Goal: Task Accomplishment & Management: Complete application form

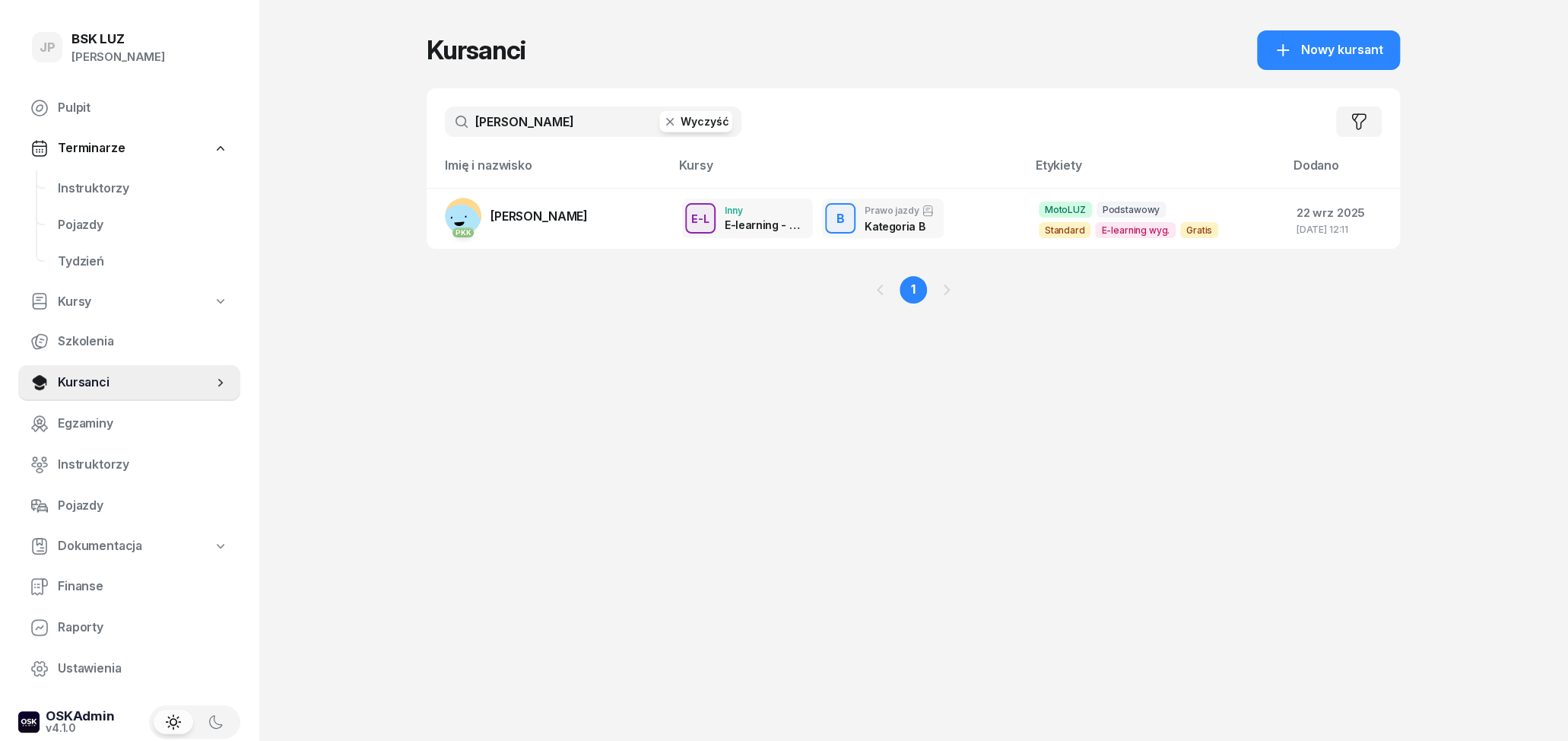
click at [728, 114] on button "Wyczyść" at bounding box center [696, 122] width 73 height 21
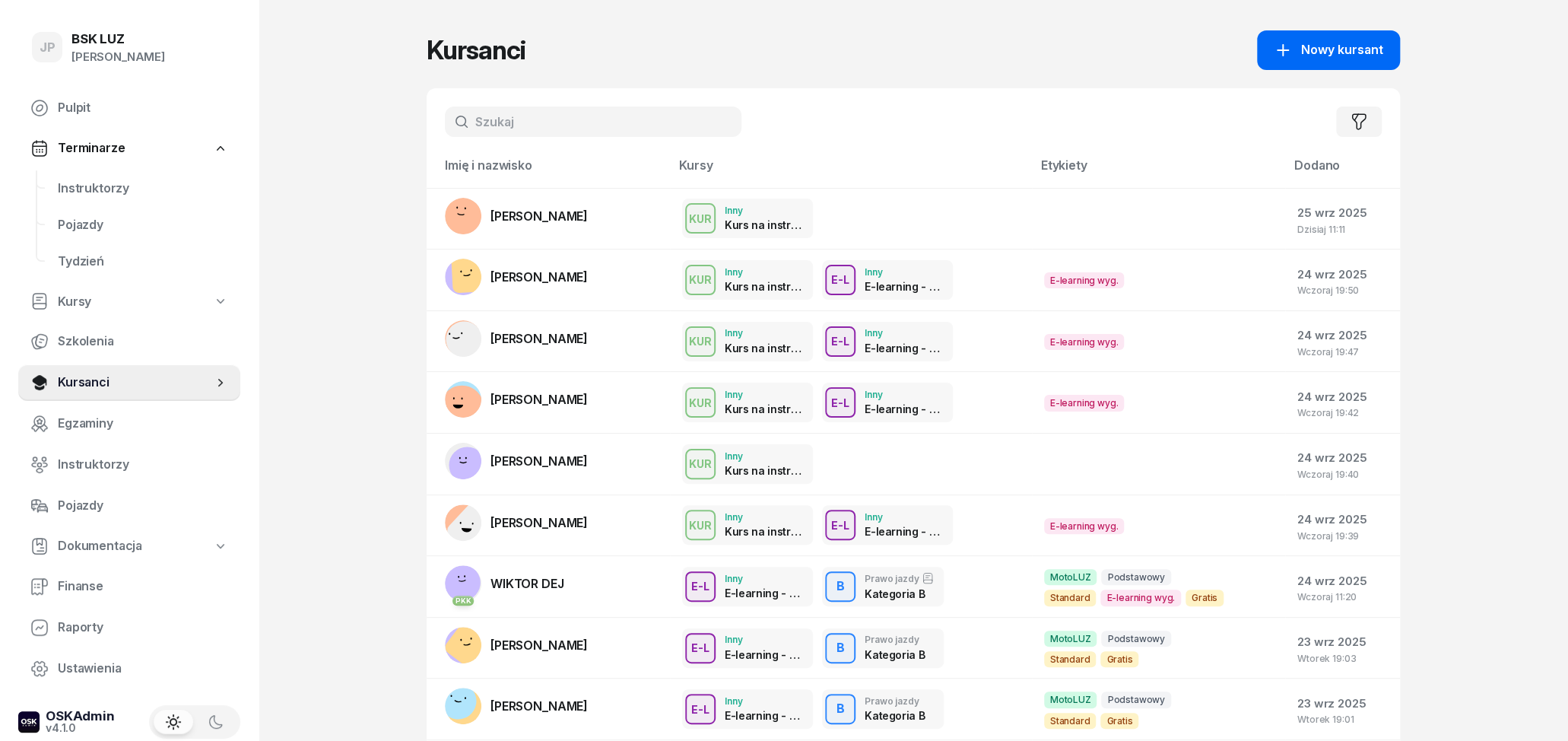
click at [1341, 53] on span "Nowy kursant" at bounding box center [1341, 50] width 82 height 19
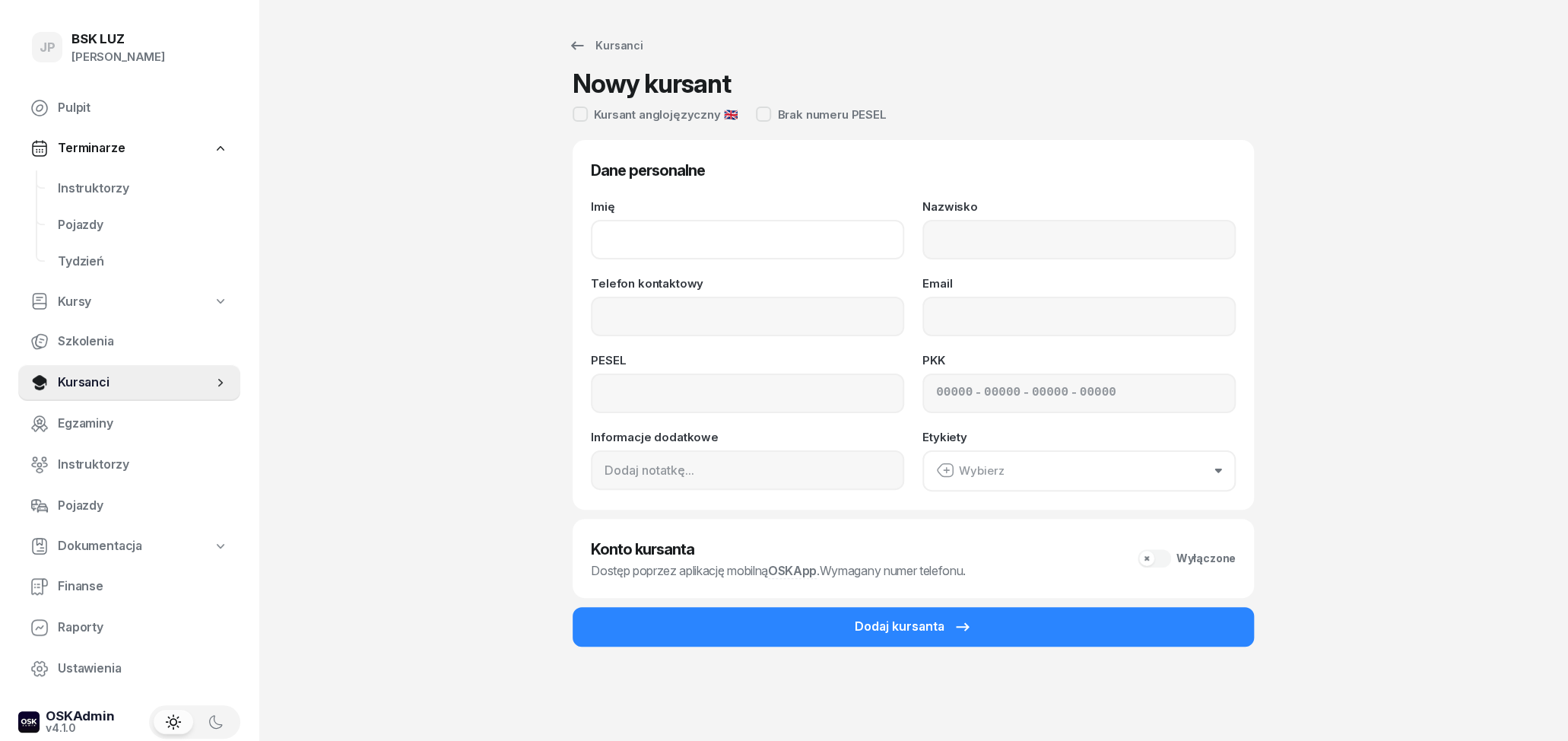
click at [692, 239] on input "Imię" at bounding box center [747, 240] width 313 height 40
click at [619, 42] on div "Kursanci" at bounding box center [606, 46] width 76 height 18
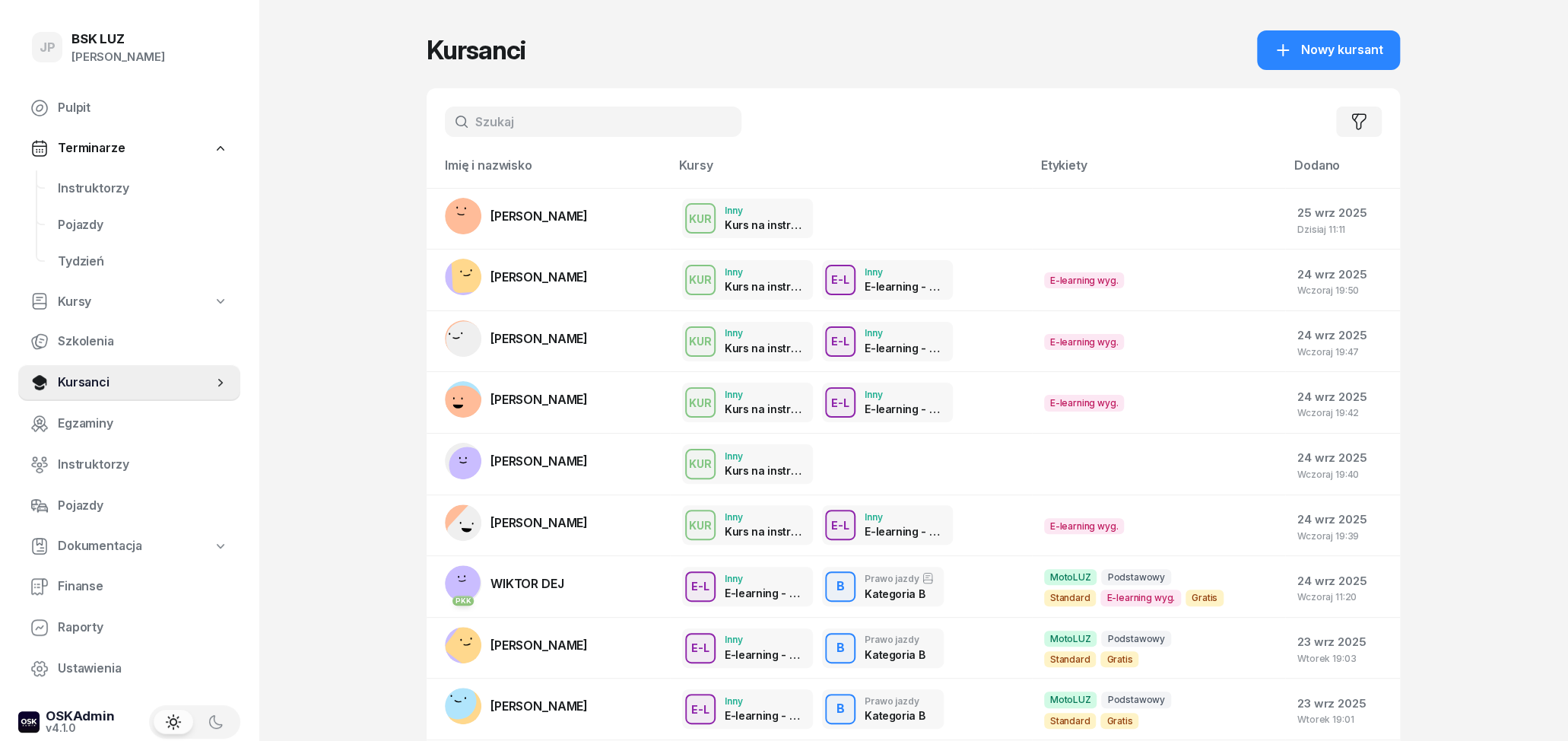
click at [618, 114] on input "text" at bounding box center [593, 122] width 297 height 30
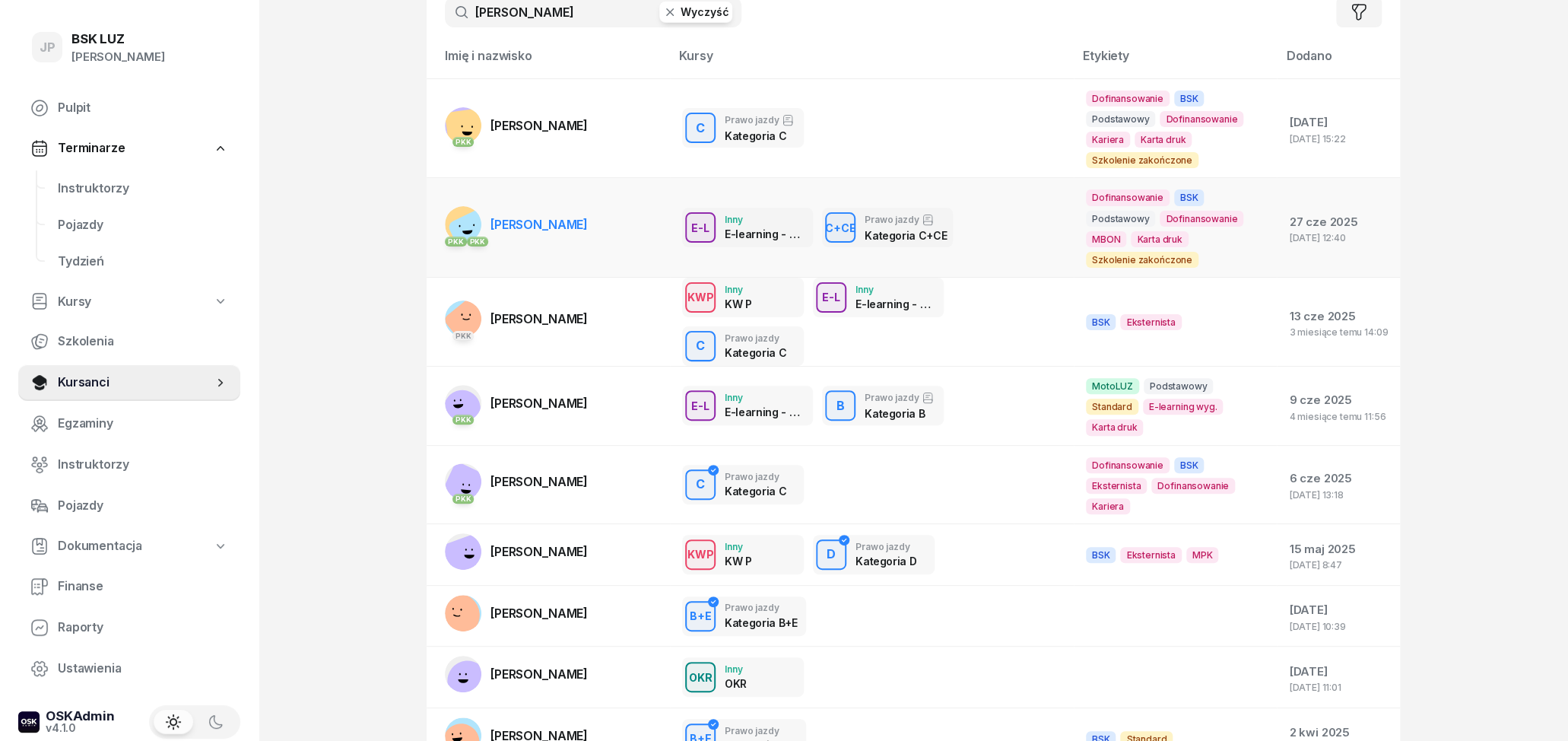
scroll to position [79, 0]
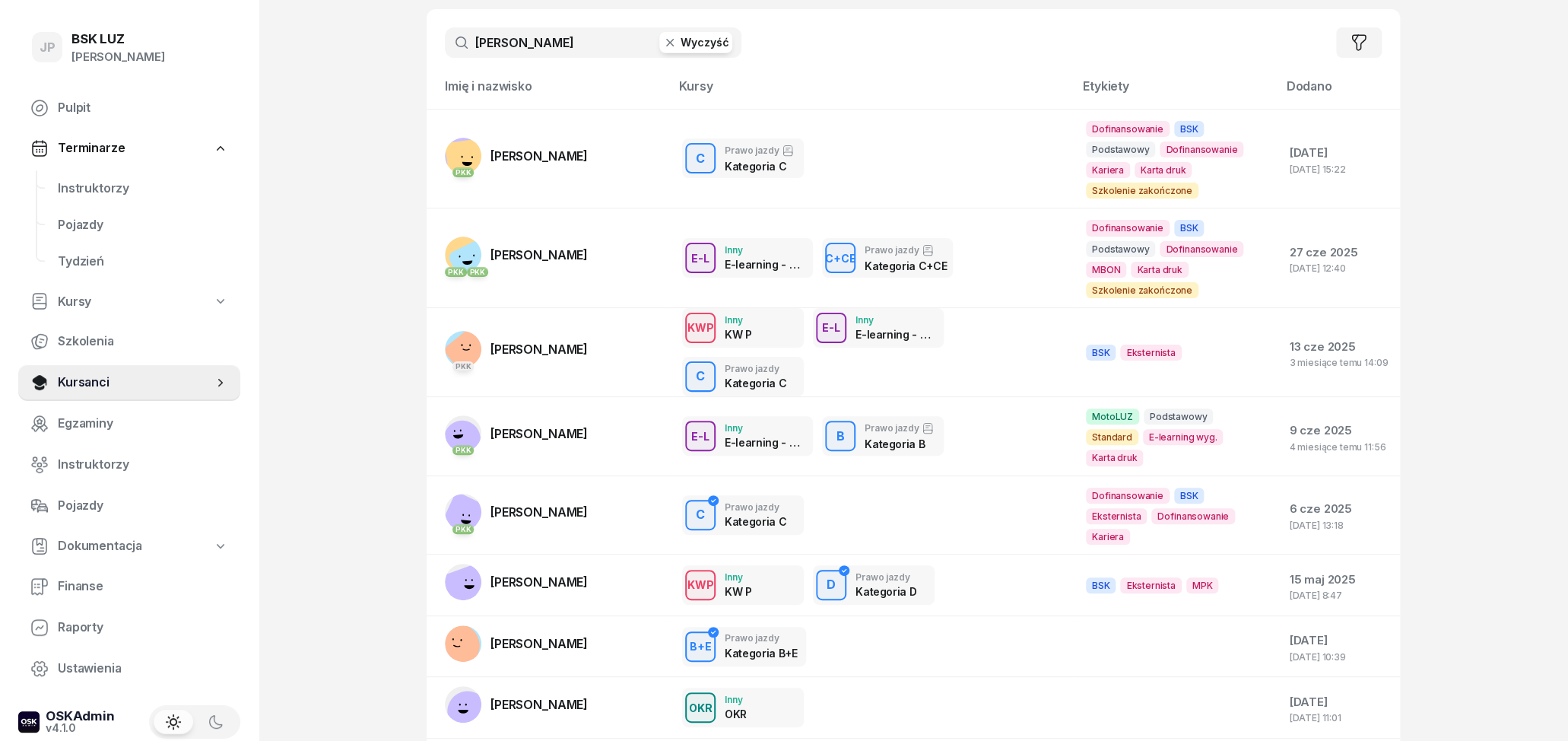
type input "[PERSON_NAME]"
click at [690, 48] on button "Wyczyść" at bounding box center [696, 42] width 73 height 21
click at [600, 50] on input "text" at bounding box center [593, 42] width 297 height 30
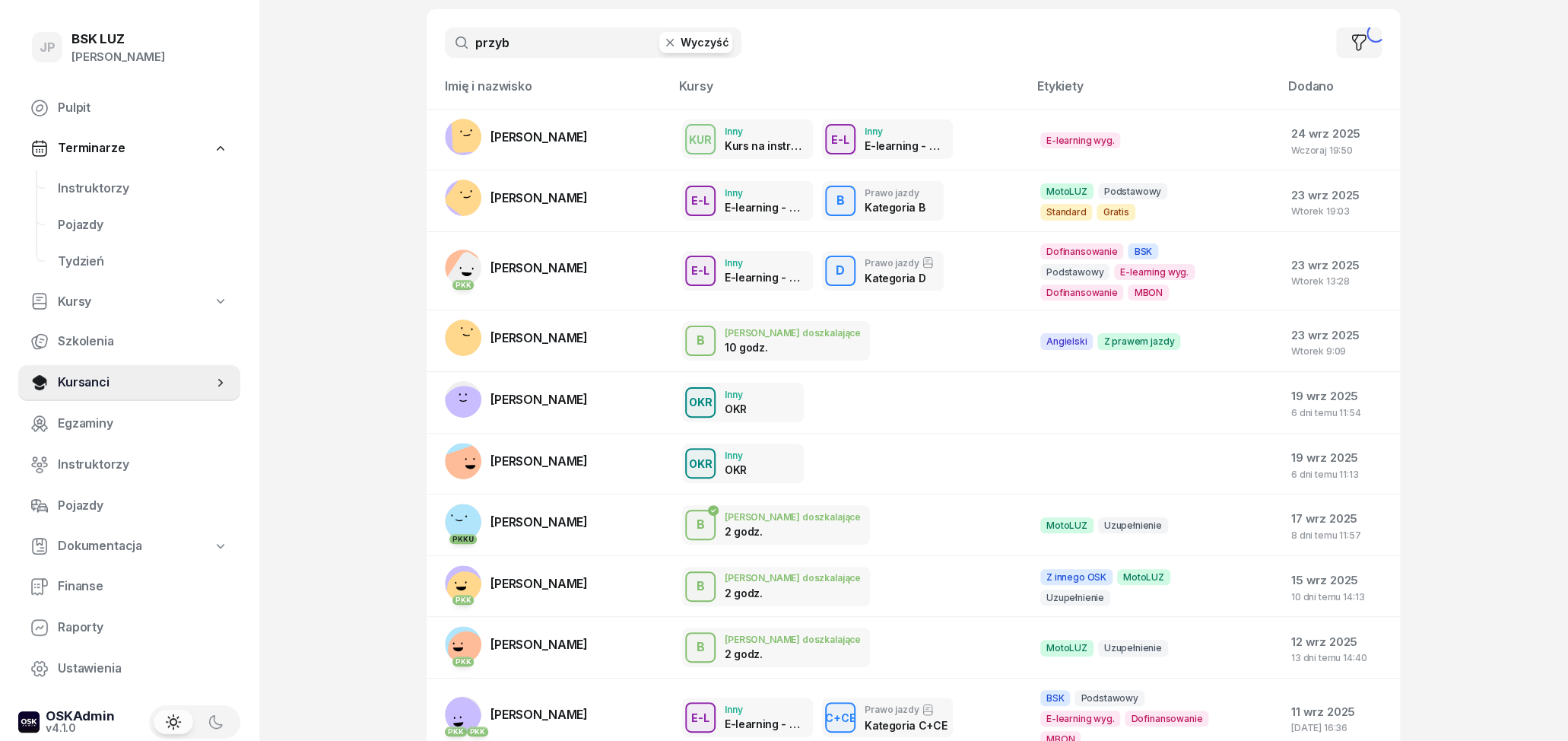
scroll to position [0, 0]
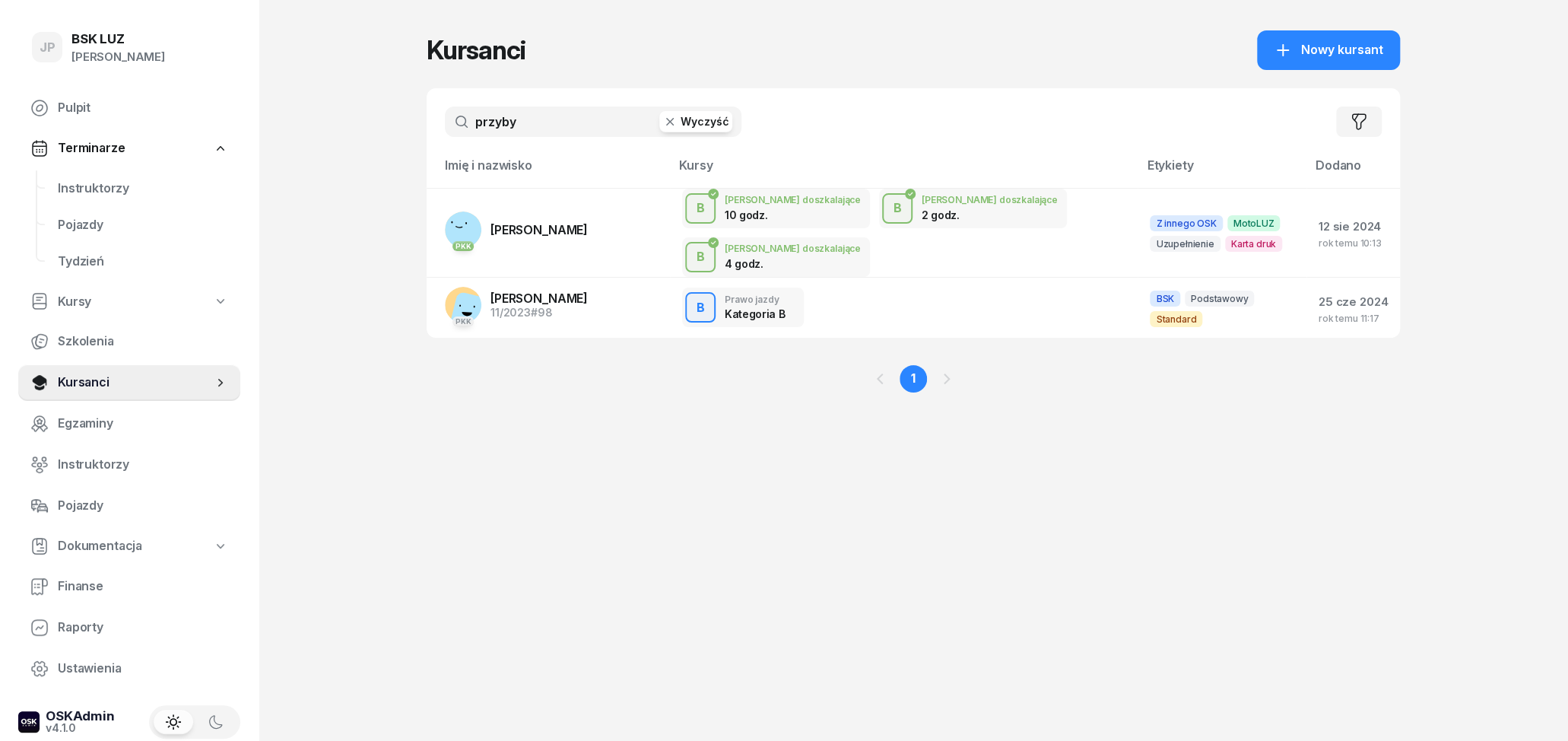
type input "przyby"
drag, startPoint x: 716, startPoint y: 120, endPoint x: 701, endPoint y: 121, distance: 15.0
click at [717, 121] on button "Wyczyść" at bounding box center [696, 122] width 73 height 21
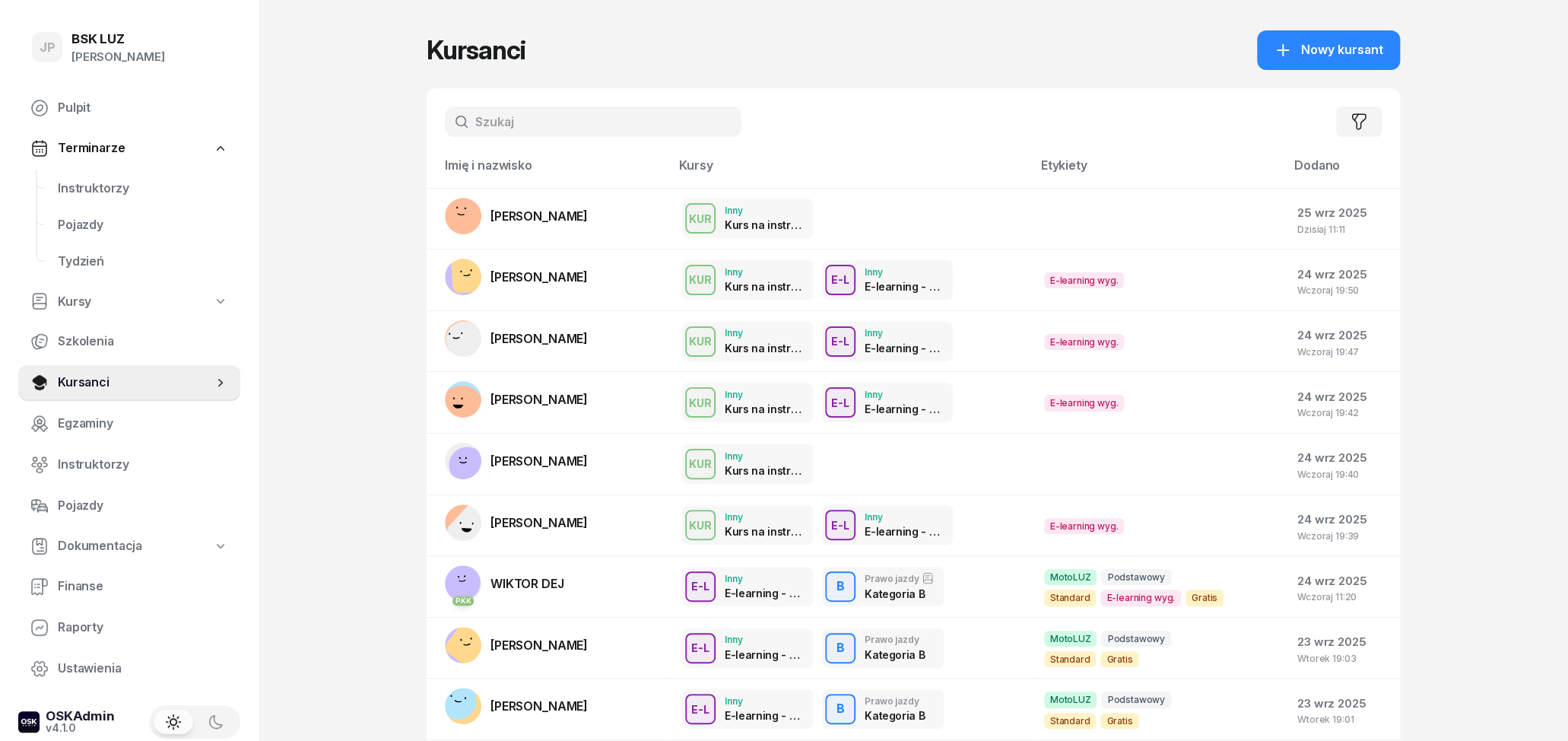
click at [500, 124] on input "text" at bounding box center [593, 122] width 297 height 30
click at [1362, 37] on button "Nowy kursant" at bounding box center [1328, 50] width 143 height 40
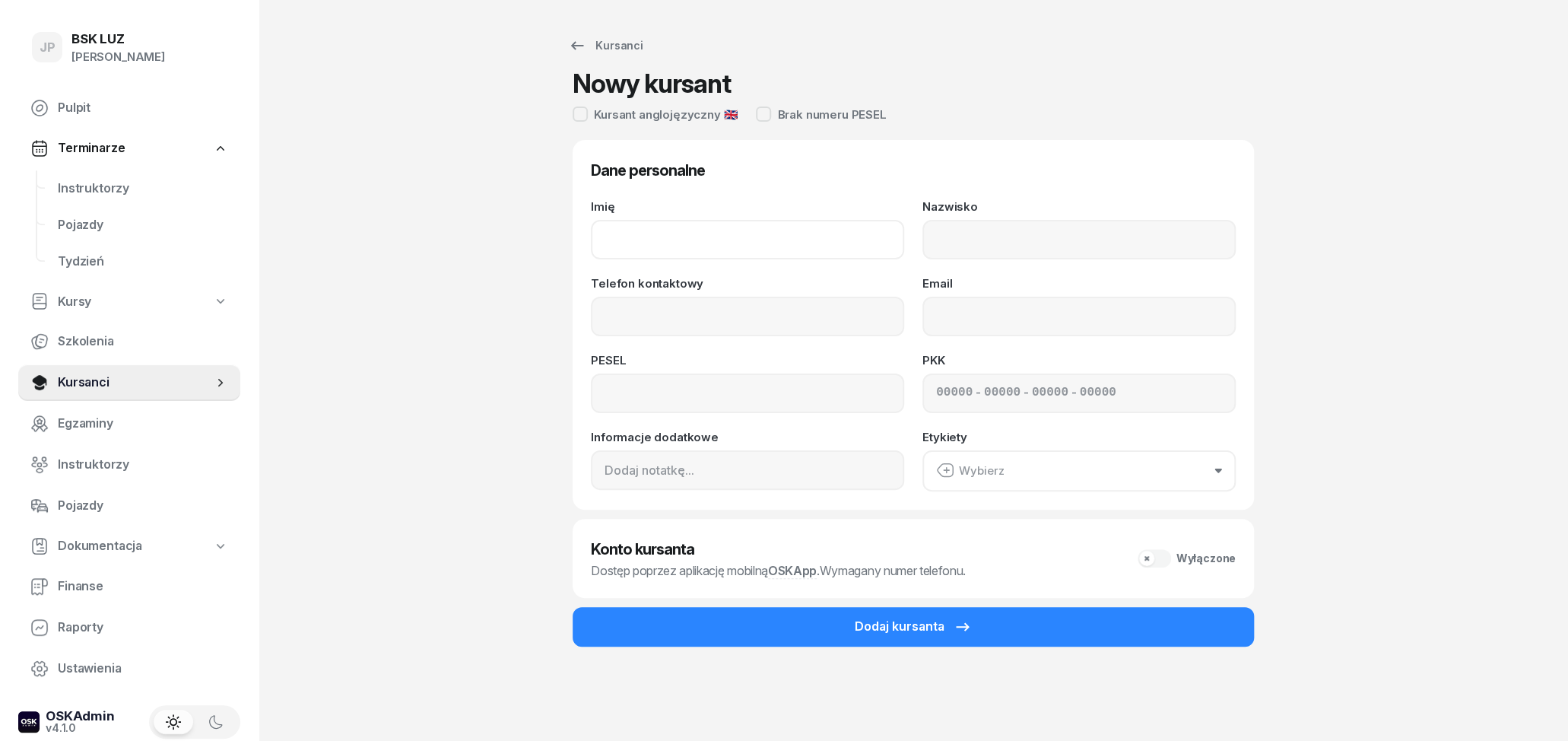
click at [636, 231] on input "Imię" at bounding box center [747, 240] width 313 height 40
type input "g"
type input "[PERSON_NAME]"
click at [995, 257] on input "Nazwisko" at bounding box center [1079, 240] width 313 height 40
type input "B"
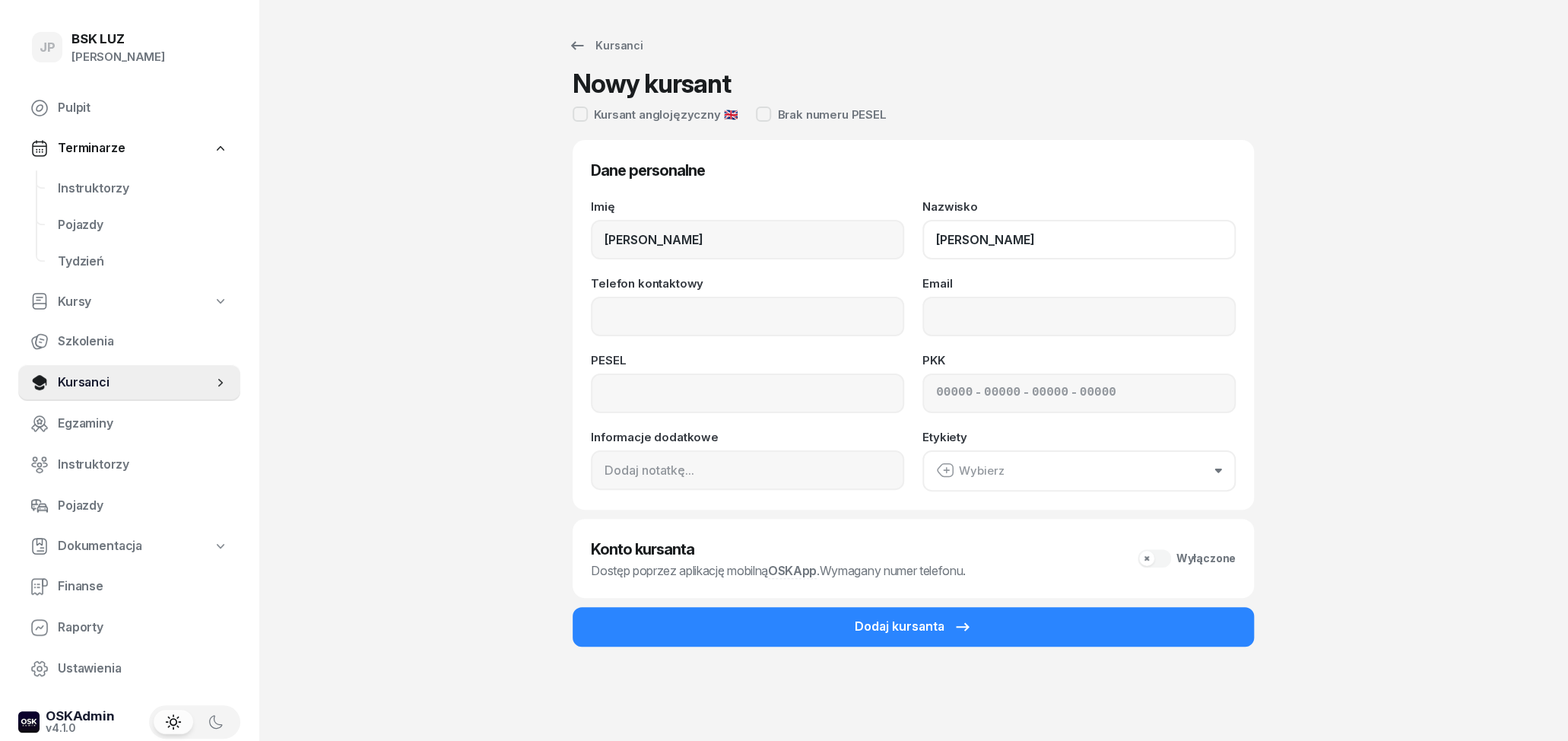
type input "[PERSON_NAME]"
click at [800, 326] on input "Telefon kontaktowy" at bounding box center [747, 316] width 313 height 40
type input "692 004 064"
click at [1004, 319] on input "Email" at bounding box center [1079, 316] width 313 height 40
click at [780, 396] on input at bounding box center [747, 393] width 313 height 40
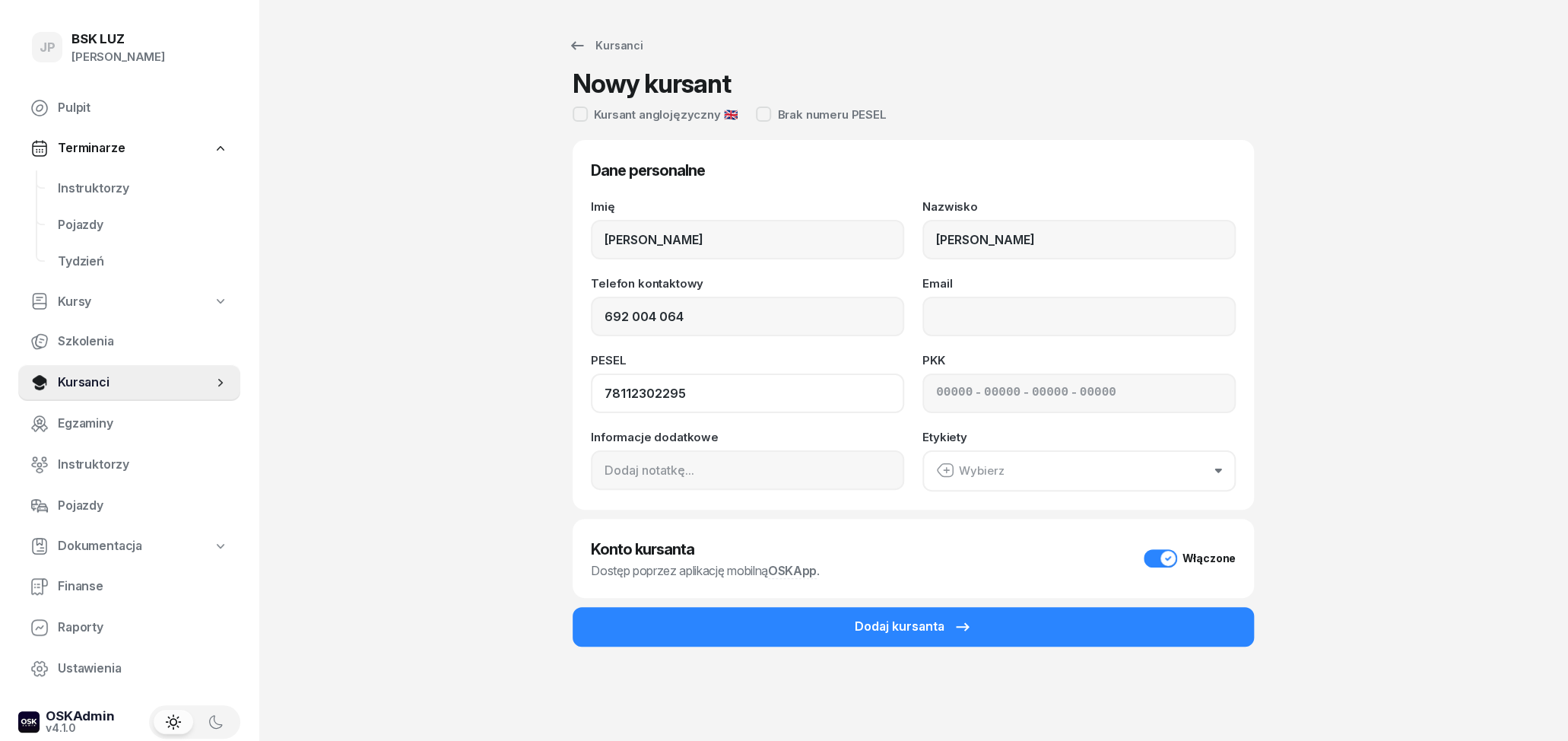
type input "78112302295"
click at [1021, 307] on input "Email" at bounding box center [1079, 316] width 313 height 40
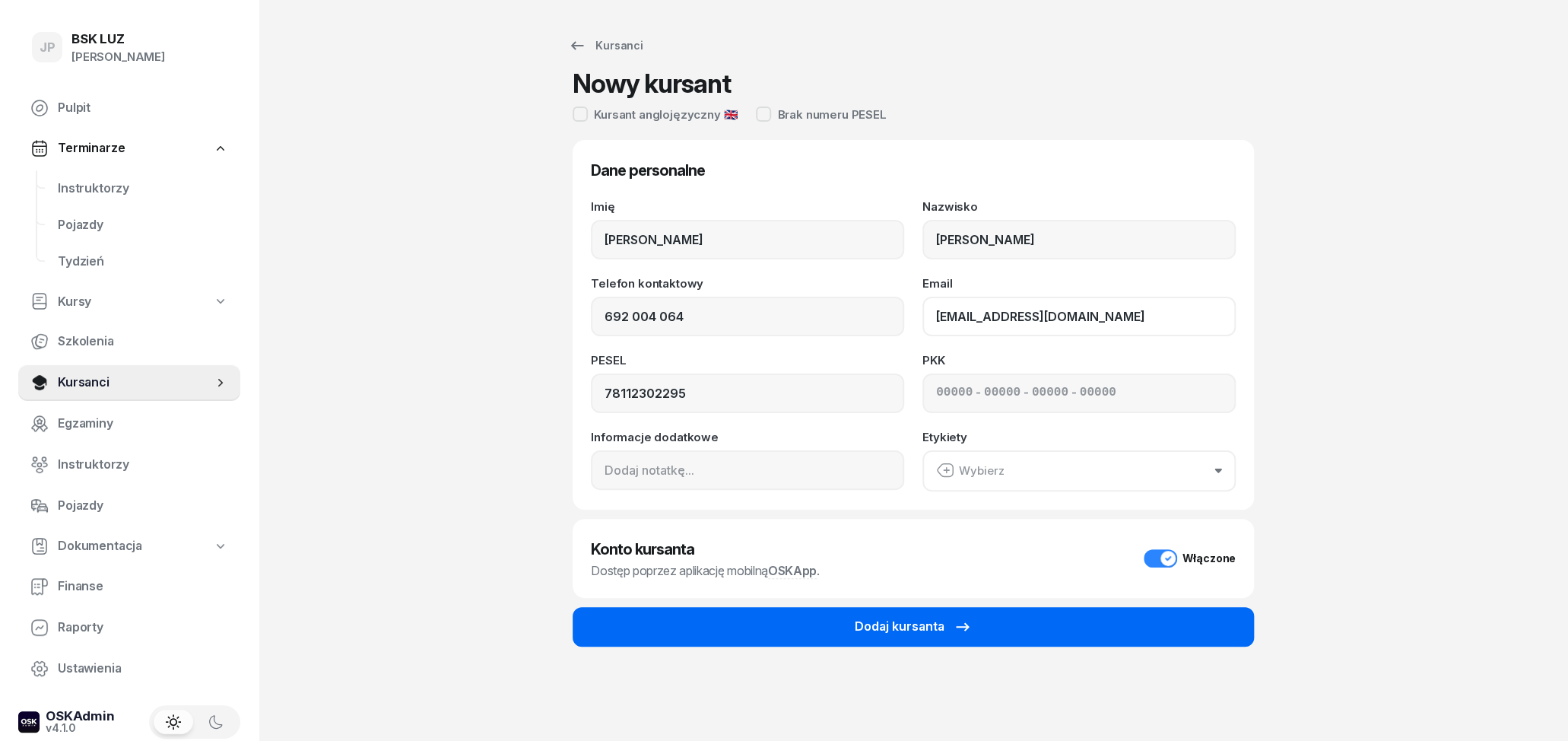
type input "[EMAIL_ADDRESS][DOMAIN_NAME]"
click at [912, 619] on div "Dodaj kursanta" at bounding box center [913, 626] width 117 height 19
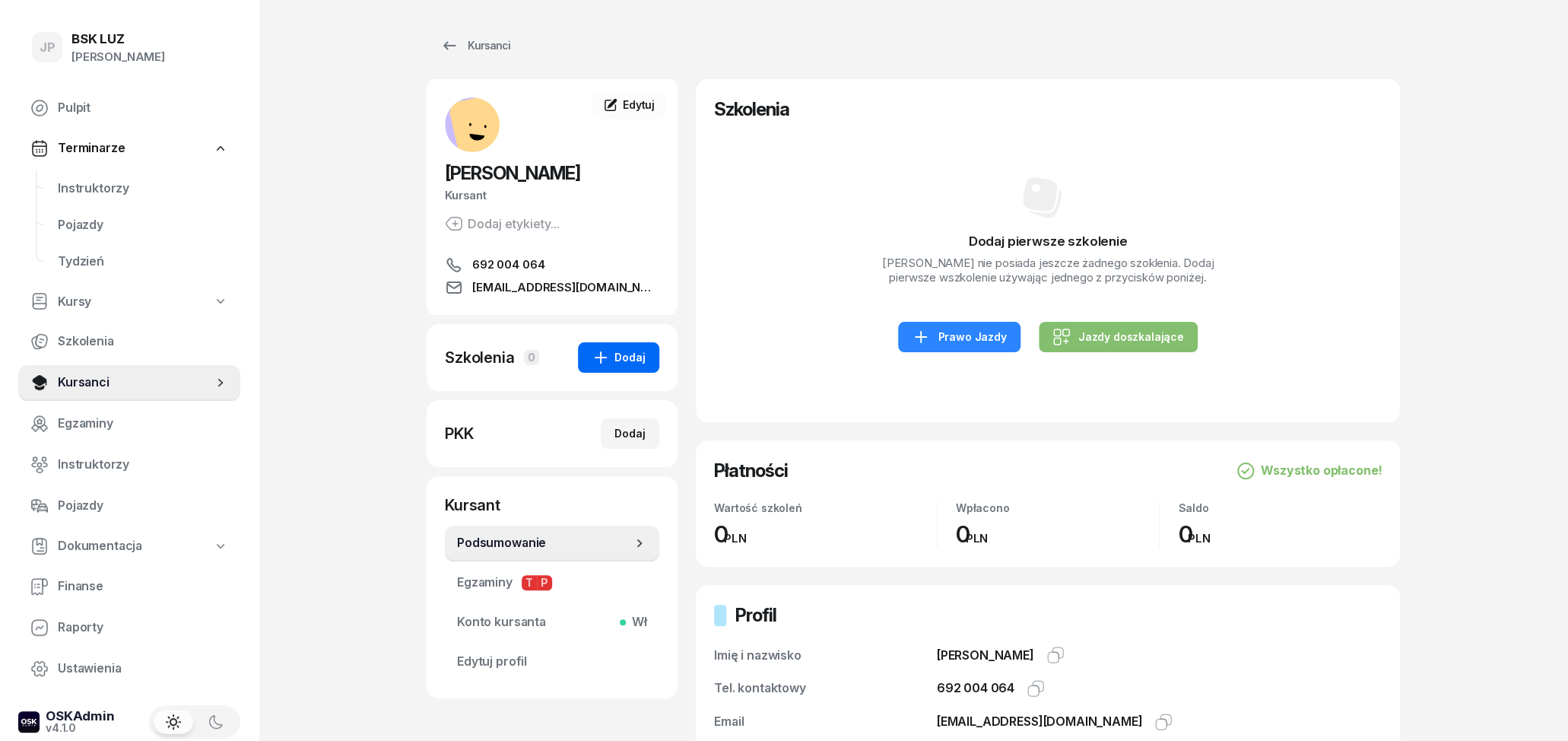
click at [616, 359] on div "Dodaj" at bounding box center [618, 358] width 54 height 18
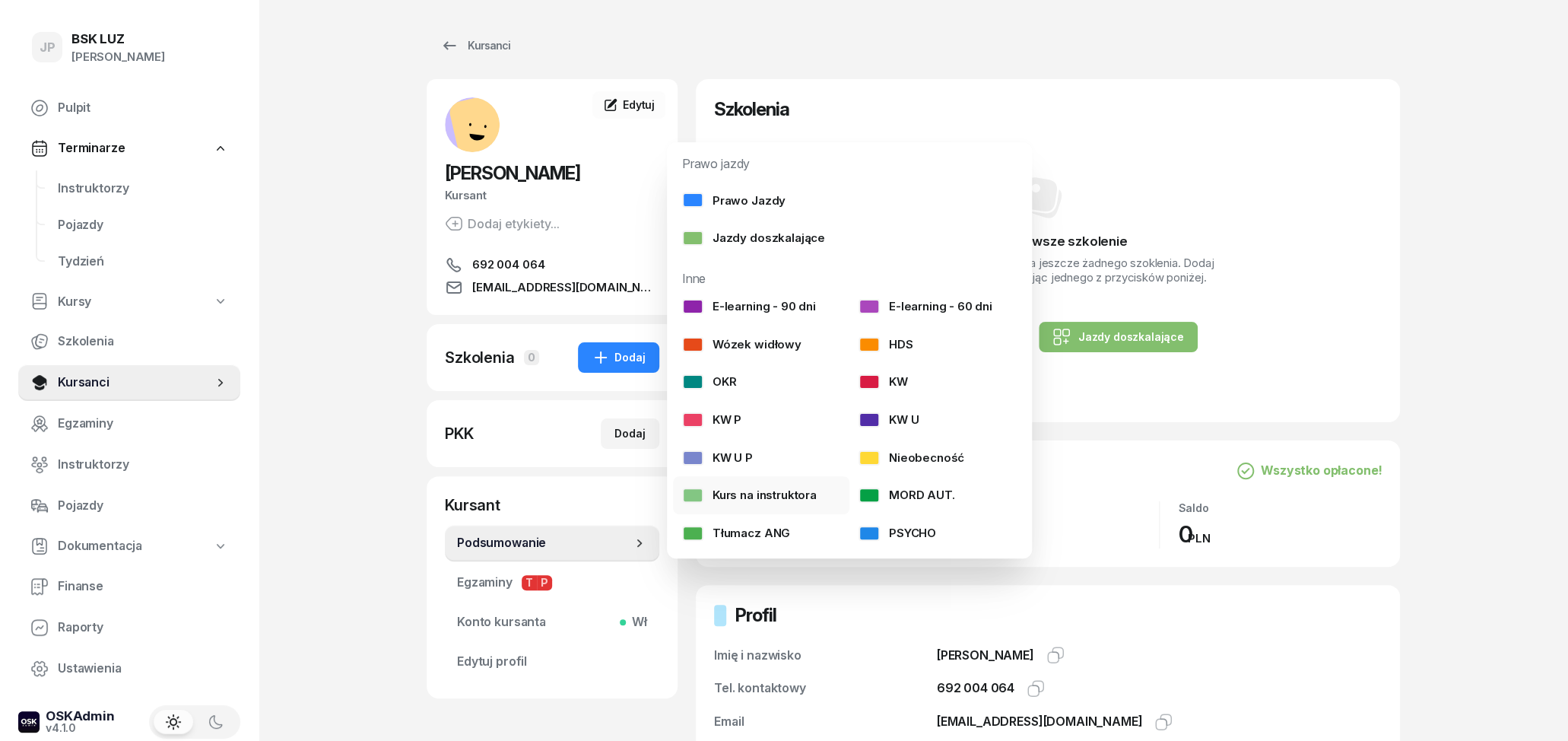
click at [755, 490] on div "Kurs na instruktora" at bounding box center [749, 495] width 135 height 19
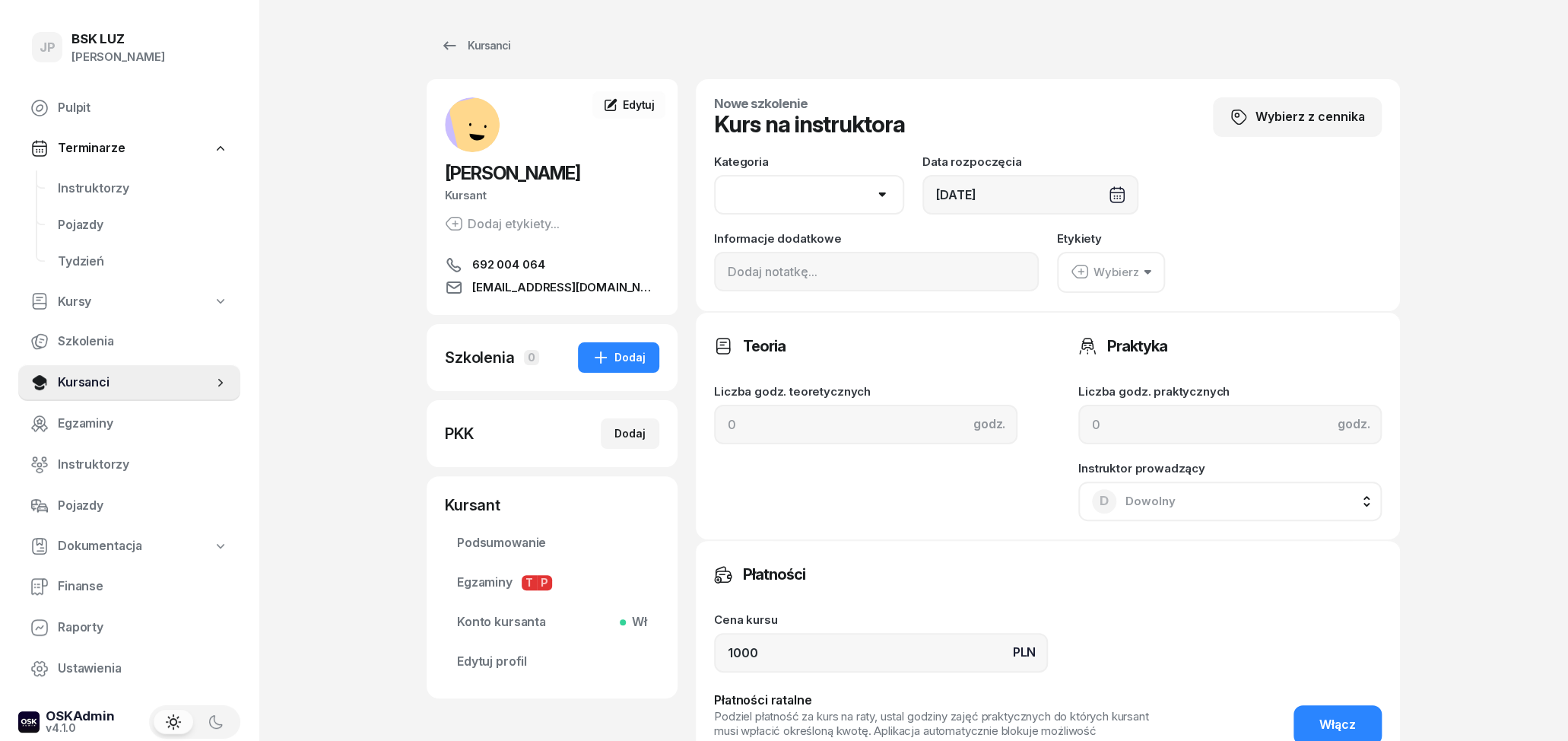
select select "B"
click option "B" at bounding box center [0, 0] width 0 height 0
click at [1382, 245] on div "Etykiety Wybierz" at bounding box center [1219, 263] width 324 height 60
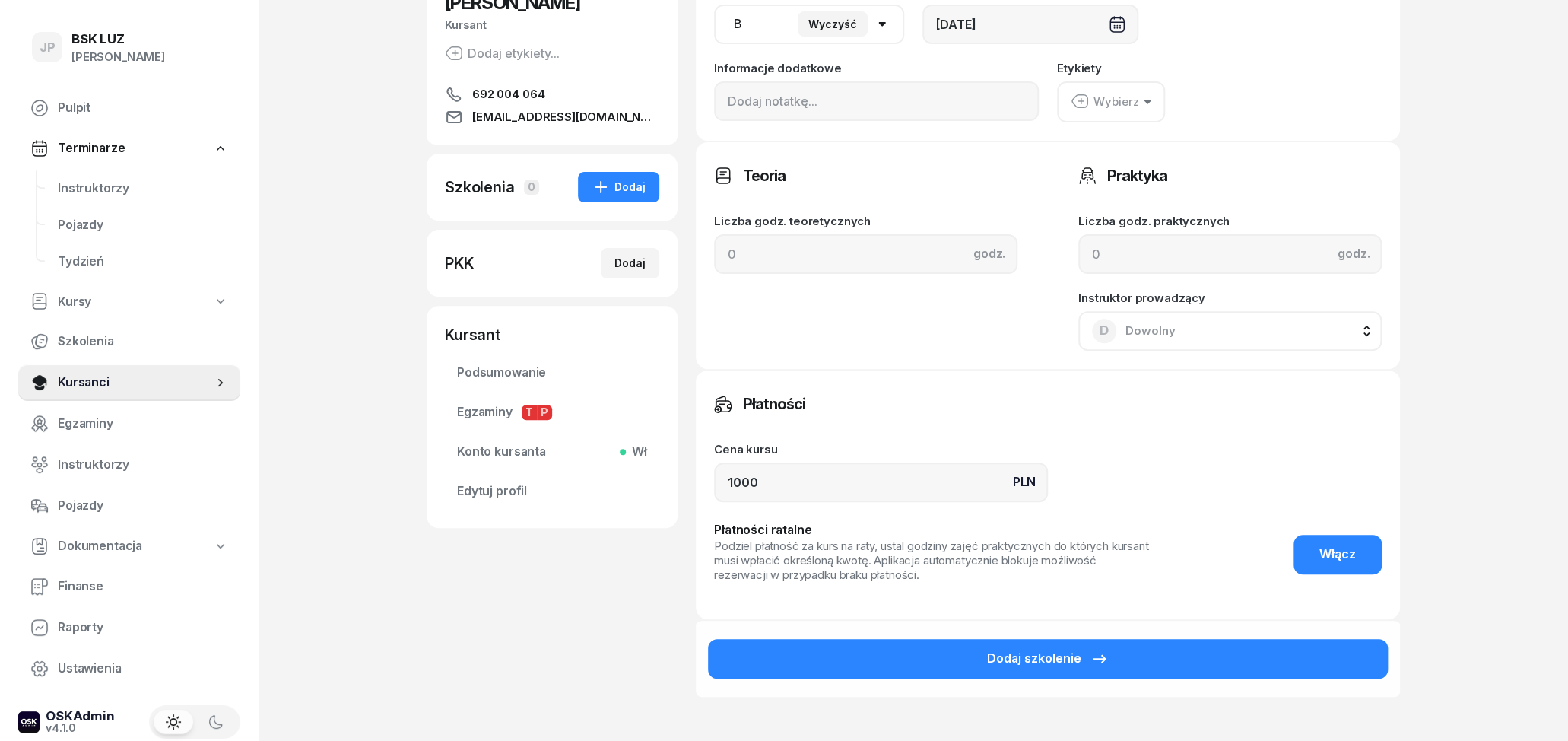
scroll to position [238, 0]
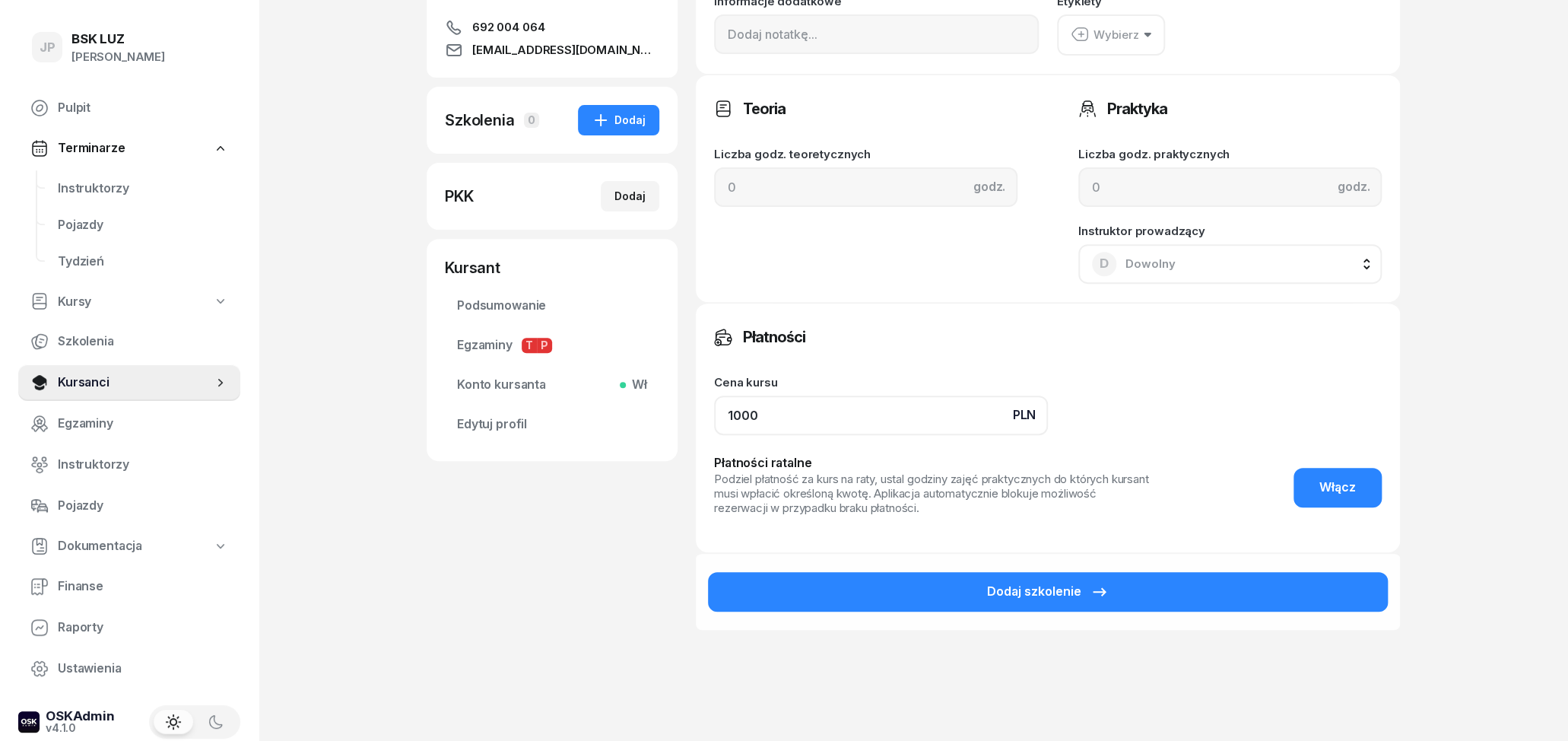
drag, startPoint x: 811, startPoint y: 416, endPoint x: 721, endPoint y: 412, distance: 90.1
click at [721, 412] on input "1000" at bounding box center [881, 415] width 333 height 40
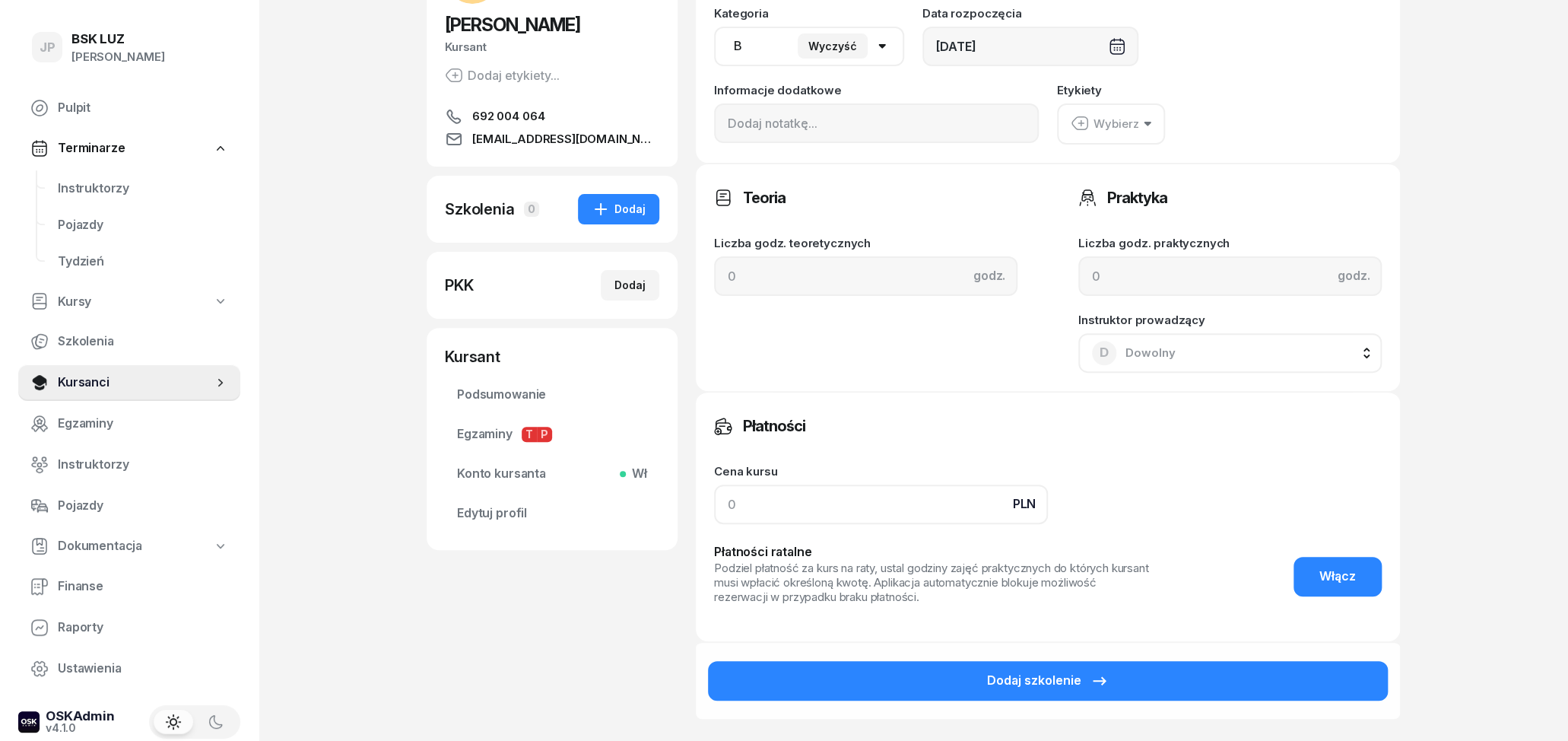
scroll to position [159, 0]
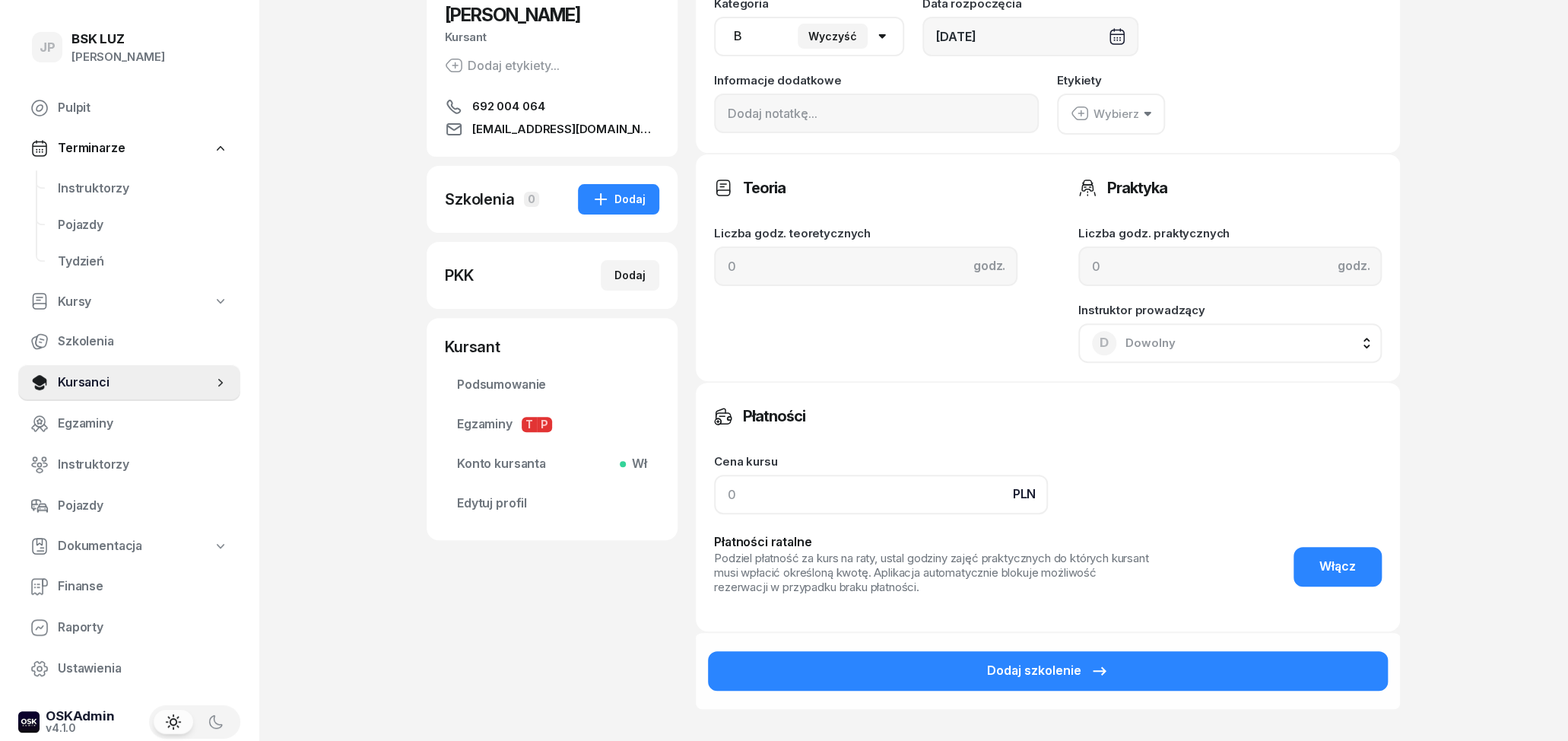
click at [790, 490] on input at bounding box center [881, 494] width 333 height 40
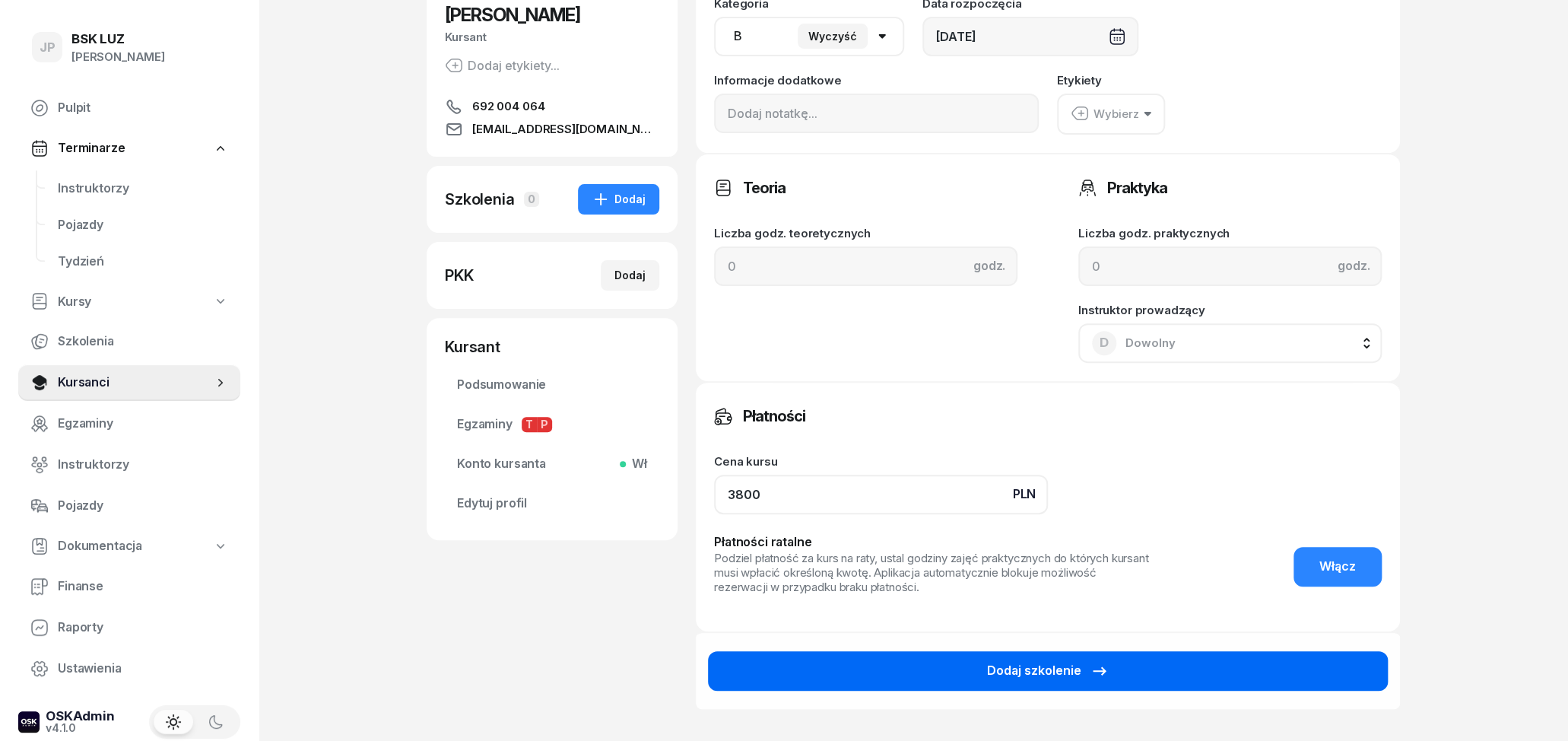
type input "3800"
click at [907, 674] on button "Dodaj szkolenie" at bounding box center [1047, 671] width 680 height 40
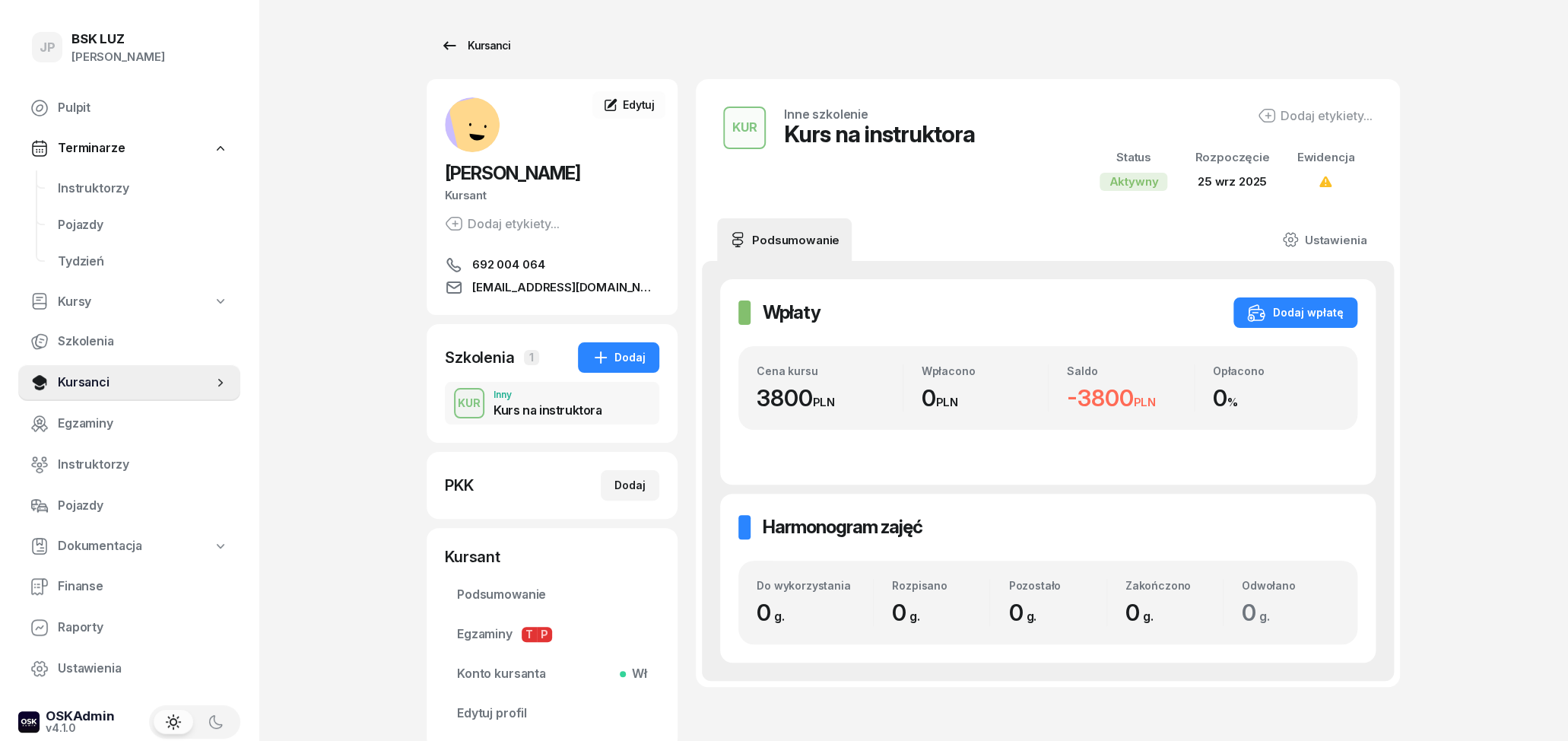
click at [447, 43] on icon at bounding box center [450, 46] width 18 height 18
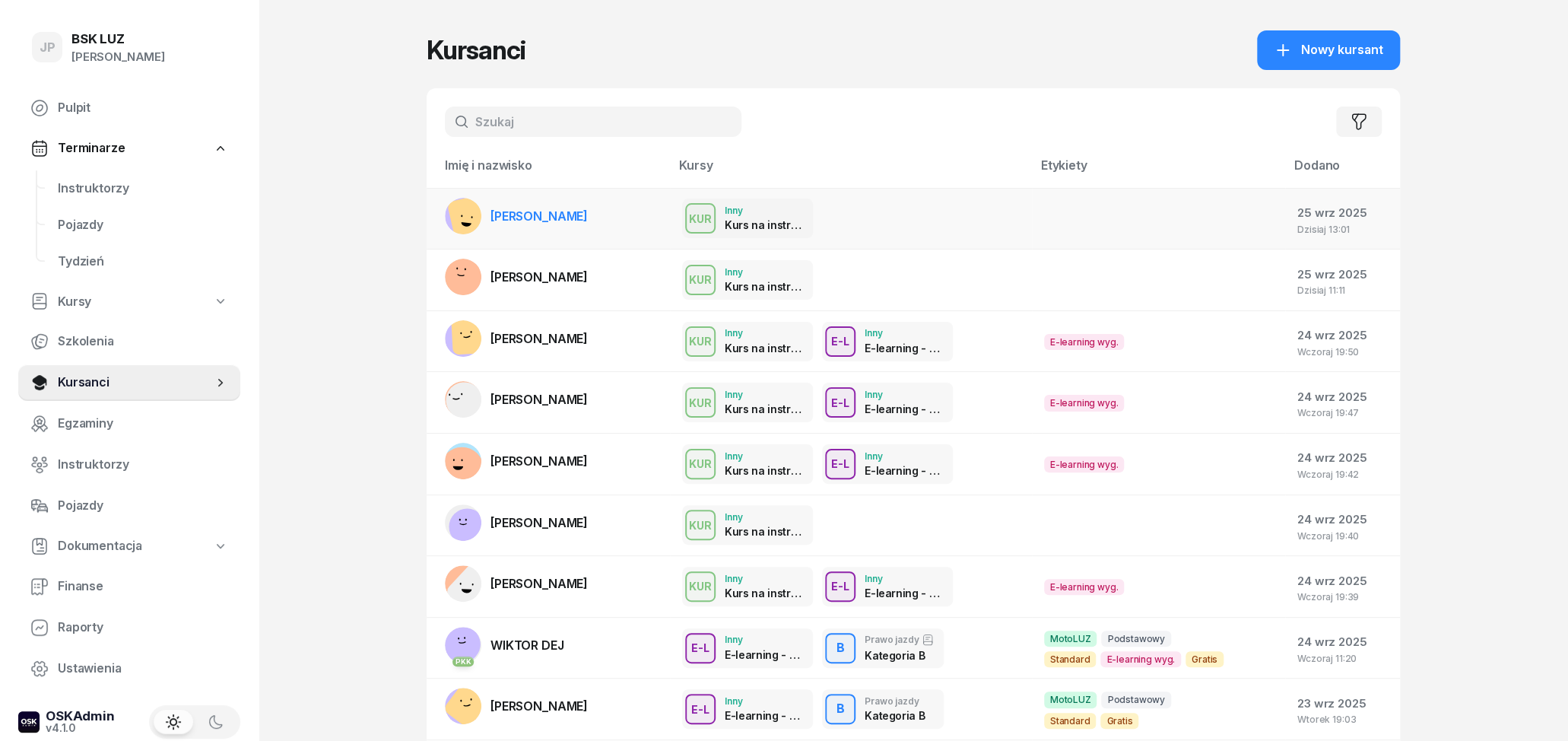
click at [647, 228] on td "[PERSON_NAME]" at bounding box center [548, 218] width 243 height 62
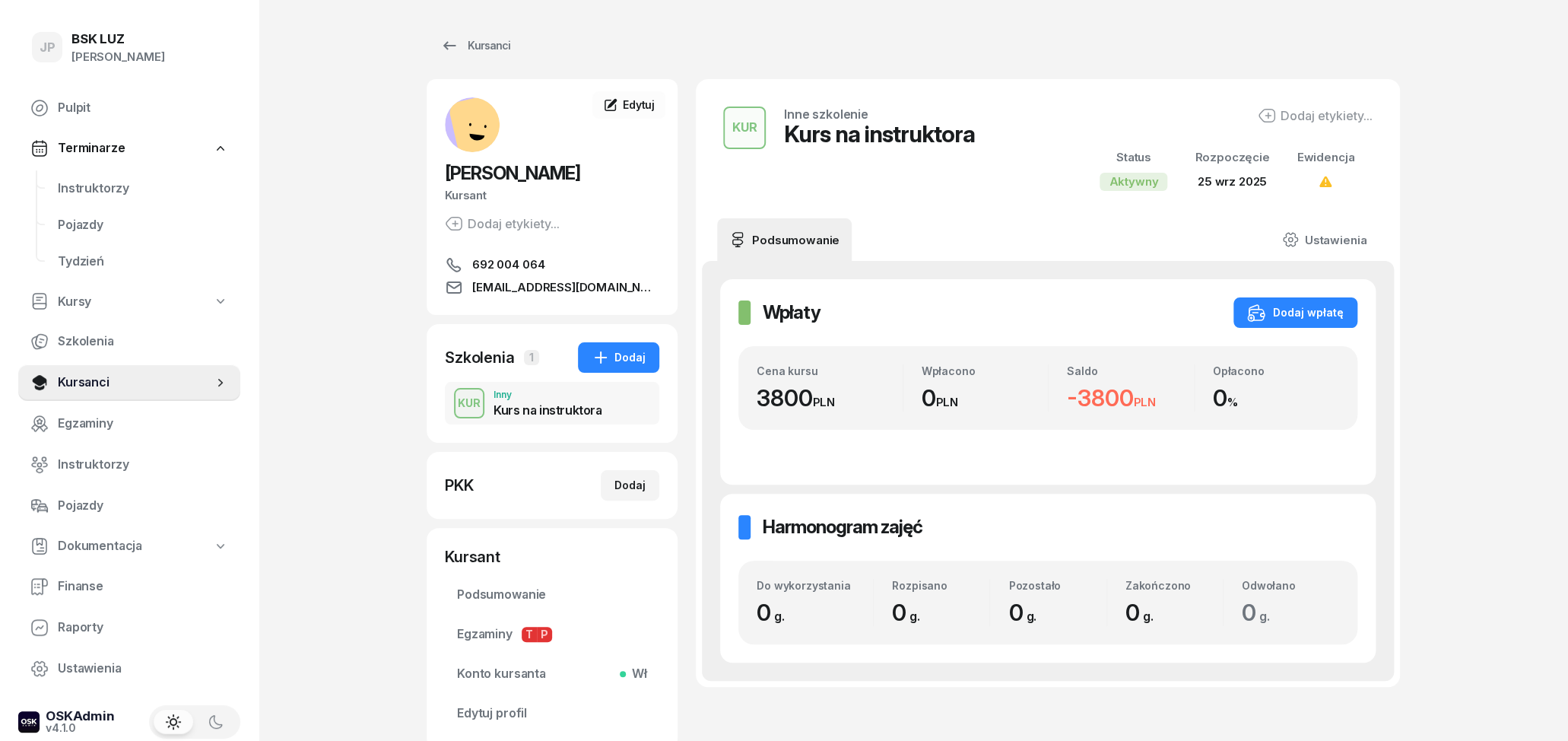
click at [618, 406] on div "KUR Inny Kurs na instruktora" at bounding box center [552, 403] width 215 height 42
click at [1315, 319] on div "Dodaj wpłatę" at bounding box center [1295, 312] width 97 height 18
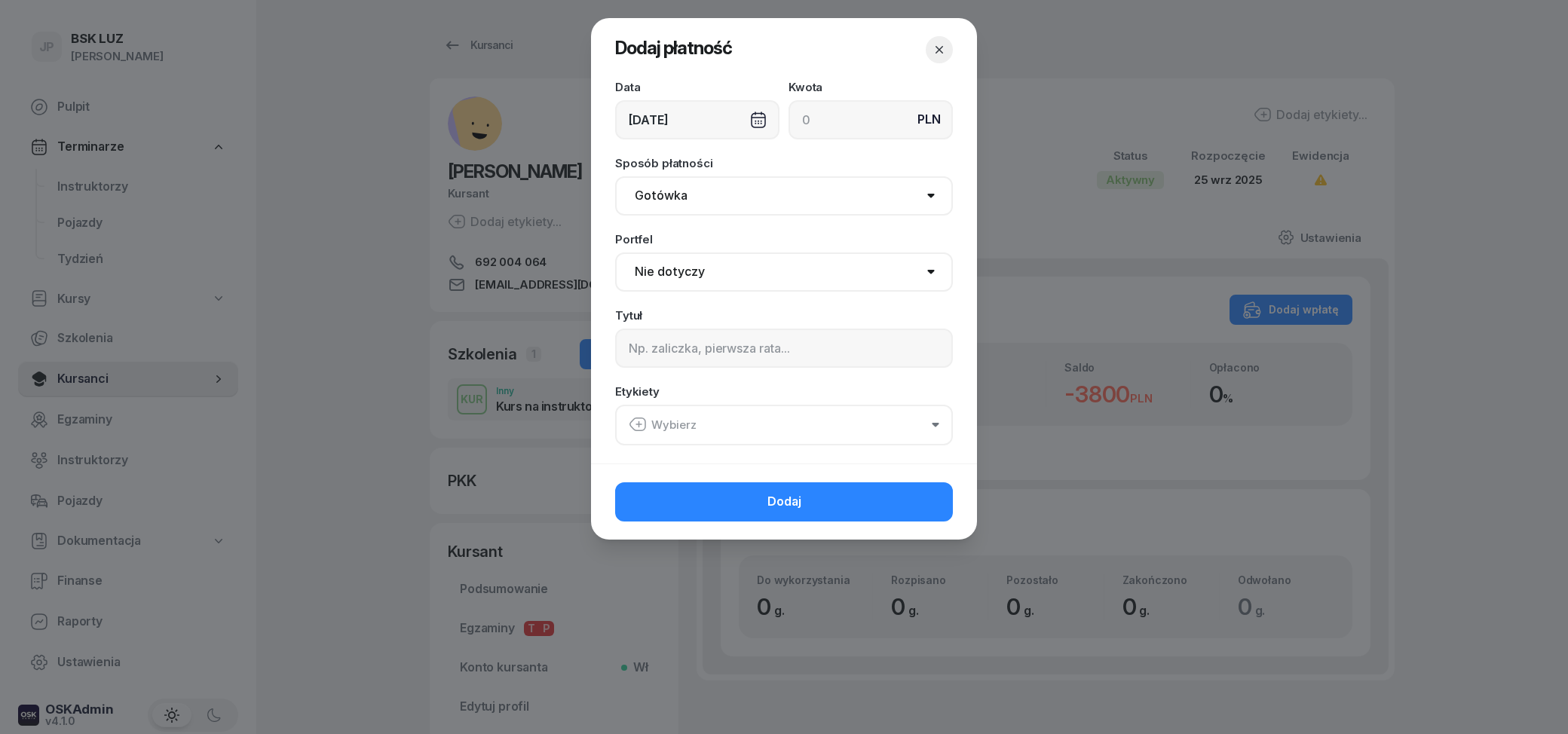
click at [810, 121] on input at bounding box center [870, 120] width 164 height 39
type input "1000"
drag, startPoint x: 795, startPoint y: 151, endPoint x: 791, endPoint y: 165, distance: 14.6
click at [792, 163] on div "Data [DATE] Kwota PLN 1000 Sposób płatności Gotówka Karta Przelew Płatności onl…" at bounding box center [784, 272] width 386 height 382
click at [795, 42] on header "Dodaj płatność" at bounding box center [784, 49] width 386 height 63
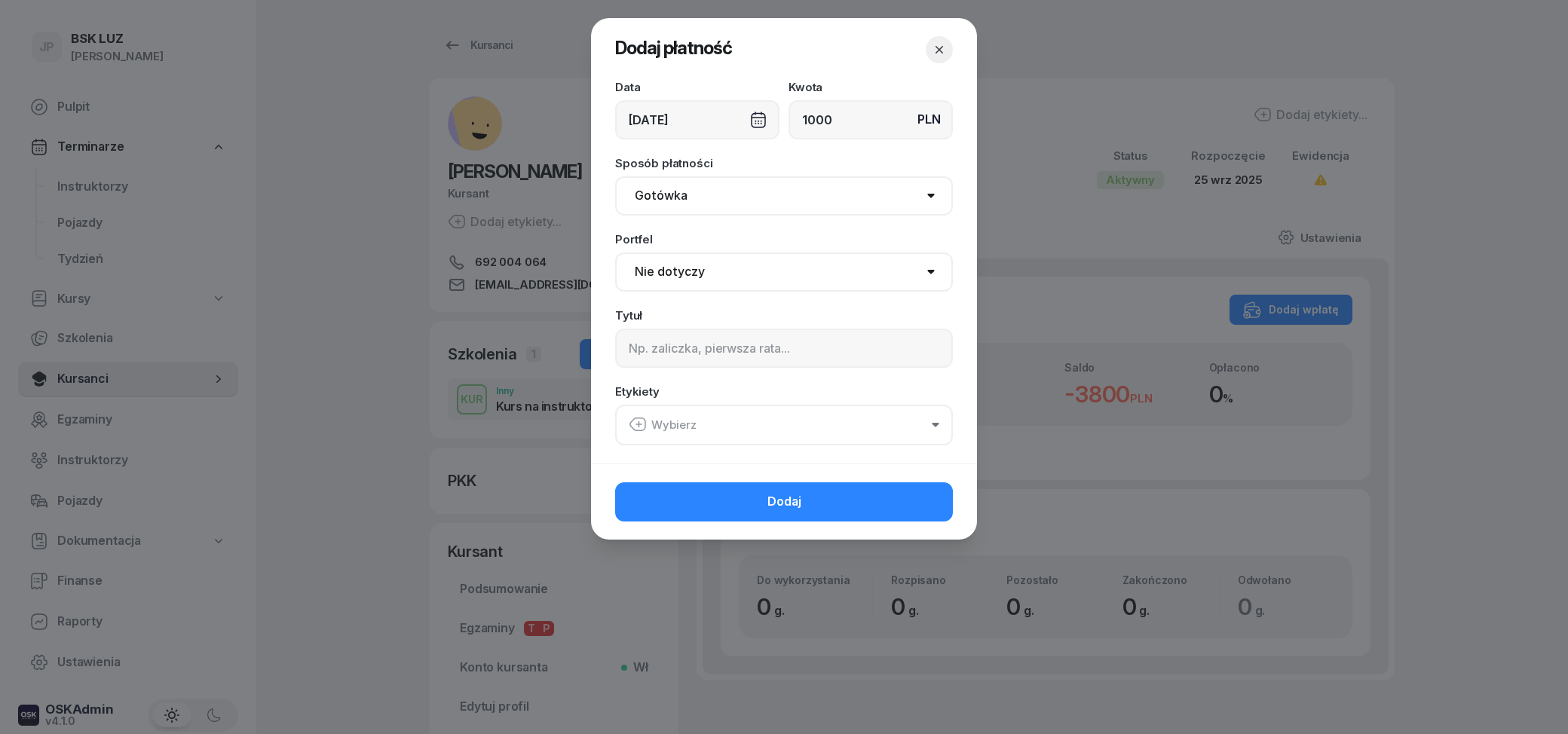
select select "67eba15d0a04ba7908a5e5c0"
click option "BSK Skłodowska" at bounding box center [0, 0] width 0 height 0
click at [738, 429] on button "Wybierz" at bounding box center [784, 425] width 338 height 41
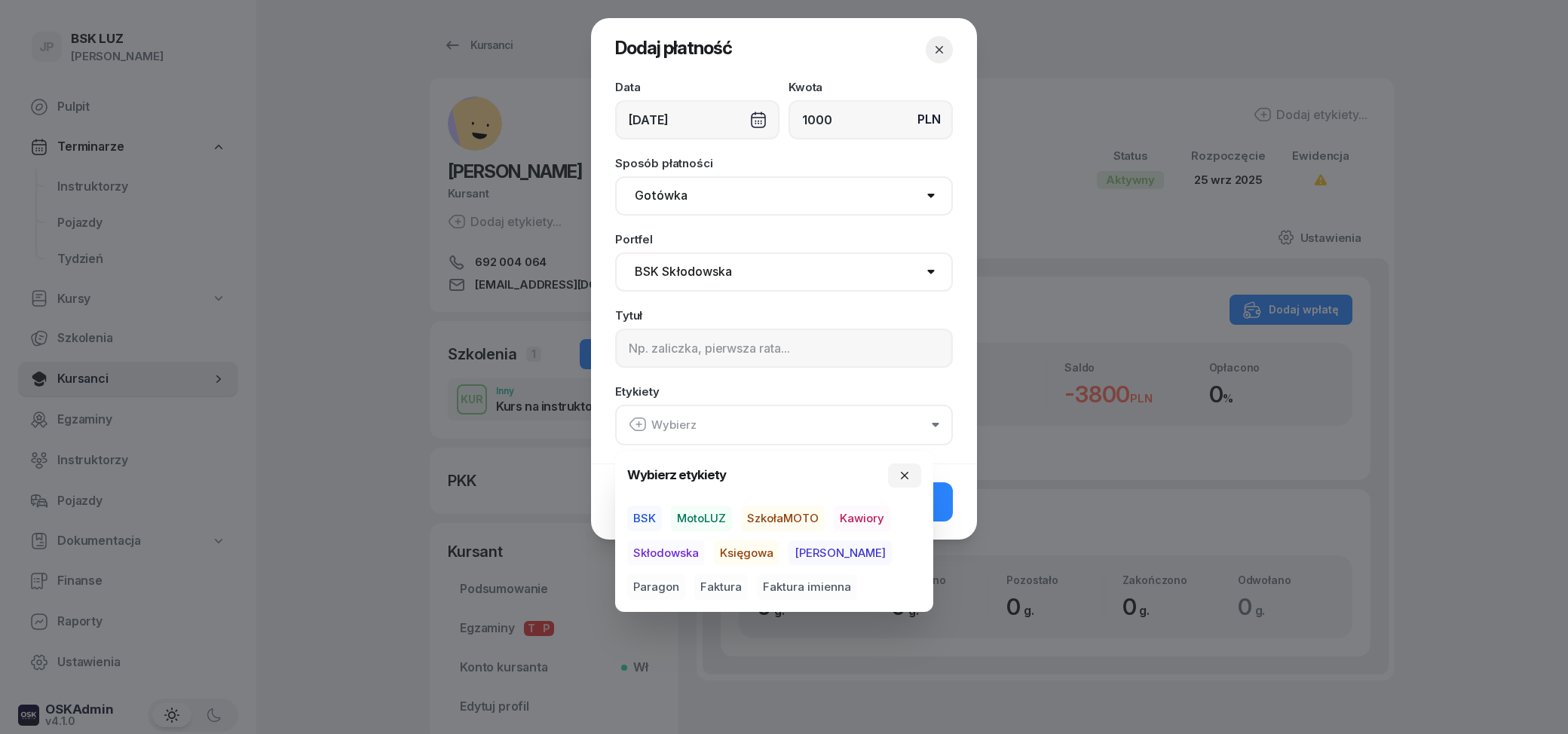
click at [674, 552] on span "Skłodowska" at bounding box center [666, 553] width 78 height 26
click at [650, 513] on span "BSK" at bounding box center [645, 518] width 35 height 26
click at [695, 383] on div "Data [DATE] Kwota PLN 1000 Sposób płatności Gotówka Karta Przelew Płatności onl…" at bounding box center [784, 272] width 386 height 382
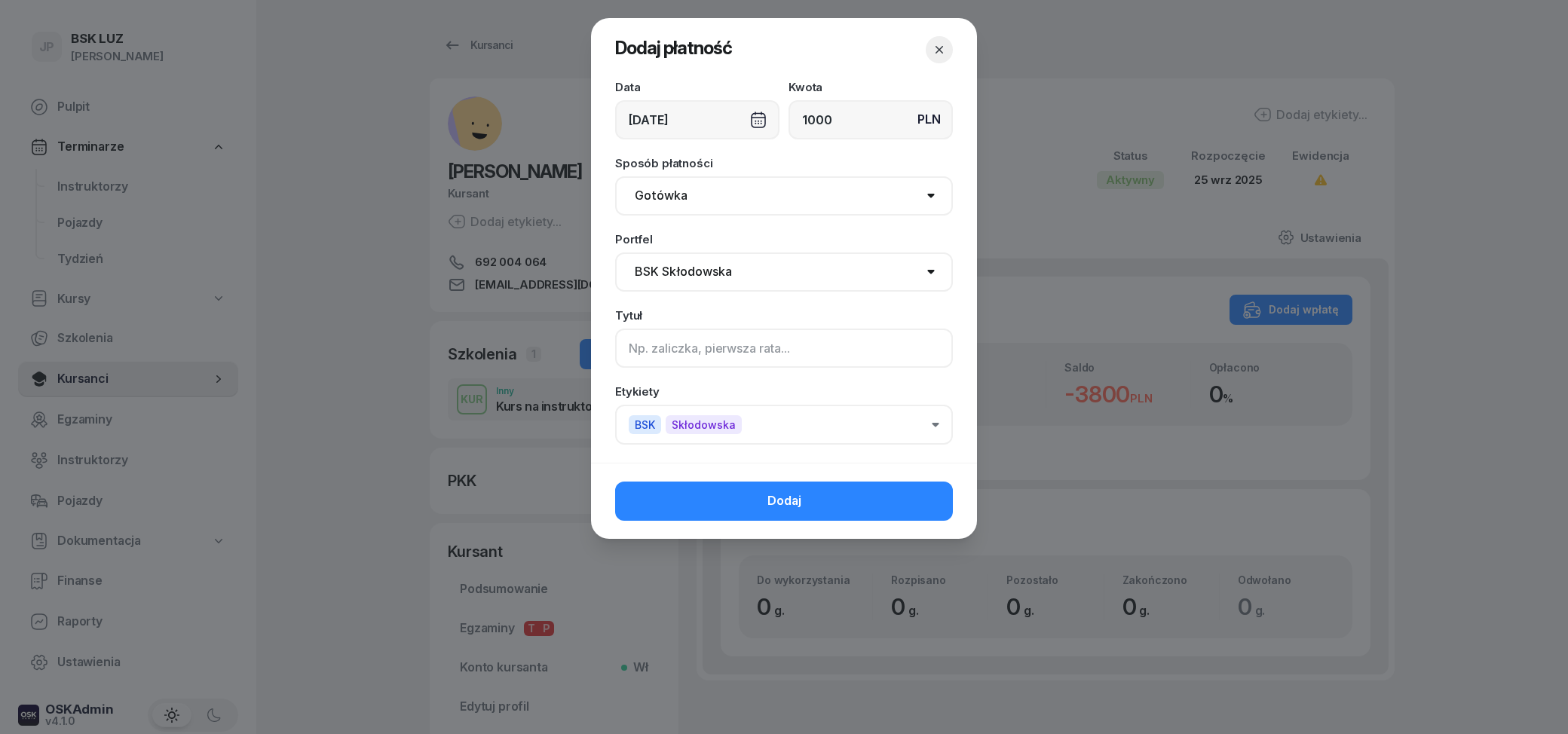
click at [727, 346] on input at bounding box center [784, 348] width 338 height 39
click at [779, 498] on span "Dodaj" at bounding box center [784, 500] width 34 height 19
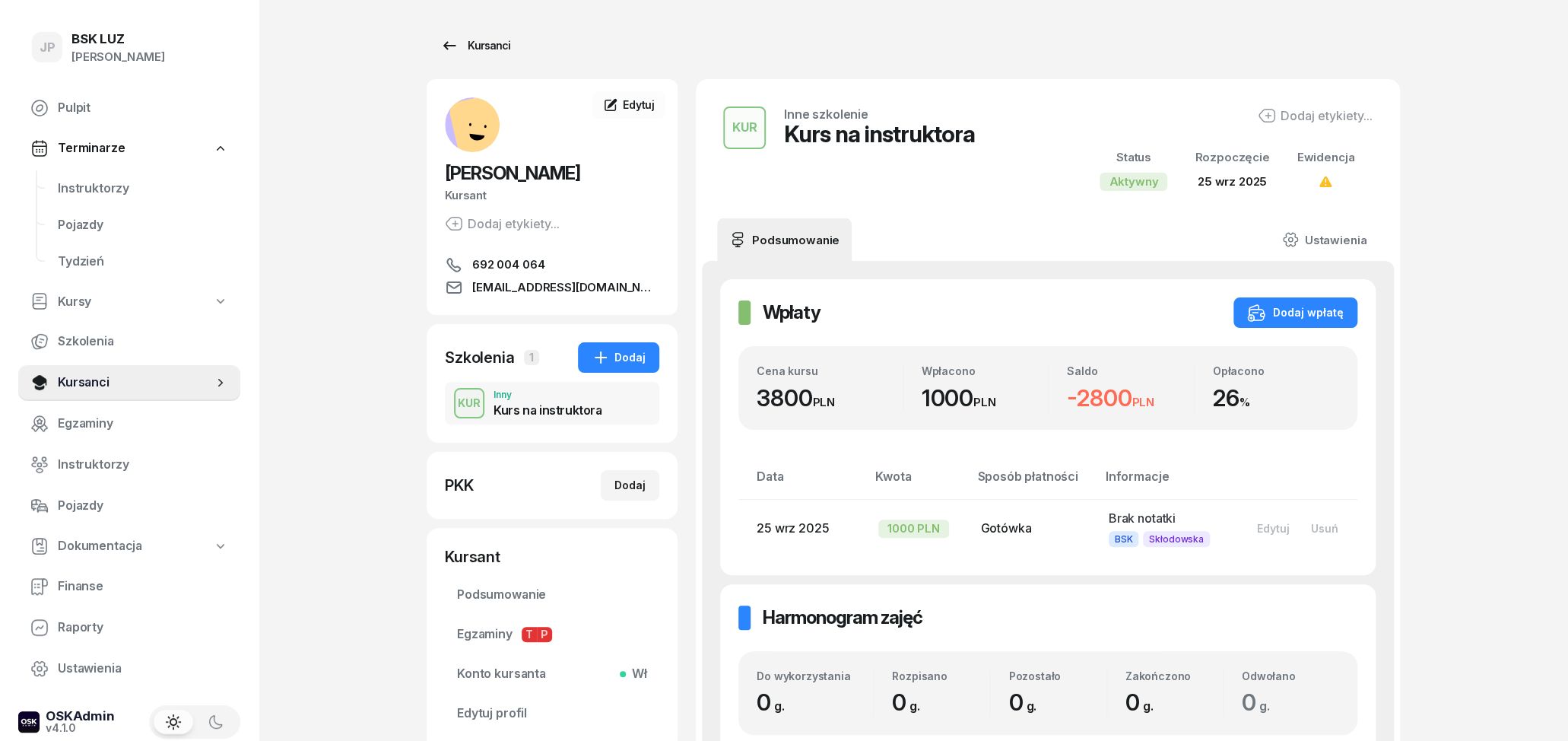
click at [461, 43] on div "Kursanci" at bounding box center [475, 46] width 70 height 18
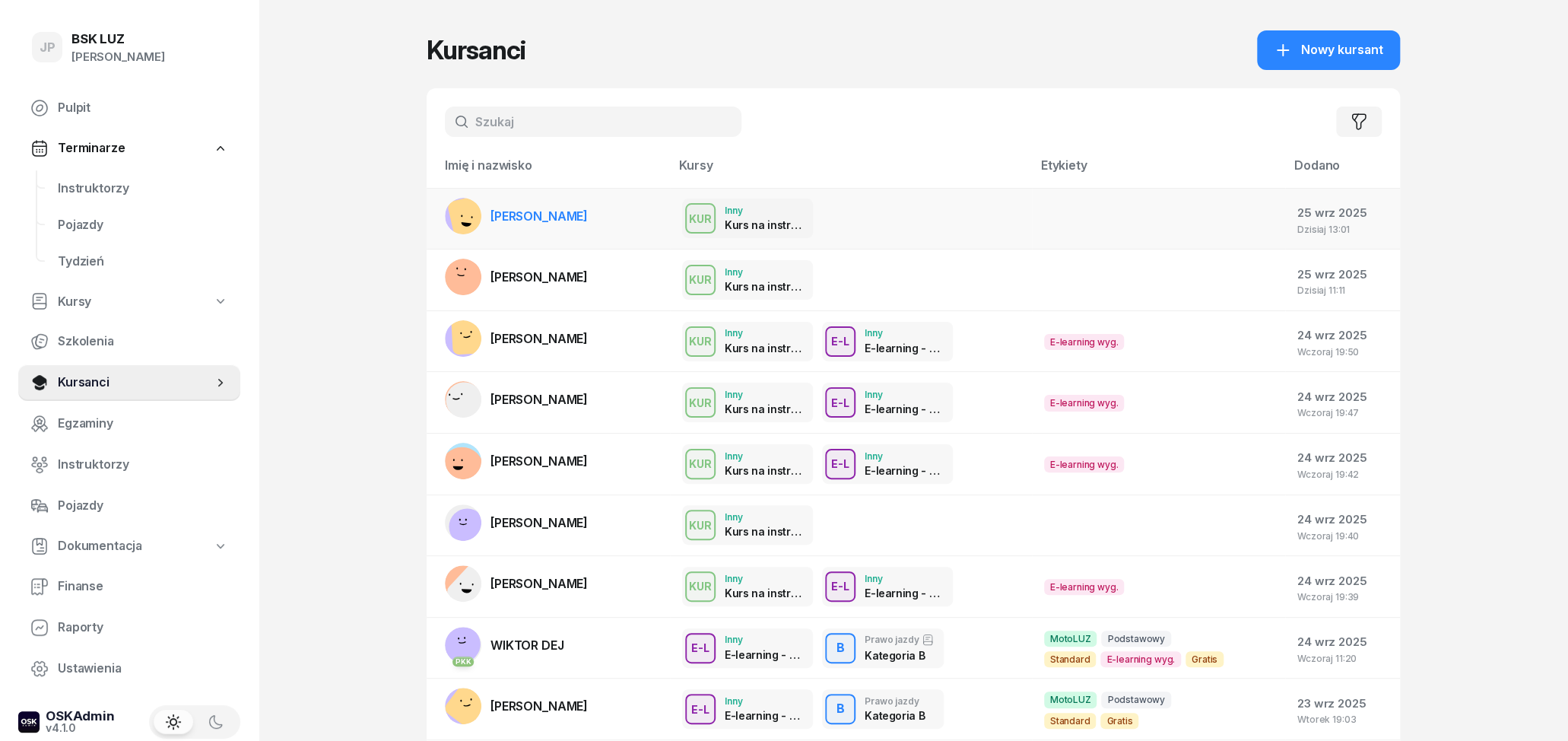
click at [907, 206] on div "KUR Inny Kurs na instruktora" at bounding box center [850, 218] width 337 height 40
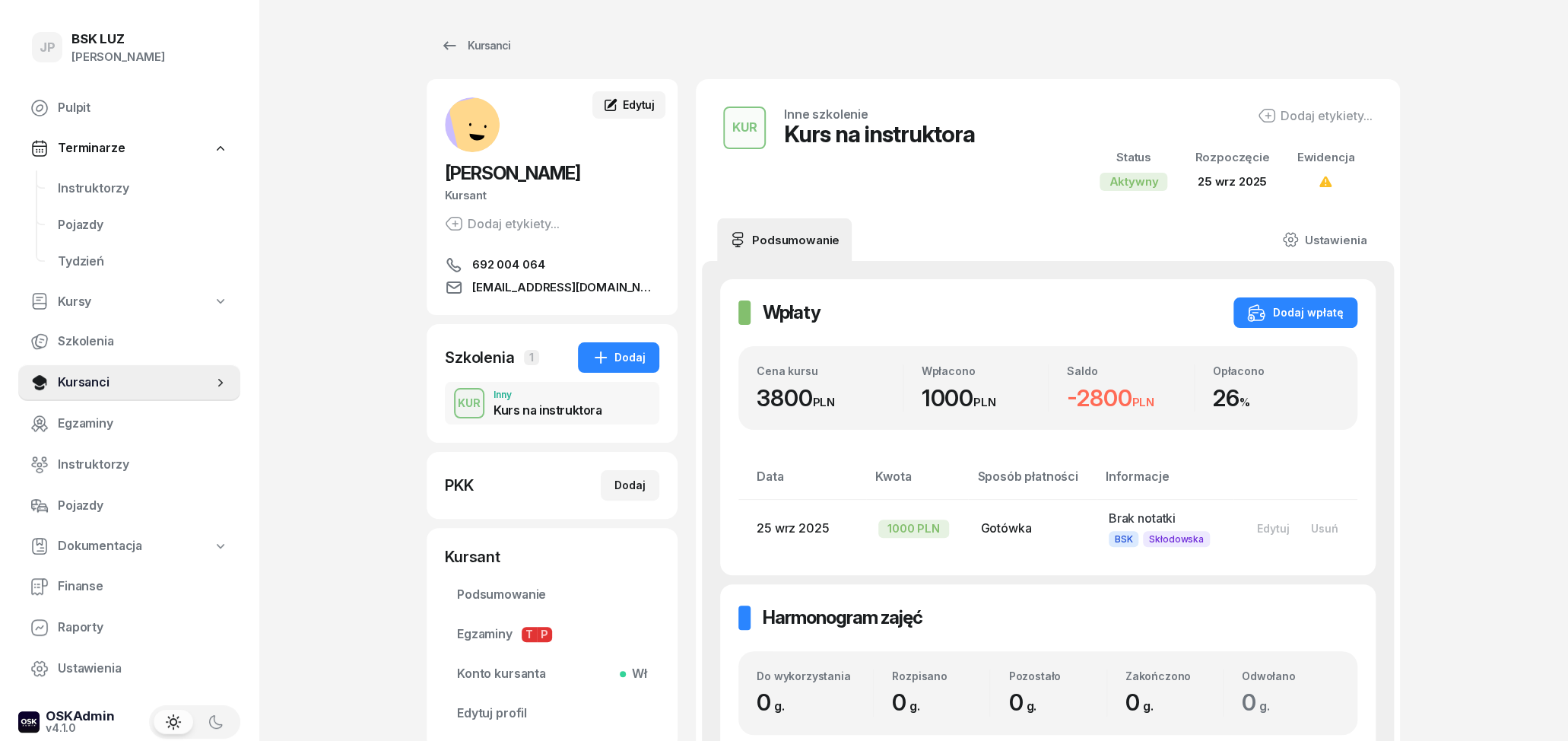
click at [620, 102] on div "Edytuj" at bounding box center [629, 105] width 52 height 16
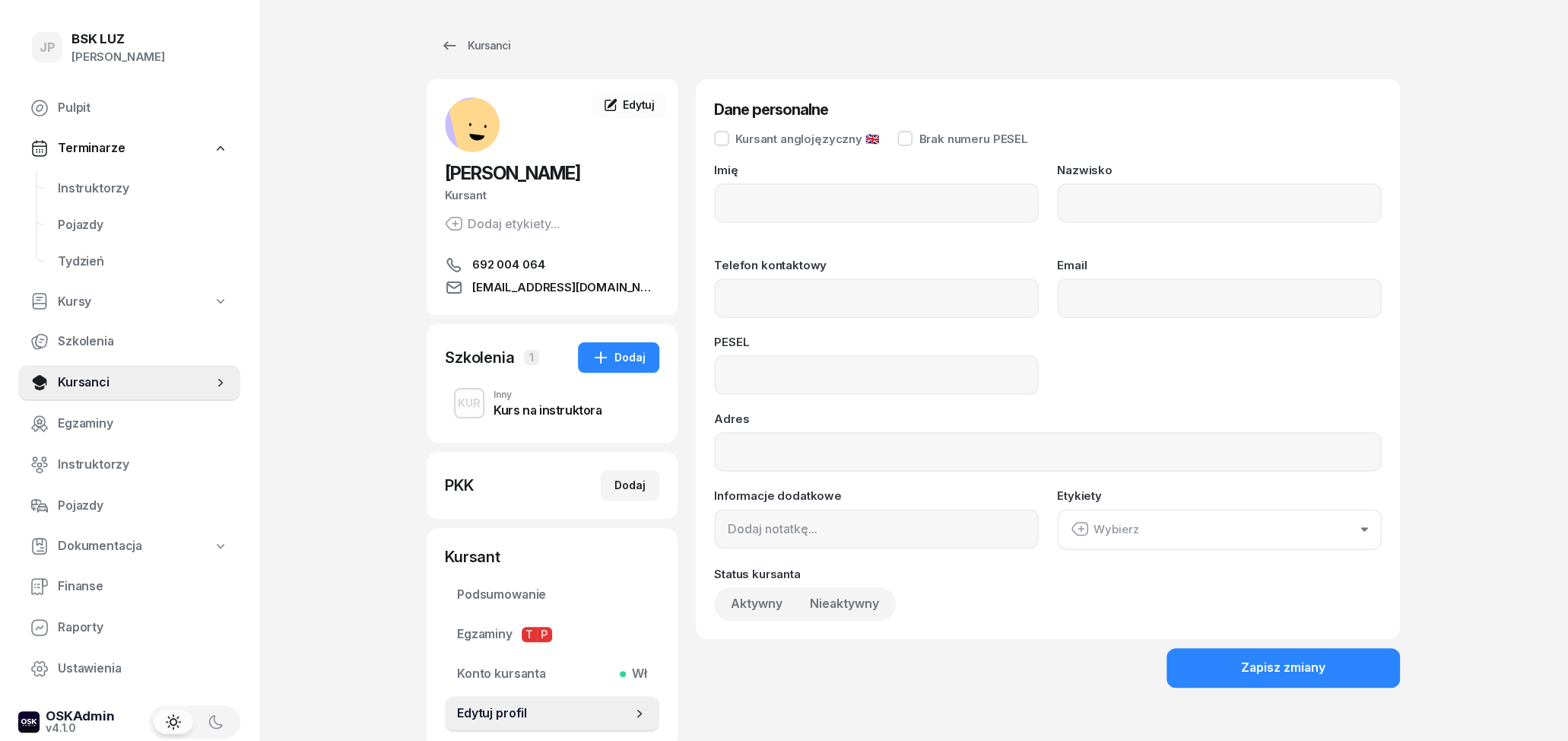
type input "[PERSON_NAME]"
type input "692004064"
type input "[EMAIL_ADDRESS][DOMAIN_NAME]"
type input "78112302295"
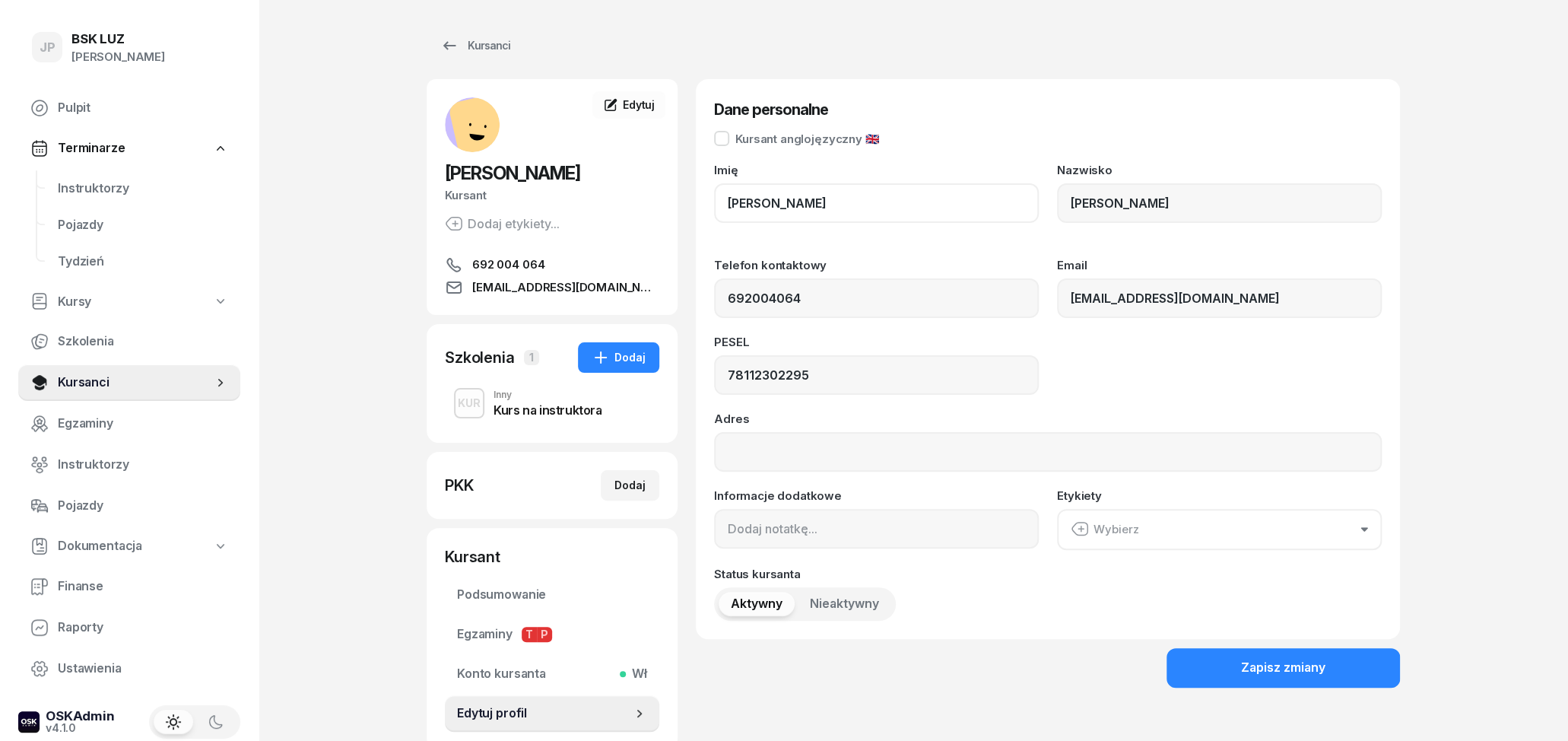
drag, startPoint x: 797, startPoint y: 201, endPoint x: 702, endPoint y: 201, distance: 95.0
click at [701, 201] on div "Dane personalne Kursant anglojęzyczny 🇬🇧 Imię [PERSON_NAME] [PERSON_NAME] Telef…" at bounding box center [1047, 359] width 704 height 559
drag, startPoint x: 793, startPoint y: 200, endPoint x: 723, endPoint y: 205, distance: 70.2
click at [723, 205] on input "[PERSON_NAME]" at bounding box center [876, 203] width 324 height 40
drag, startPoint x: 1215, startPoint y: 205, endPoint x: 1039, endPoint y: 205, distance: 176.0
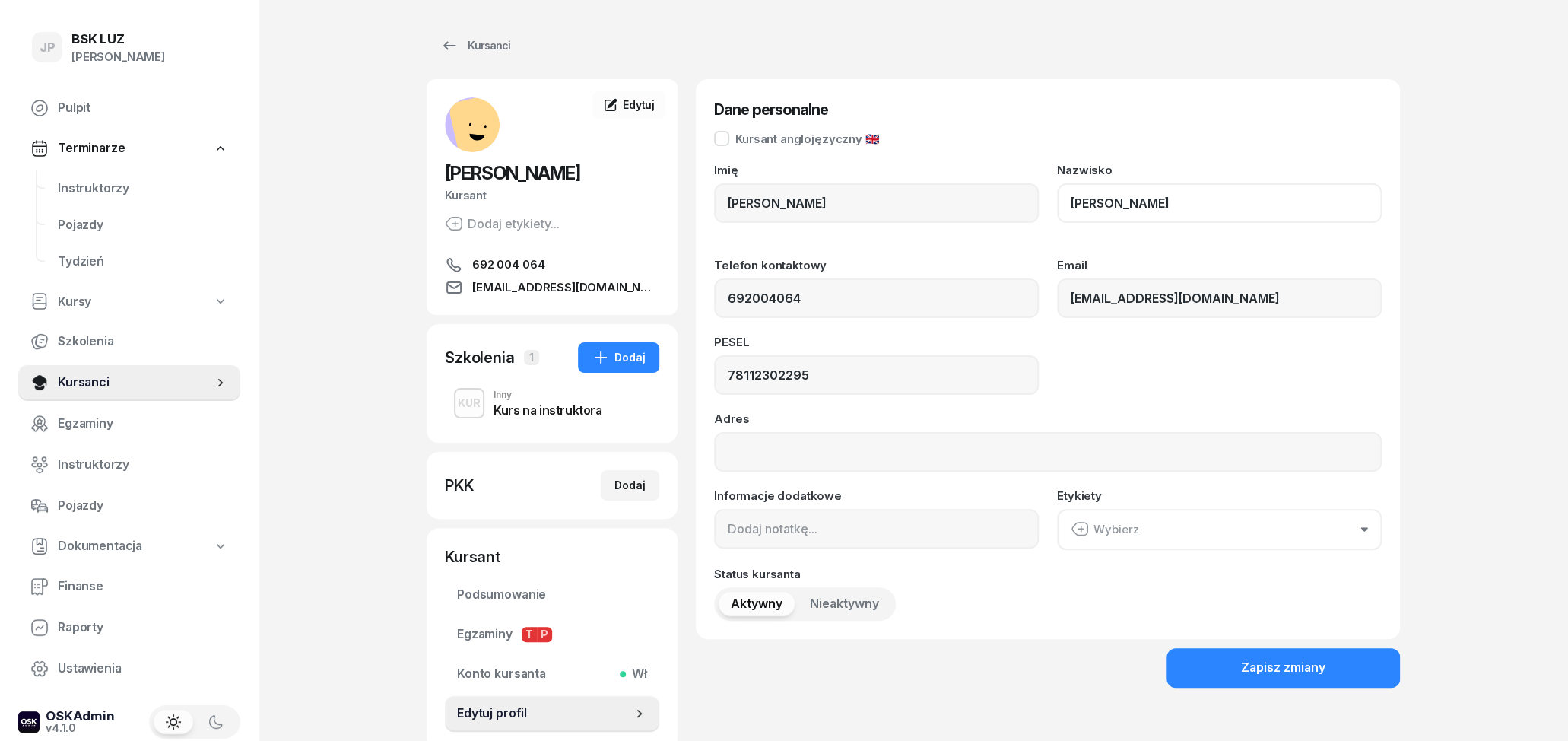
click at [1057, 205] on input "[PERSON_NAME]" at bounding box center [1219, 203] width 324 height 40
drag, startPoint x: 730, startPoint y: 375, endPoint x: 709, endPoint y: 377, distance: 21.1
click at [714, 377] on input "78112302295" at bounding box center [876, 374] width 324 height 40
drag, startPoint x: 783, startPoint y: 303, endPoint x: 695, endPoint y: 300, distance: 88.1
click at [714, 303] on input "692004064" at bounding box center [876, 298] width 324 height 40
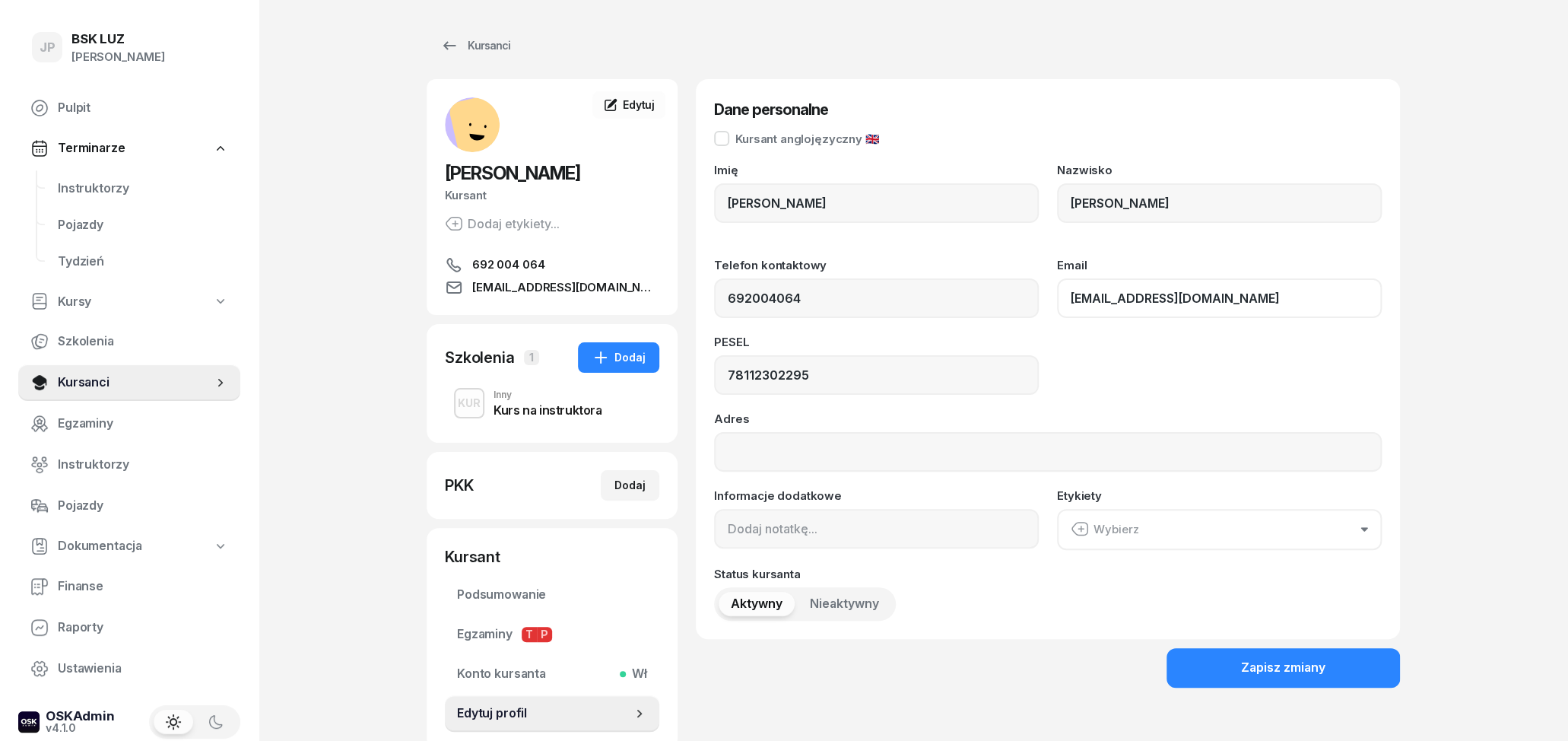
drag, startPoint x: 1191, startPoint y: 303, endPoint x: 1056, endPoint y: 302, distance: 135.0
click at [1060, 302] on input "[EMAIL_ADDRESS][DOMAIN_NAME]" at bounding box center [1219, 298] width 324 height 40
click at [1224, 671] on button "Zapisz zmiany" at bounding box center [1282, 667] width 233 height 40
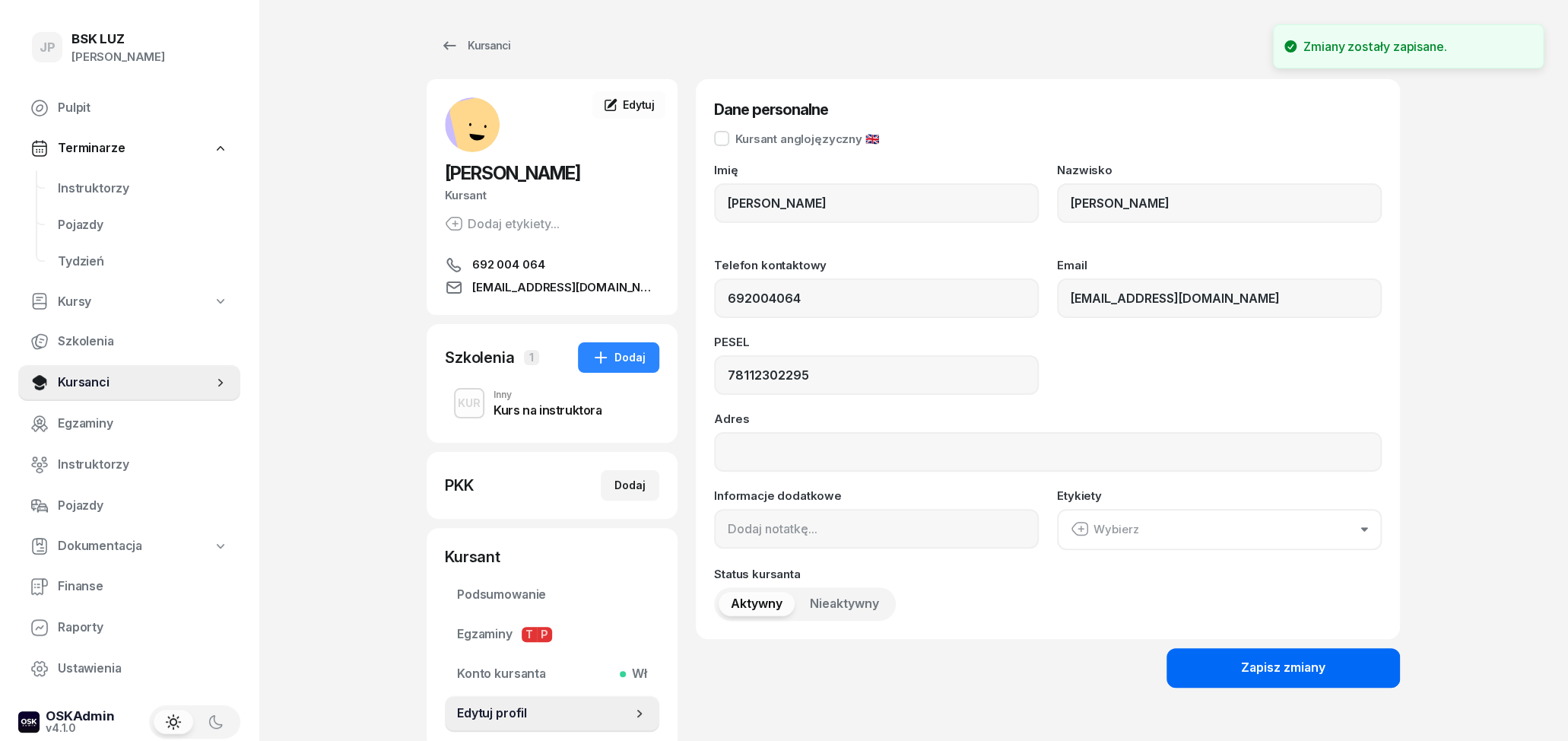
click at [1279, 660] on div "Zapisz zmiany" at bounding box center [1283, 667] width 85 height 19
click at [1260, 662] on div "Zapisz zmiany" at bounding box center [1283, 667] width 85 height 19
click at [465, 50] on div "Kursanci" at bounding box center [475, 46] width 70 height 18
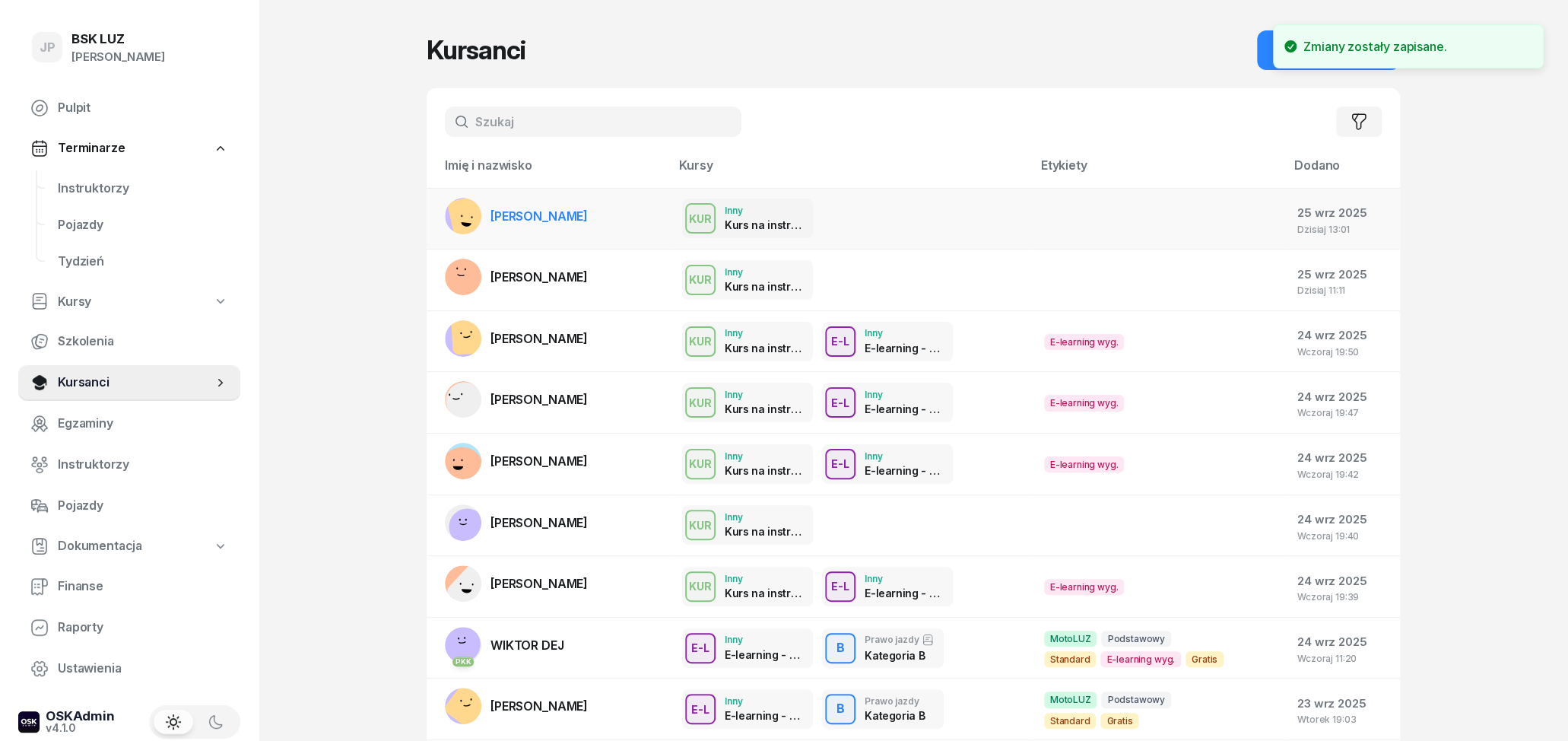
click at [579, 213] on span "[PERSON_NAME]" at bounding box center [539, 216] width 98 height 16
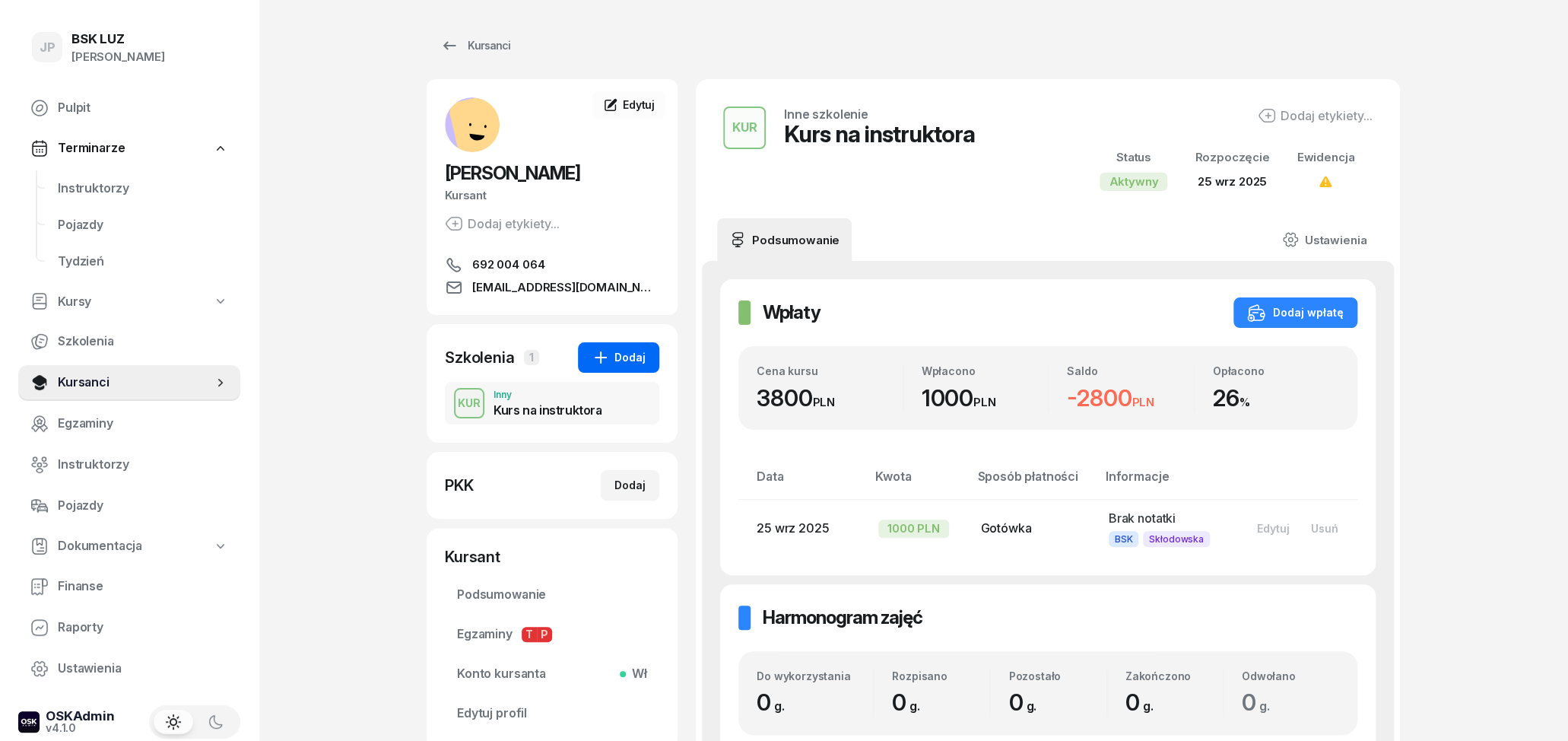
click at [628, 358] on div "Dodaj" at bounding box center [618, 358] width 54 height 18
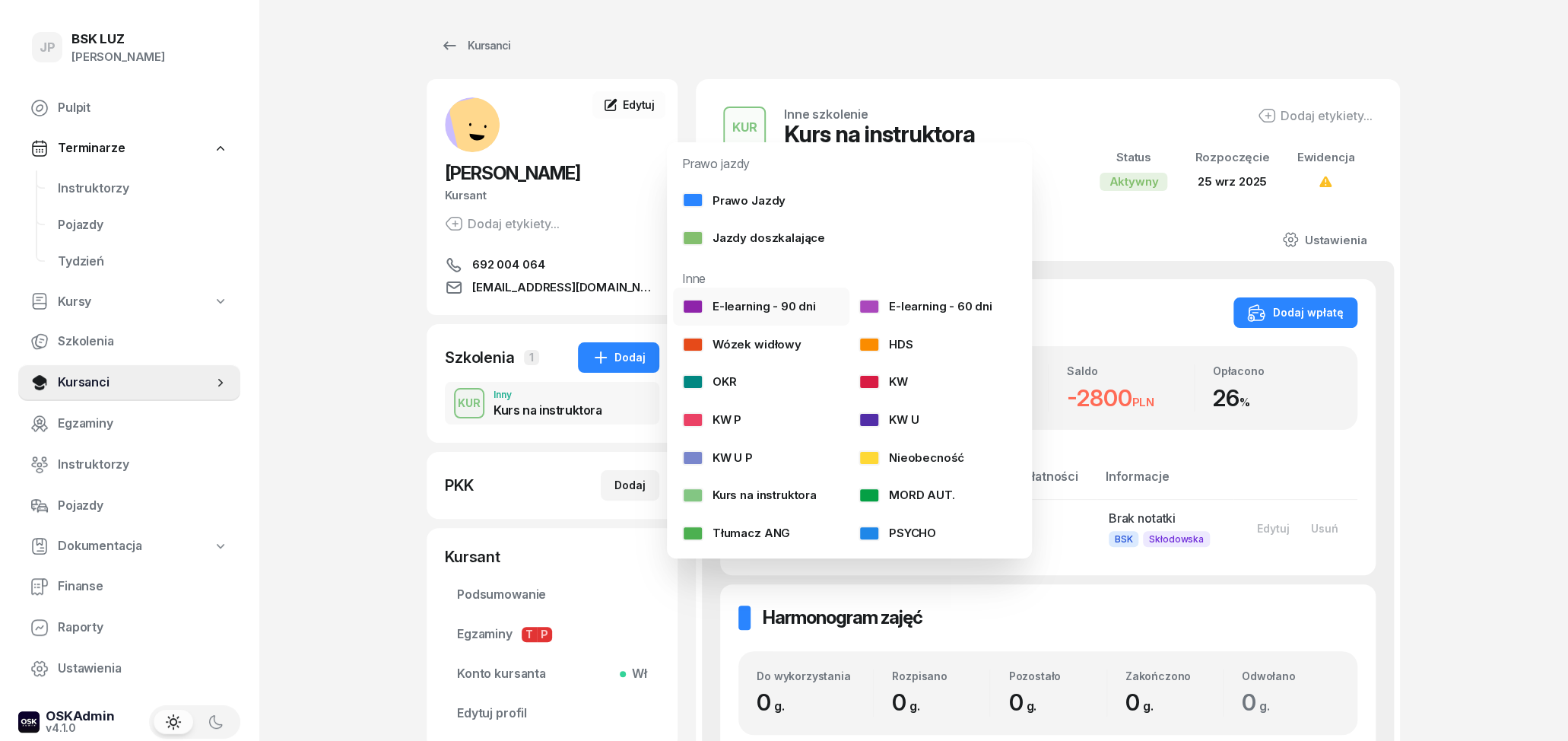
click at [790, 300] on div "E-learning - 90 dni" at bounding box center [748, 306] width 134 height 19
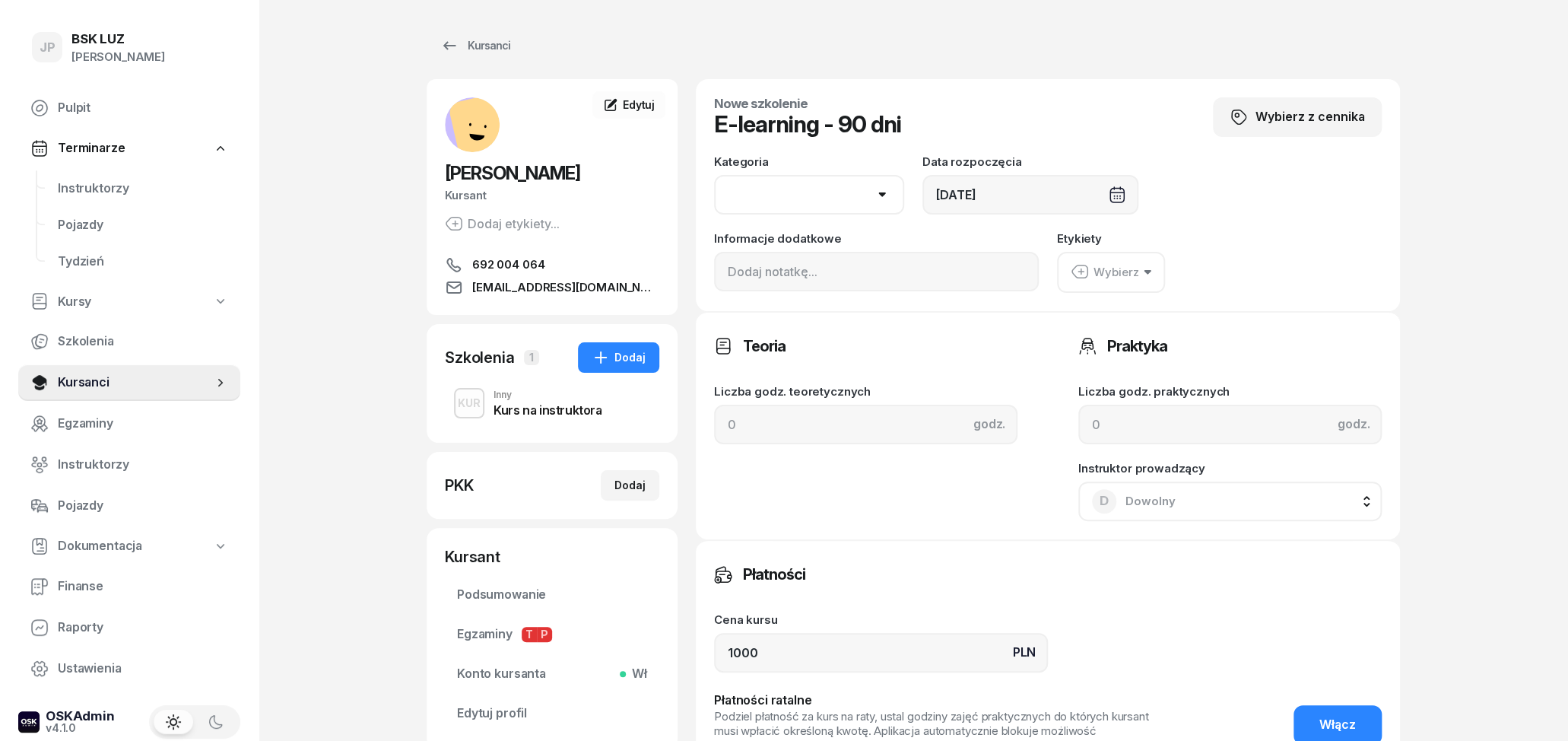
select select "B"
click option "B" at bounding box center [0, 0] width 0 height 0
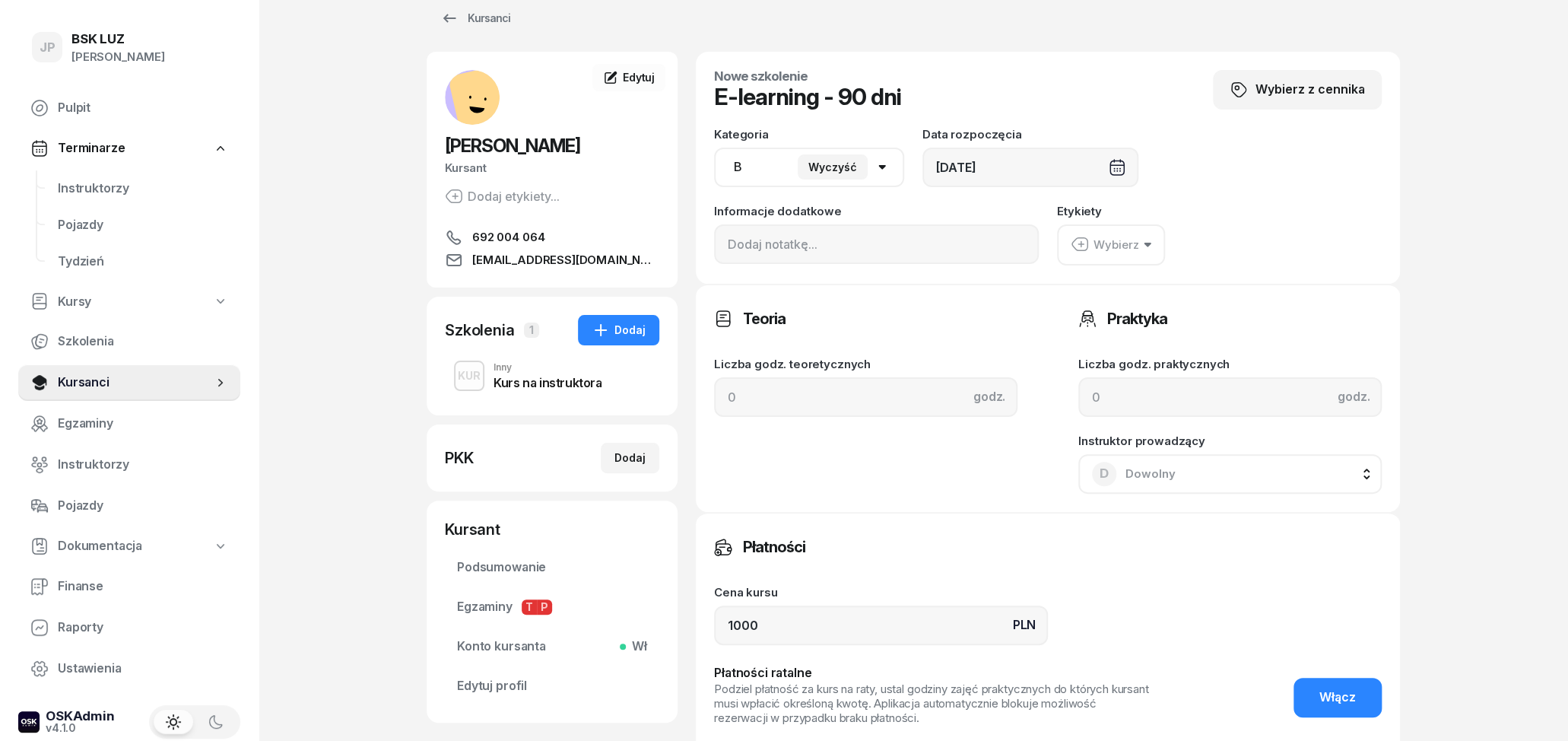
scroll to position [238, 0]
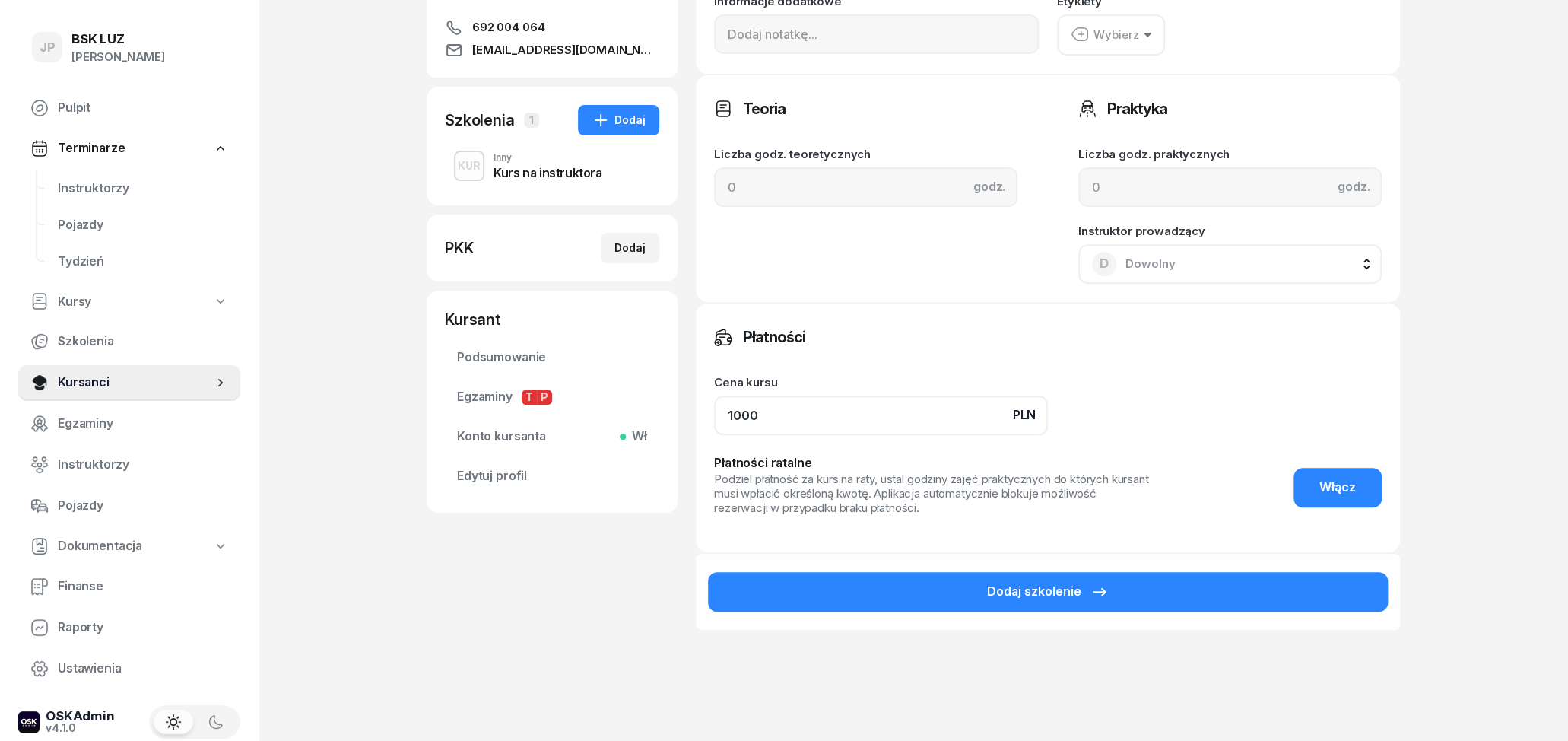
drag, startPoint x: 812, startPoint y: 422, endPoint x: 671, endPoint y: 433, distance: 141.4
click at [714, 433] on input "1000" at bounding box center [881, 415] width 333 height 40
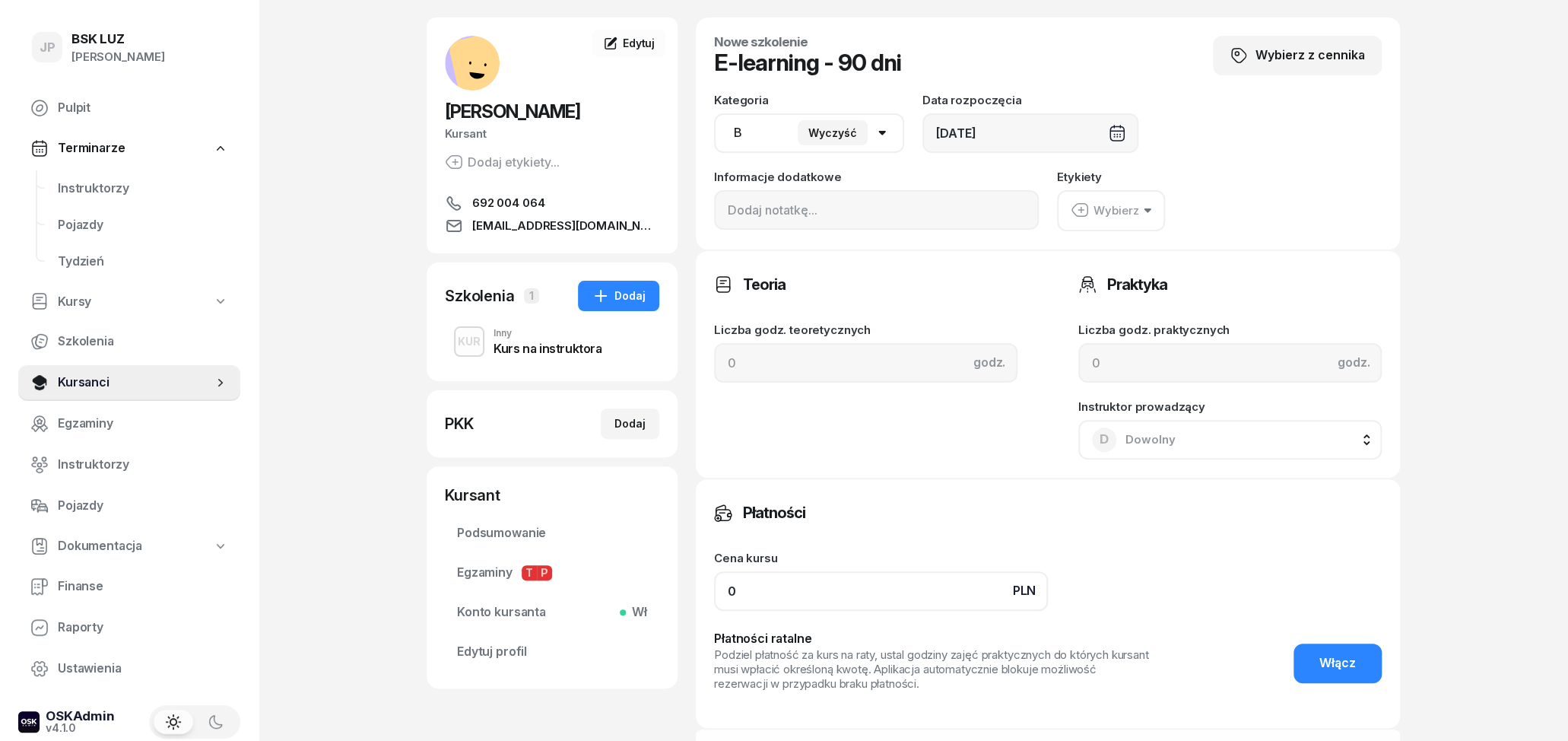
scroll to position [0, 0]
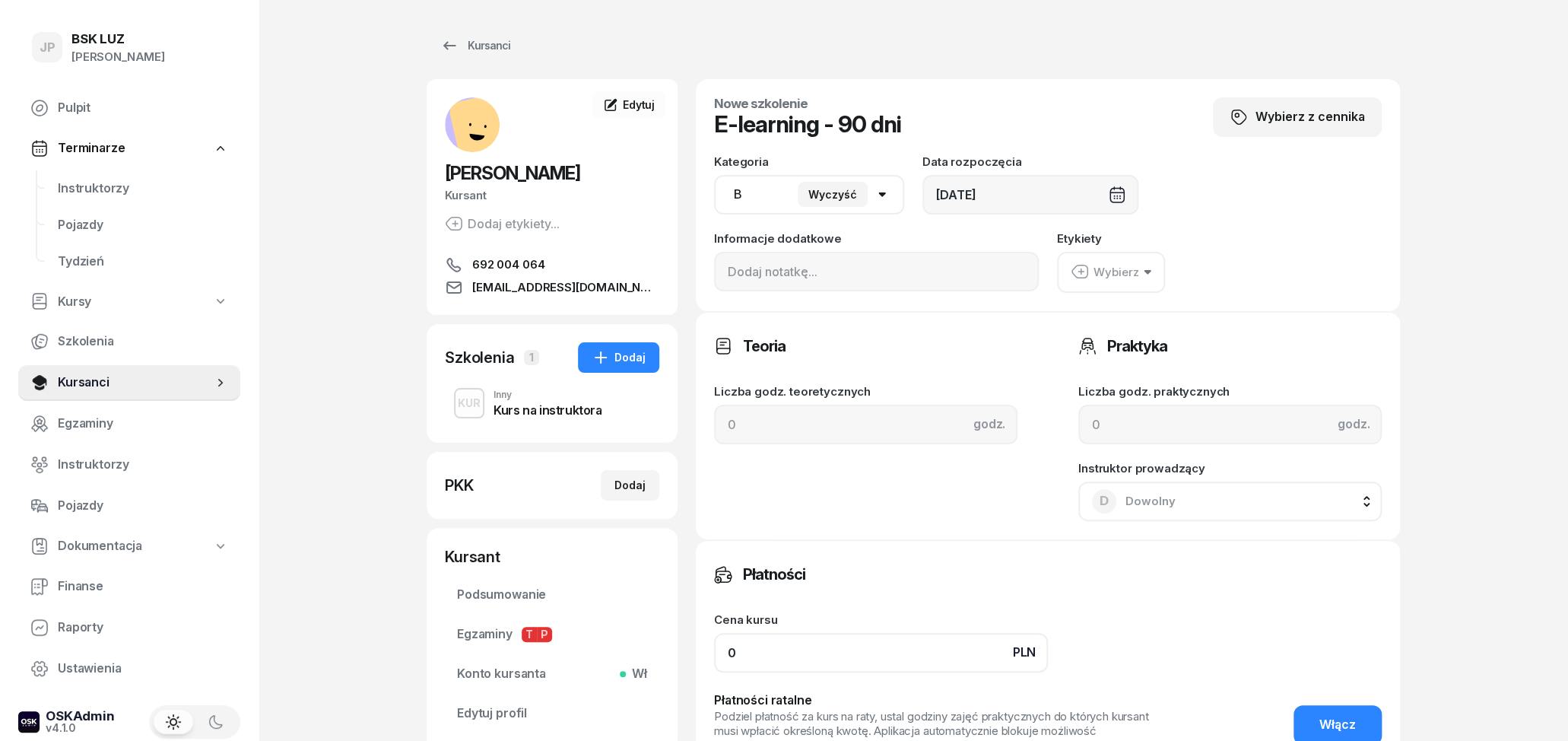
type input "0"
click at [1167, 278] on div "Wybierz" at bounding box center [1219, 272] width 324 height 41
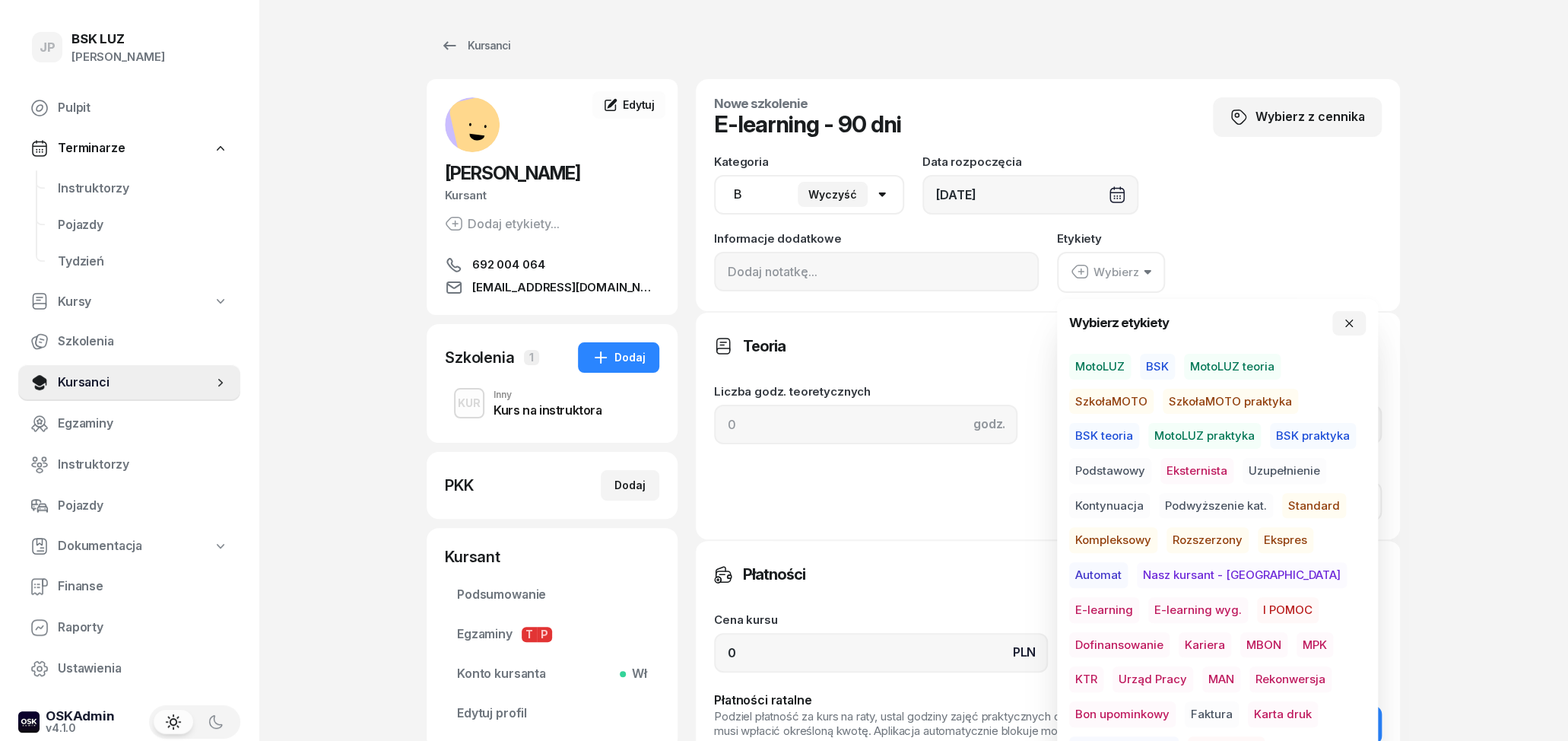
click at [1148, 606] on span "E-learning wyg." at bounding box center [1198, 610] width 99 height 26
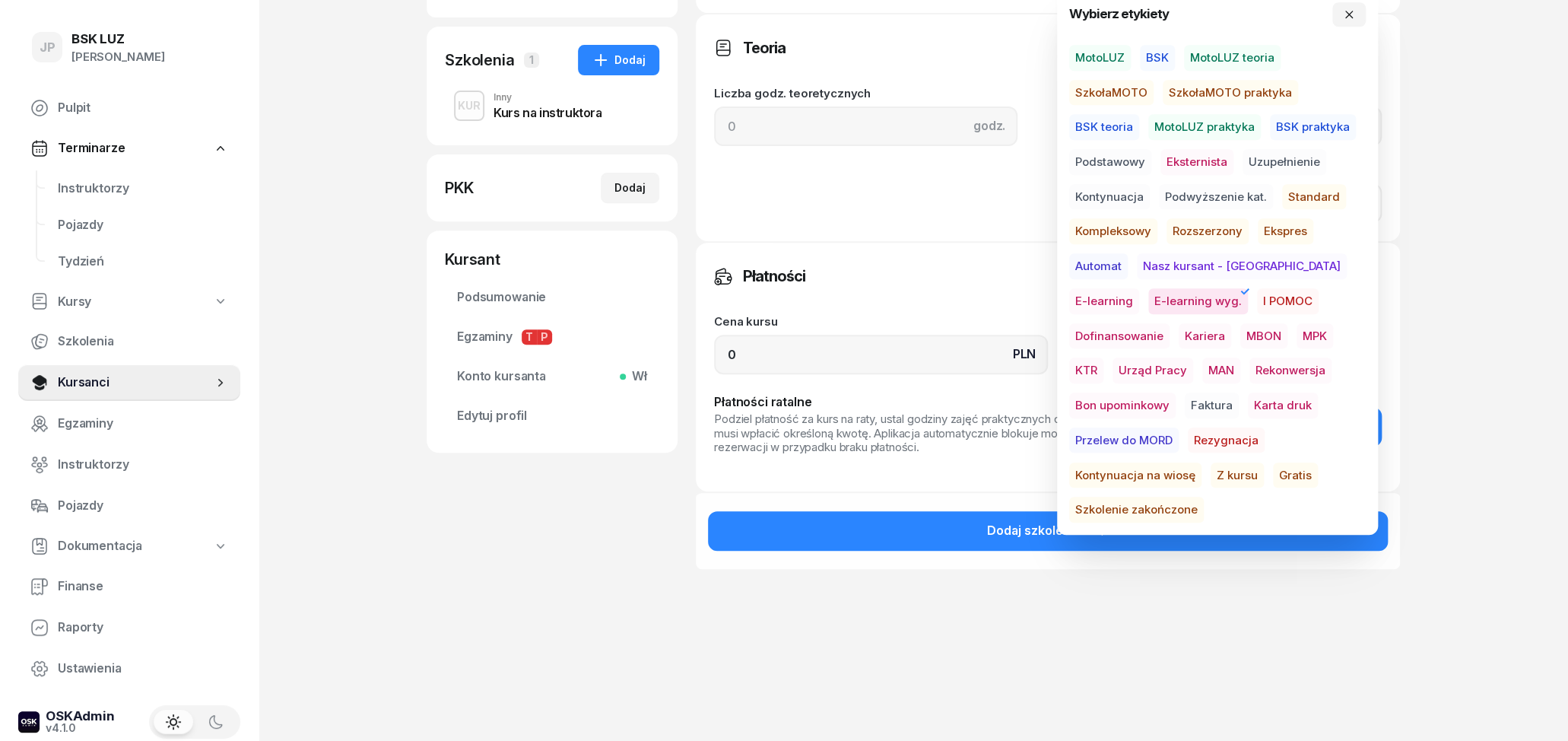
scroll to position [308, 0]
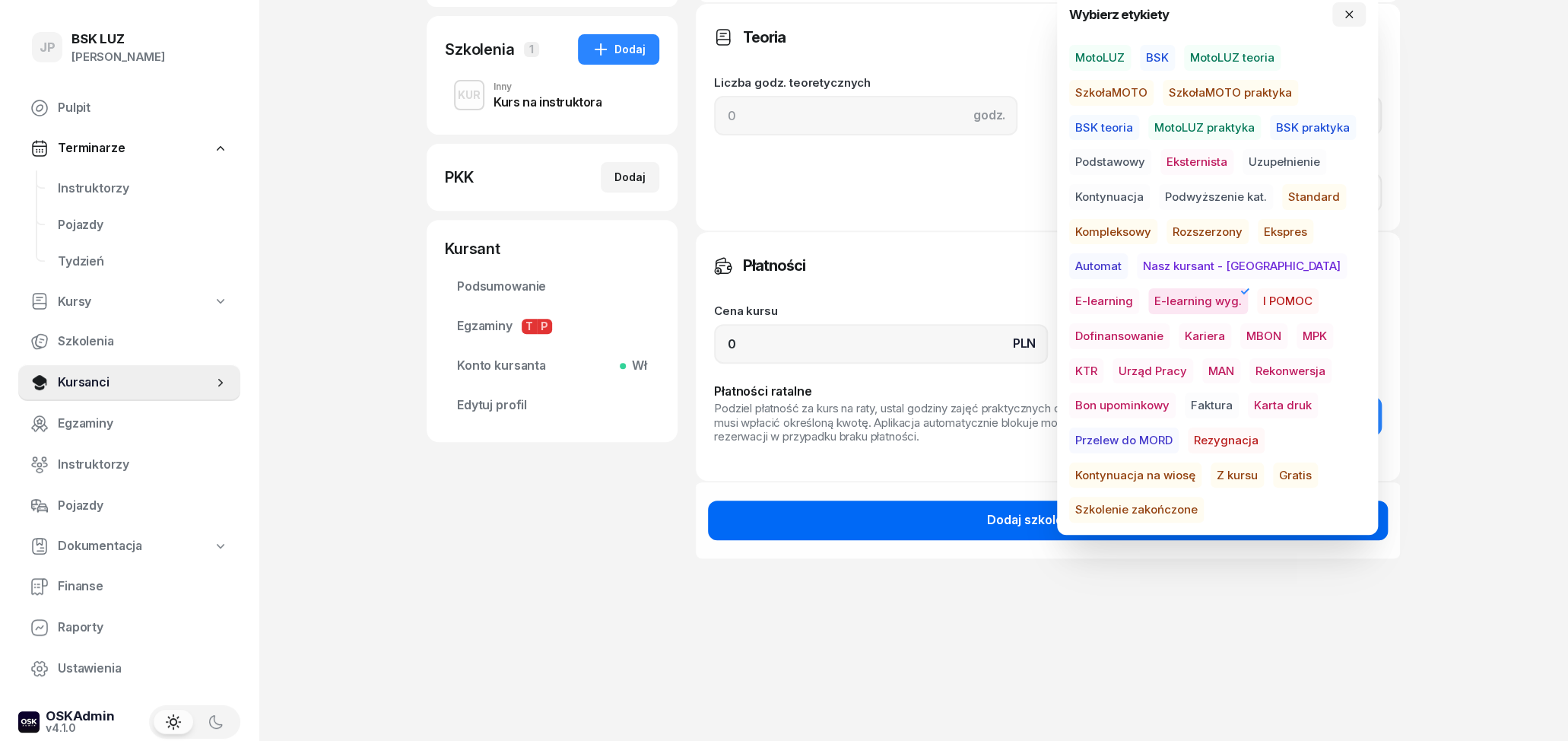
click at [990, 521] on div "Dodaj szkolenie" at bounding box center [1047, 520] width 122 height 19
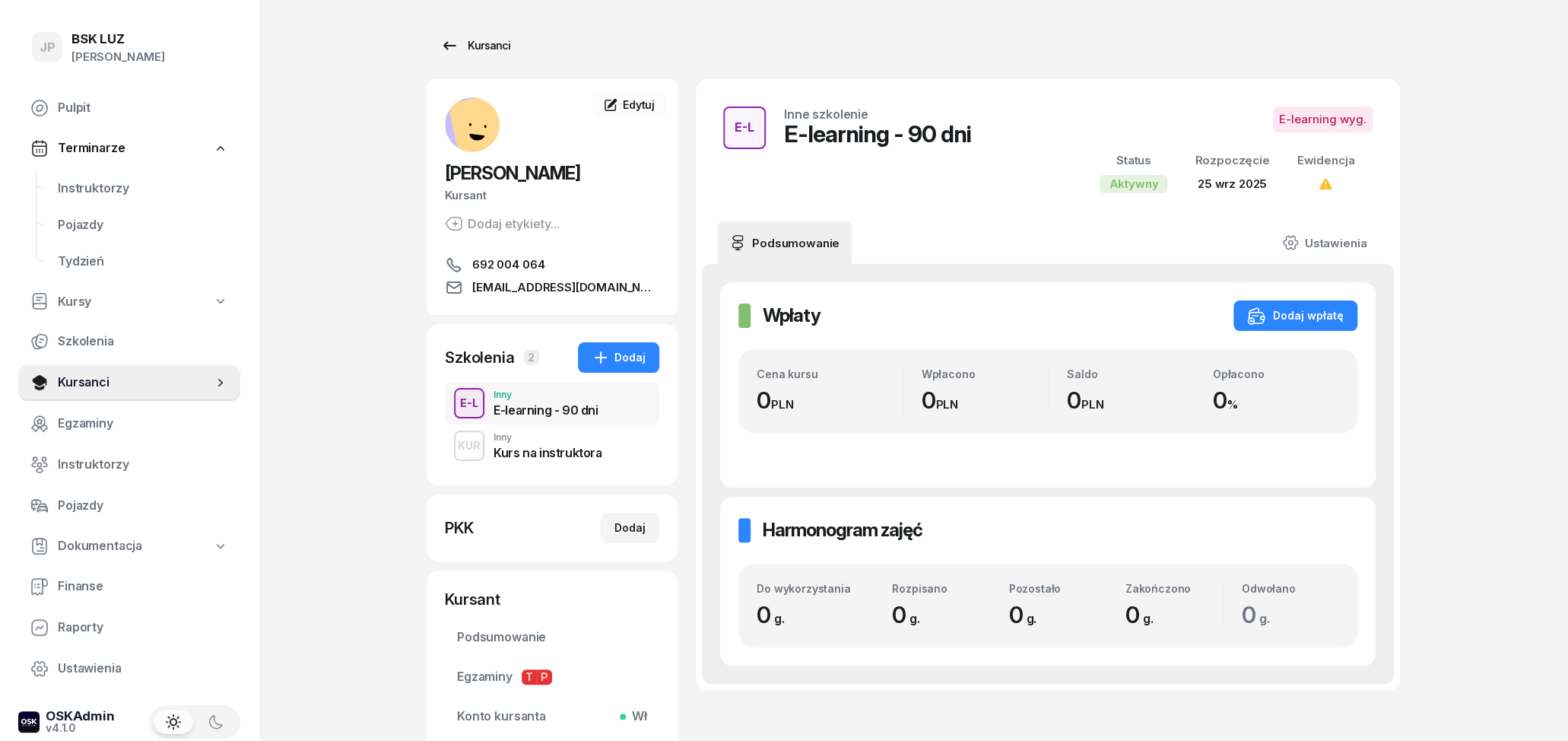
click at [441, 43] on icon at bounding box center [450, 46] width 18 height 18
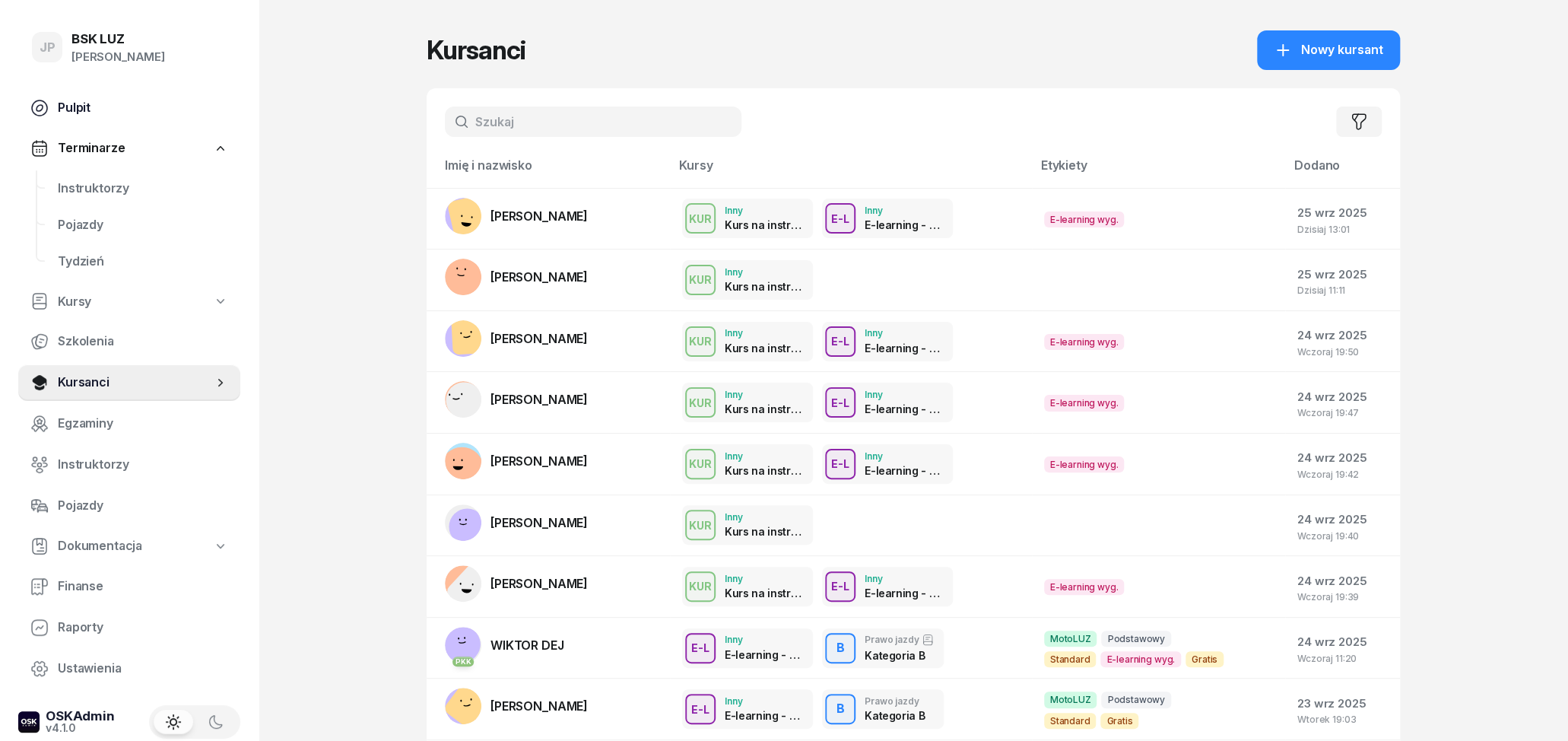
click at [81, 98] on span "Pulpit" at bounding box center [143, 107] width 170 height 19
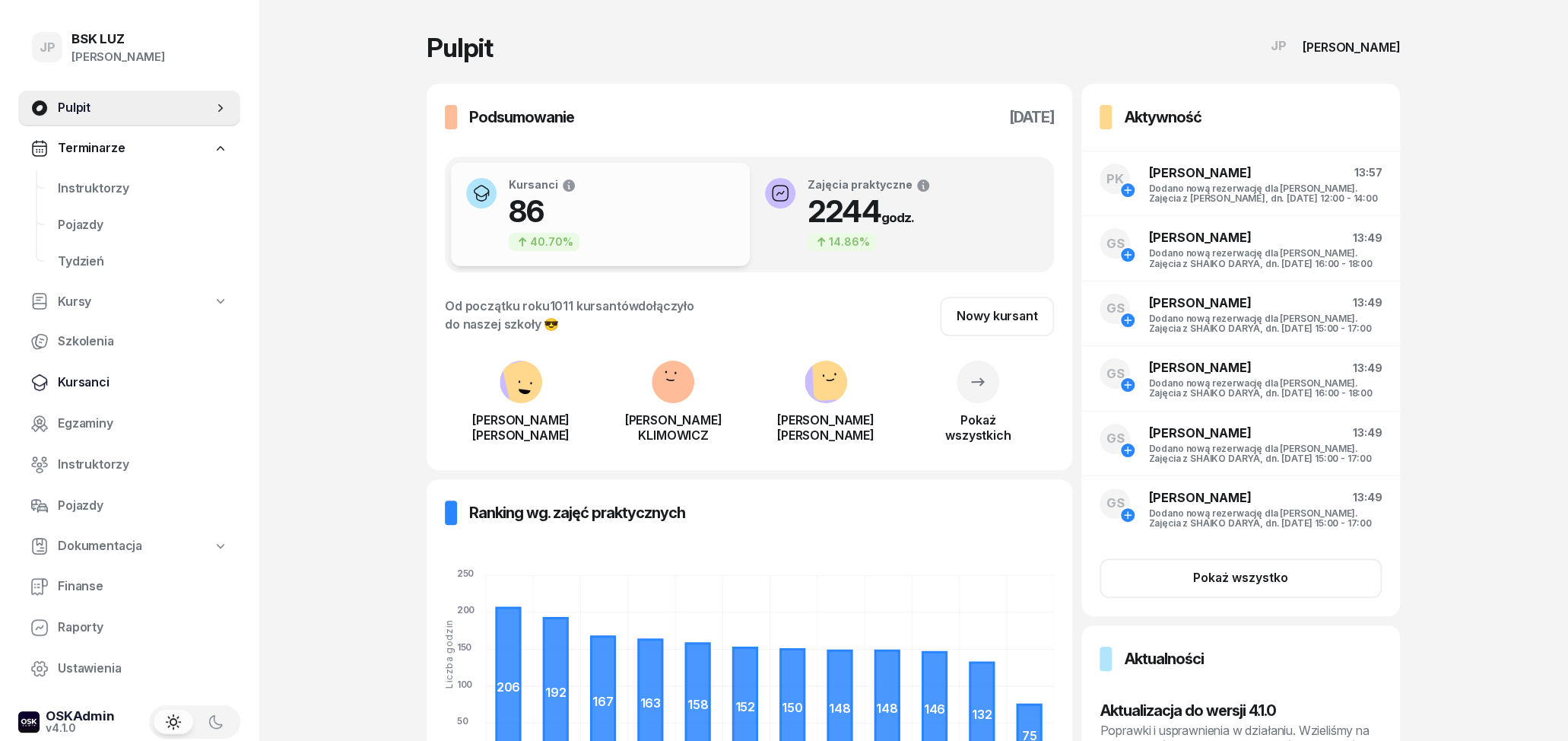
click at [78, 369] on link "Kursanci" at bounding box center [129, 382] width 222 height 37
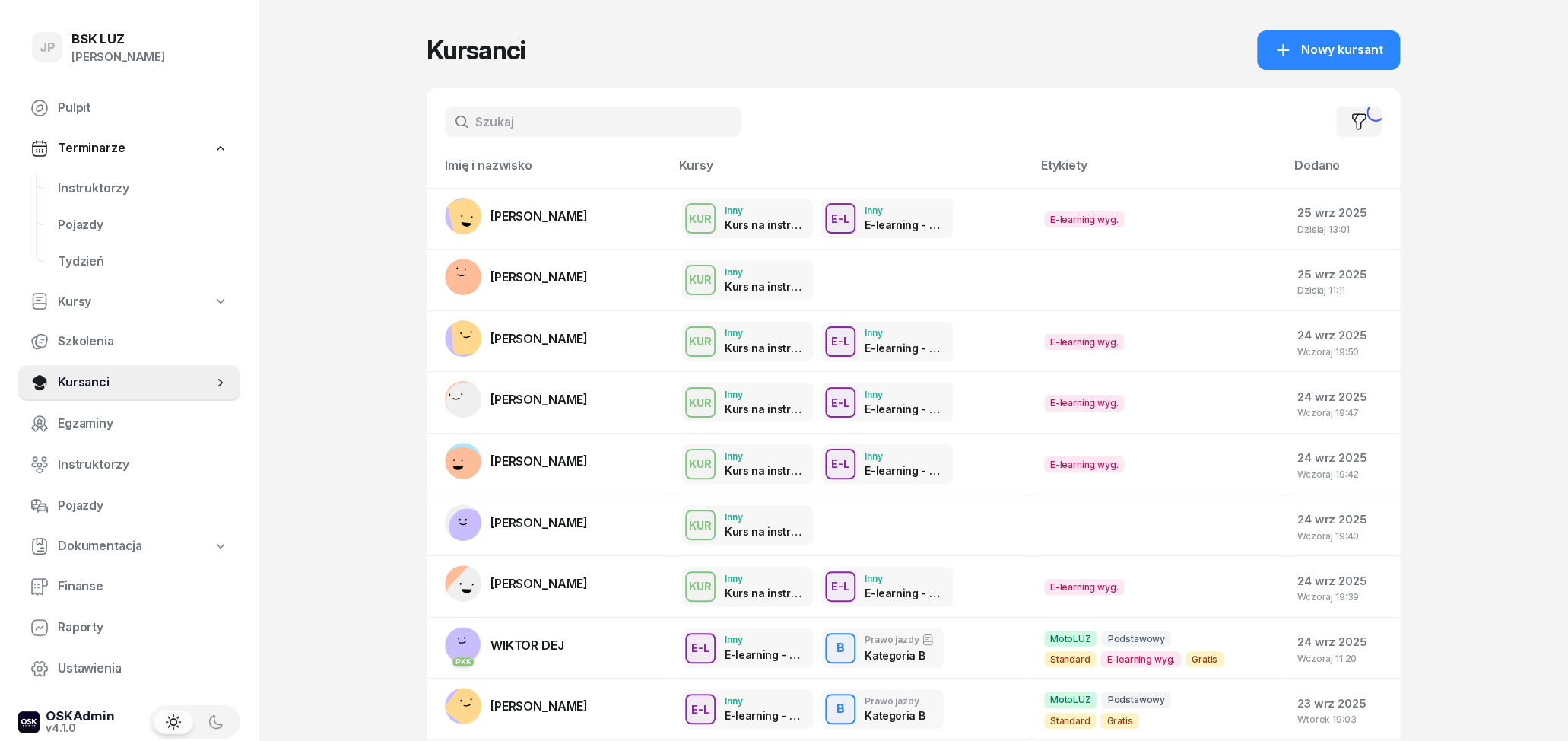
click at [490, 120] on input "text" at bounding box center [593, 122] width 297 height 30
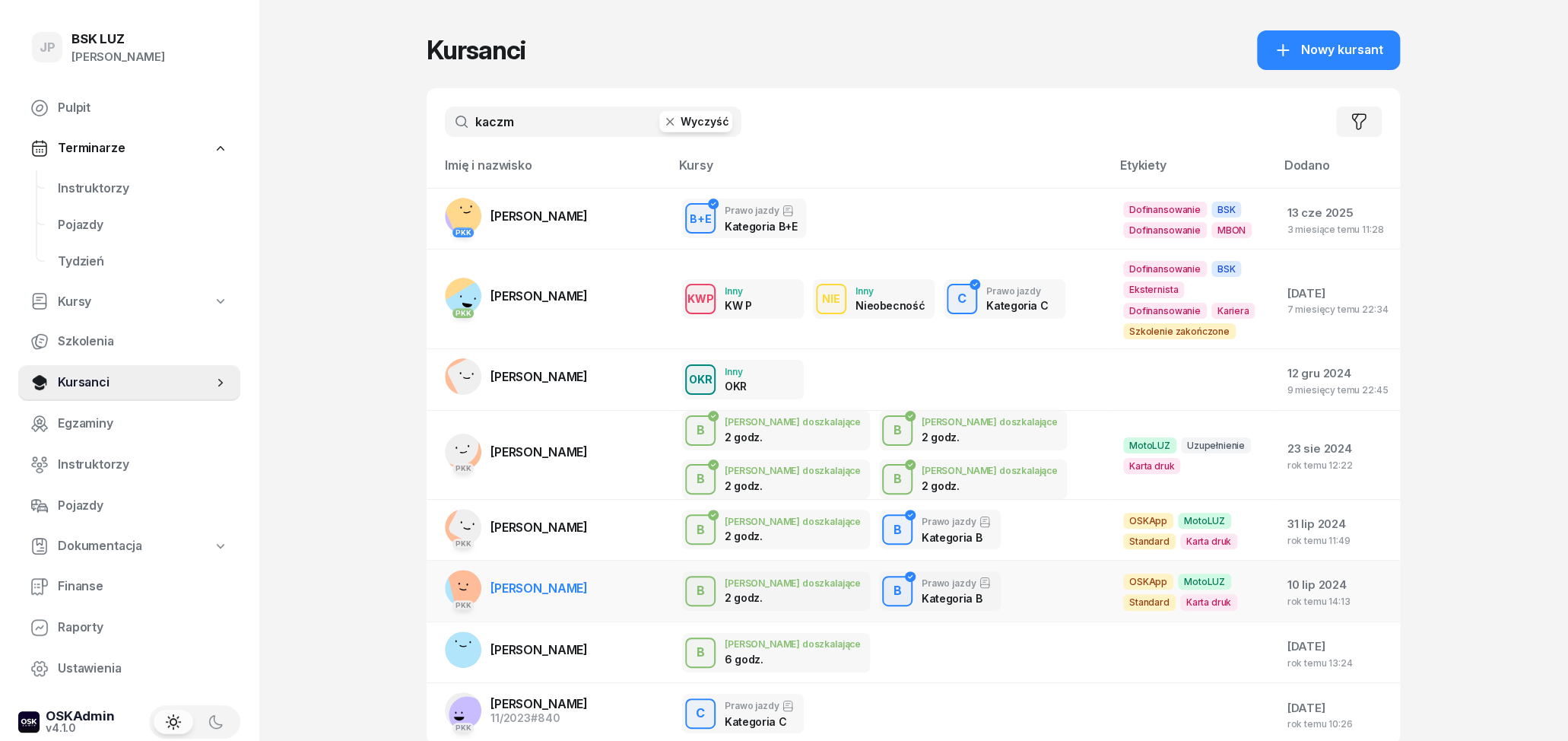
type input "kaczm"
click at [580, 581] on span "[PERSON_NAME]" at bounding box center [539, 588] width 98 height 16
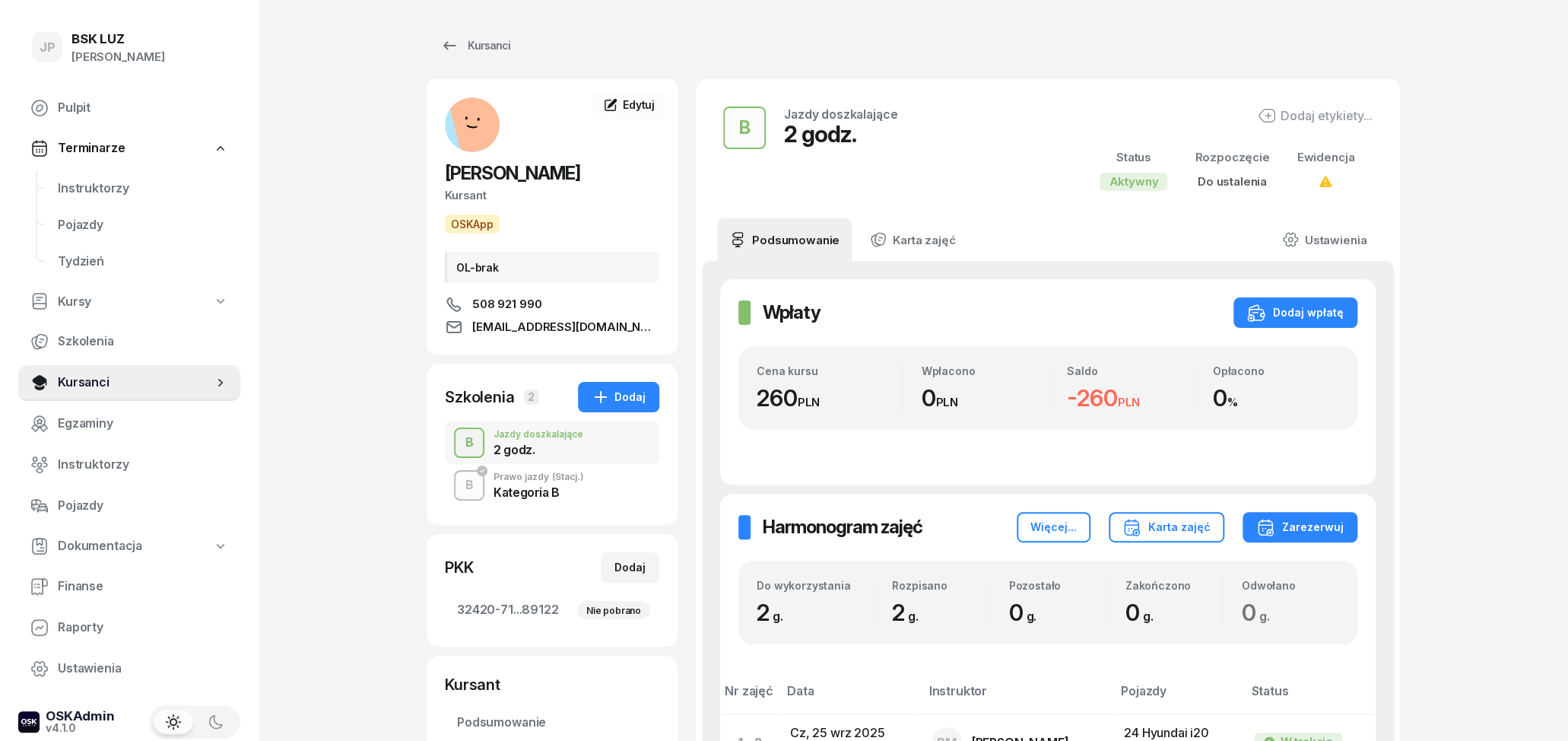
click at [571, 494] on div "Kategoria B" at bounding box center [539, 491] width 90 height 12
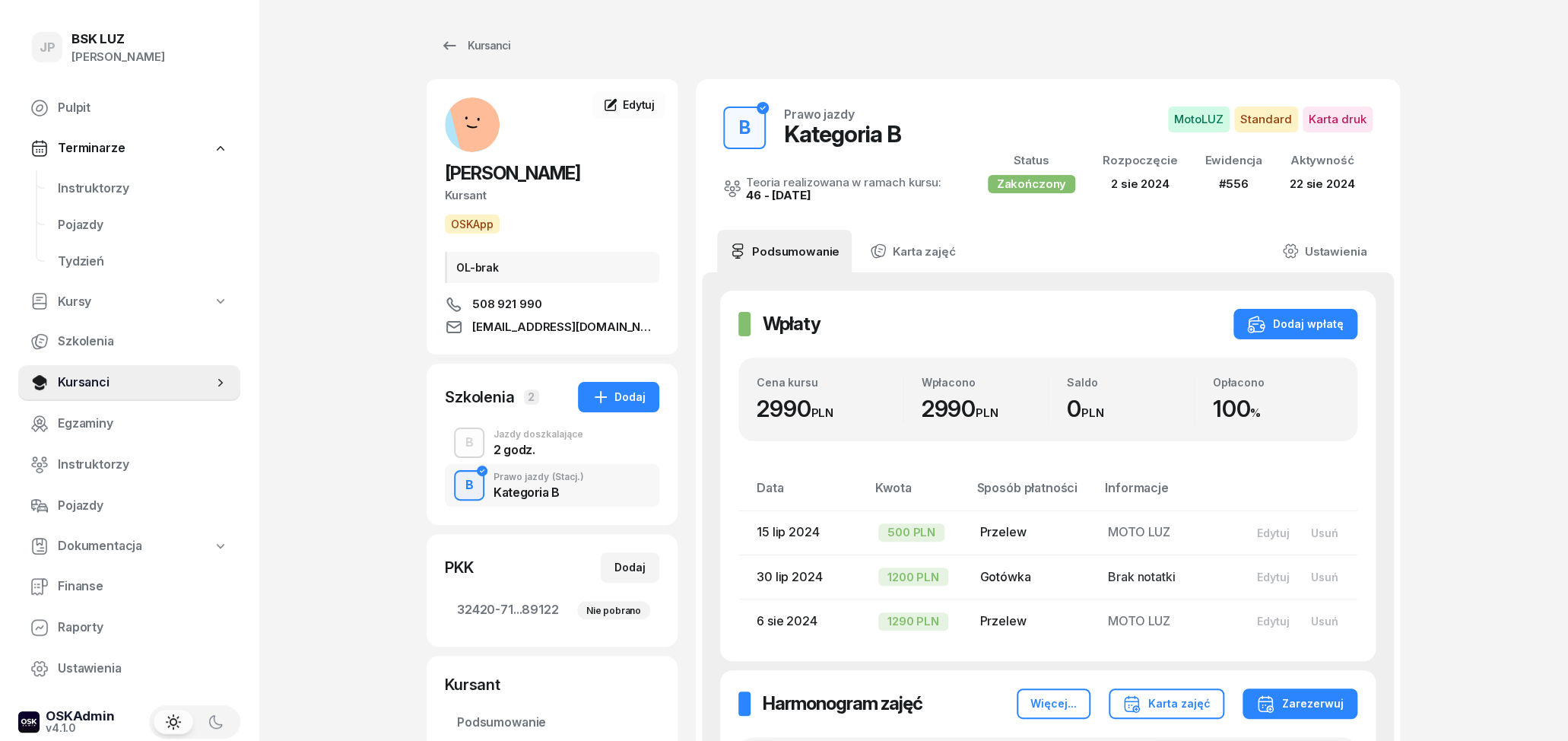
click at [523, 451] on div "2 godz." at bounding box center [538, 449] width 89 height 12
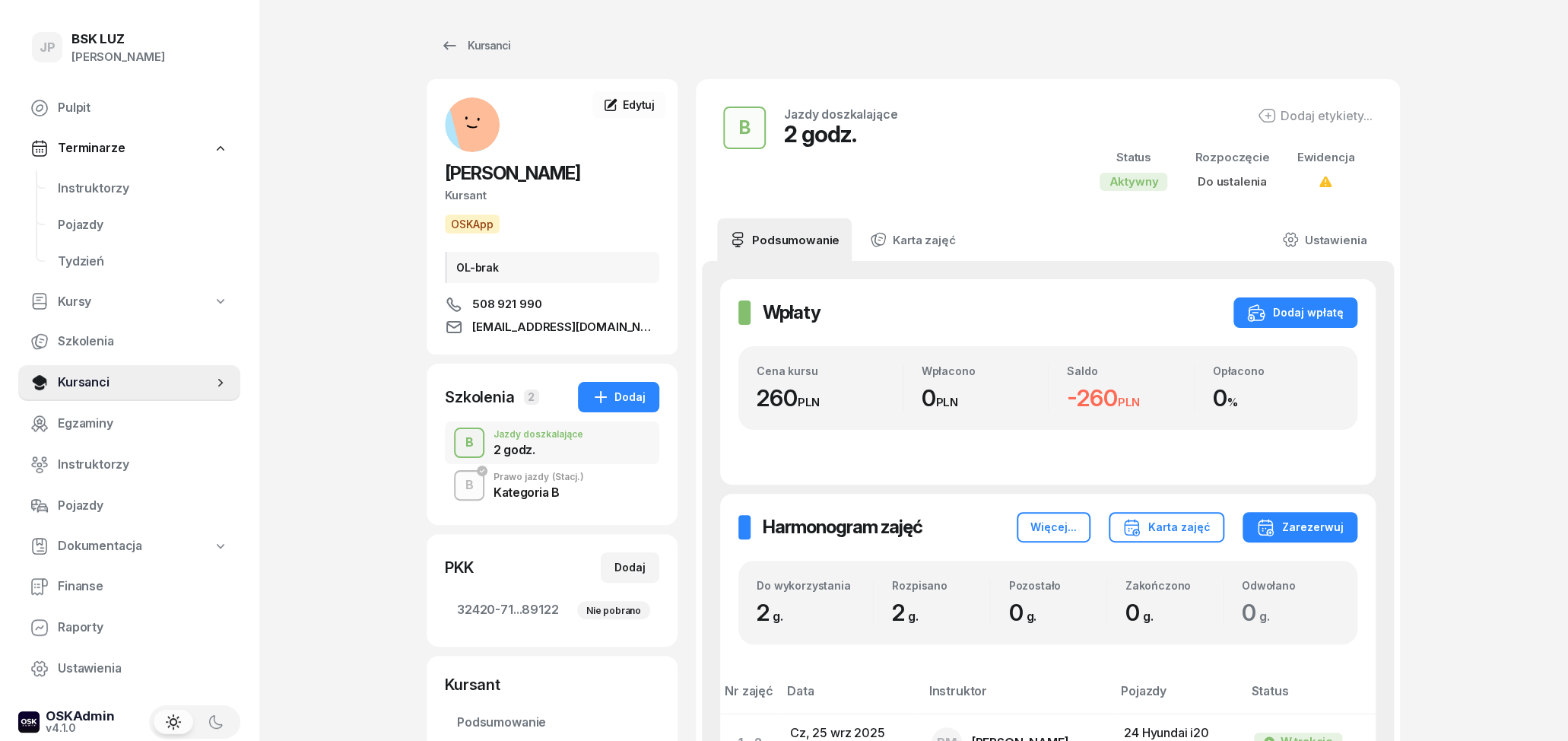
click at [553, 496] on div "Kategoria B" at bounding box center [539, 491] width 90 height 12
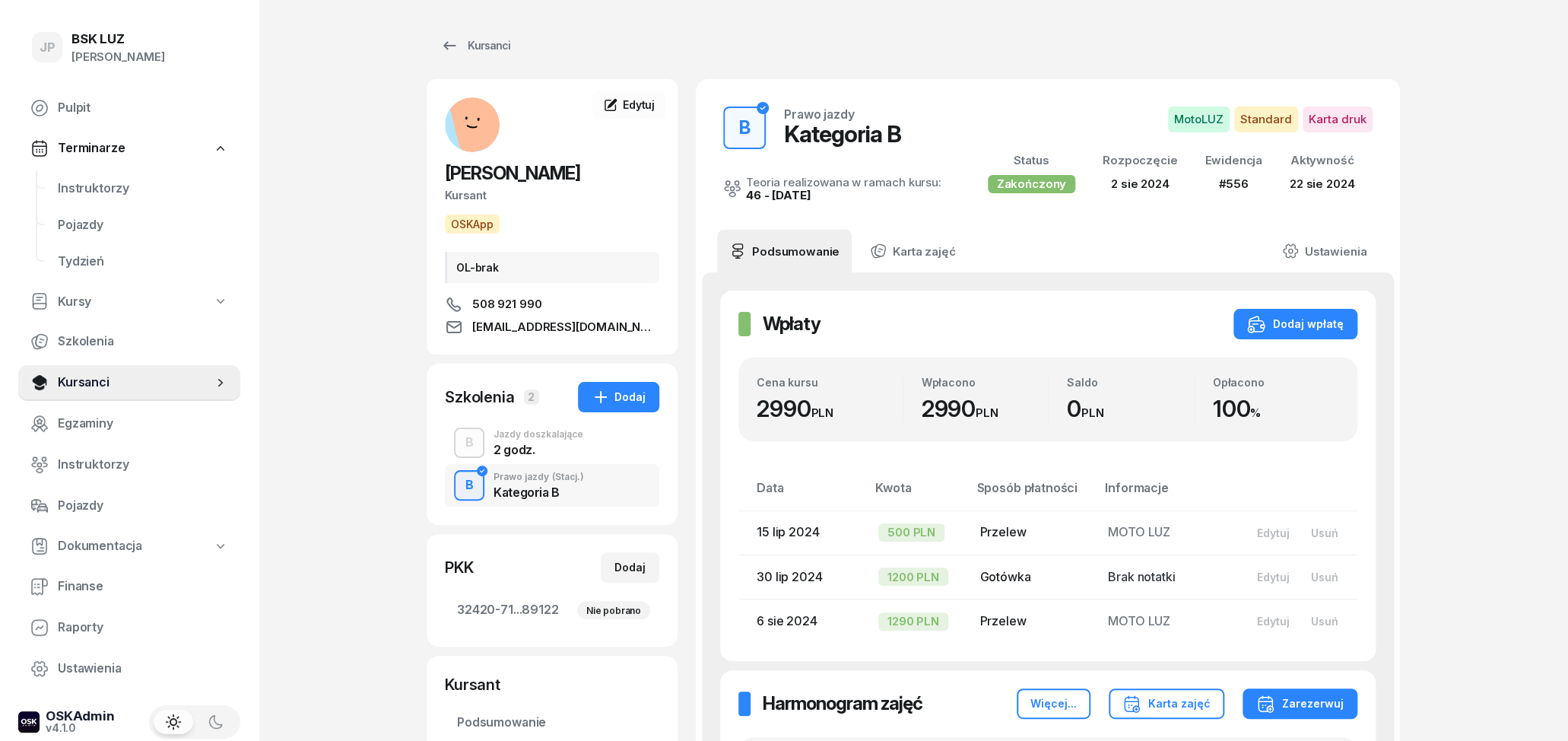
click at [538, 455] on div "2 godz." at bounding box center [538, 449] width 89 height 12
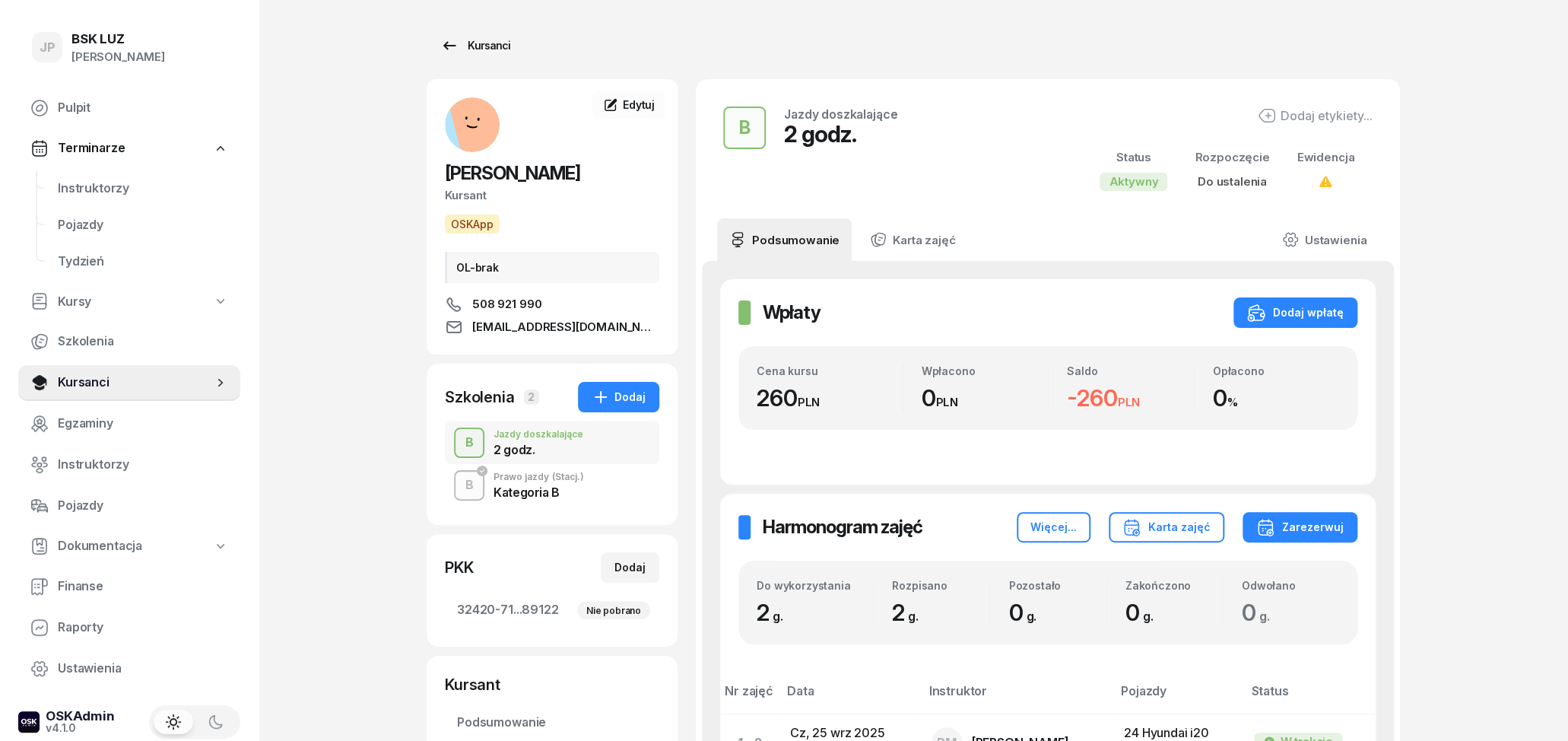
click at [453, 47] on icon at bounding box center [450, 46] width 18 height 18
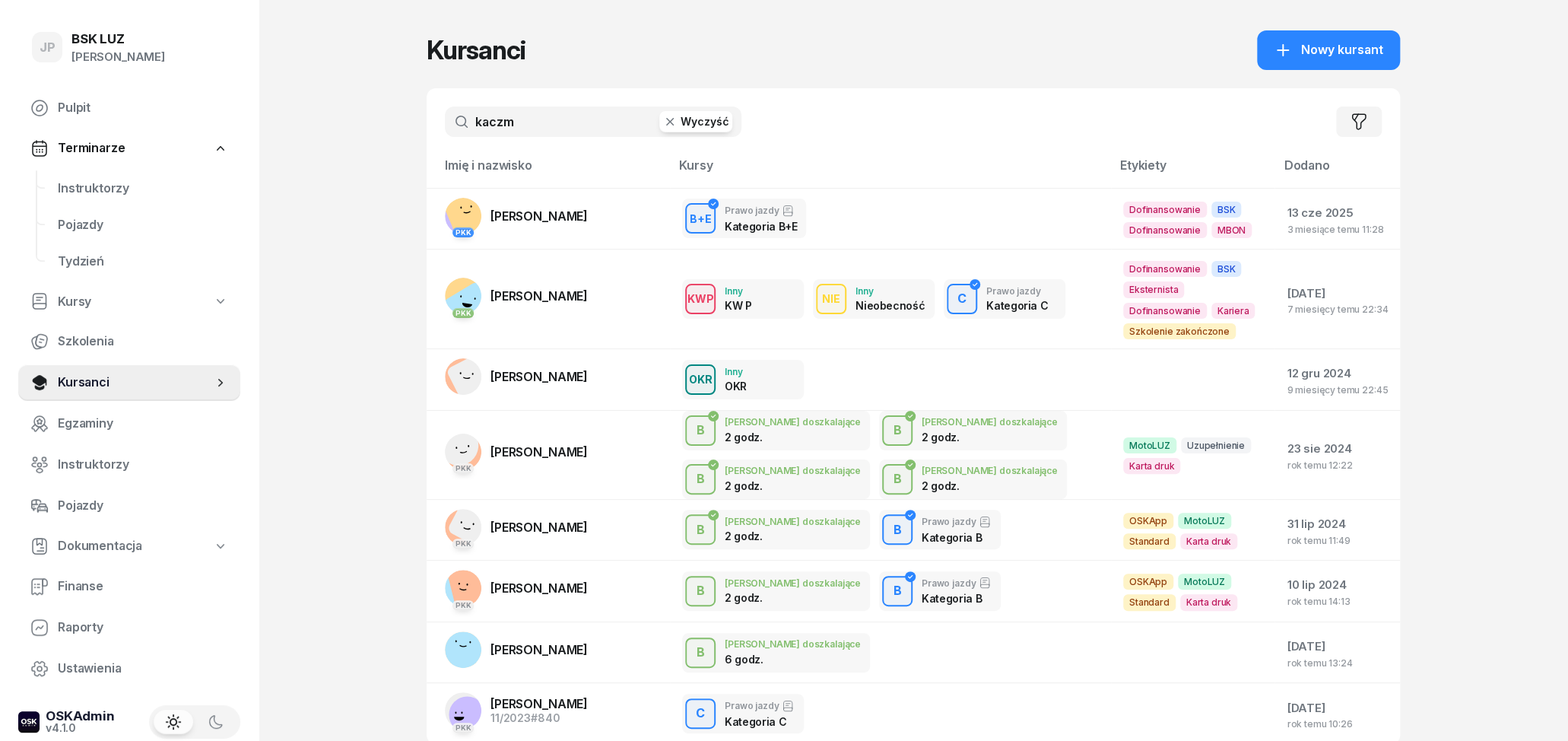
drag, startPoint x: 411, startPoint y: 112, endPoint x: 402, endPoint y: 112, distance: 9.0
click at [445, 112] on input "kaczm" at bounding box center [593, 122] width 297 height 30
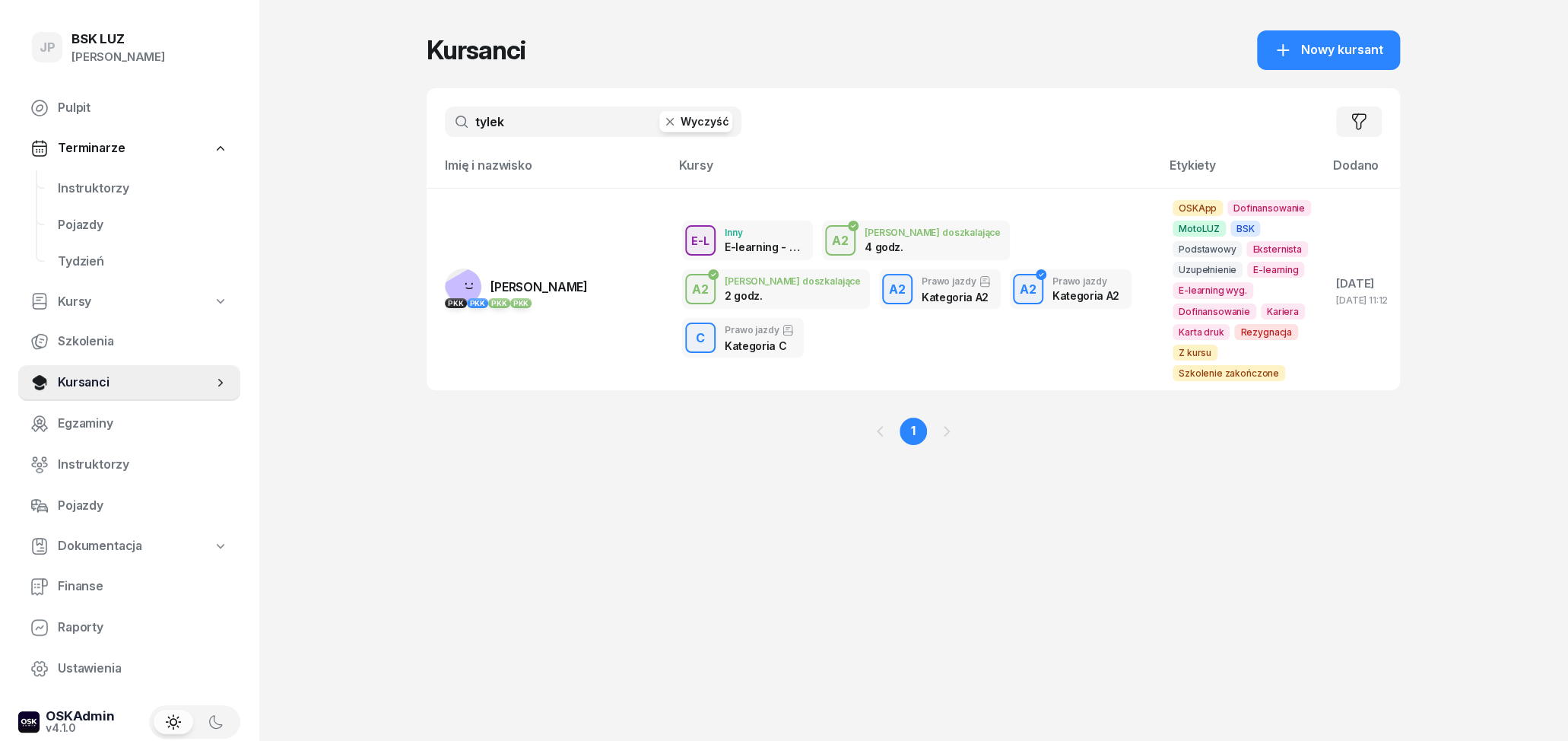
type input "tylek"
click at [603, 261] on td "PKK PKK PKK PKK [PERSON_NAME]" at bounding box center [548, 289] width 243 height 203
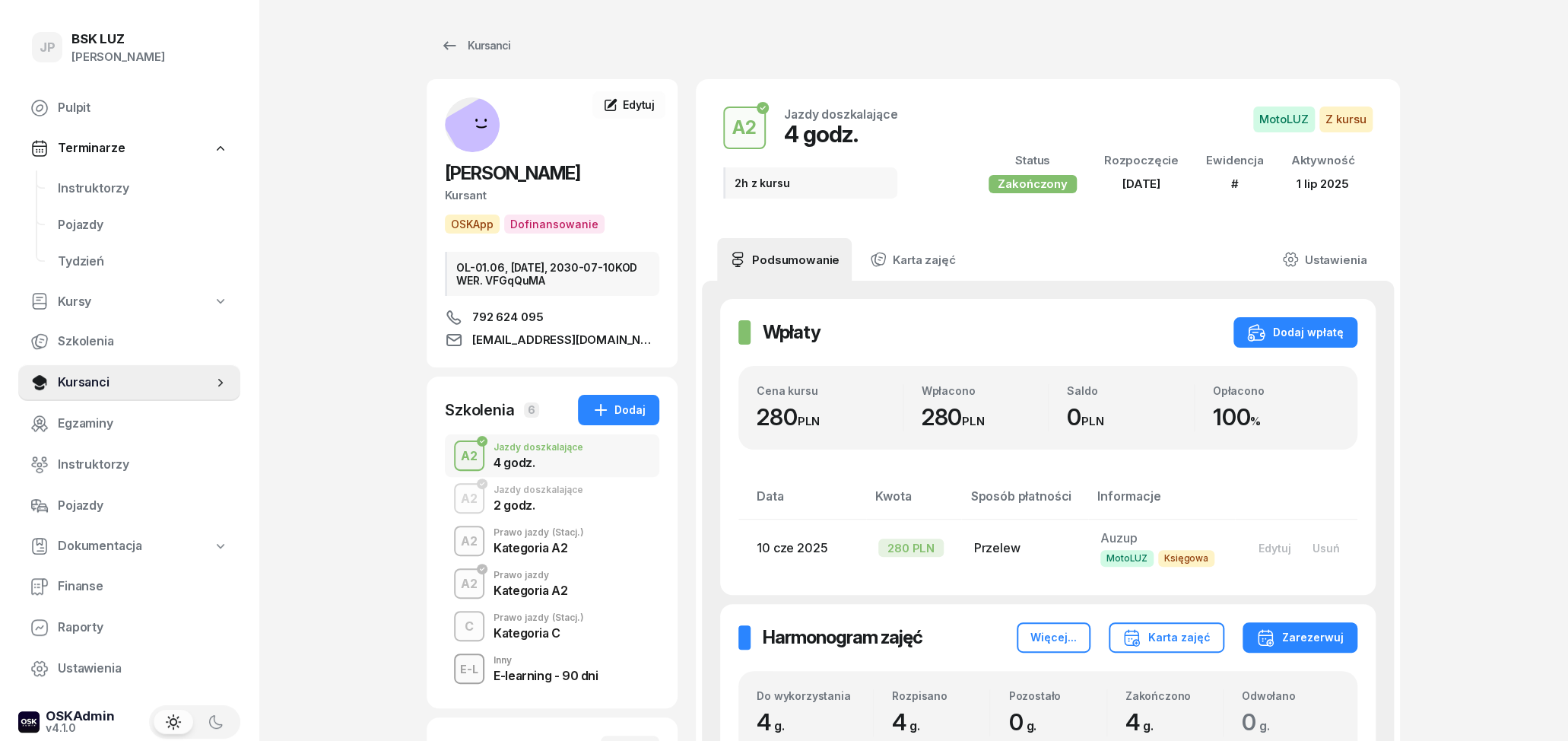
click at [552, 638] on div "Kategoria C" at bounding box center [539, 632] width 90 height 12
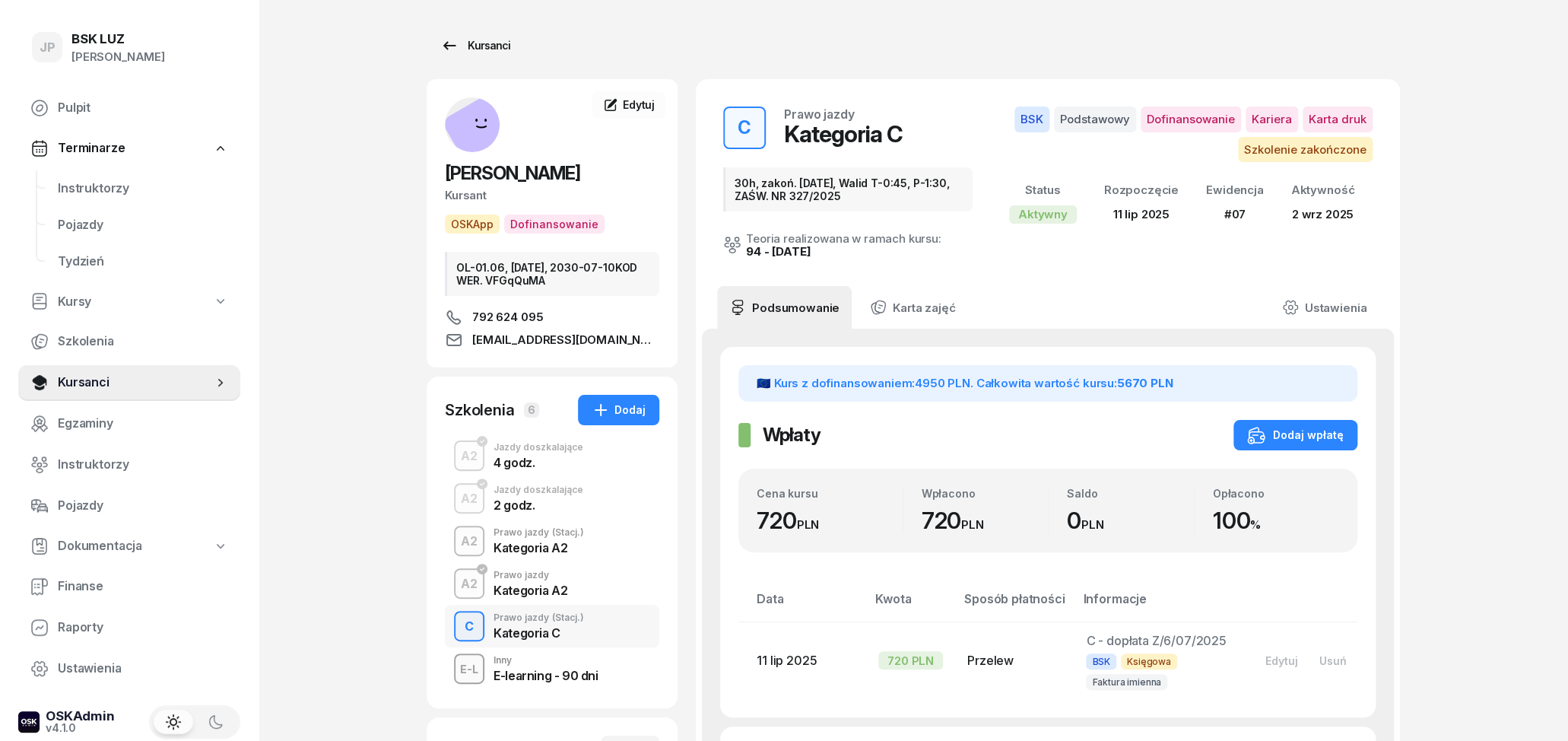
drag, startPoint x: 461, startPoint y: 67, endPoint x: 462, endPoint y: 59, distance: 8.1
click at [462, 50] on div "Kursanci" at bounding box center [475, 46] width 70 height 18
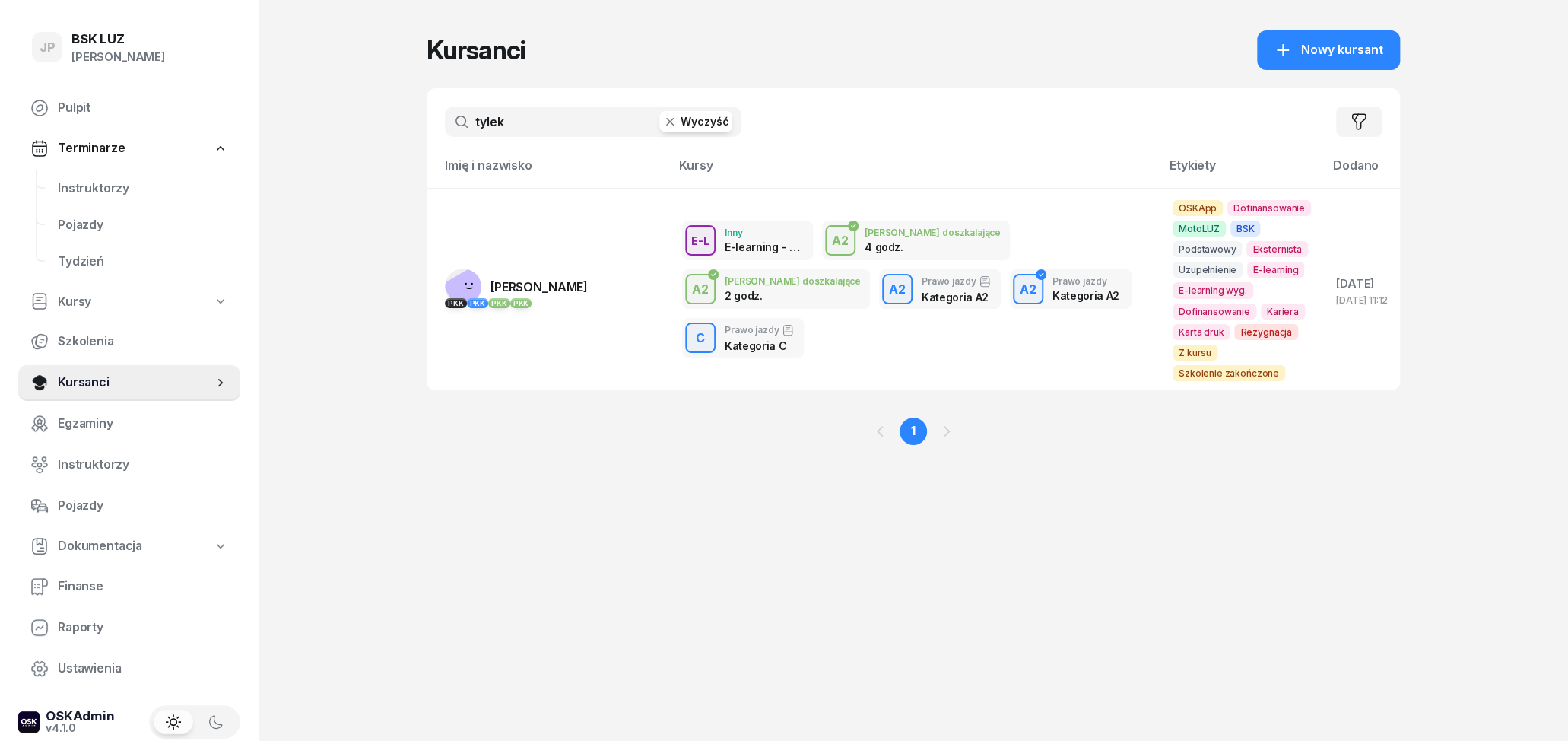
drag, startPoint x: 572, startPoint y: 110, endPoint x: 442, endPoint y: 130, distance: 131.5
click at [453, 128] on input "tylek" at bounding box center [593, 122] width 297 height 30
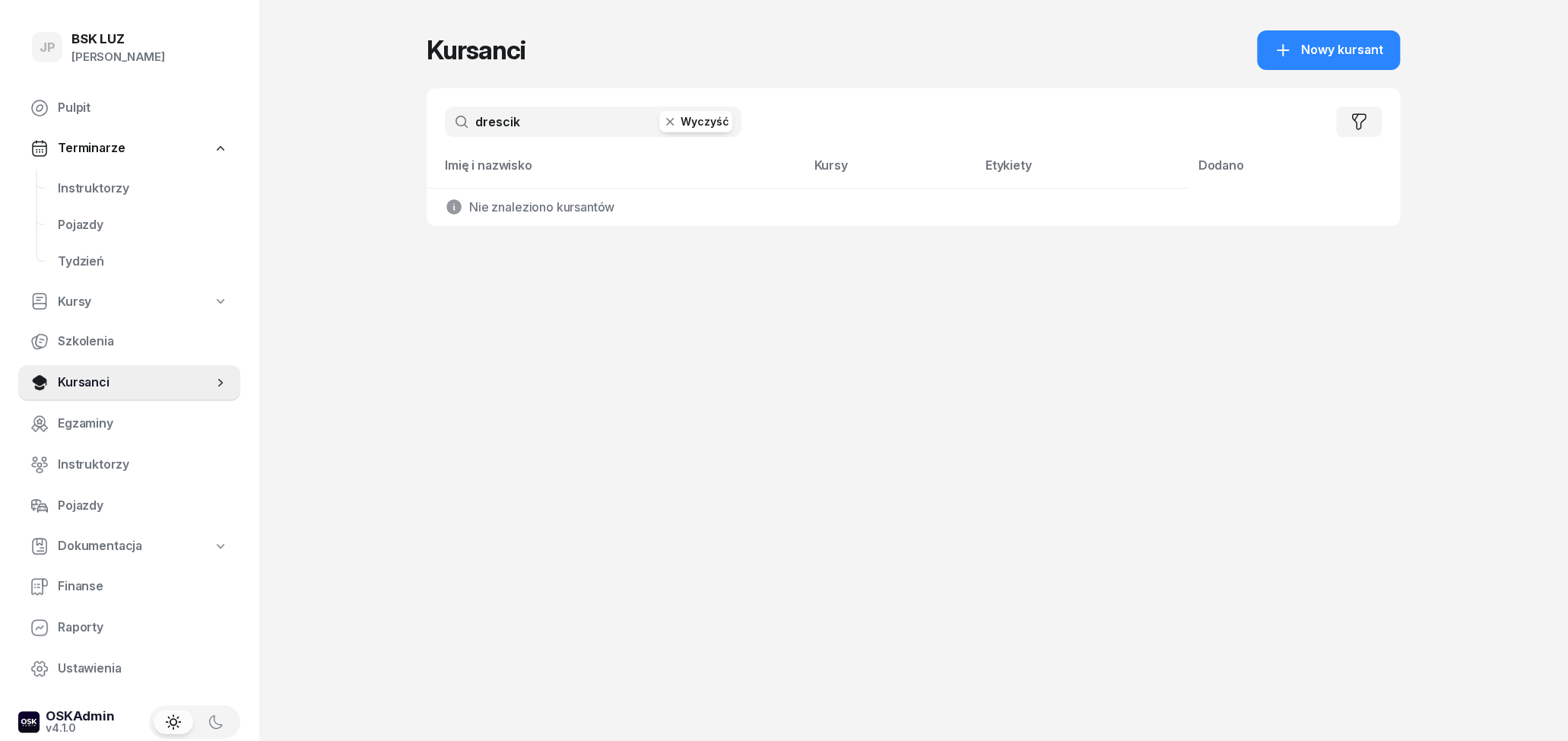
click at [576, 131] on input "drescik" at bounding box center [593, 122] width 297 height 30
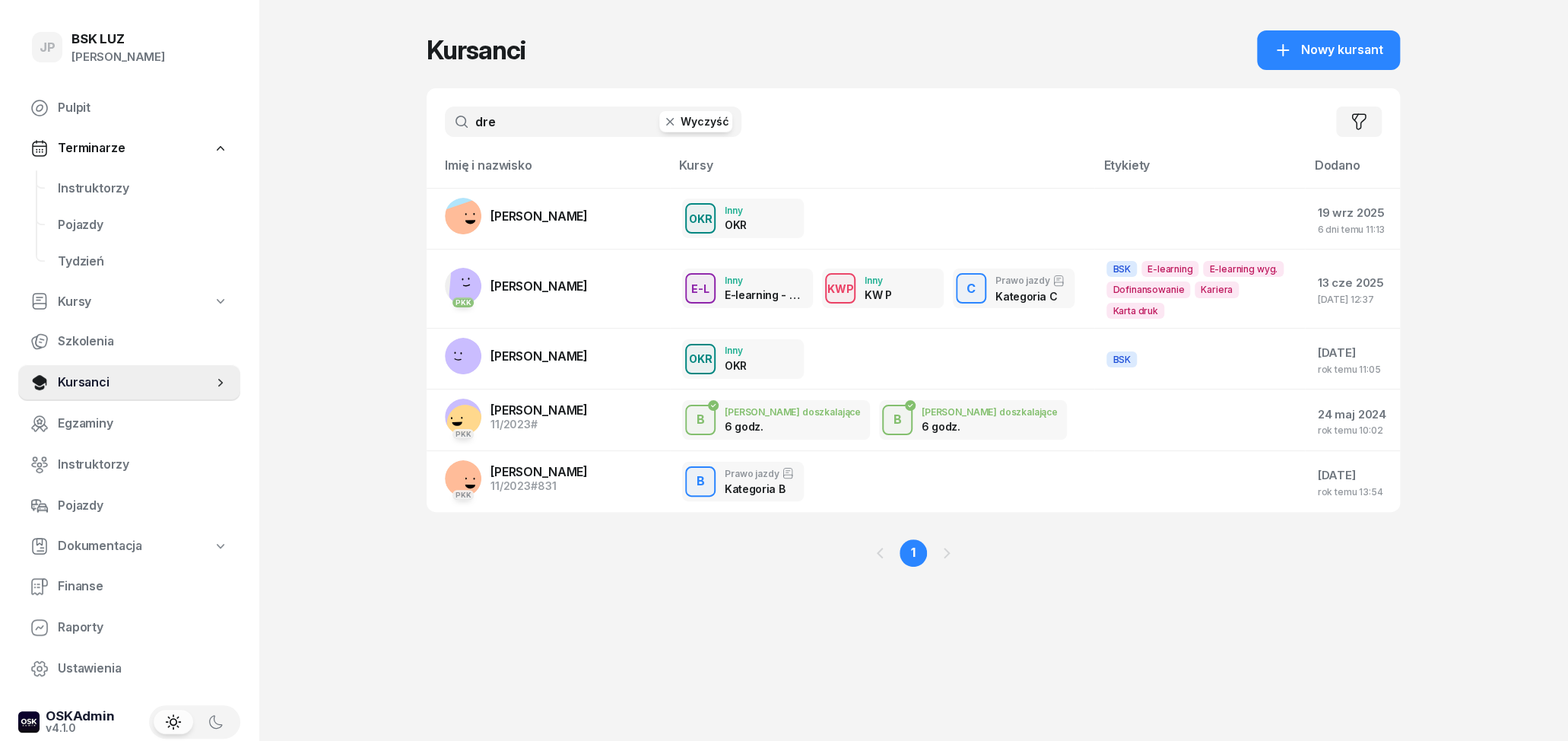
type input "dre"
click at [538, 273] on link "PKK [PERSON_NAME]" at bounding box center [516, 287] width 143 height 37
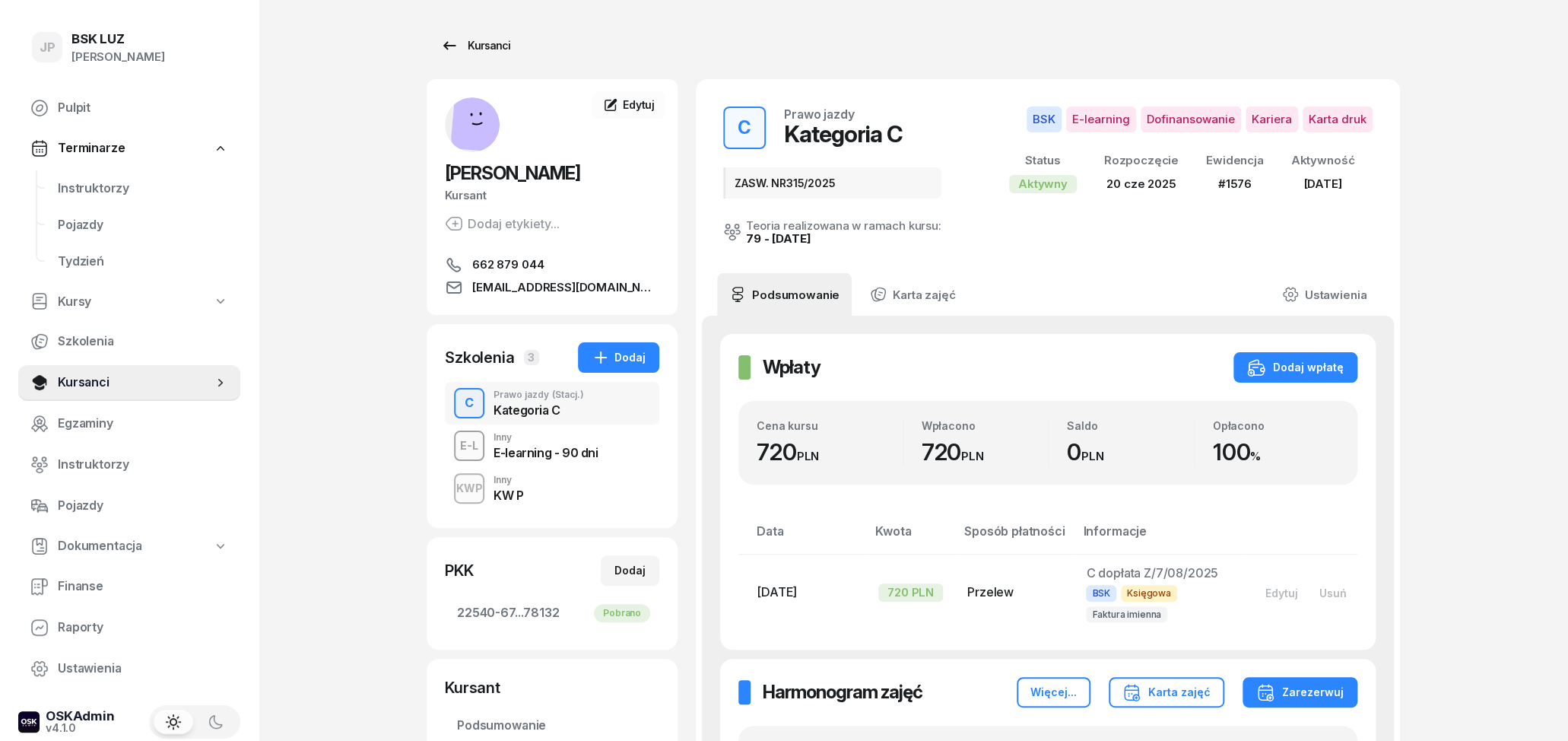
click at [438, 32] on link "Kursanci" at bounding box center [475, 45] width 98 height 30
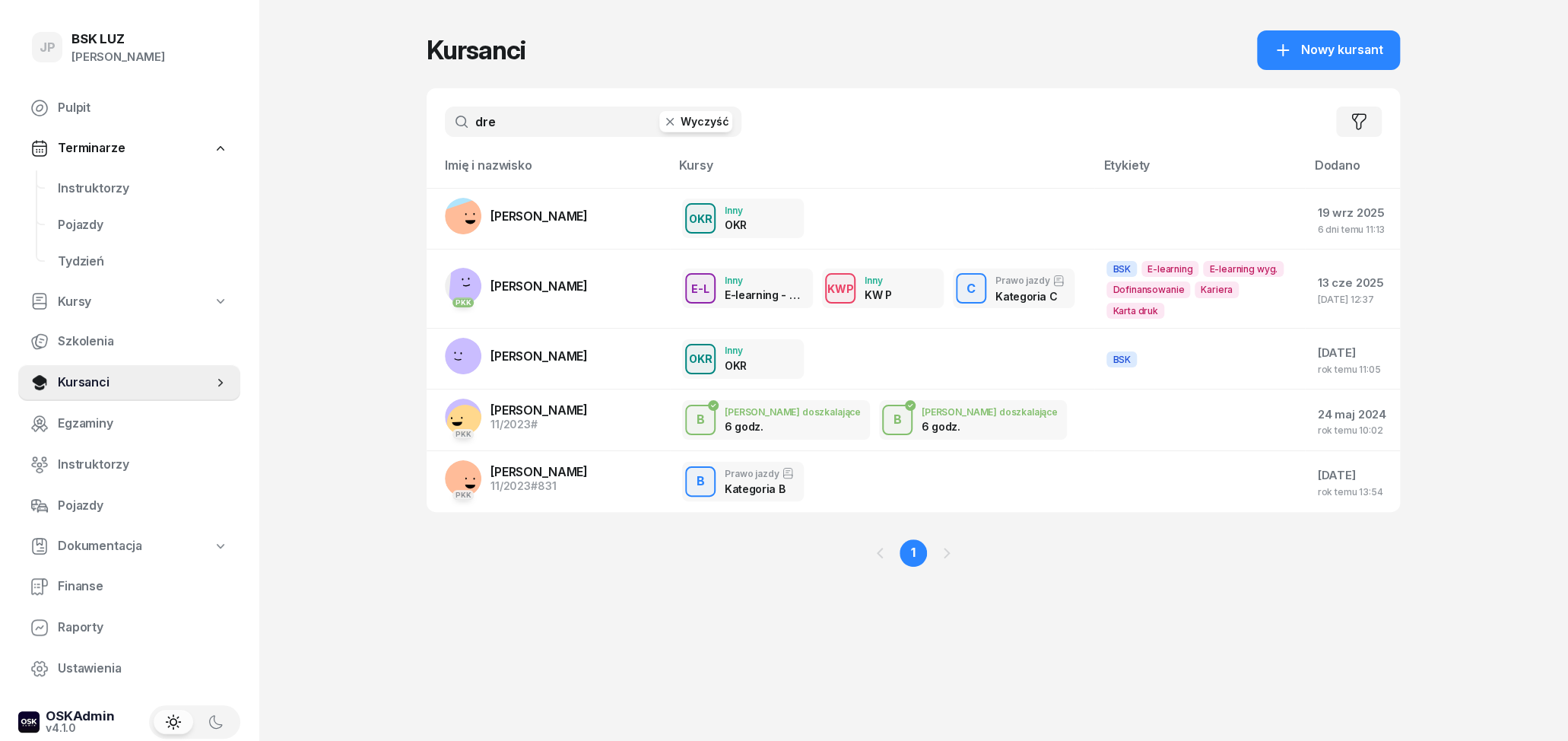
drag, startPoint x: 525, startPoint y: 128, endPoint x: 412, endPoint y: 123, distance: 113.1
click at [445, 123] on input "dre" at bounding box center [593, 122] width 297 height 30
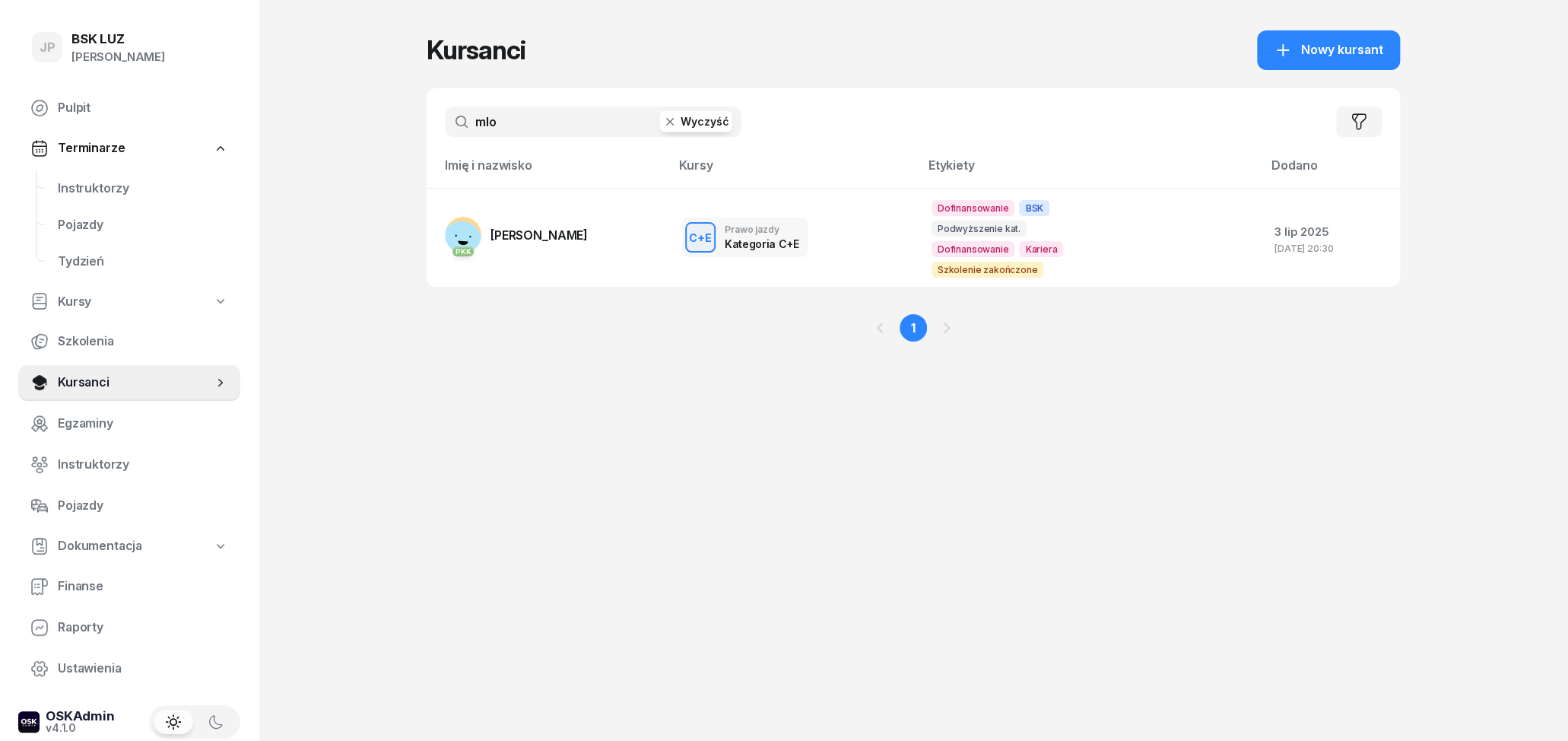
type input "mlo"
click at [512, 233] on link "PKK [PERSON_NAME]" at bounding box center [516, 235] width 143 height 37
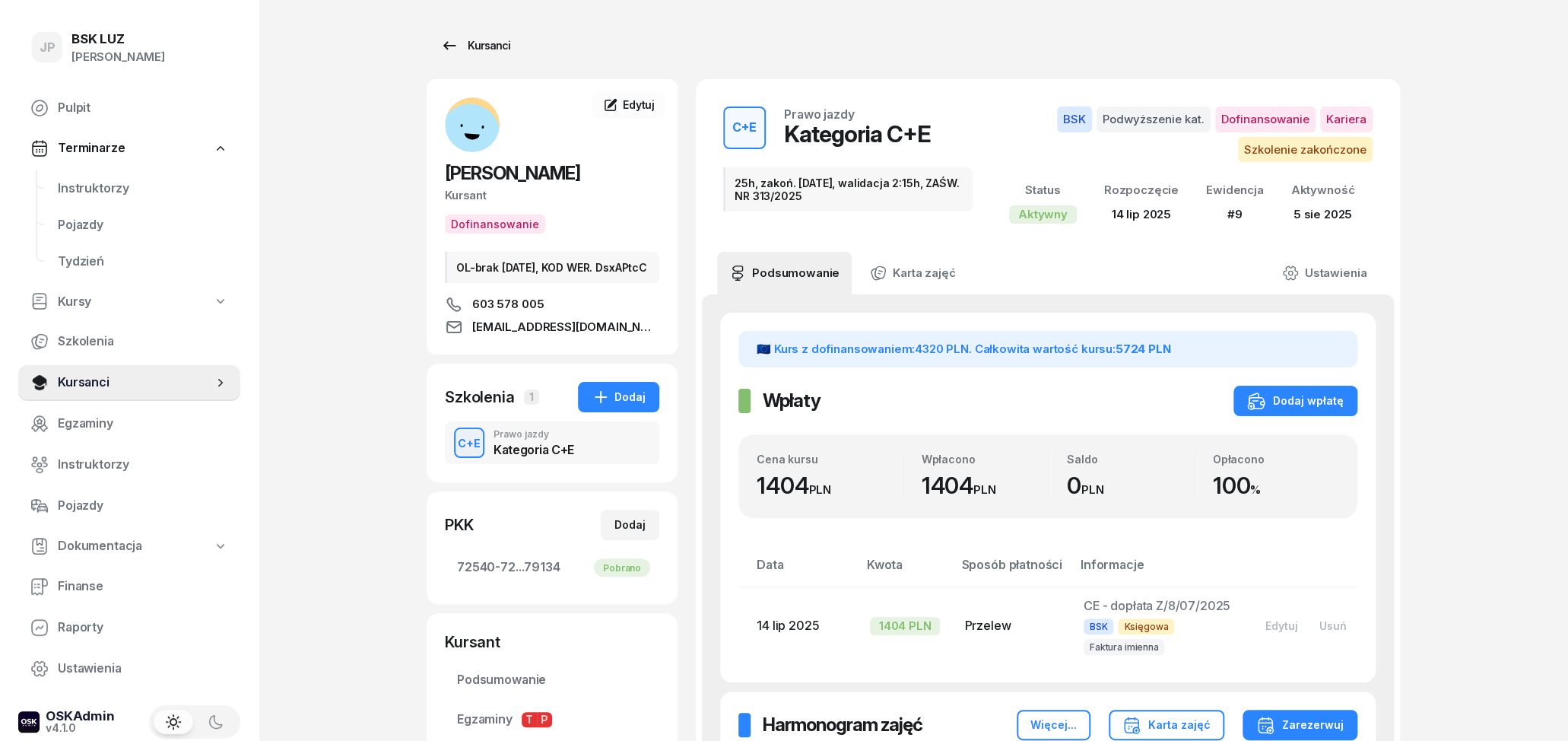
click at [486, 41] on div "Kursanci" at bounding box center [475, 46] width 70 height 18
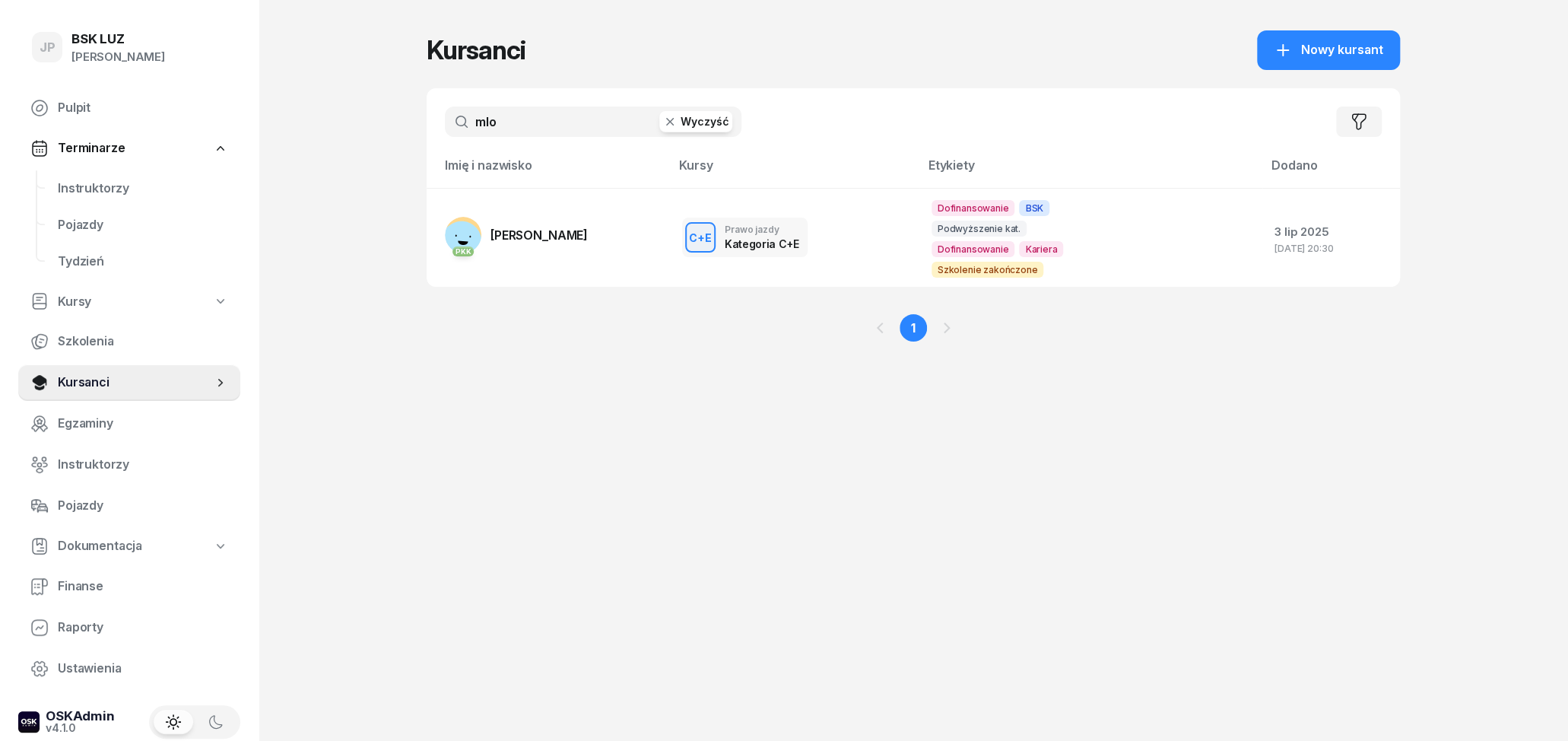
drag, startPoint x: 515, startPoint y: 122, endPoint x: 420, endPoint y: 124, distance: 95.0
click at [445, 121] on input "mlo" at bounding box center [593, 122] width 297 height 30
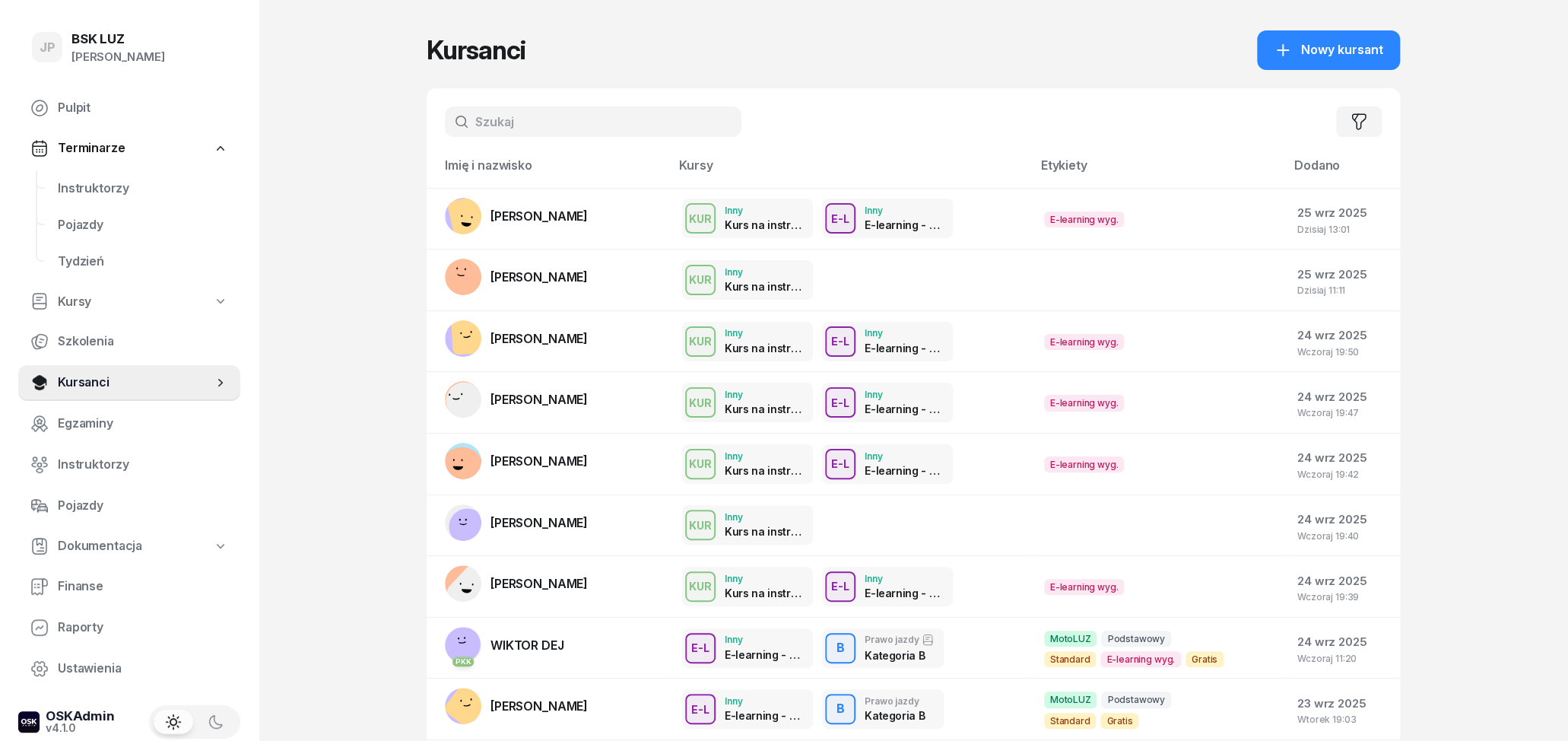
type input "n"
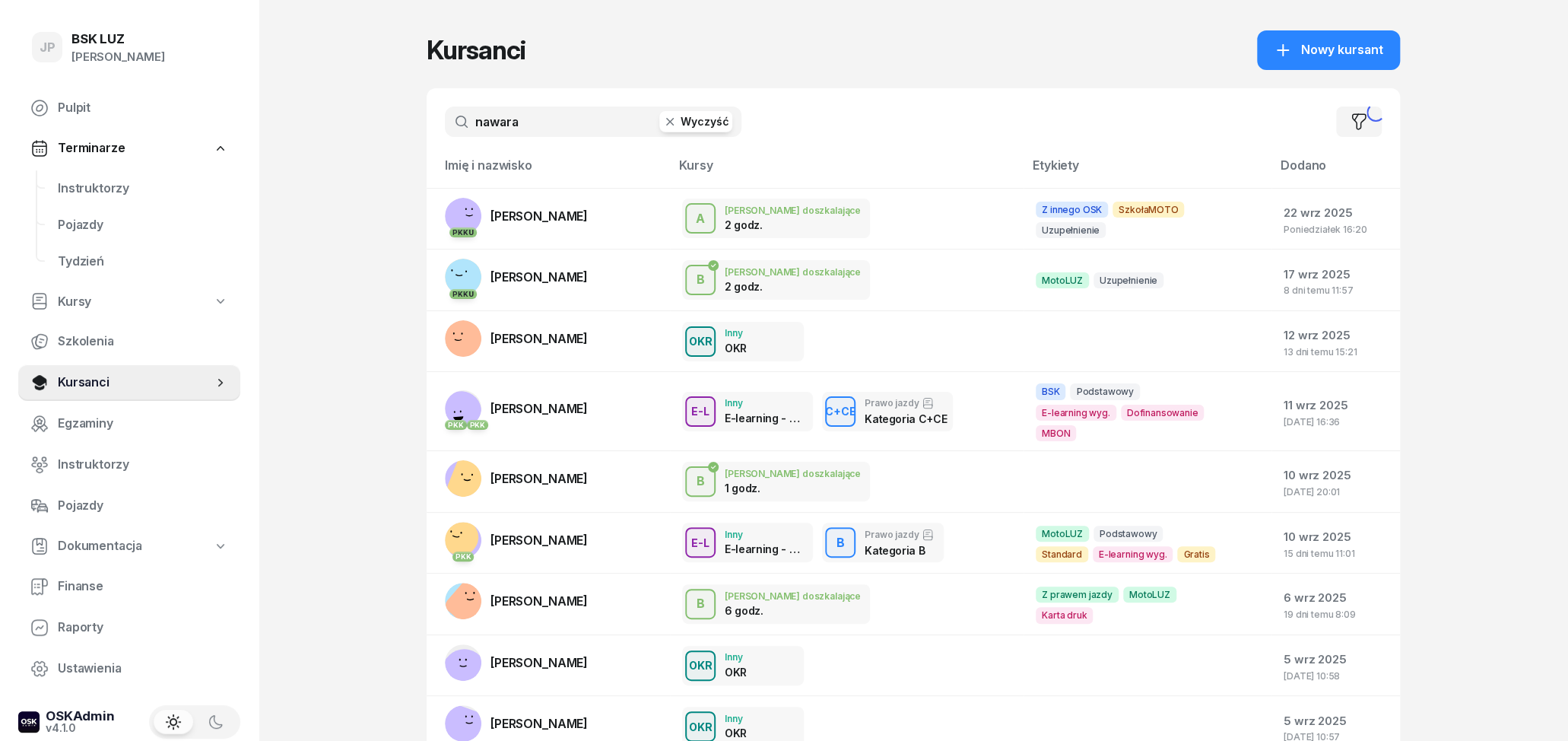
type input "nawara"
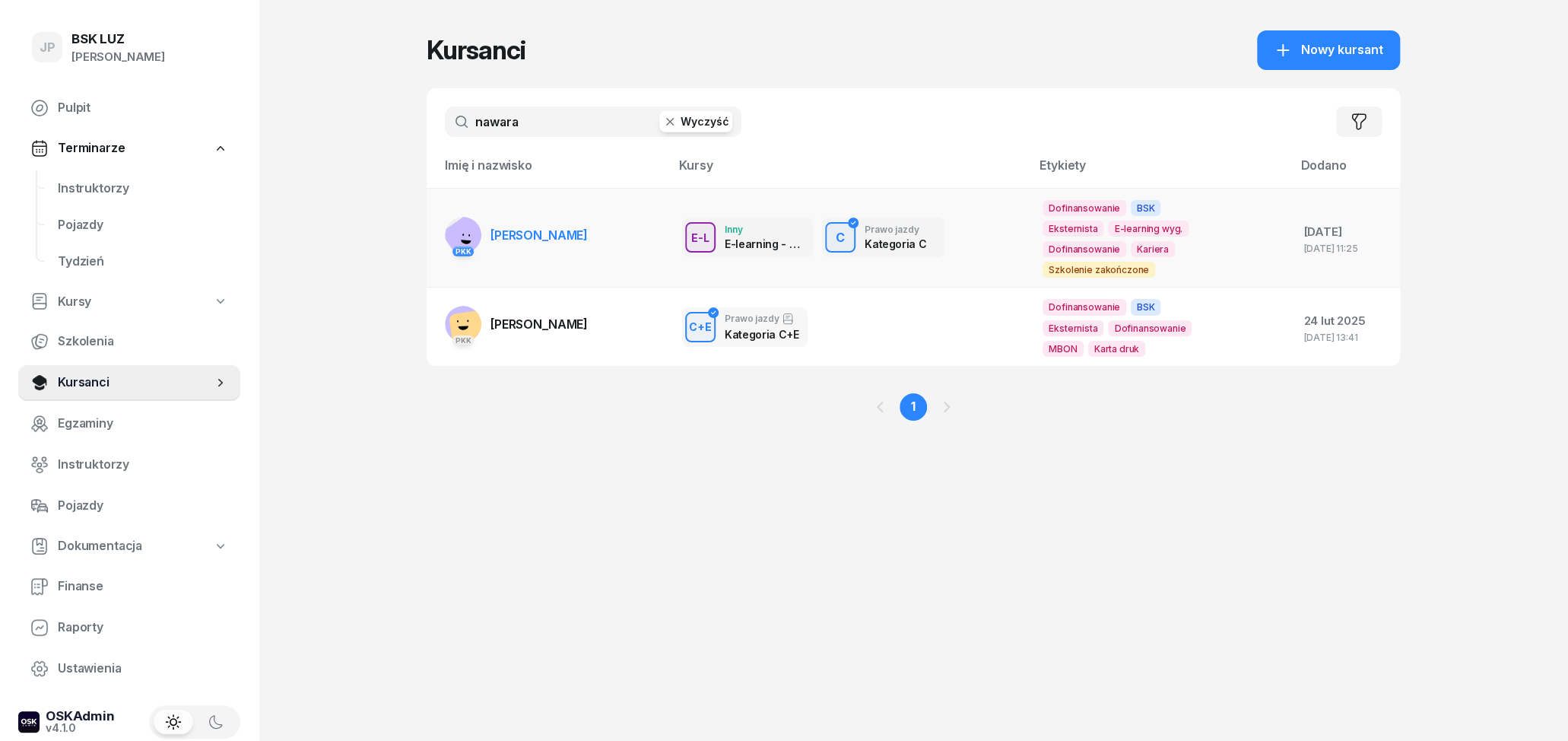
click at [524, 217] on link "PKK [PERSON_NAME]" at bounding box center [516, 235] width 143 height 37
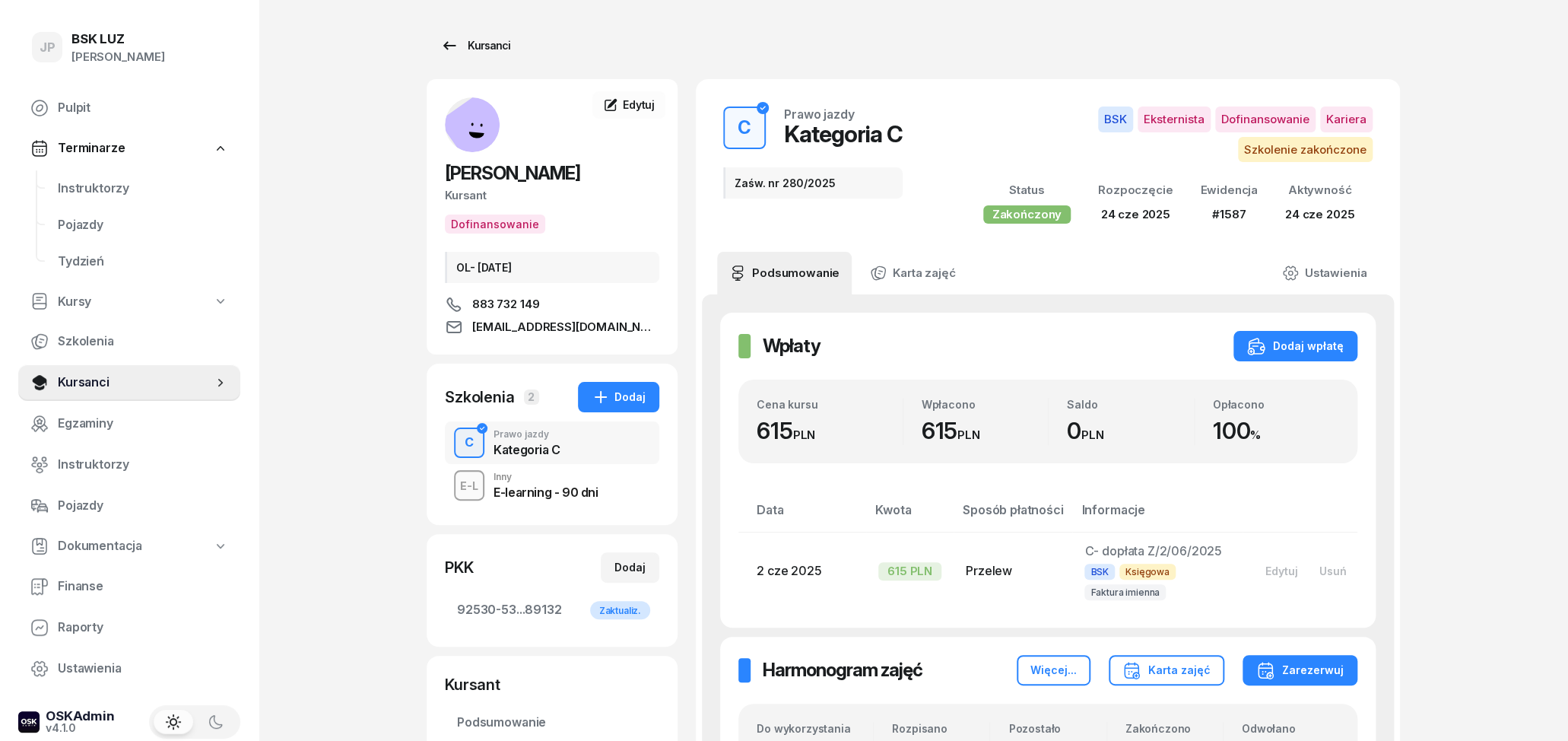
click at [447, 48] on icon at bounding box center [450, 46] width 18 height 18
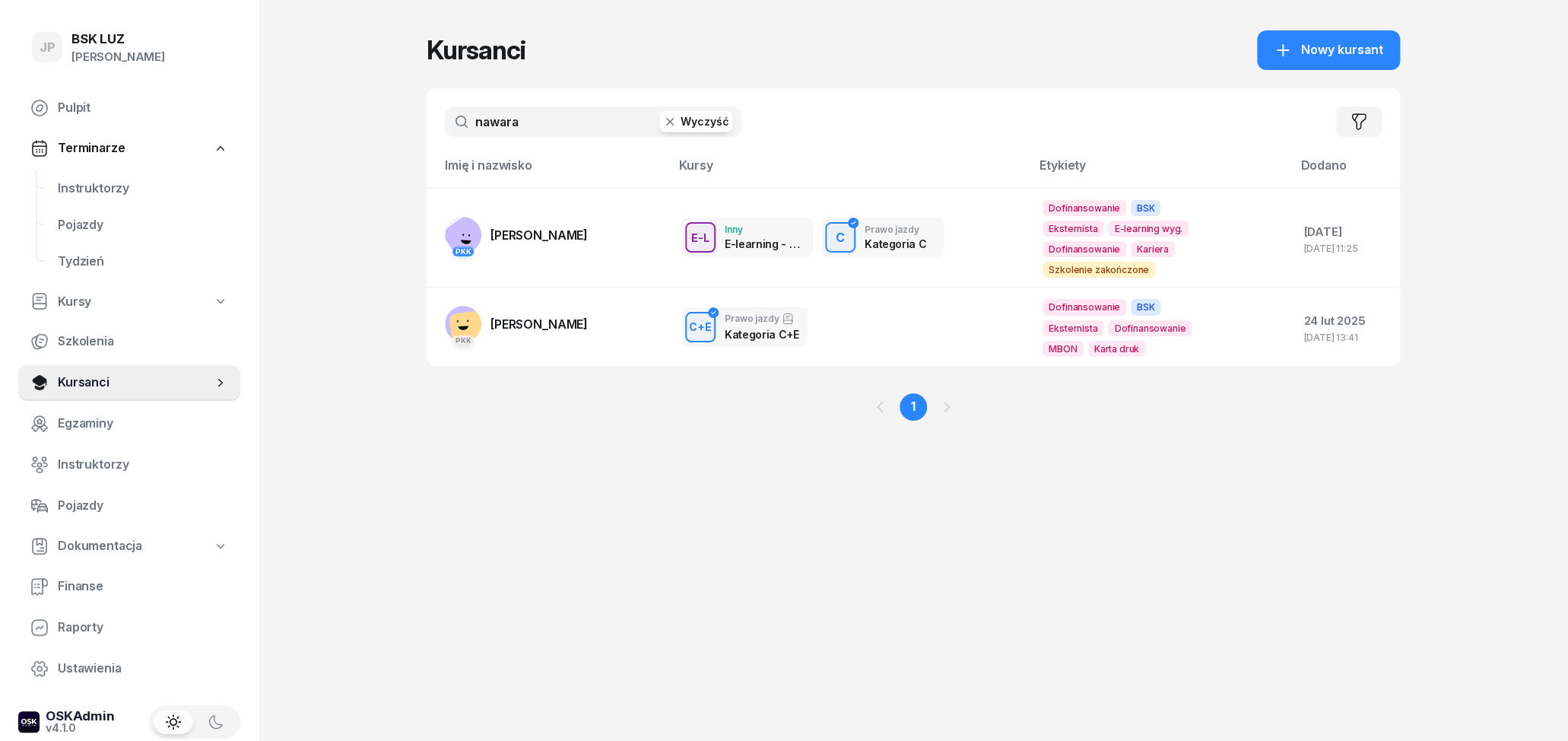
click at [532, 102] on div "nawara Wyczyść Filtruj" at bounding box center [913, 122] width 973 height 67
click at [86, 382] on span "Kursanci" at bounding box center [135, 382] width 155 height 19
click at [101, 343] on span "Szkolenia" at bounding box center [143, 341] width 170 height 19
select select "createdAt-desc"
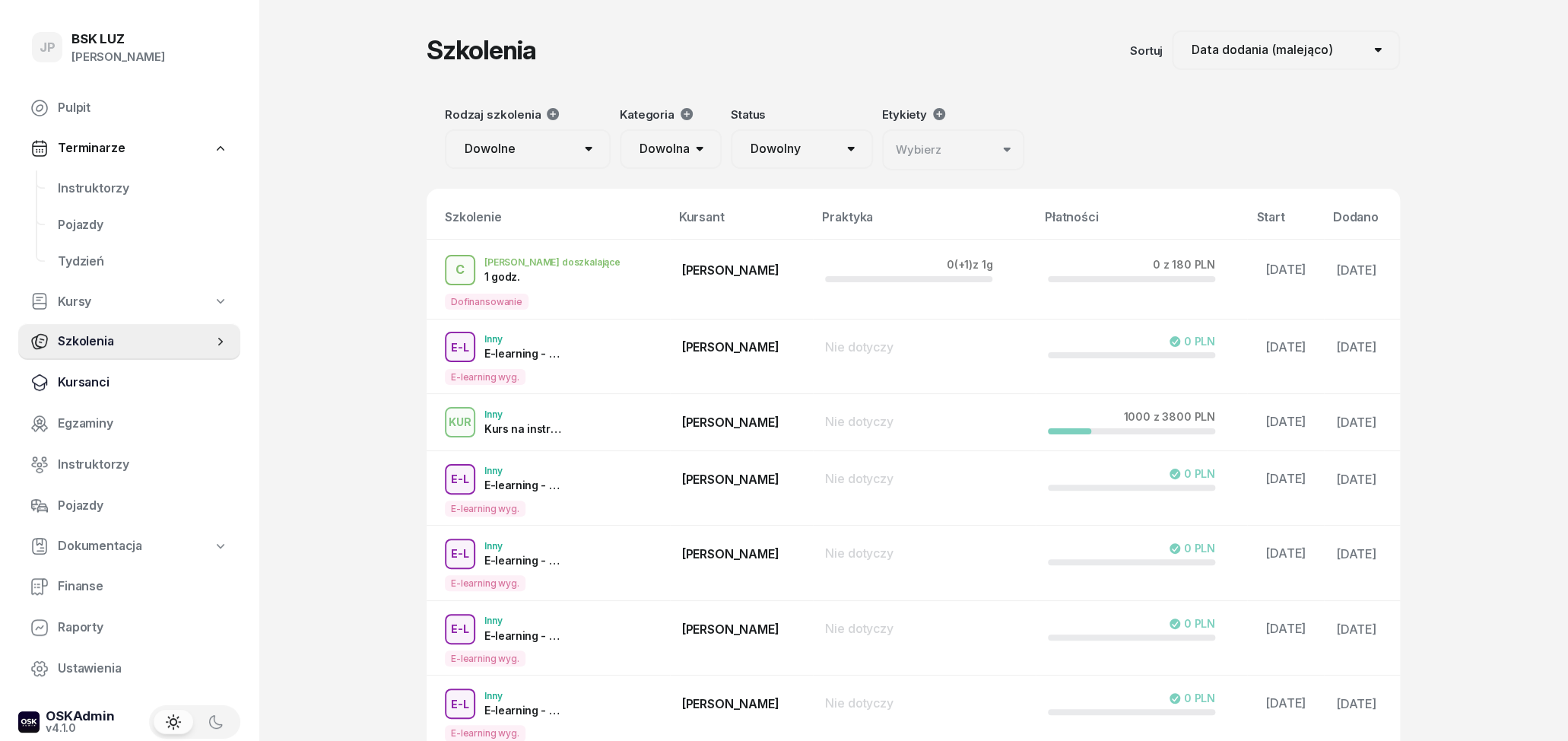
click at [85, 377] on span "Kursanci" at bounding box center [143, 382] width 170 height 19
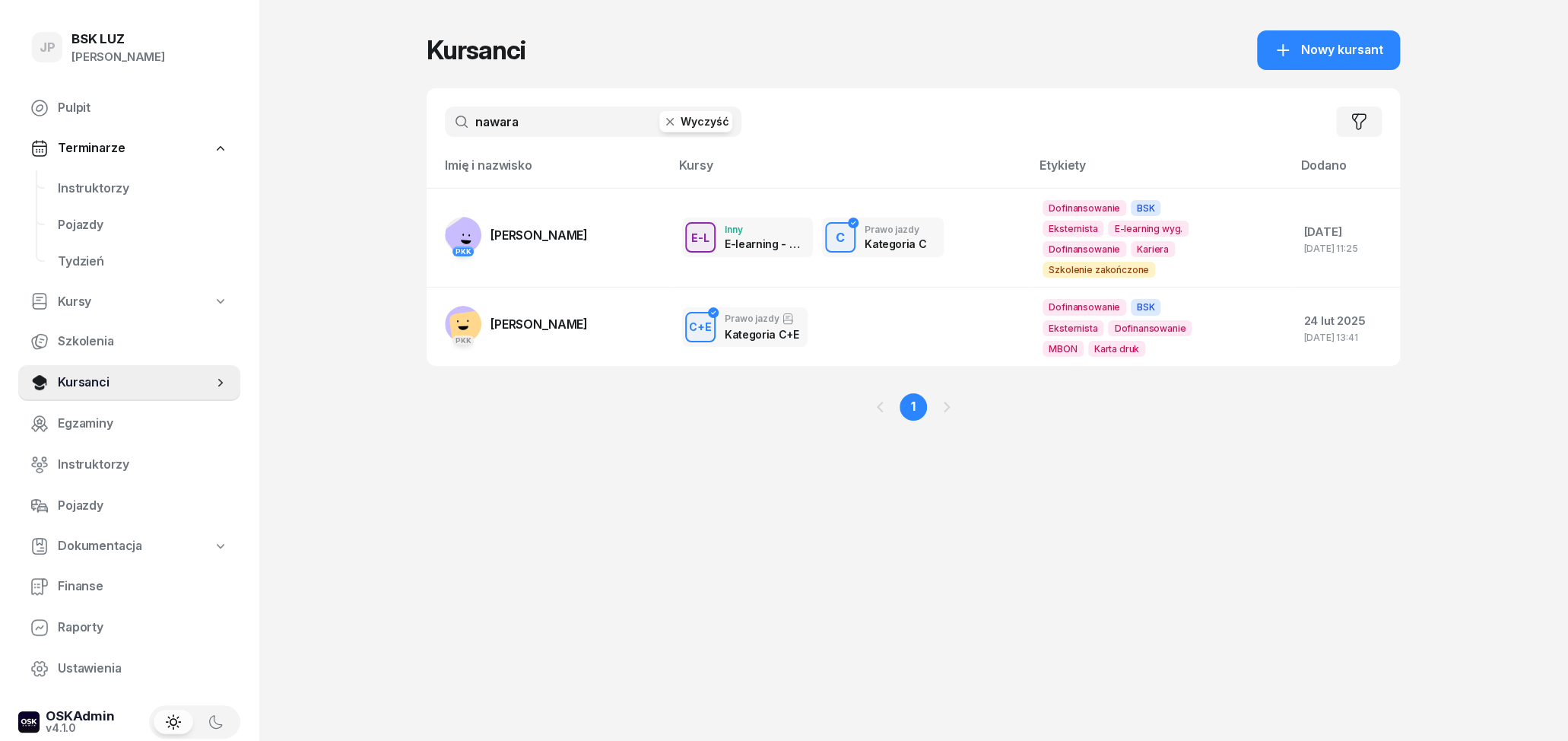
drag, startPoint x: 529, startPoint y: 124, endPoint x: 395, endPoint y: 135, distance: 134.5
click at [445, 135] on input "nawara" at bounding box center [593, 122] width 297 height 30
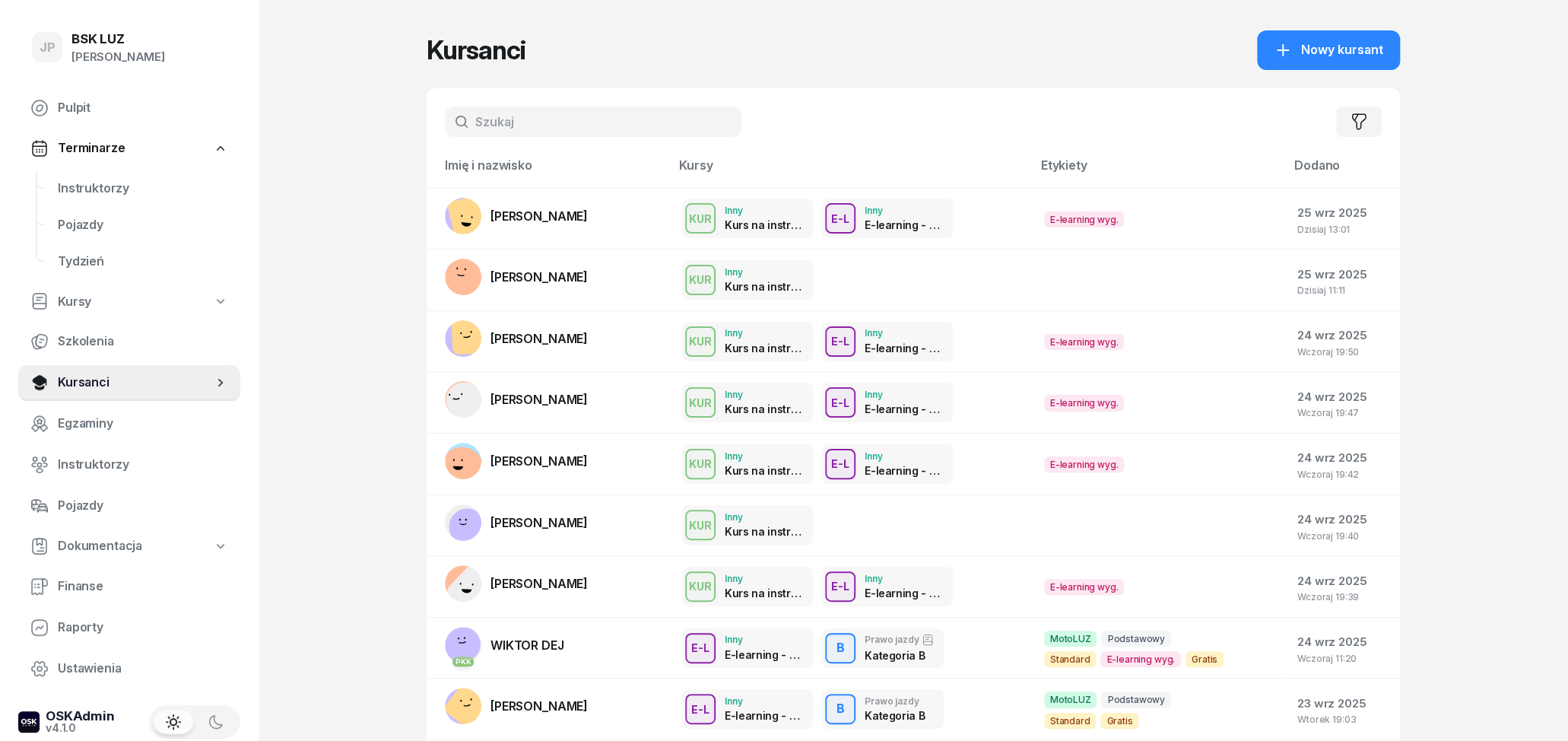
paste input "[PERSON_NAME] Shadurka"
type input "[PERSON_NAME] Shadurka"
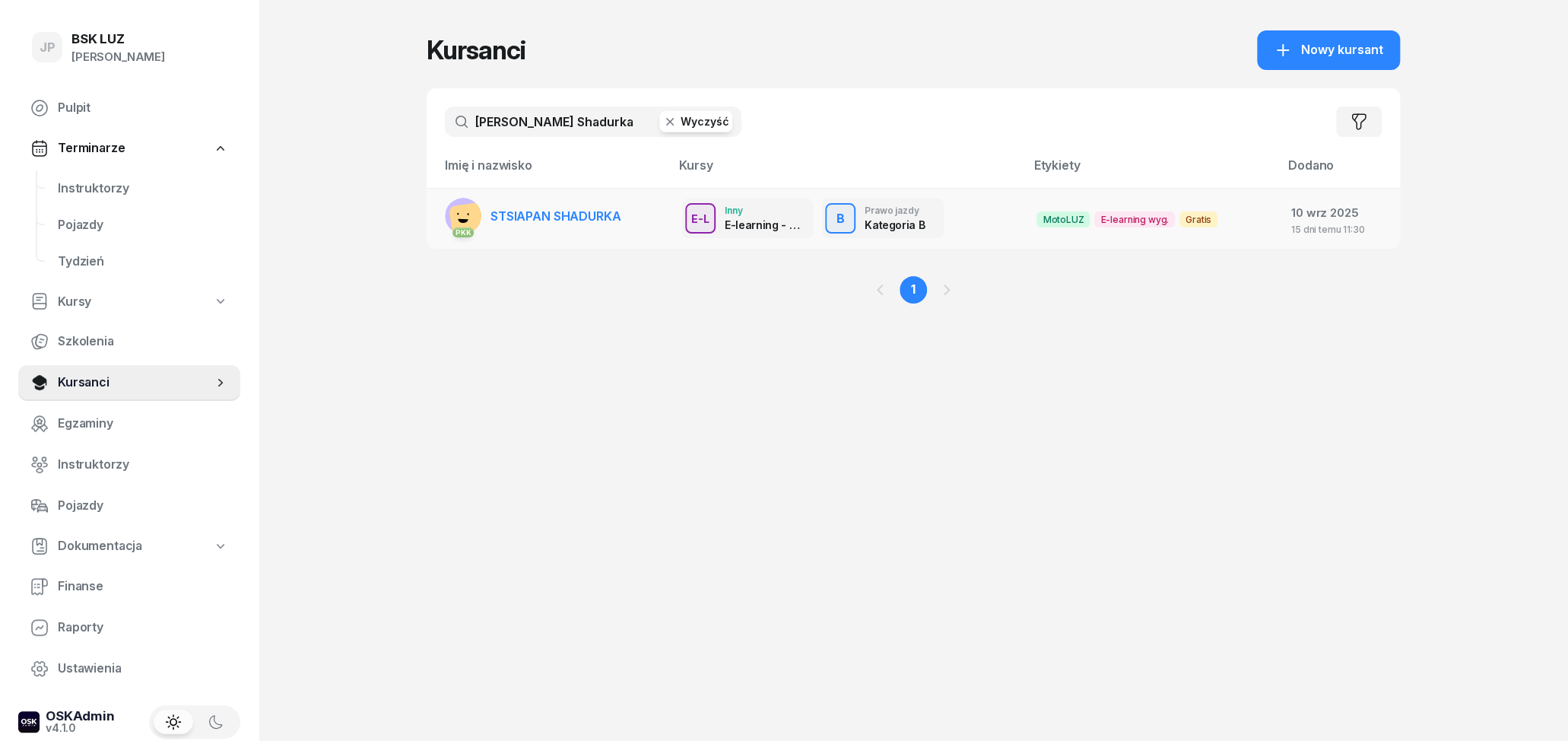
click at [587, 229] on link "PKK [PERSON_NAME] SHADURKA" at bounding box center [532, 217] width 176 height 37
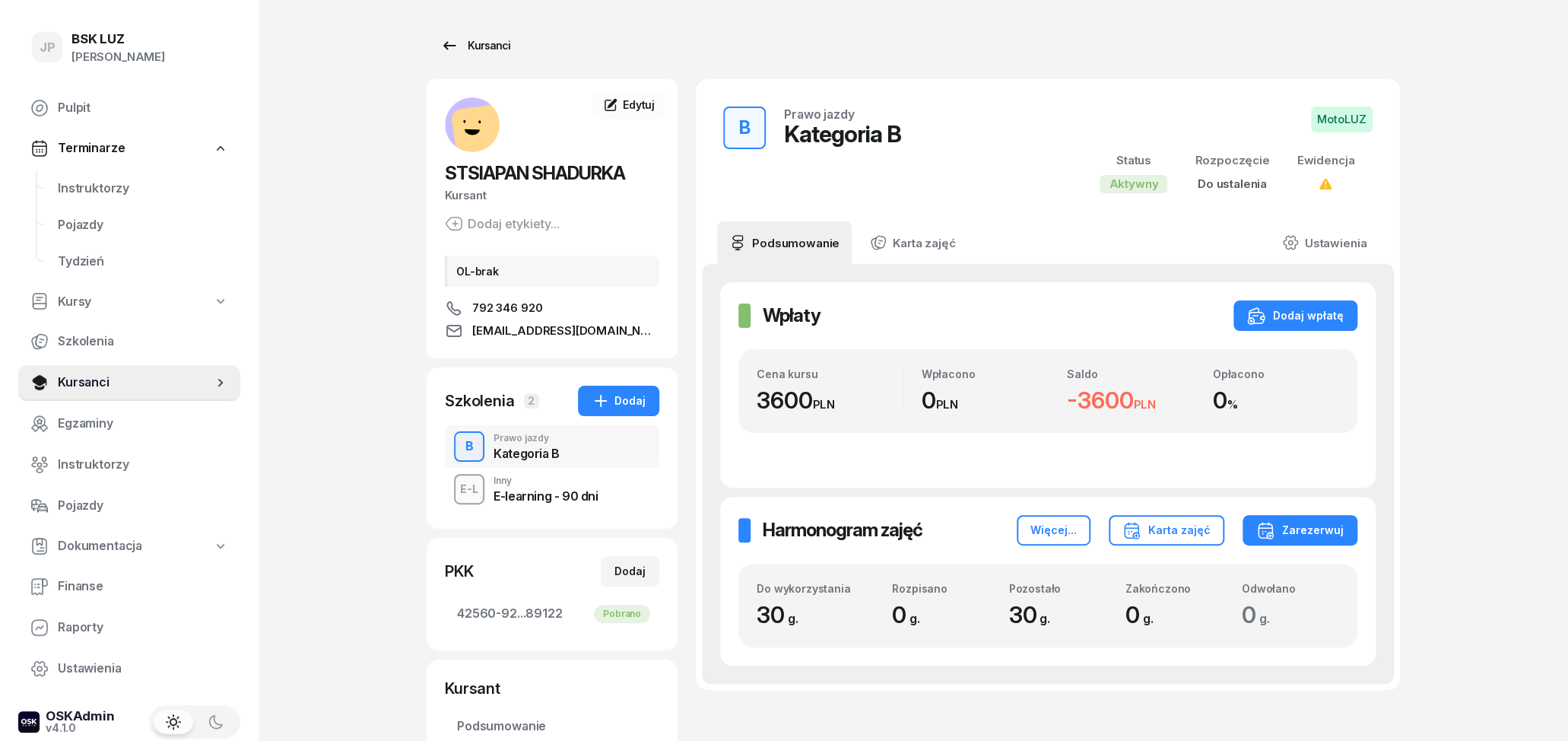
click at [451, 45] on icon at bounding box center [450, 46] width 18 height 18
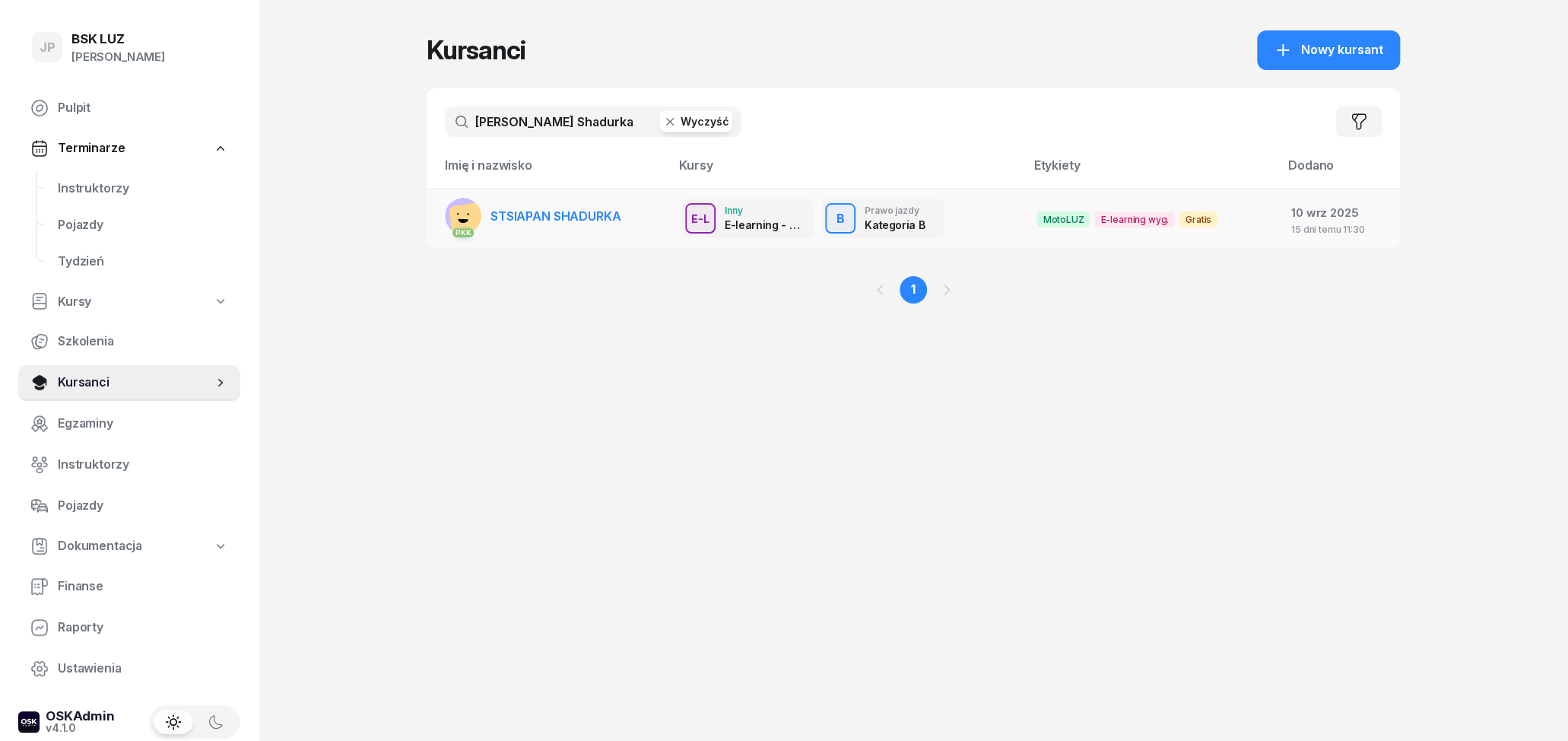
click at [584, 216] on span "STSIAPAN SHADURKA" at bounding box center [555, 216] width 130 height 16
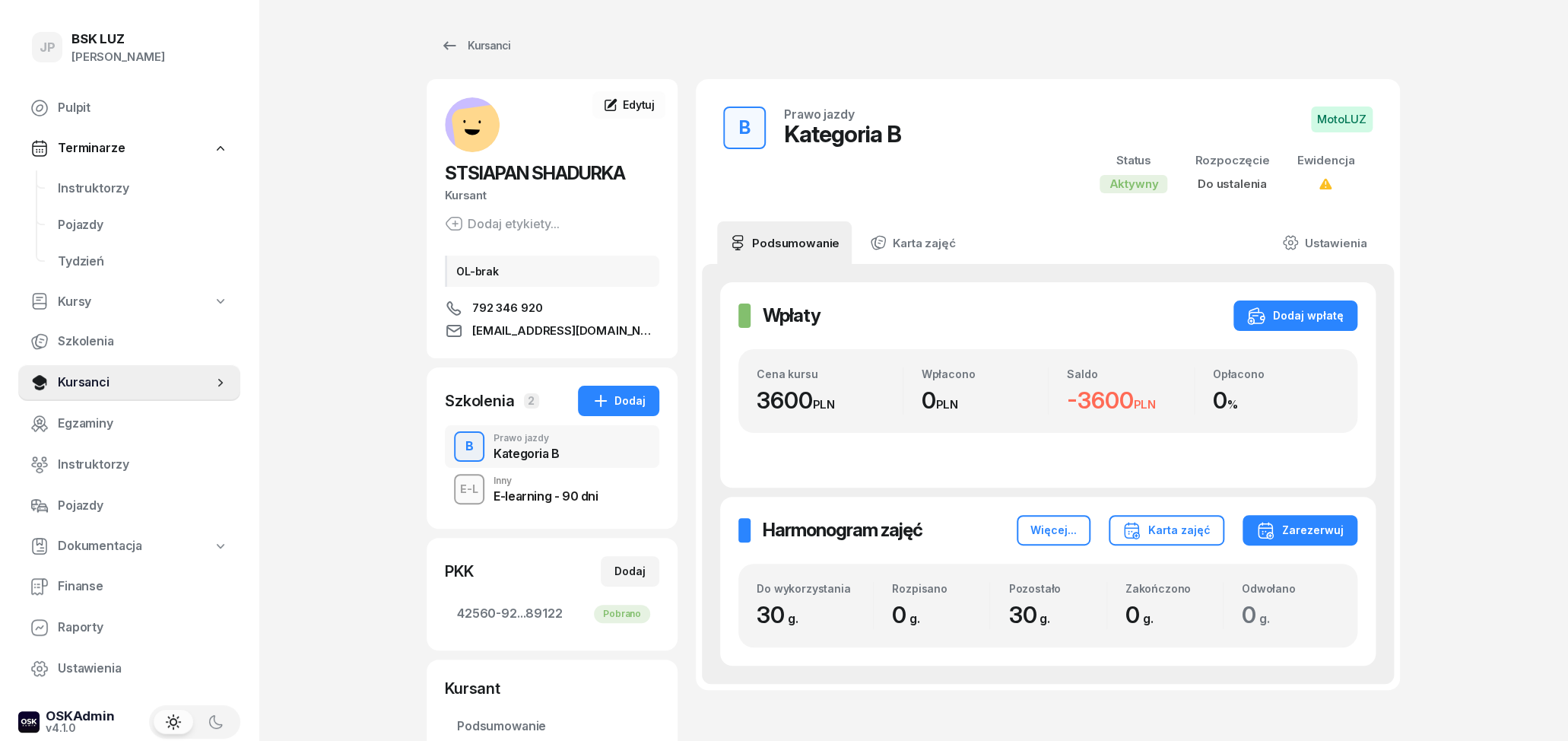
click at [544, 488] on div "E-learning - 90 dni" at bounding box center [545, 494] width 104 height 17
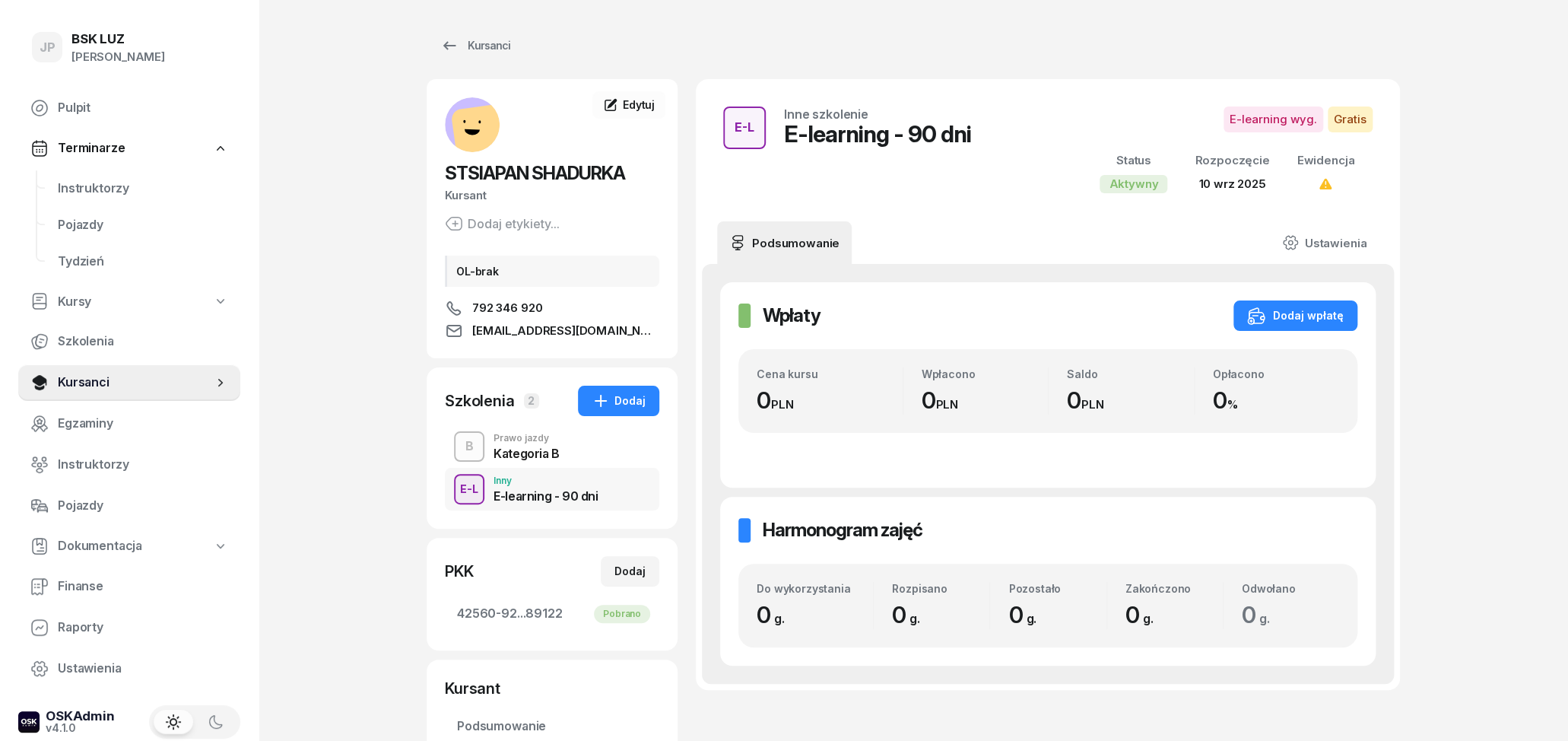
click at [534, 446] on div "Kategoria B" at bounding box center [527, 451] width 66 height 17
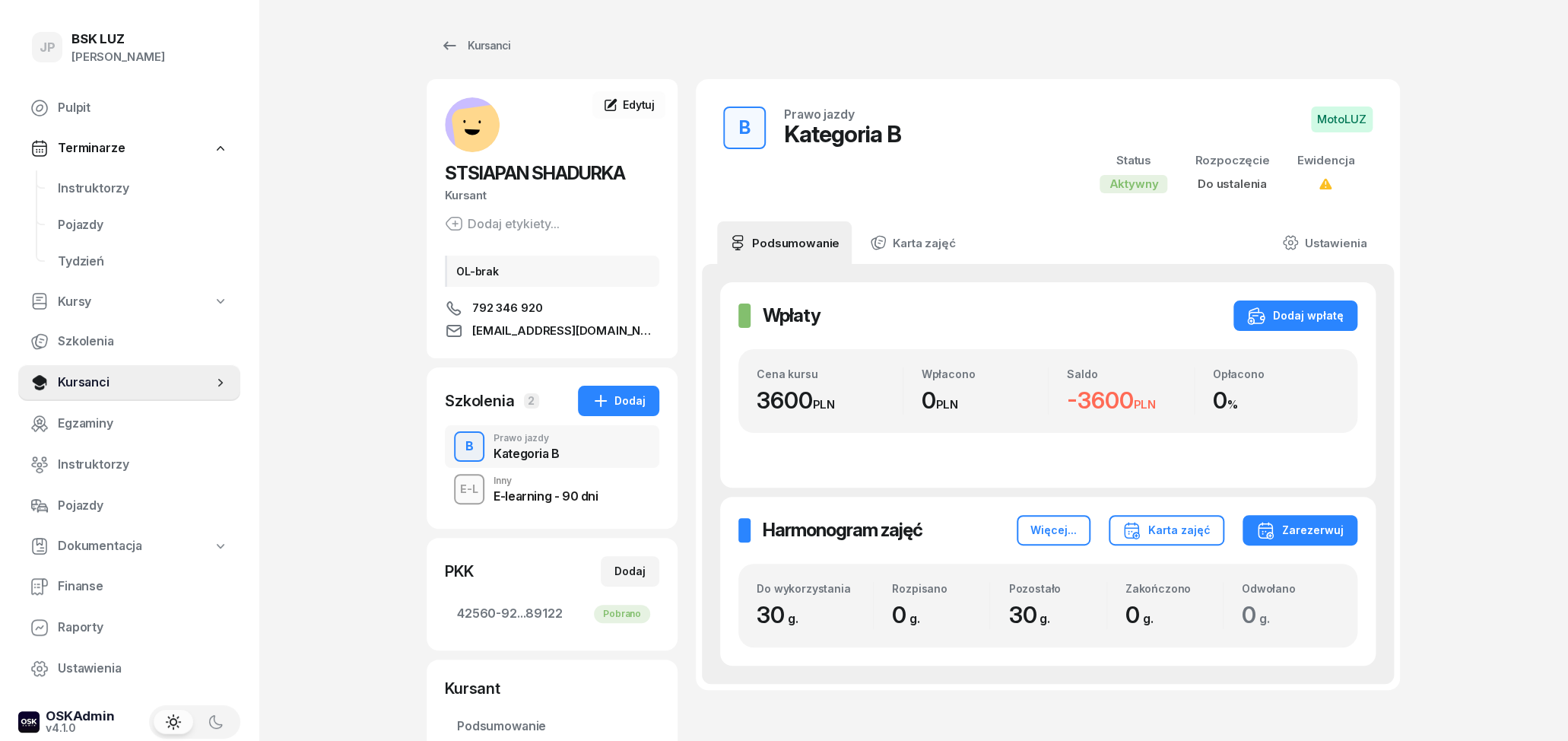
click at [543, 497] on div "E-learning - 90 dni" at bounding box center [545, 496] width 104 height 12
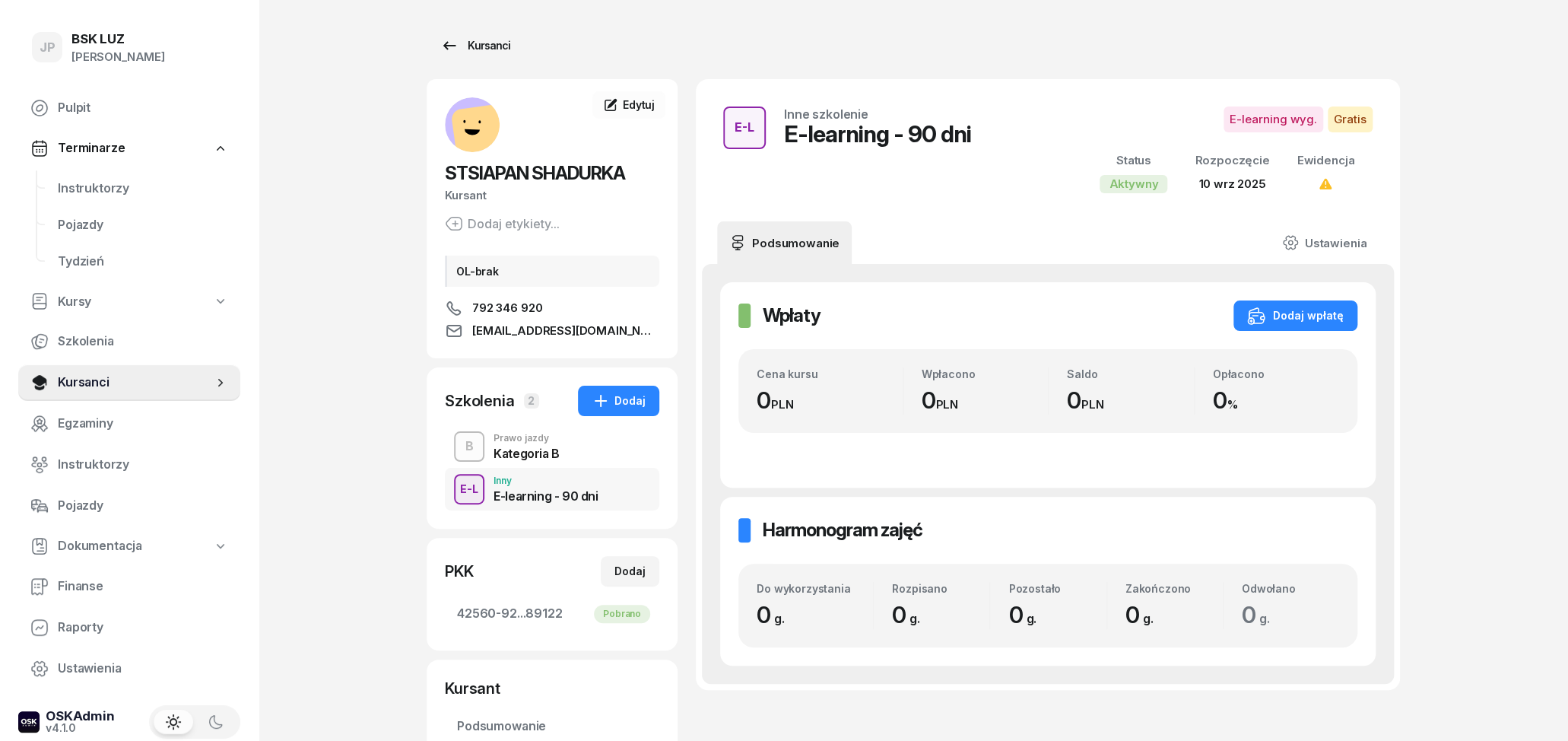
click at [446, 46] on icon at bounding box center [450, 45] width 13 height 8
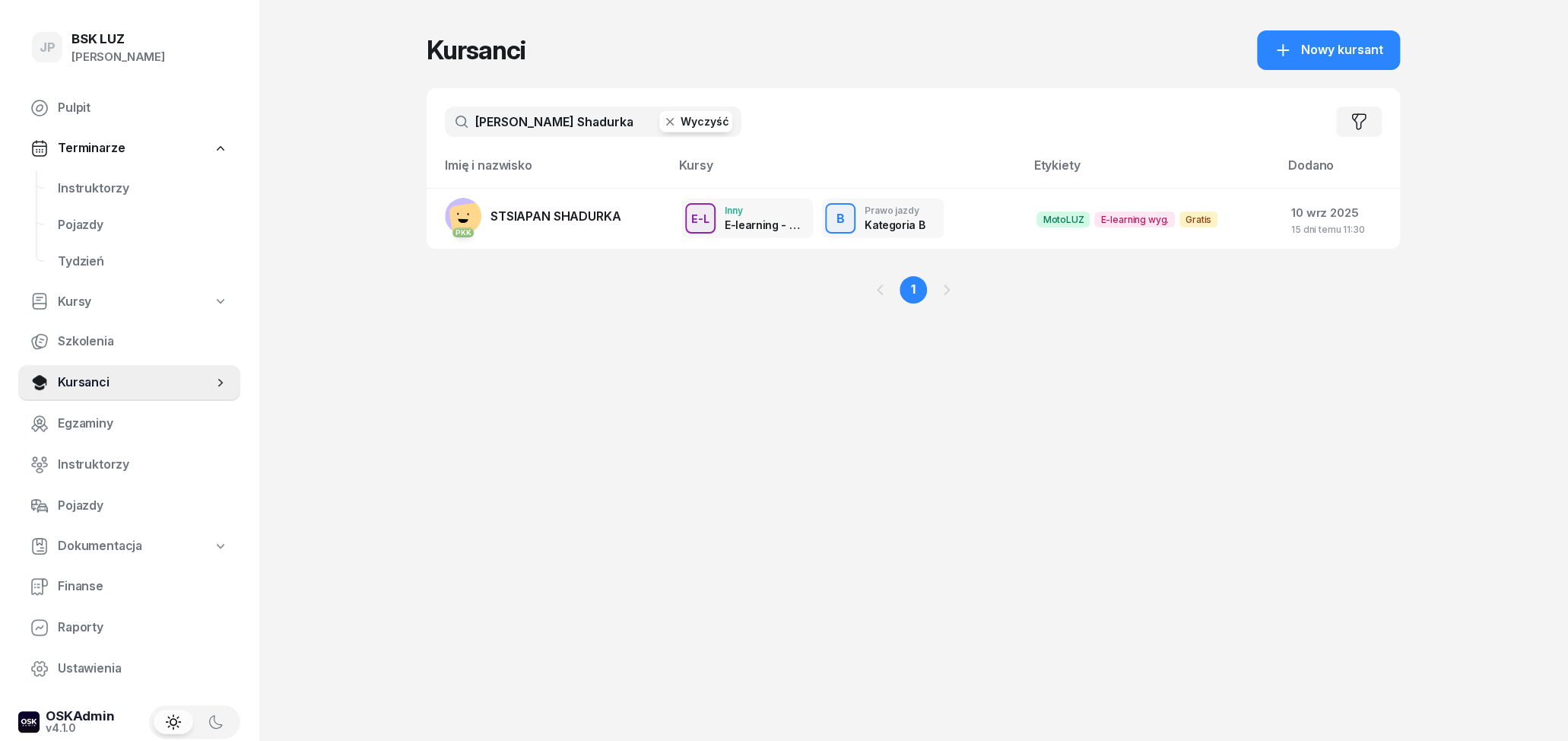
click at [673, 121] on icon "button" at bounding box center [670, 122] width 16 height 16
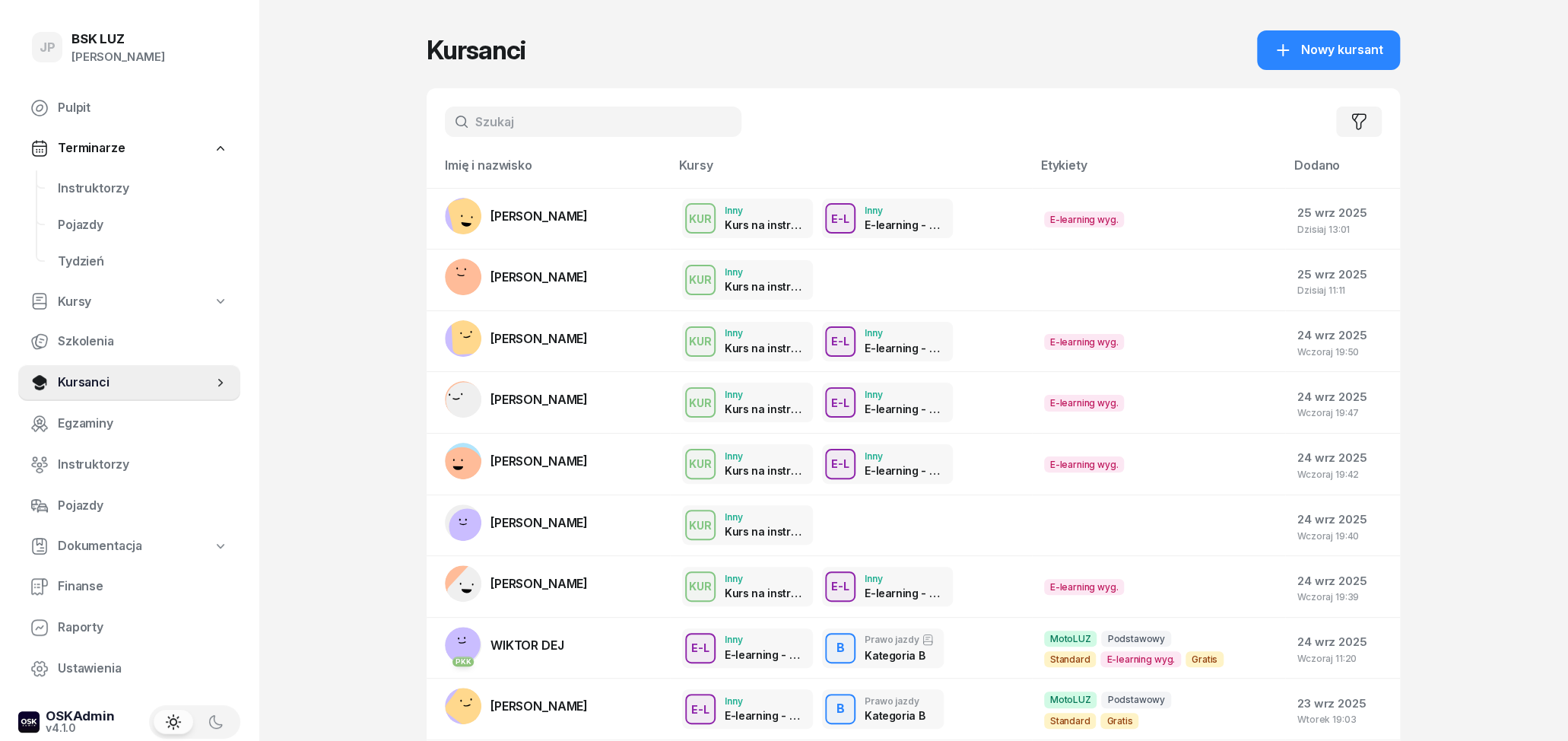
click at [547, 124] on input "text" at bounding box center [593, 122] width 297 height 30
click at [524, 117] on input "text" at bounding box center [593, 122] width 297 height 30
type input "bała"
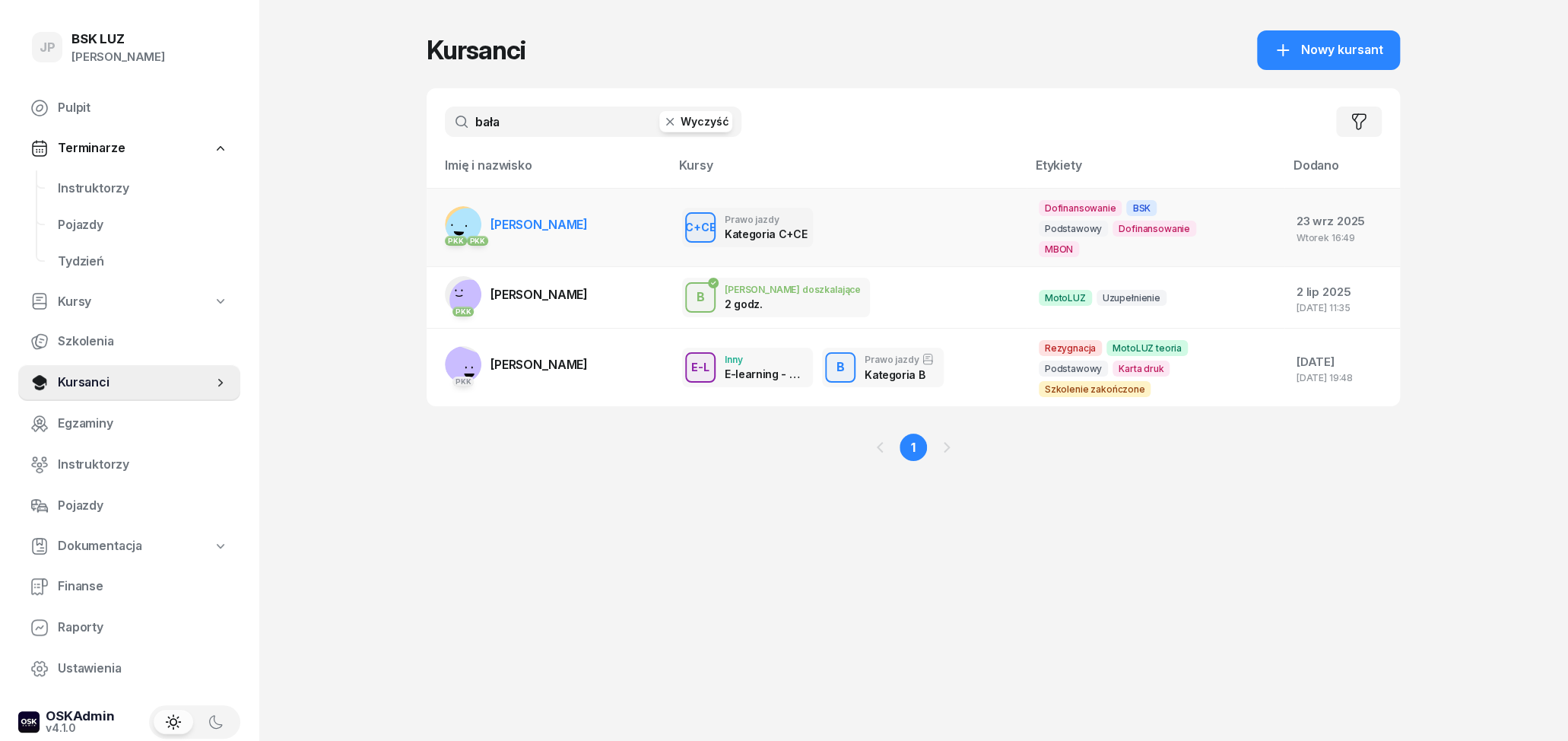
click at [574, 231] on span "[PERSON_NAME]" at bounding box center [539, 224] width 98 height 16
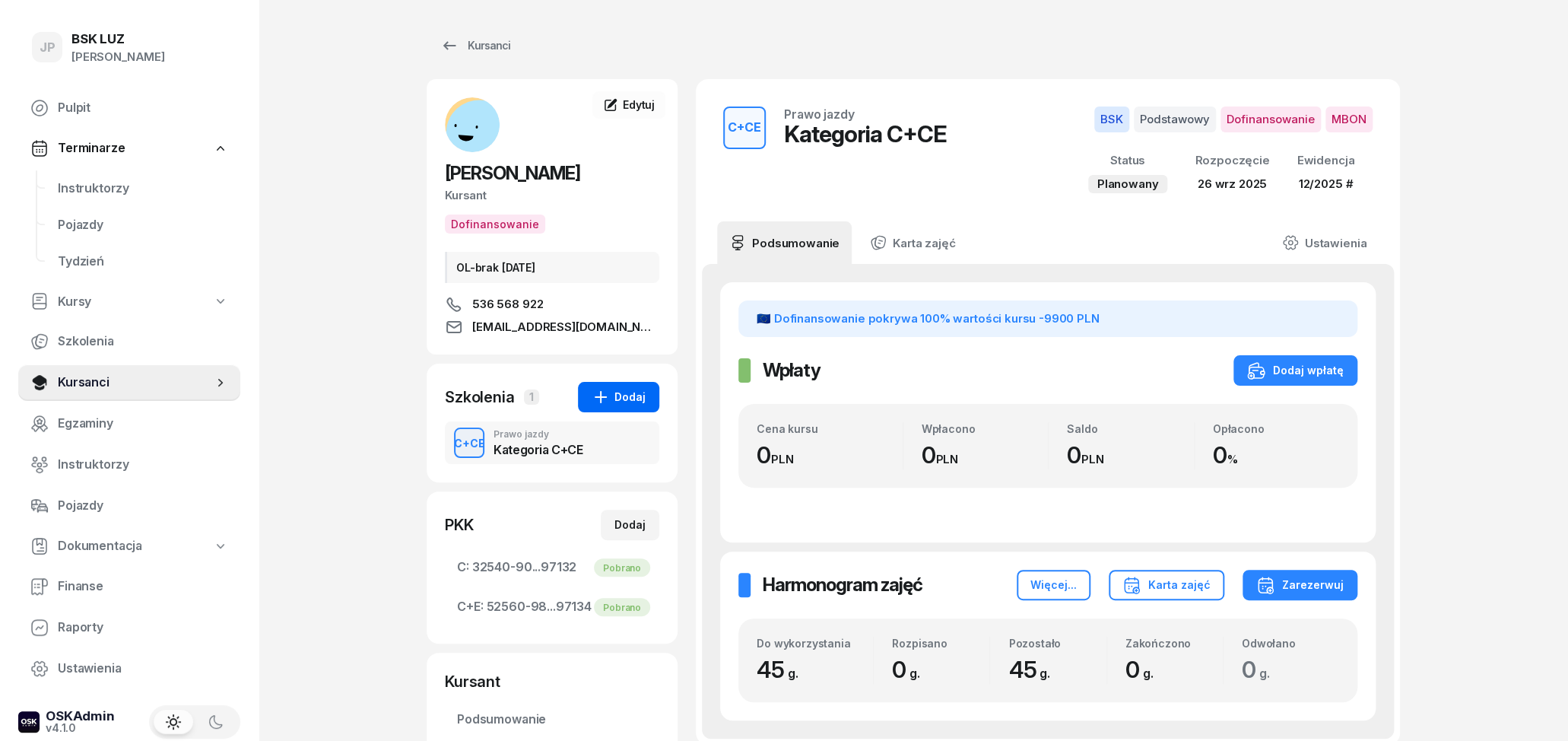
click at [626, 397] on div "Dodaj" at bounding box center [618, 397] width 54 height 18
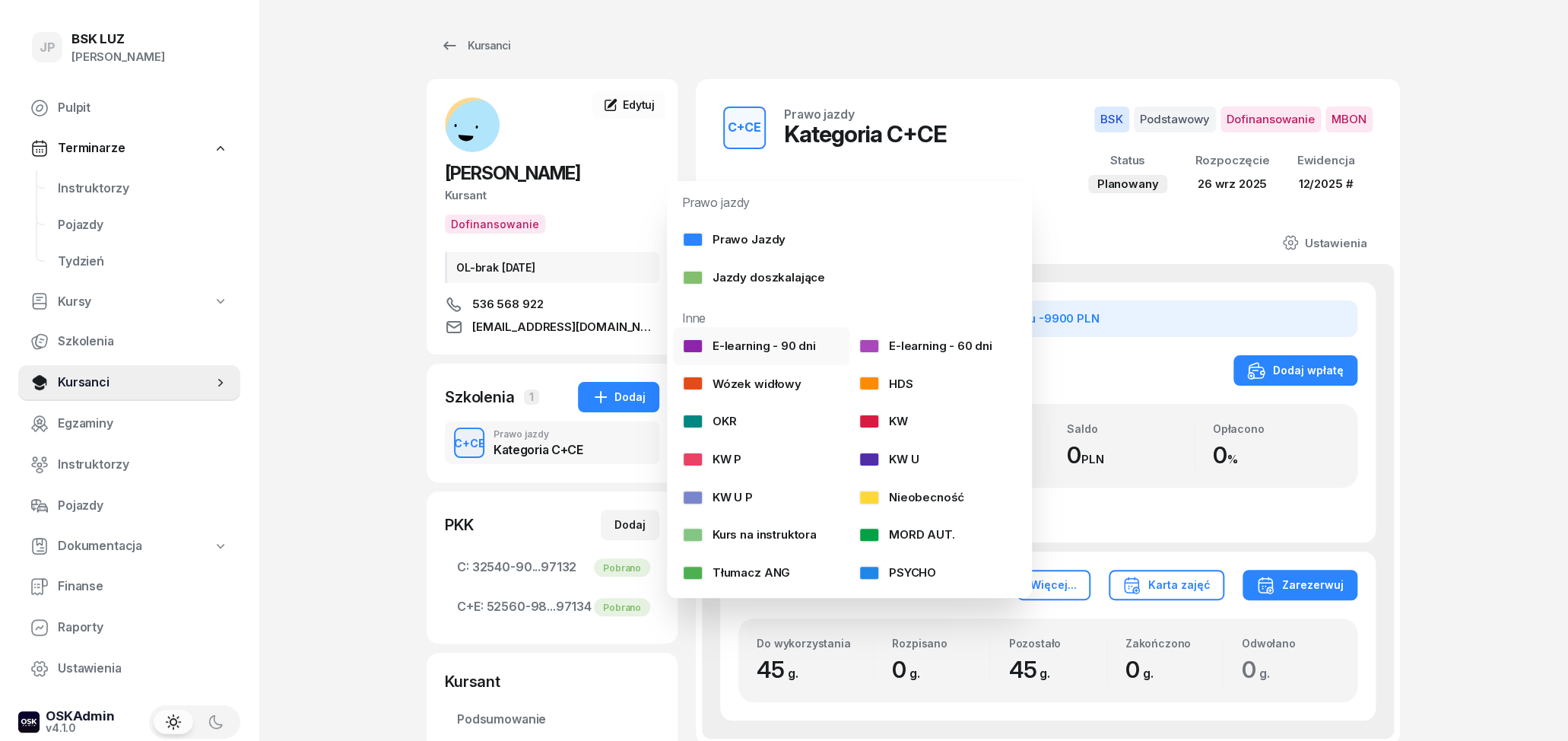
click at [730, 340] on div "E-learning - 90 dni" at bounding box center [748, 346] width 134 height 19
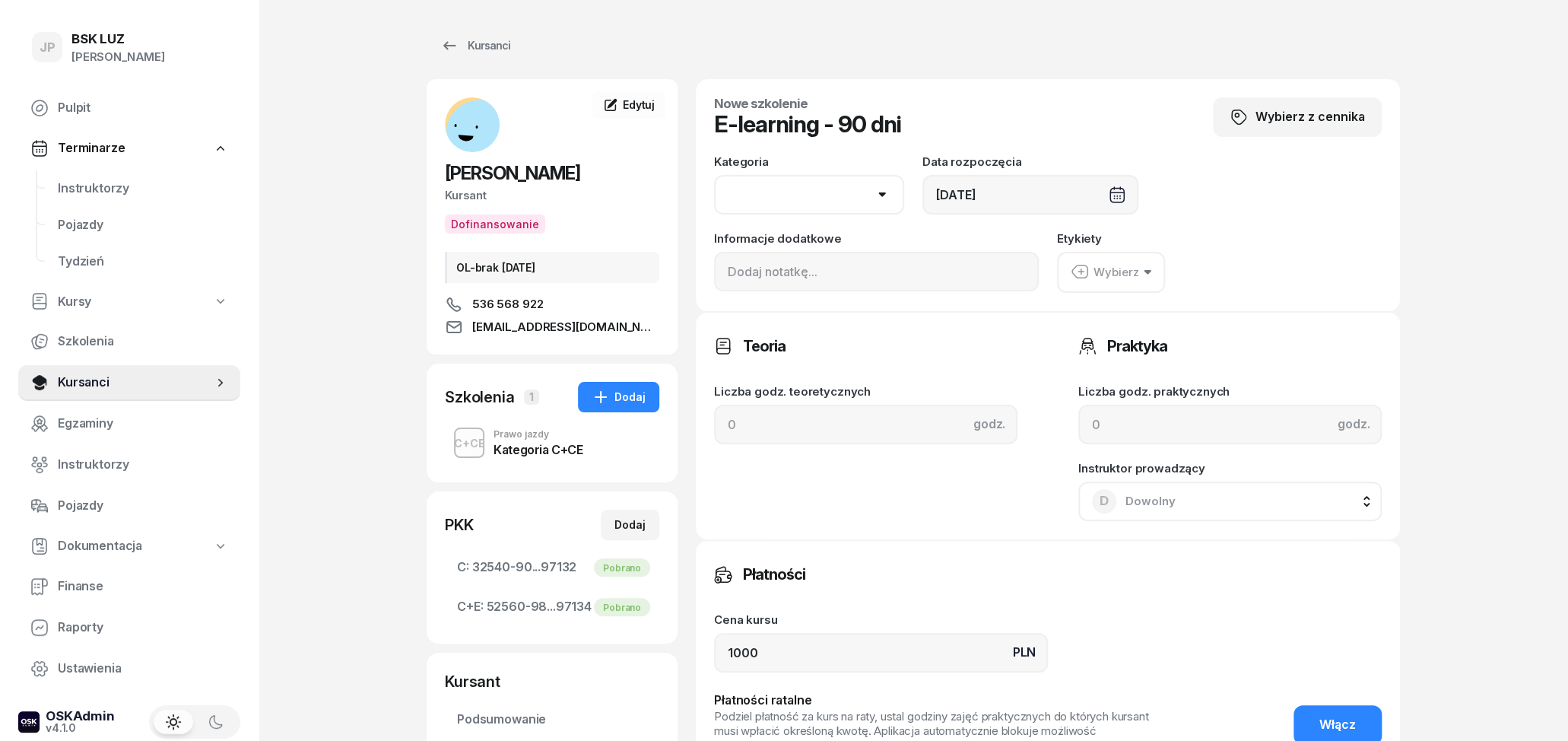
select select "C"
click option "C" at bounding box center [0, 0] width 0 height 0
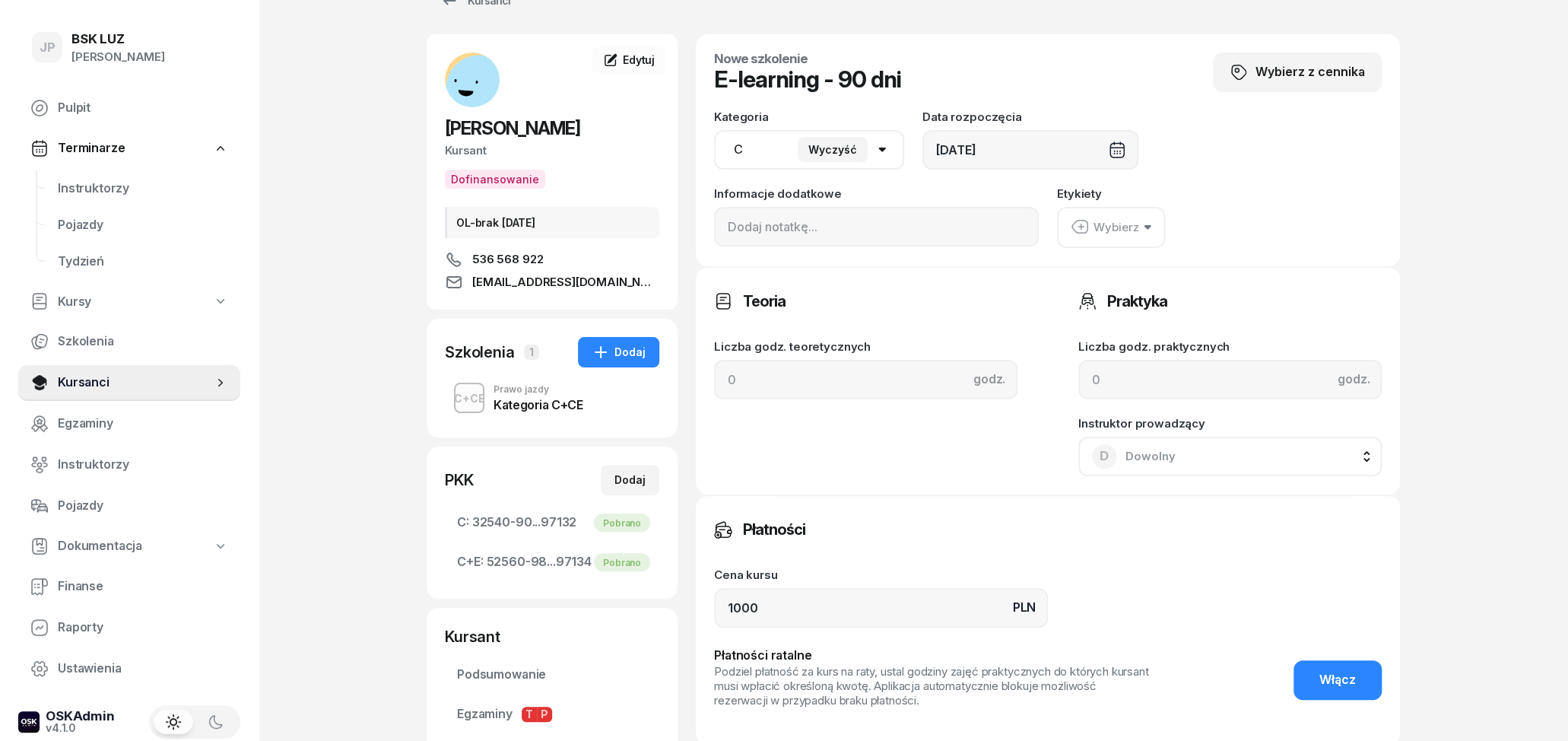
scroll to position [79, 0]
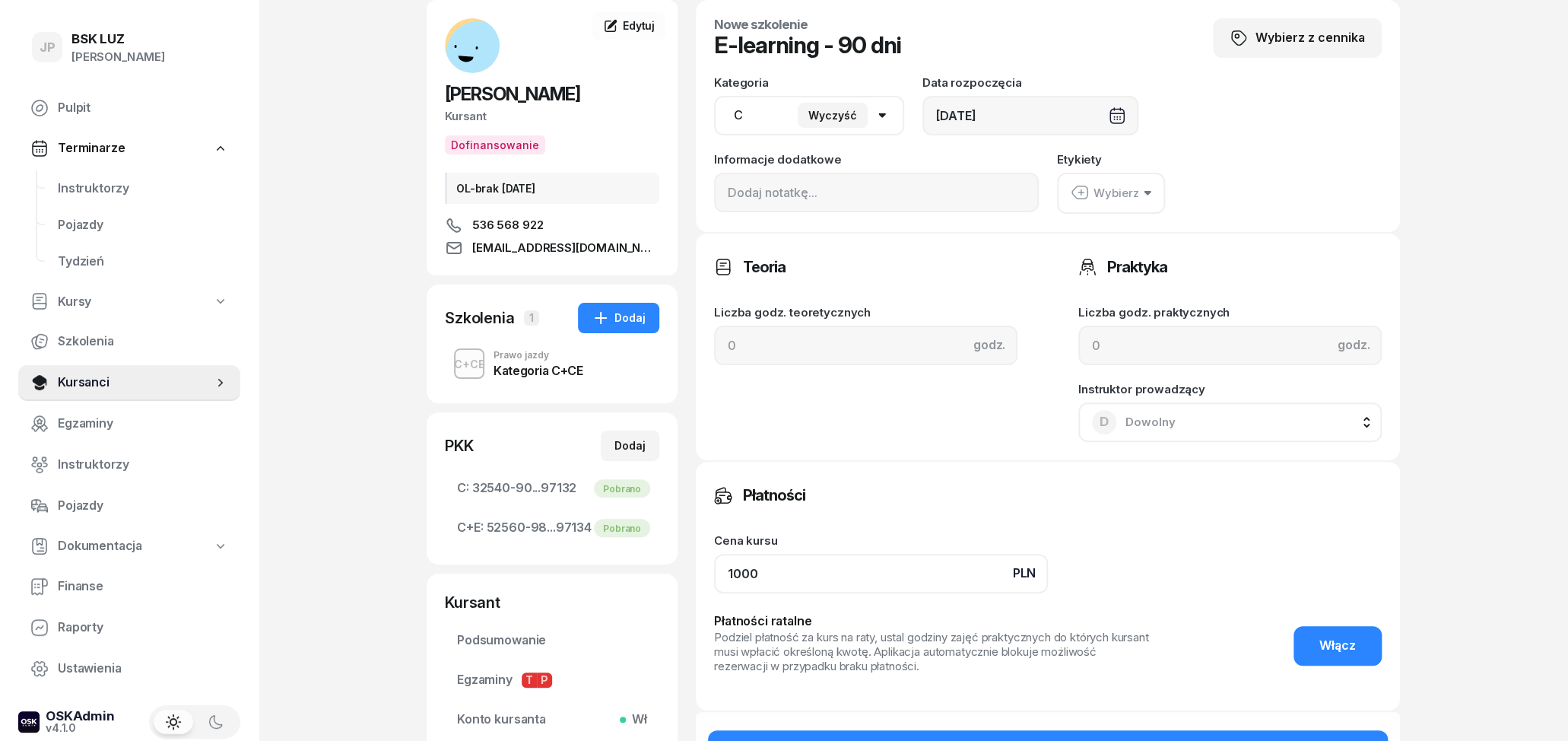
drag, startPoint x: 788, startPoint y: 573, endPoint x: 675, endPoint y: 572, distance: 113.0
click at [714, 572] on input "1000" at bounding box center [881, 573] width 333 height 40
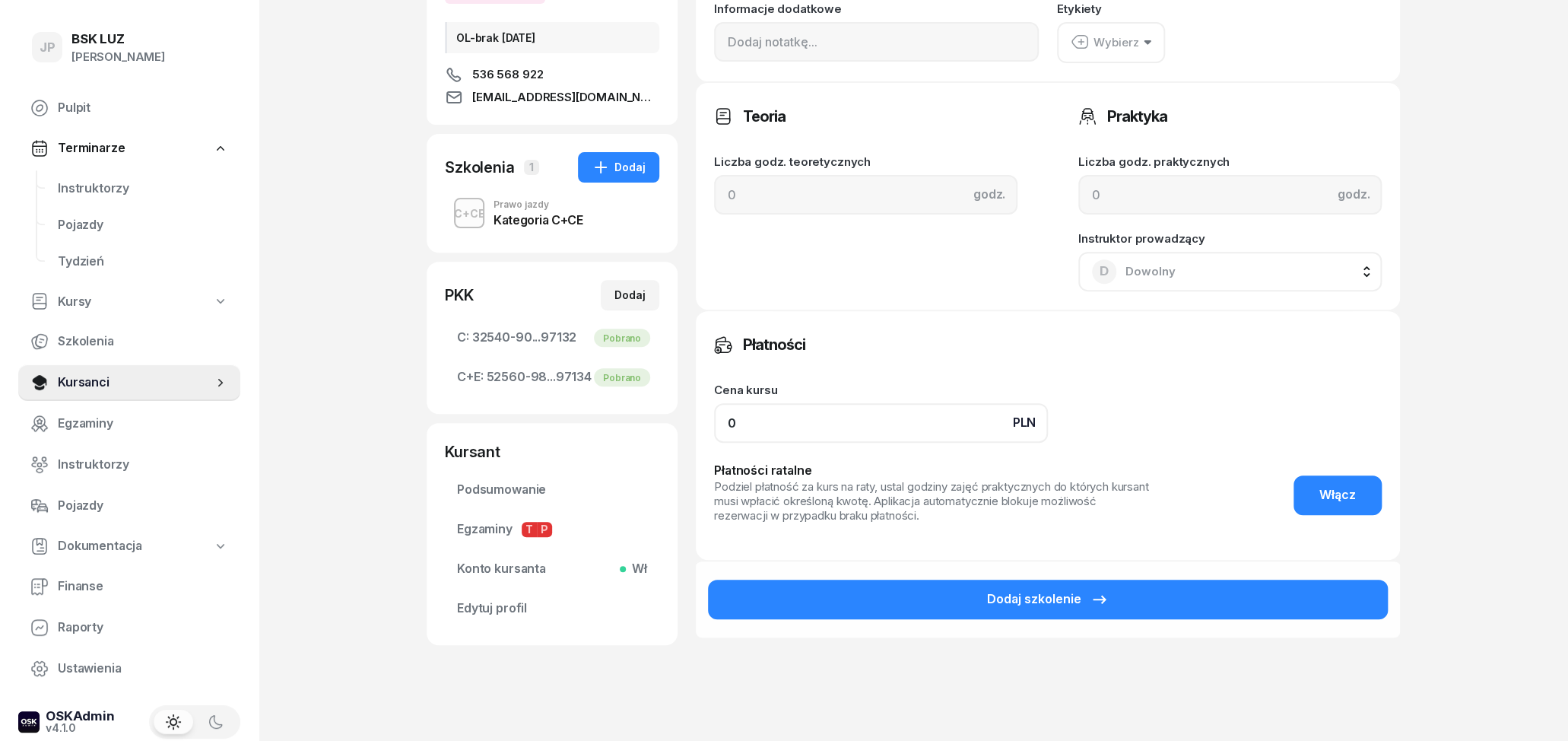
scroll to position [238, 0]
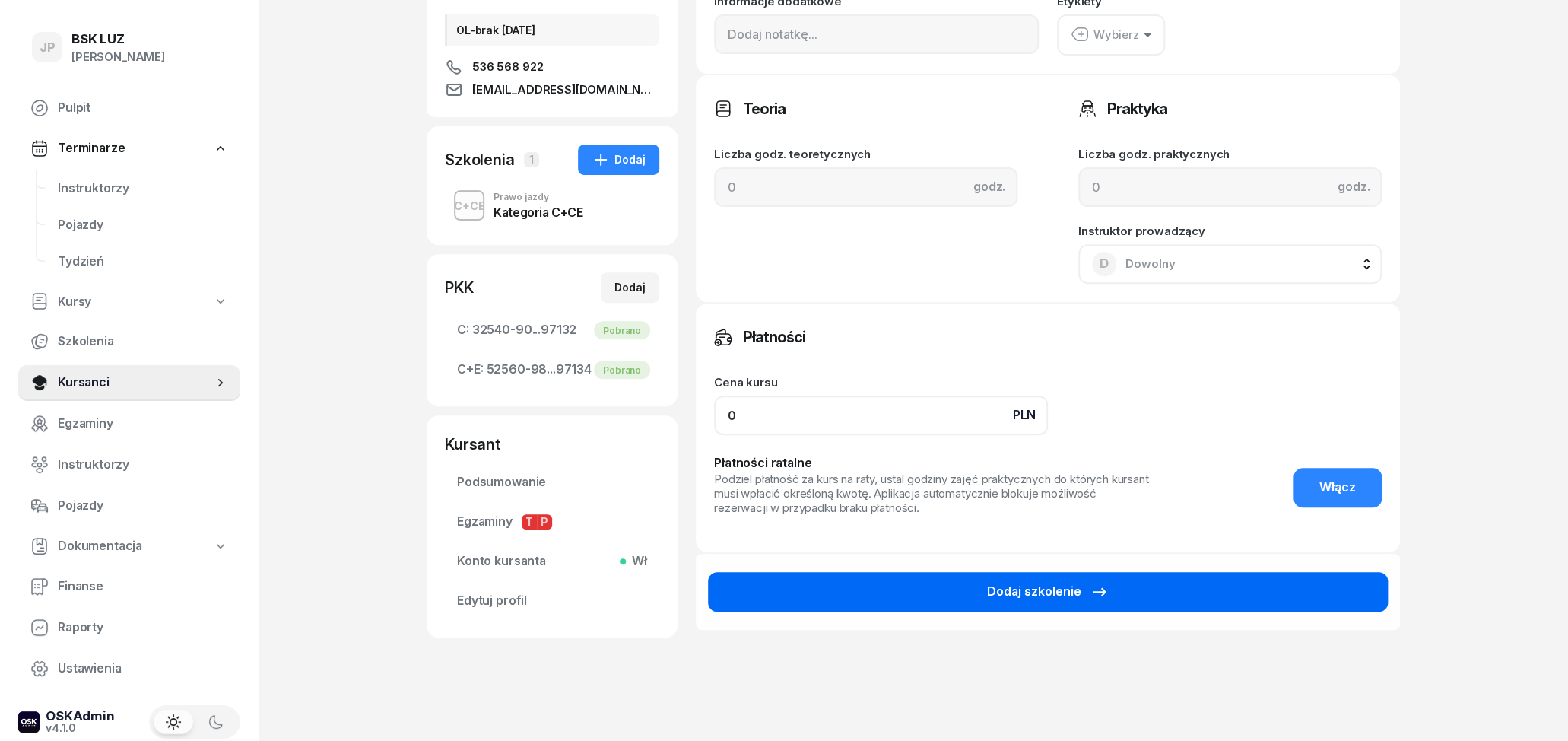
type input "0"
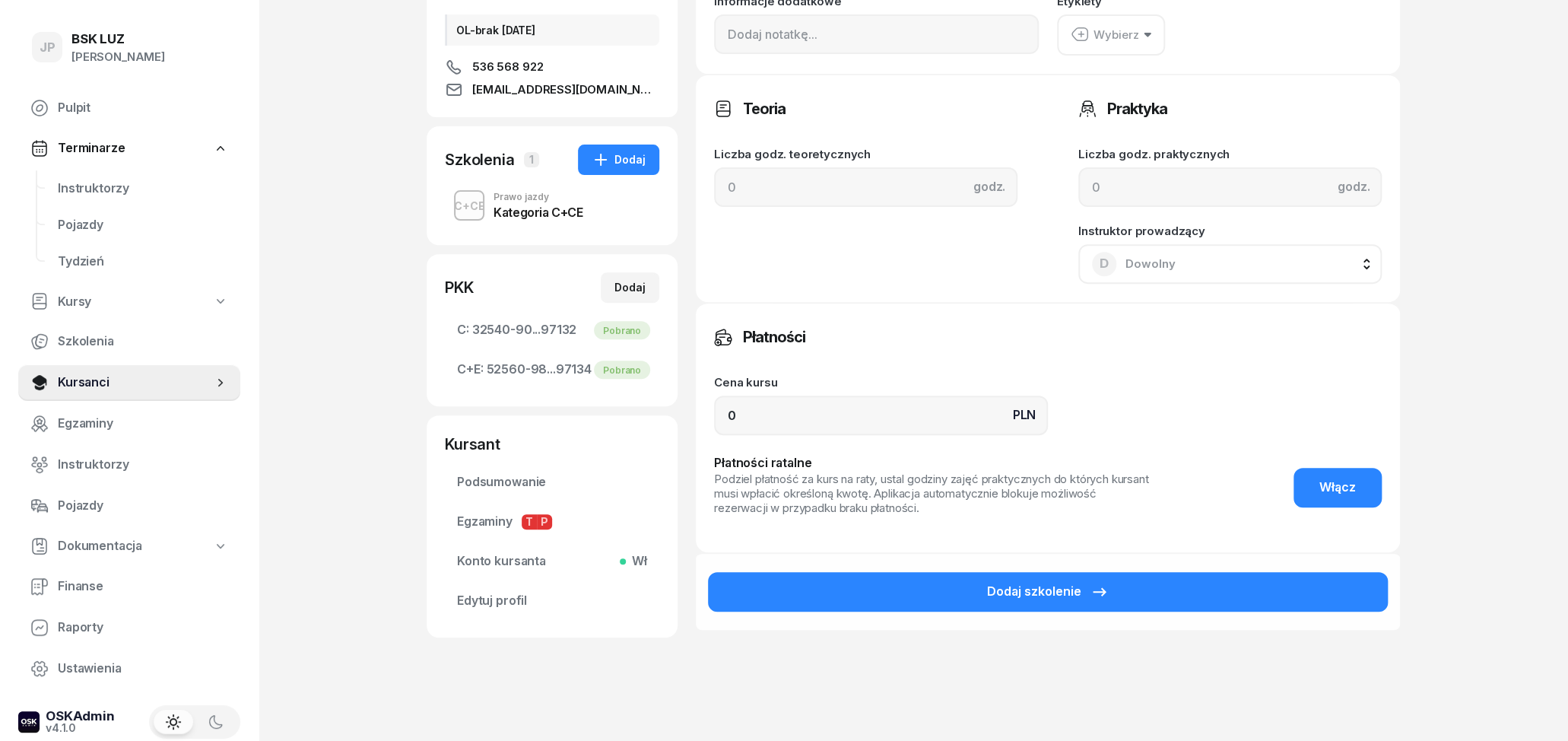
click at [1081, 602] on button "Dodaj szkolenie" at bounding box center [1047, 592] width 680 height 40
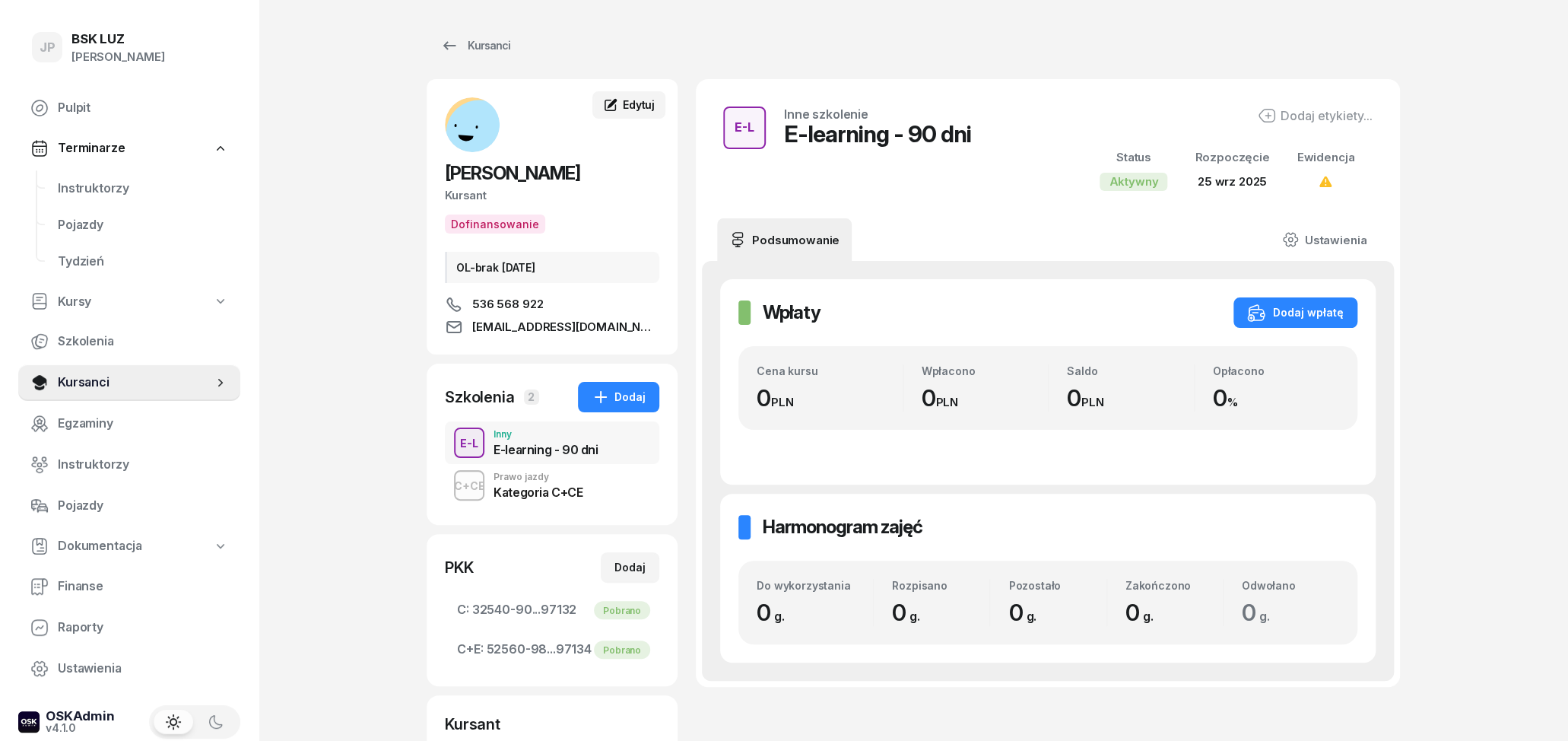
click at [635, 106] on span "Edytuj" at bounding box center [638, 104] width 32 height 13
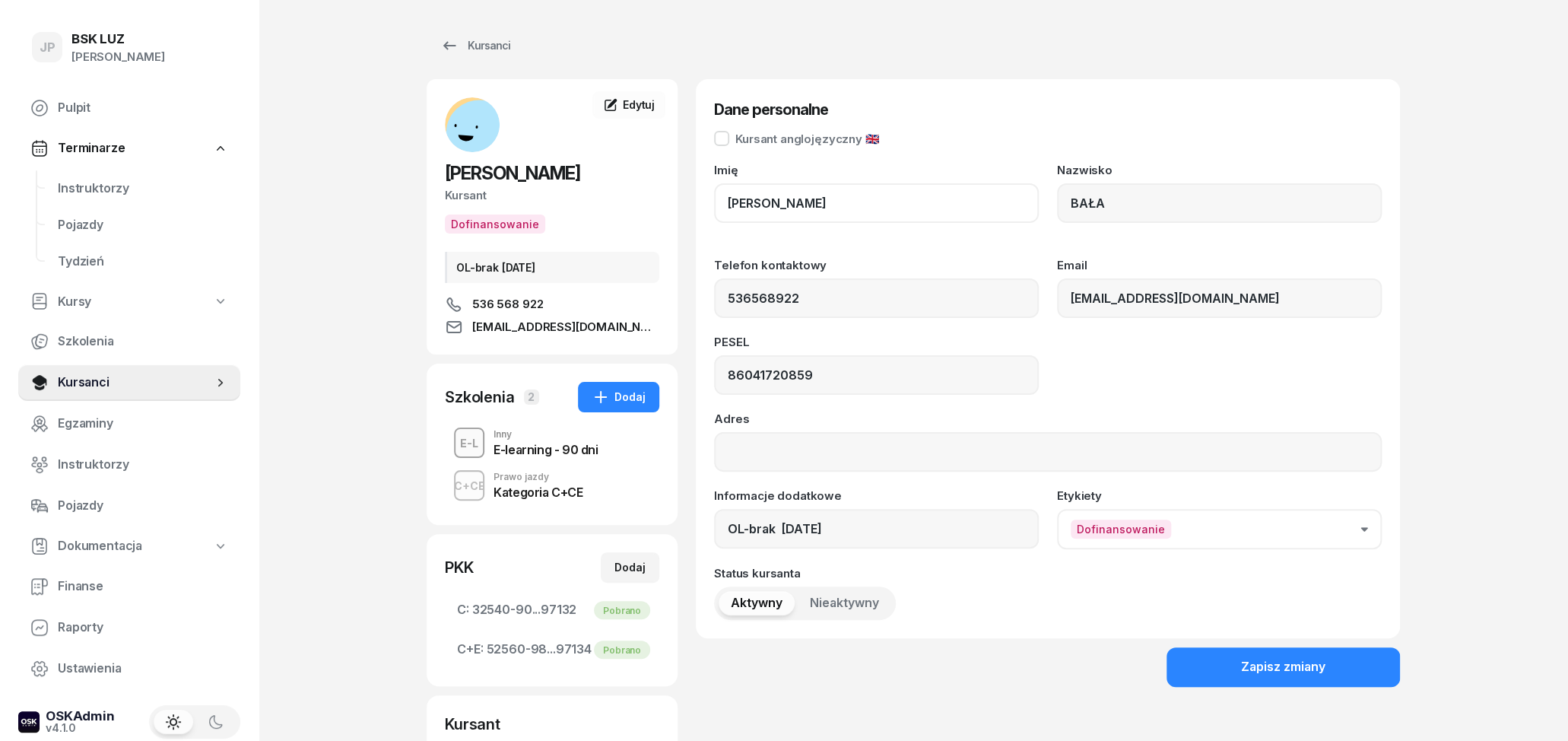
drag, startPoint x: 831, startPoint y: 202, endPoint x: 688, endPoint y: 206, distance: 143.1
click at [688, 206] on div "[PERSON_NAME] Kursant Dofinansowanie OL-brak [DATE] 536 568 922 [EMAIL_ADDRESS]…" at bounding box center [913, 499] width 973 height 839
drag, startPoint x: 813, startPoint y: 203, endPoint x: 684, endPoint y: 198, distance: 129.1
click at [714, 198] on input "[PERSON_NAME]" at bounding box center [876, 203] width 324 height 40
drag, startPoint x: 1134, startPoint y: 202, endPoint x: 1022, endPoint y: 194, distance: 112.3
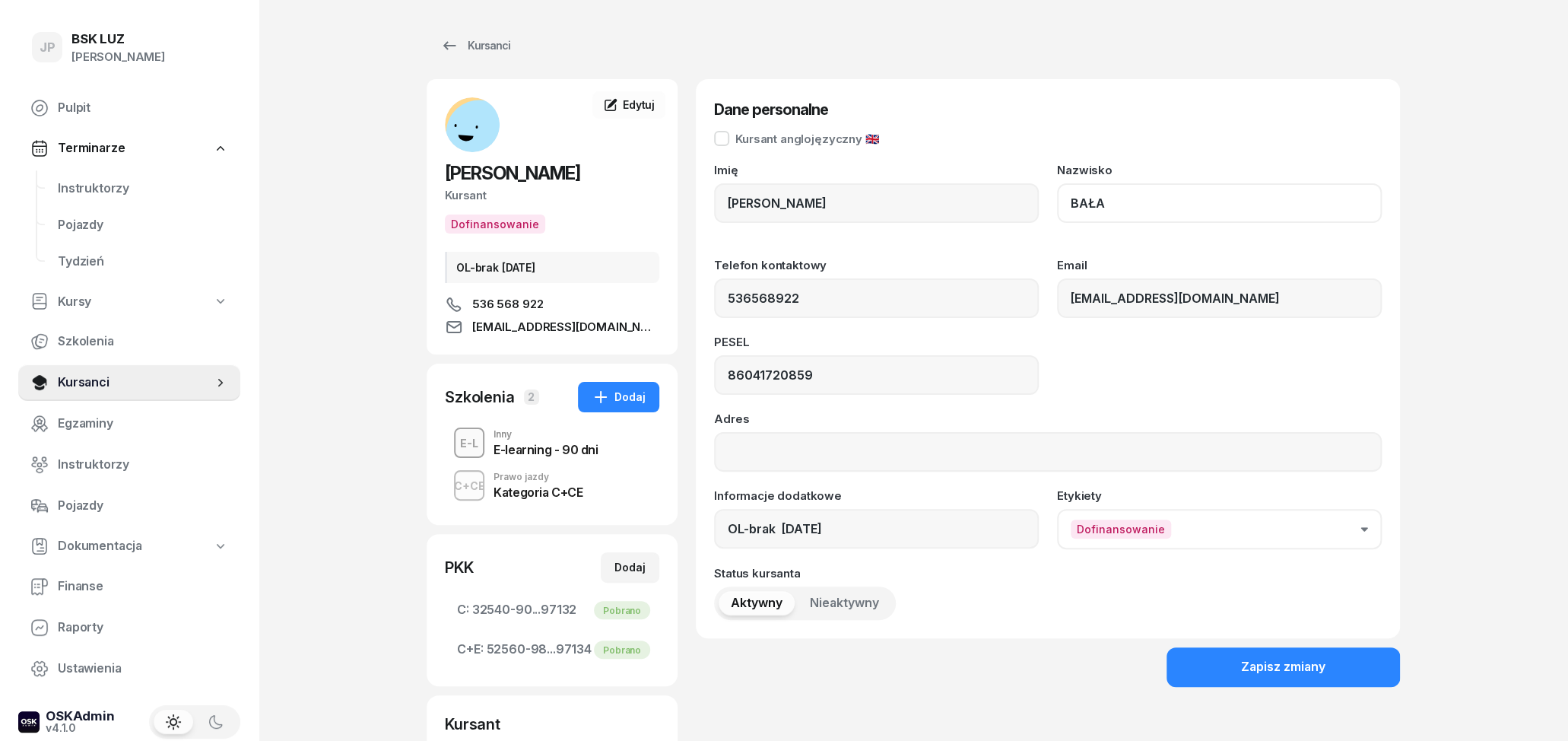
click at [1057, 194] on input "BAŁA" at bounding box center [1219, 203] width 324 height 40
drag, startPoint x: 860, startPoint y: 366, endPoint x: 685, endPoint y: 366, distance: 175.0
click at [714, 366] on input "86041720859" at bounding box center [876, 374] width 324 height 40
drag, startPoint x: 796, startPoint y: 297, endPoint x: 677, endPoint y: 299, distance: 119.0
click at [714, 299] on input "536568922" at bounding box center [876, 298] width 324 height 40
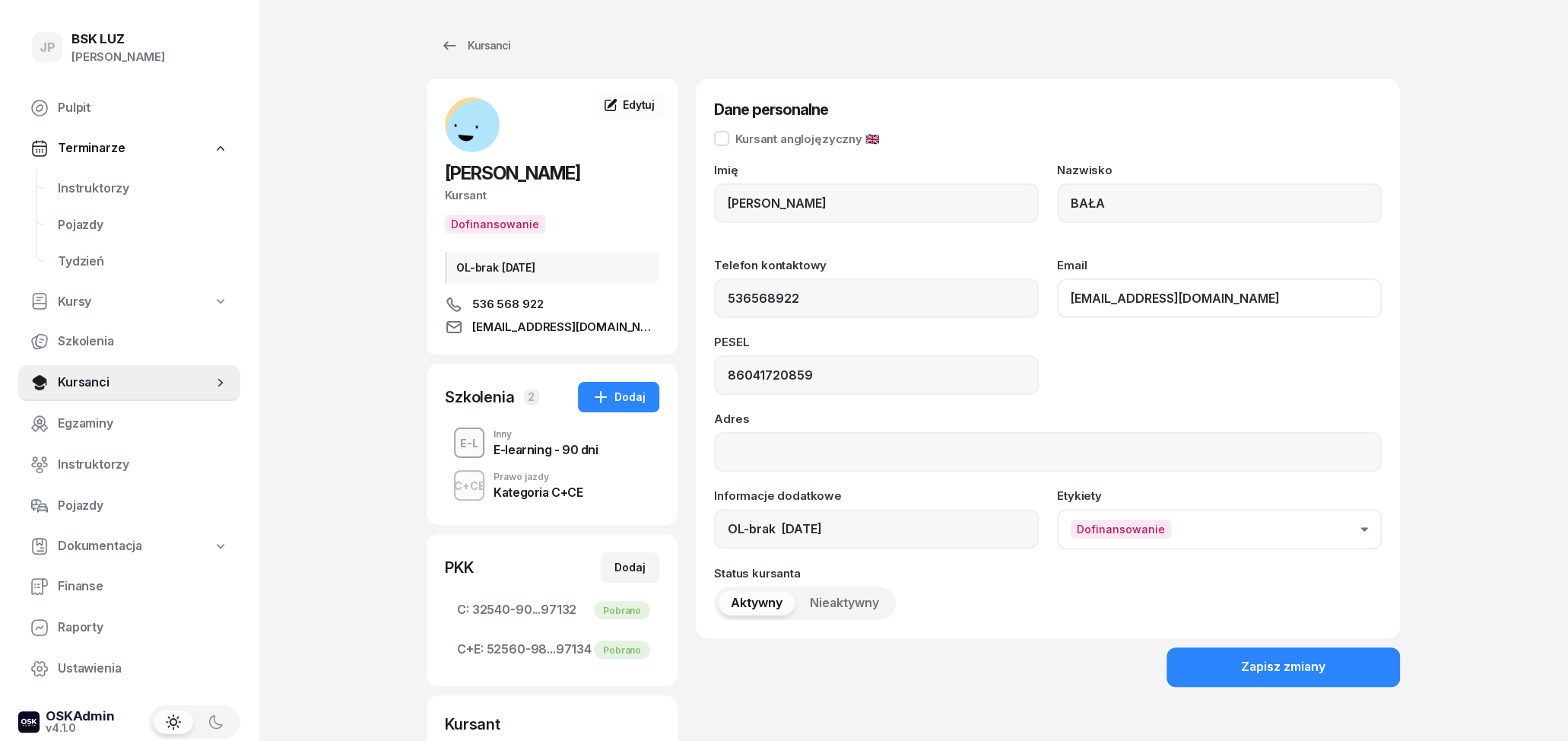
drag, startPoint x: 1190, startPoint y: 297, endPoint x: 1053, endPoint y: 298, distance: 137.0
click at [1057, 298] on input "[EMAIL_ADDRESS][DOMAIN_NAME]" at bounding box center [1219, 298] width 324 height 40
click at [1328, 674] on button "Zapisz zmiany" at bounding box center [1282, 666] width 233 height 40
click at [568, 446] on div "E-learning - 90 dni" at bounding box center [545, 449] width 104 height 12
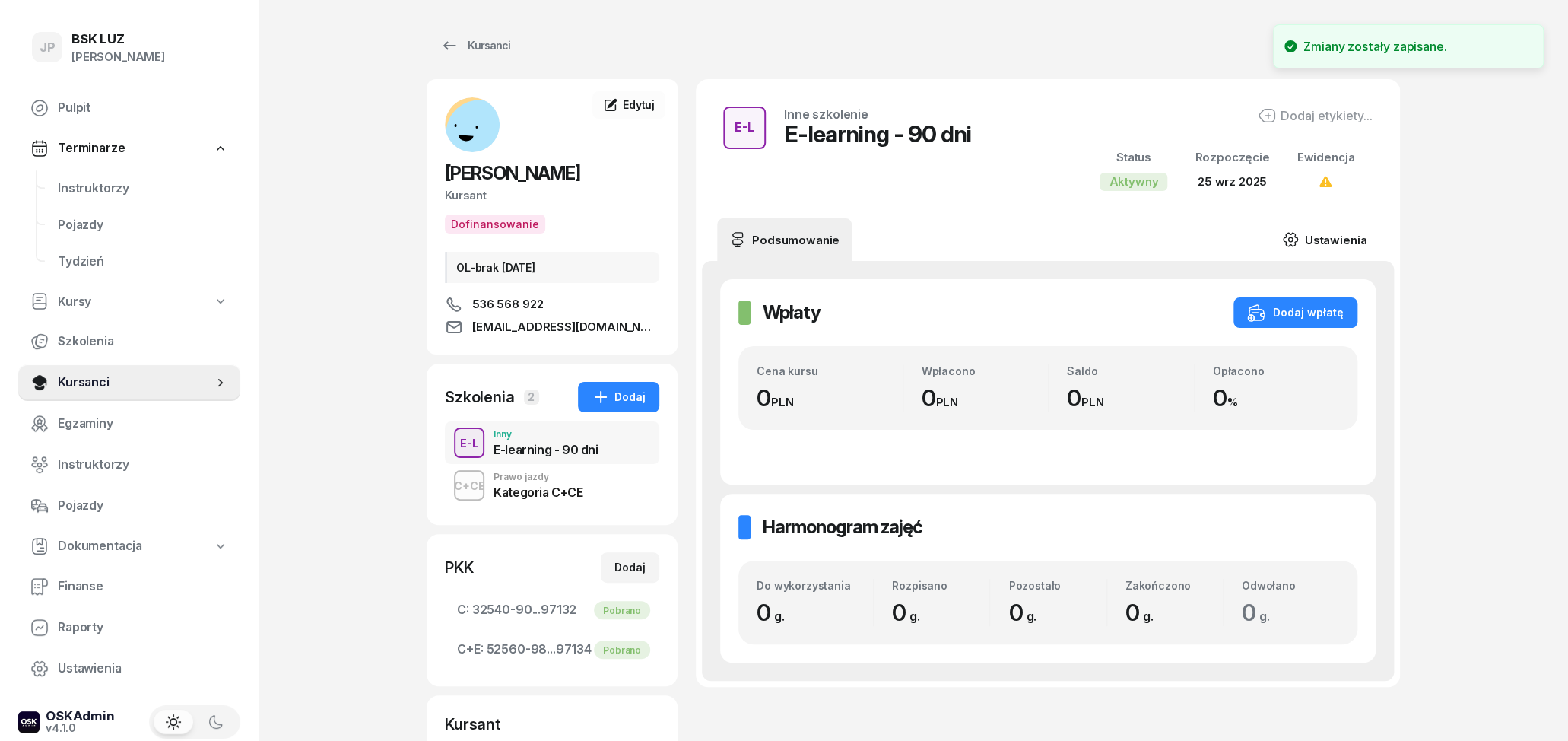
click at [1333, 249] on link "Ustawienia" at bounding box center [1324, 240] width 109 height 42
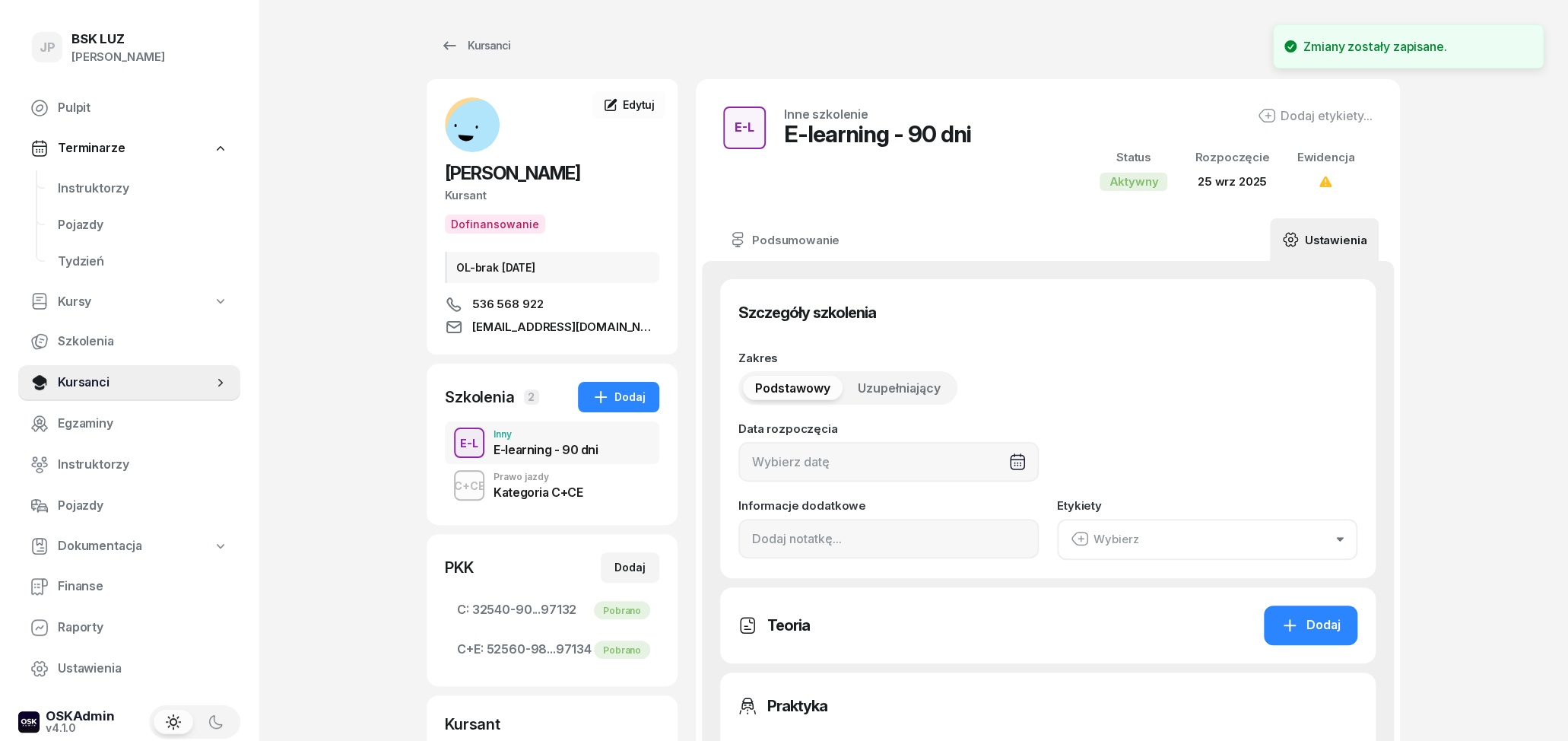
type input "[DATE]"
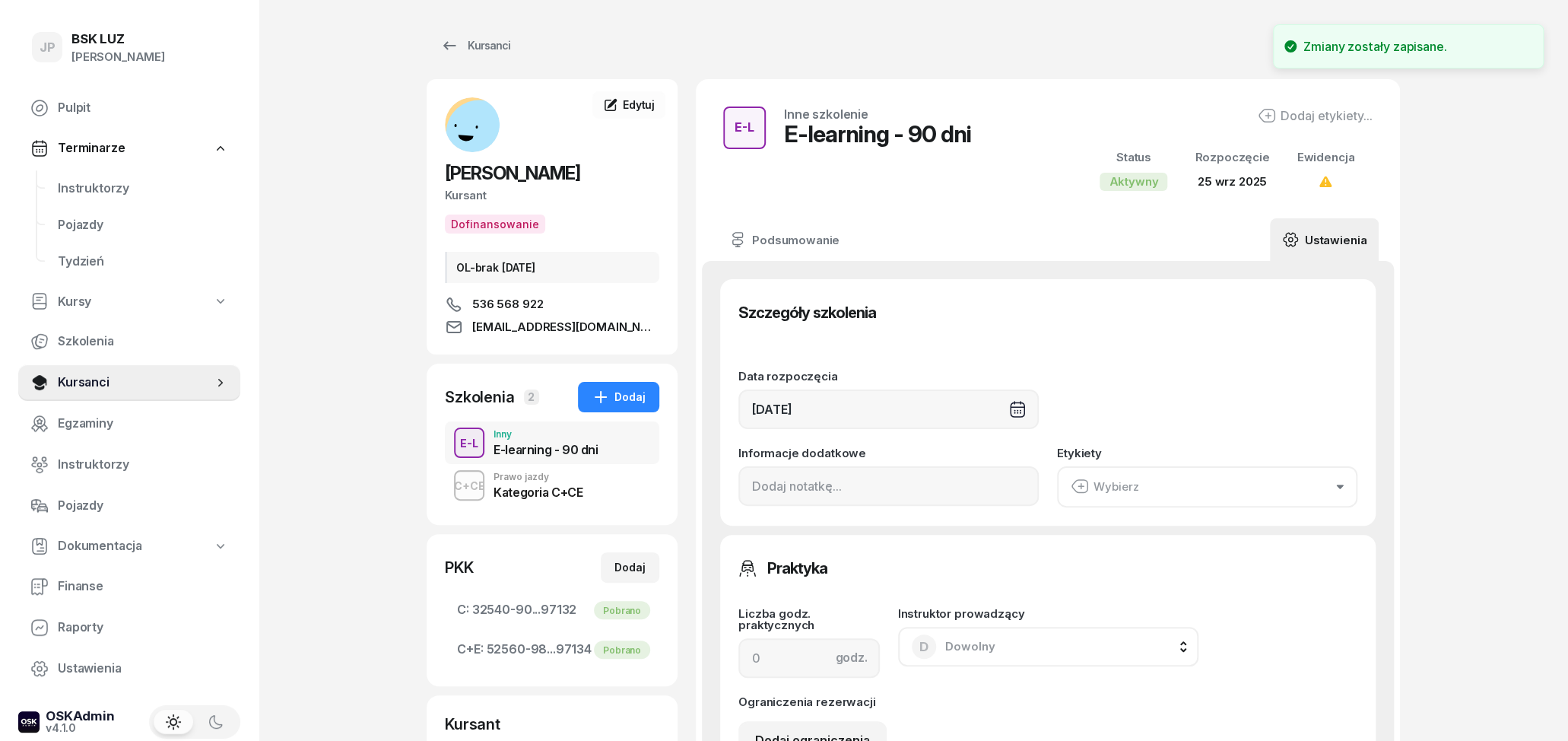
click at [1217, 481] on button "Wybierz" at bounding box center [1207, 487] width 300 height 41
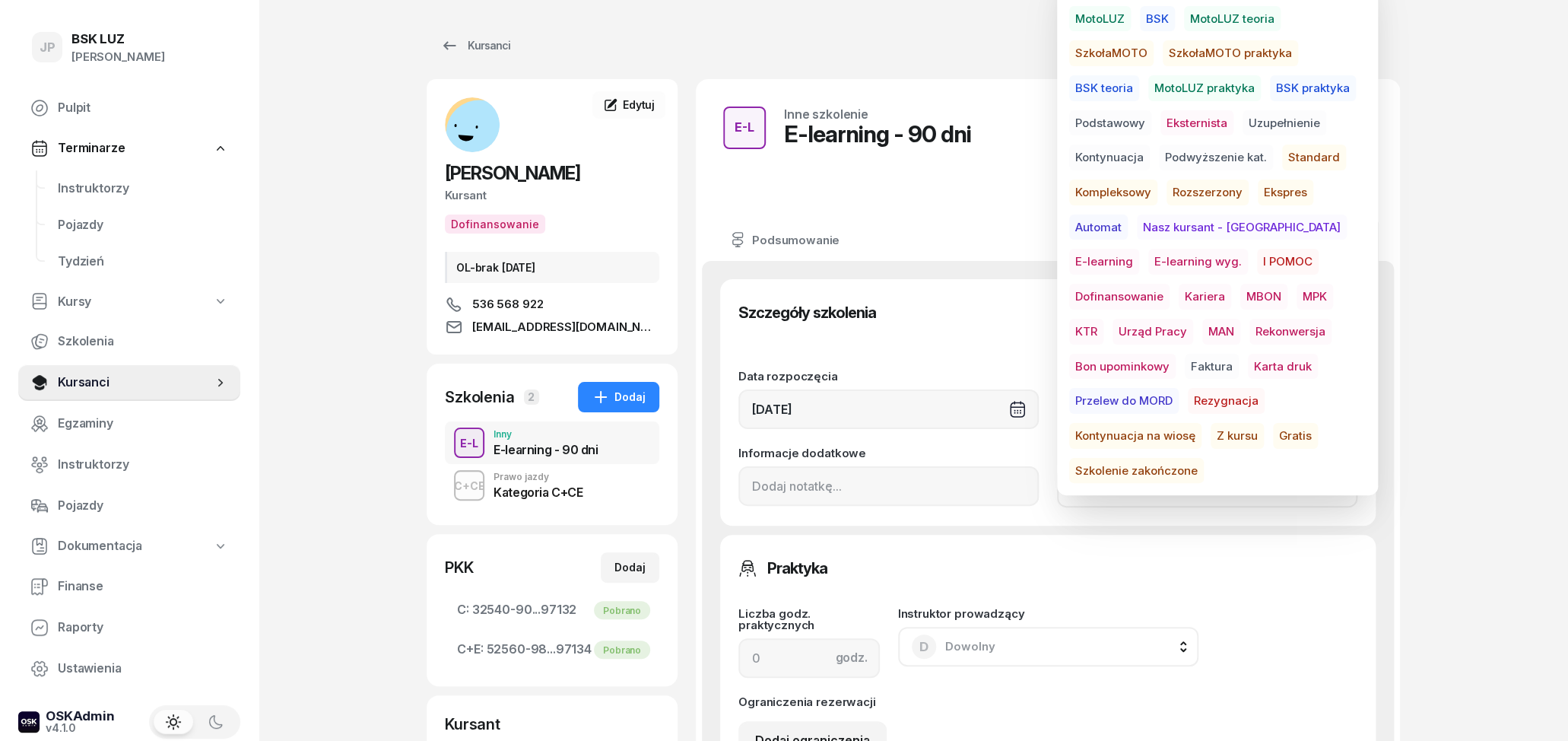
click at [1148, 264] on span "E-learning wyg." at bounding box center [1198, 262] width 99 height 26
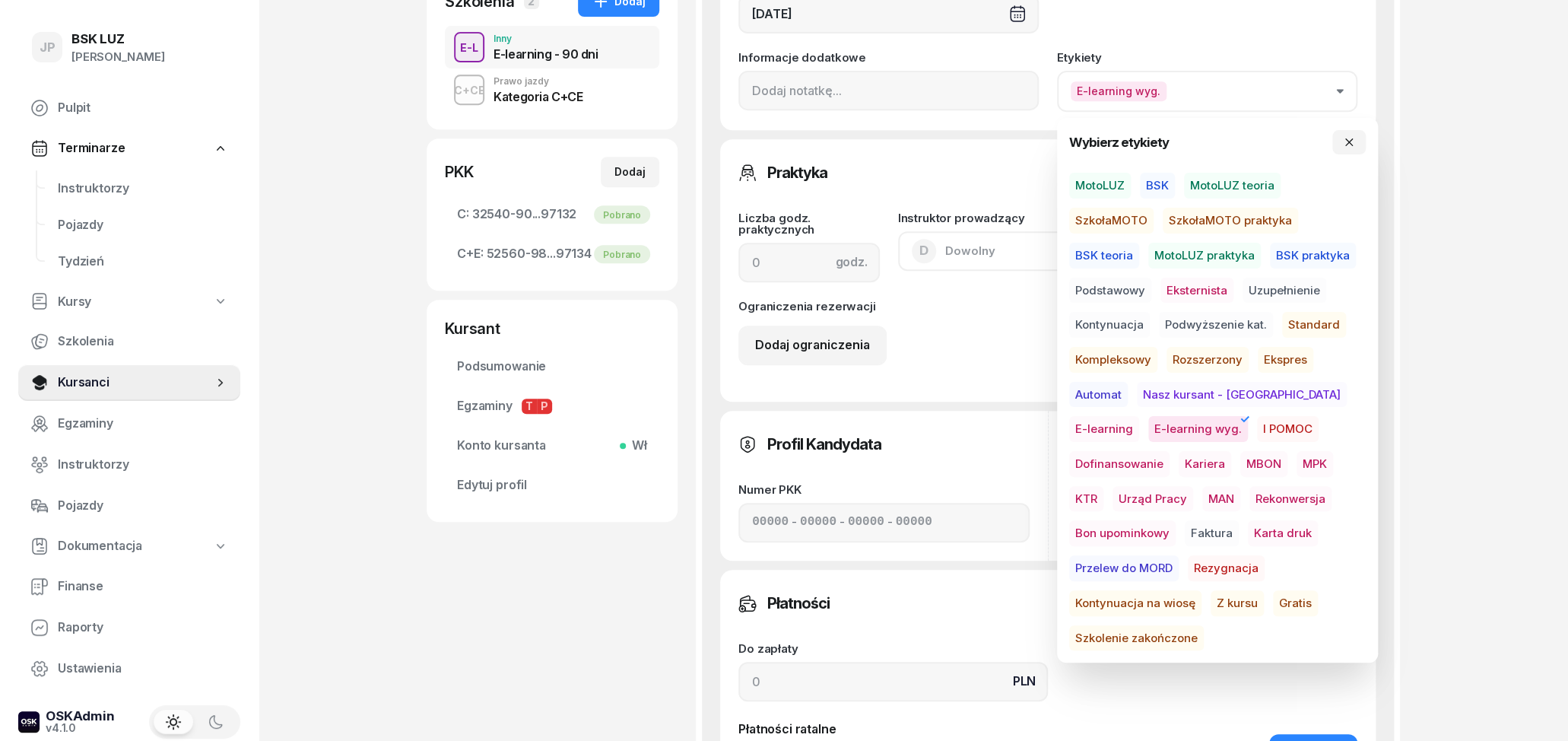
click at [1445, 571] on div "JP BSK [PERSON_NAME] Pulpit Terminarze Instruktorzy Pojazdy Tydzień Kursy Szkol…" at bounding box center [784, 360] width 1568 height 1511
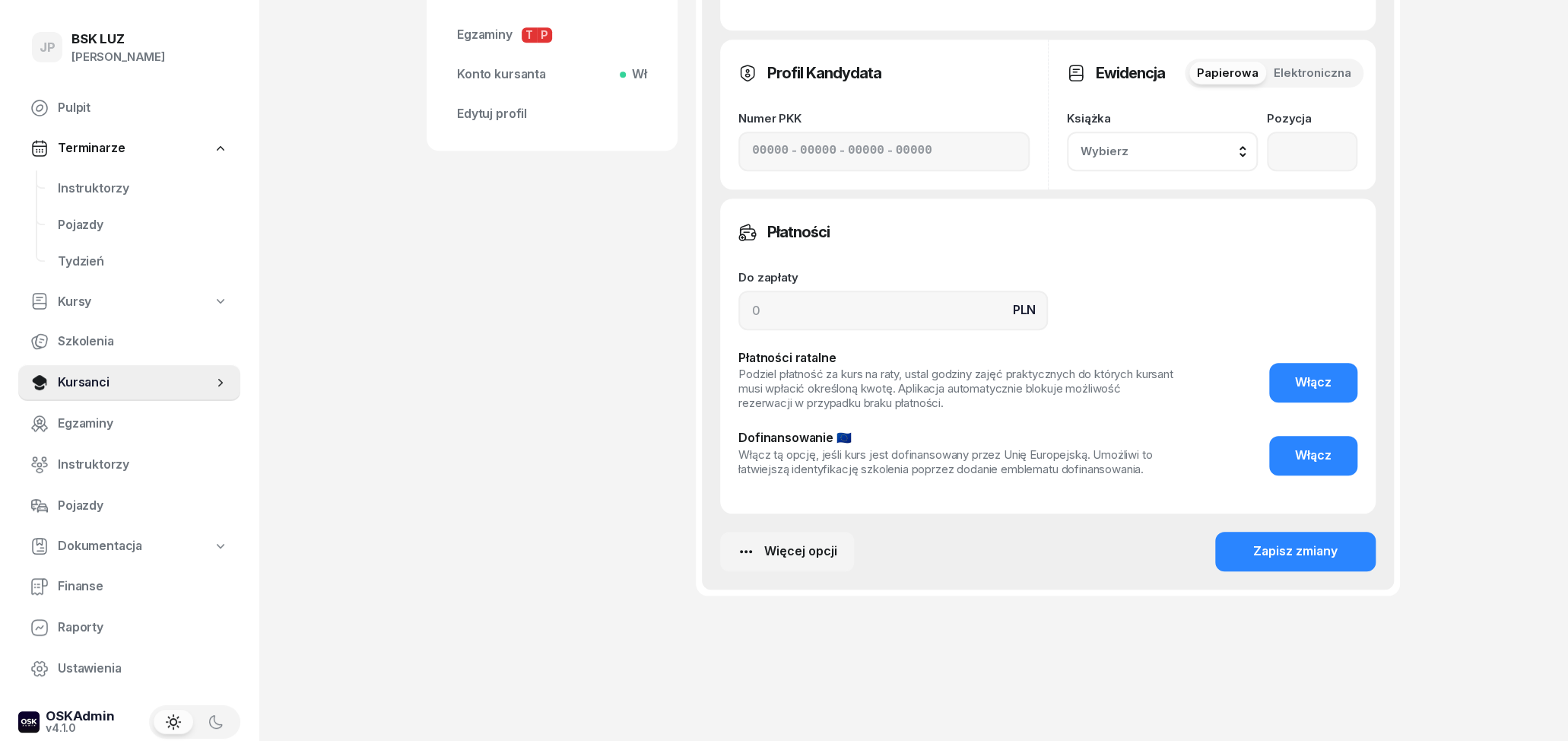
scroll to position [769, 0]
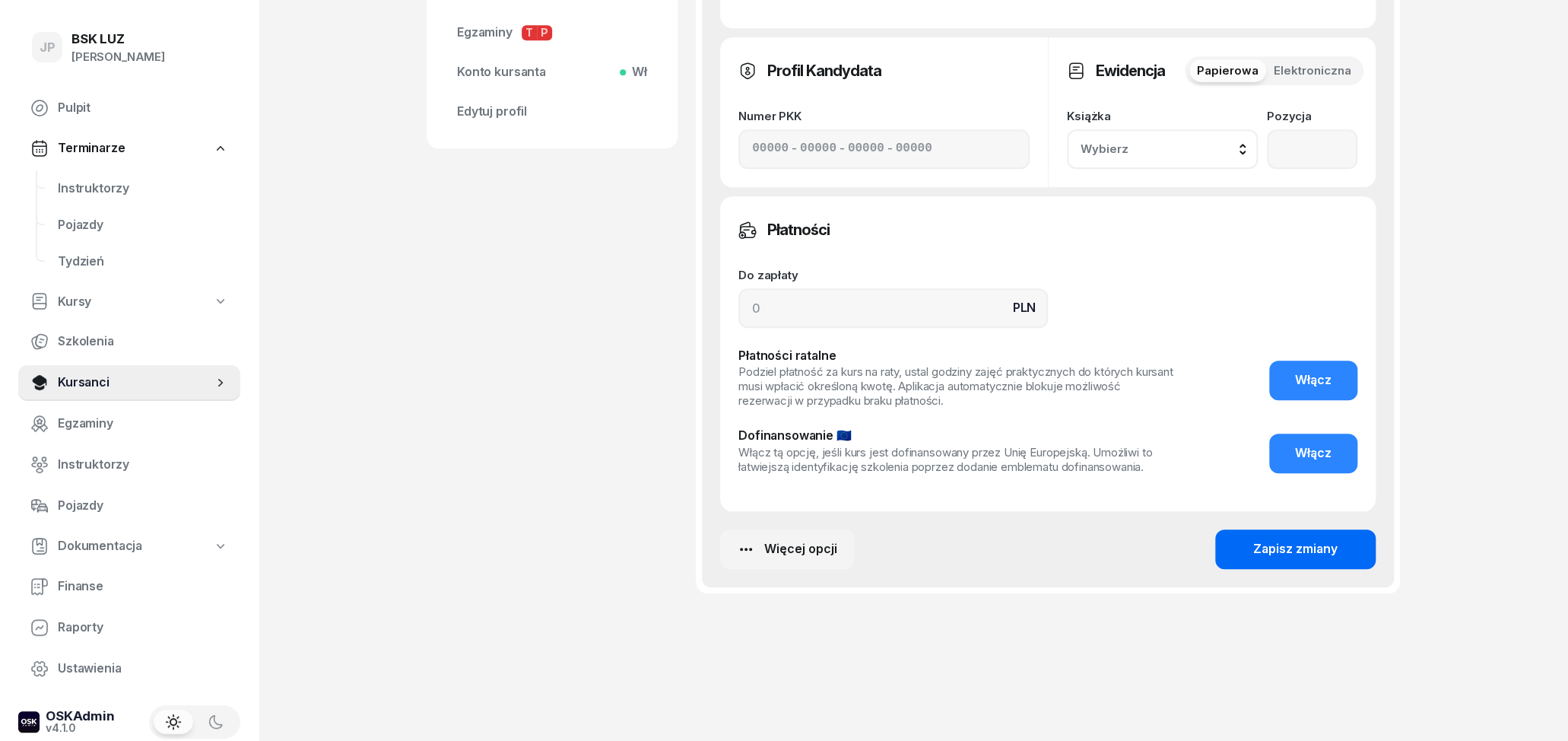
click at [1326, 551] on div "Zapisz zmiany" at bounding box center [1295, 548] width 85 height 19
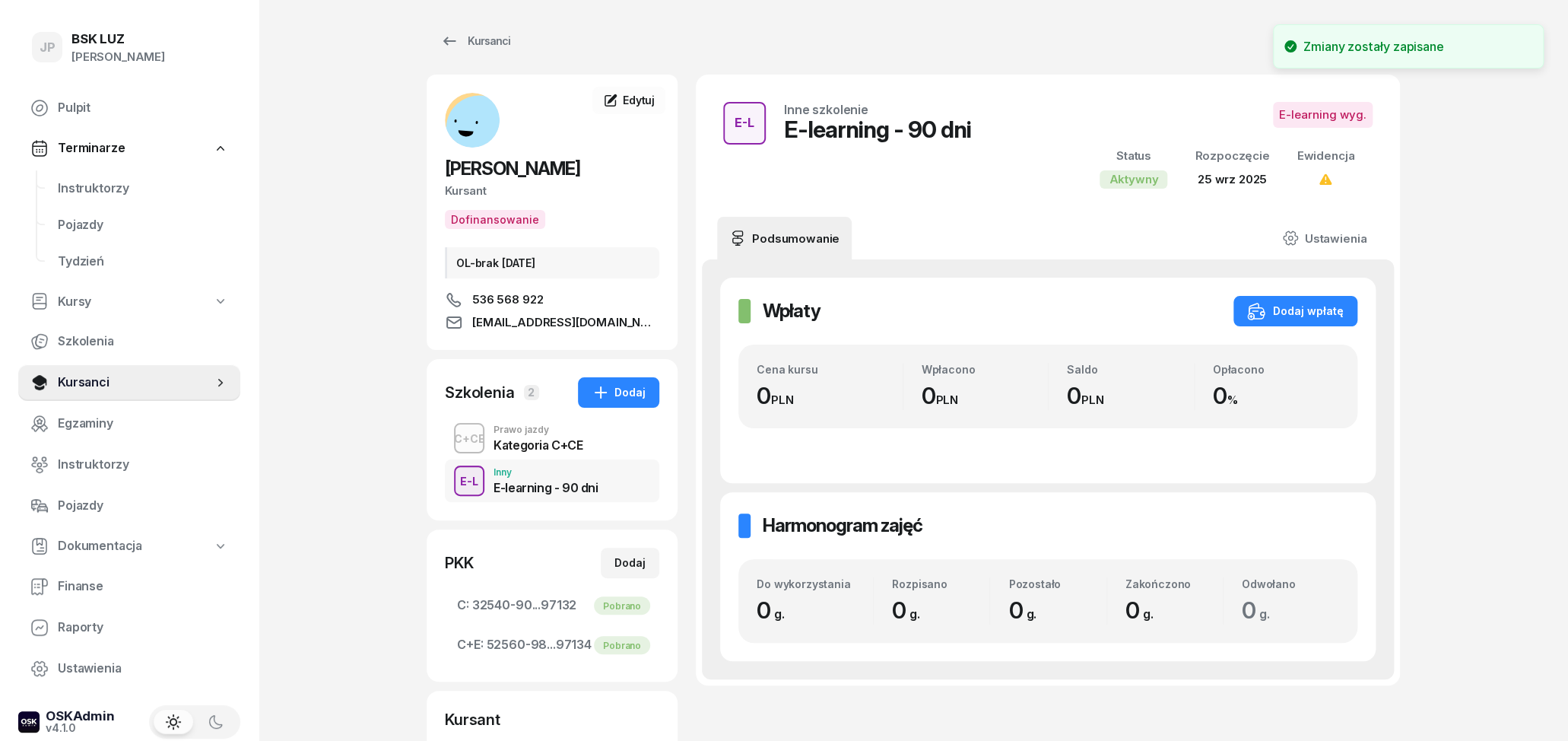
scroll to position [0, 0]
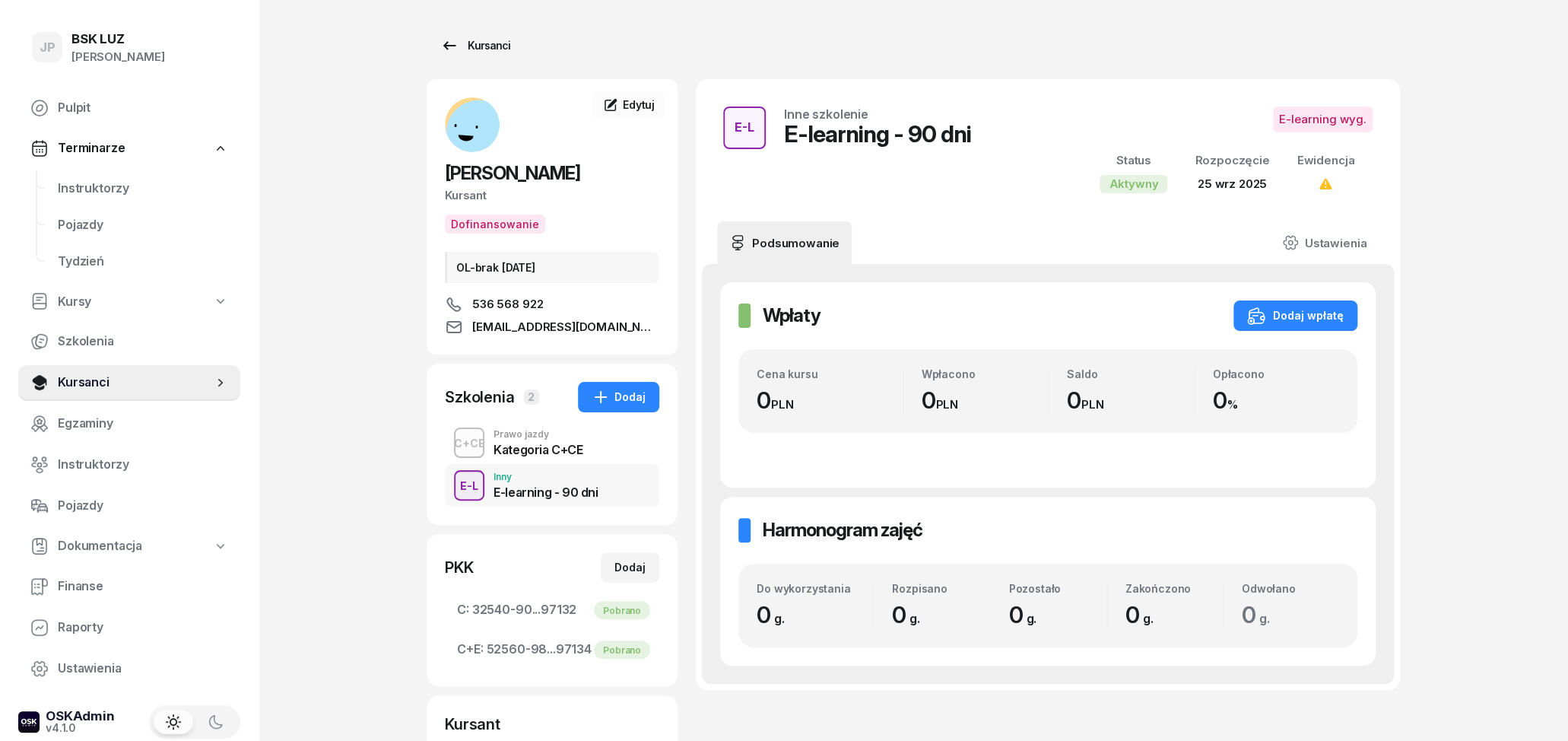
click at [473, 46] on div "Kursanci" at bounding box center [475, 46] width 70 height 18
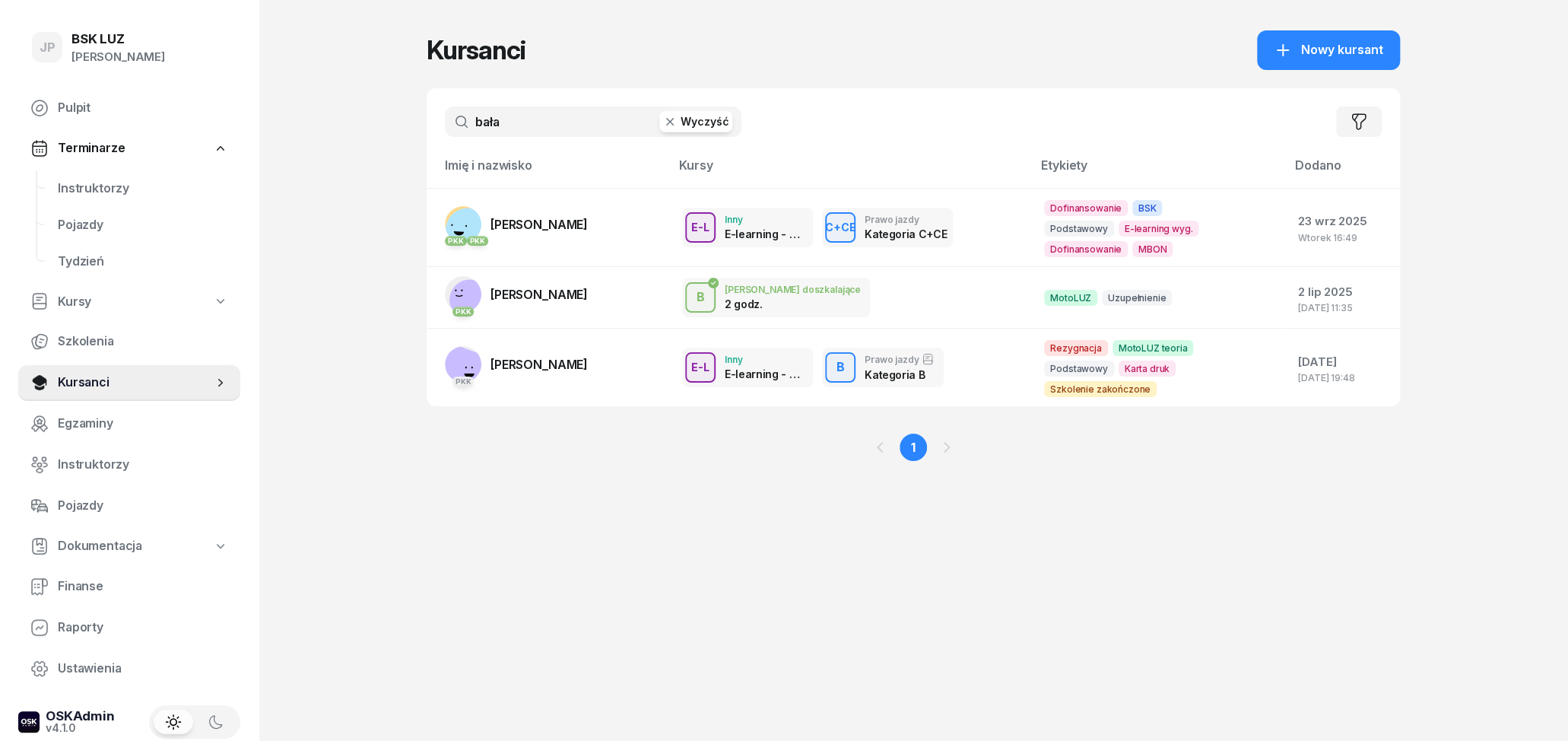
drag, startPoint x: 507, startPoint y: 117, endPoint x: 463, endPoint y: 112, distance: 44.3
click at [463, 112] on input "bała" at bounding box center [593, 122] width 297 height 30
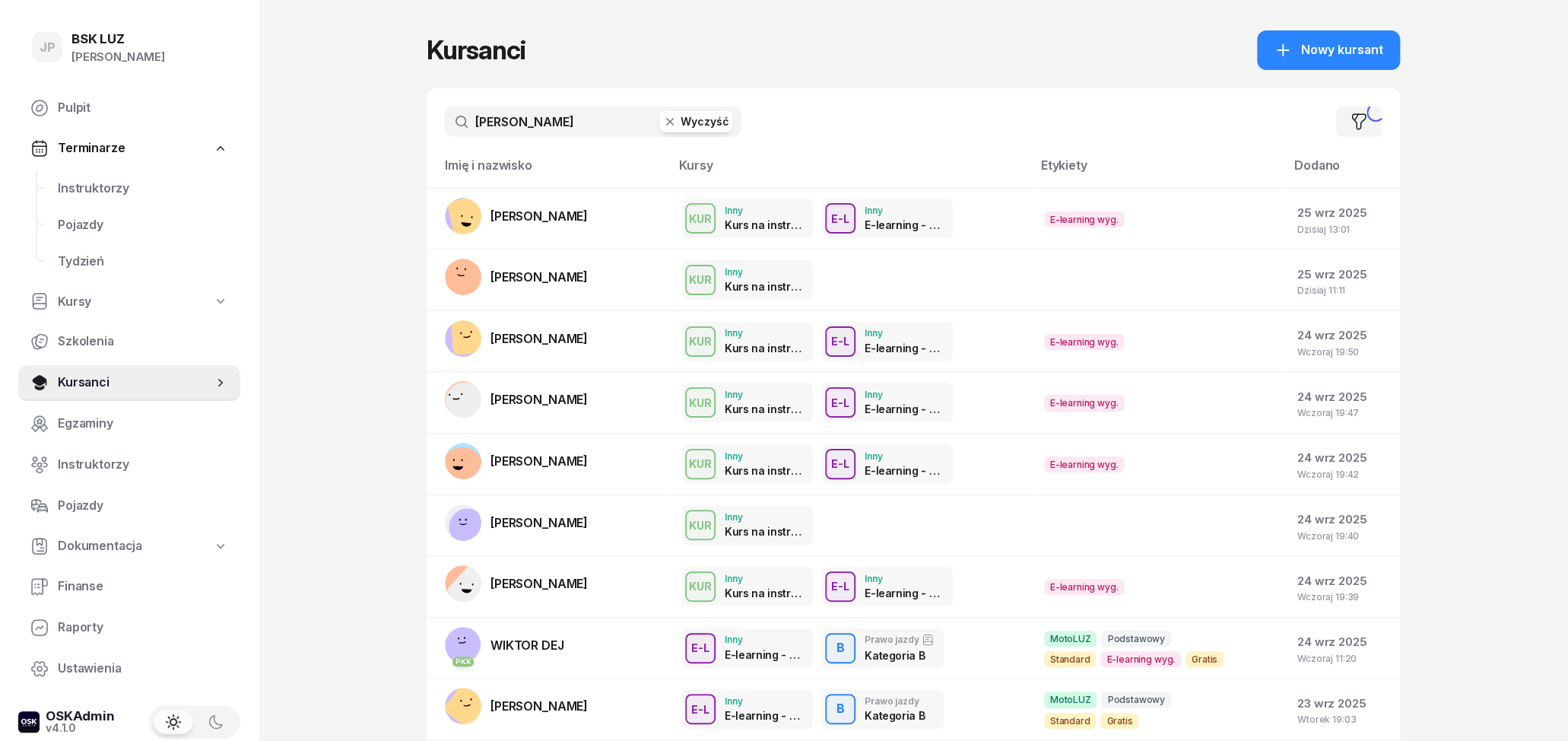
type input "[PERSON_NAME]"
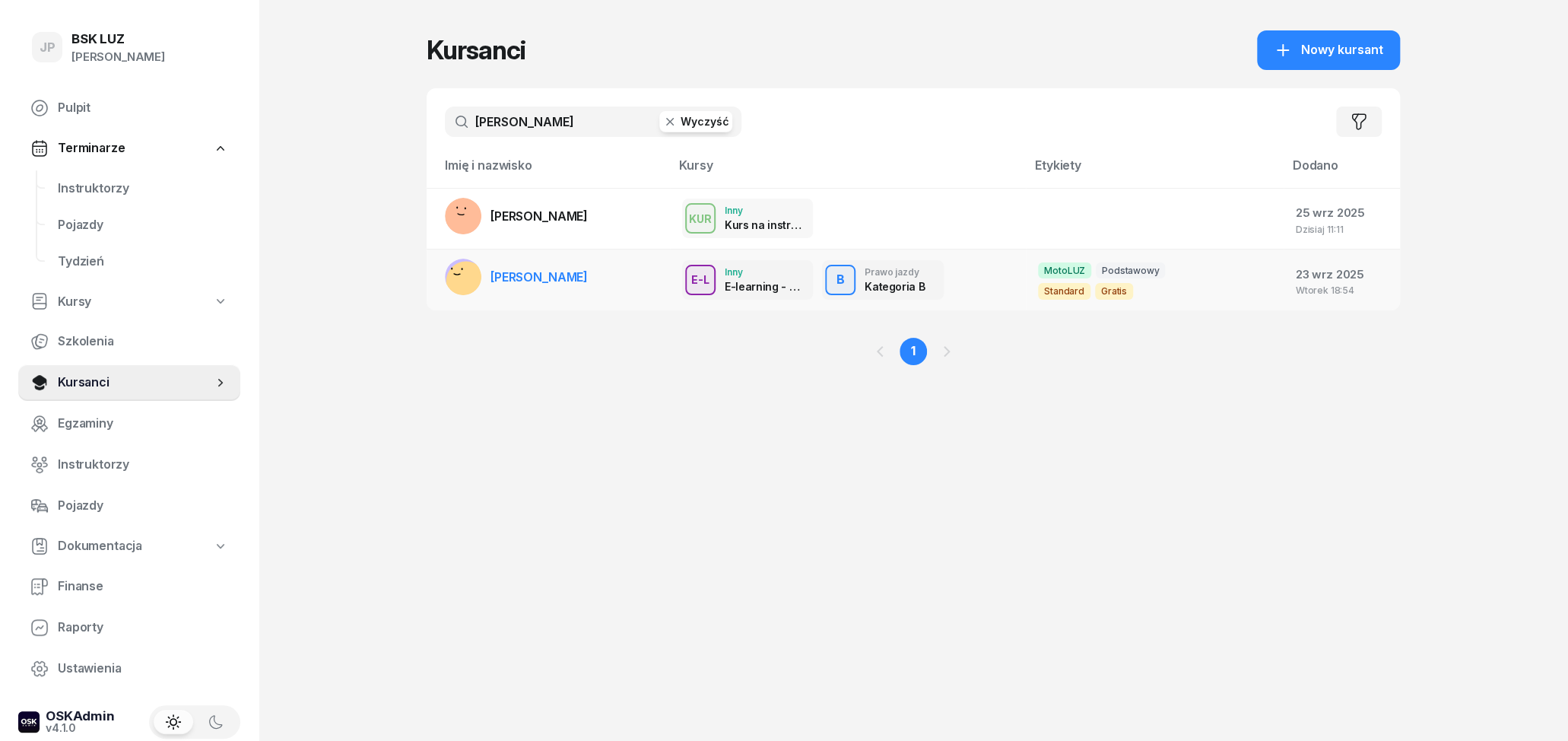
click at [586, 284] on span "[PERSON_NAME]" at bounding box center [539, 276] width 98 height 16
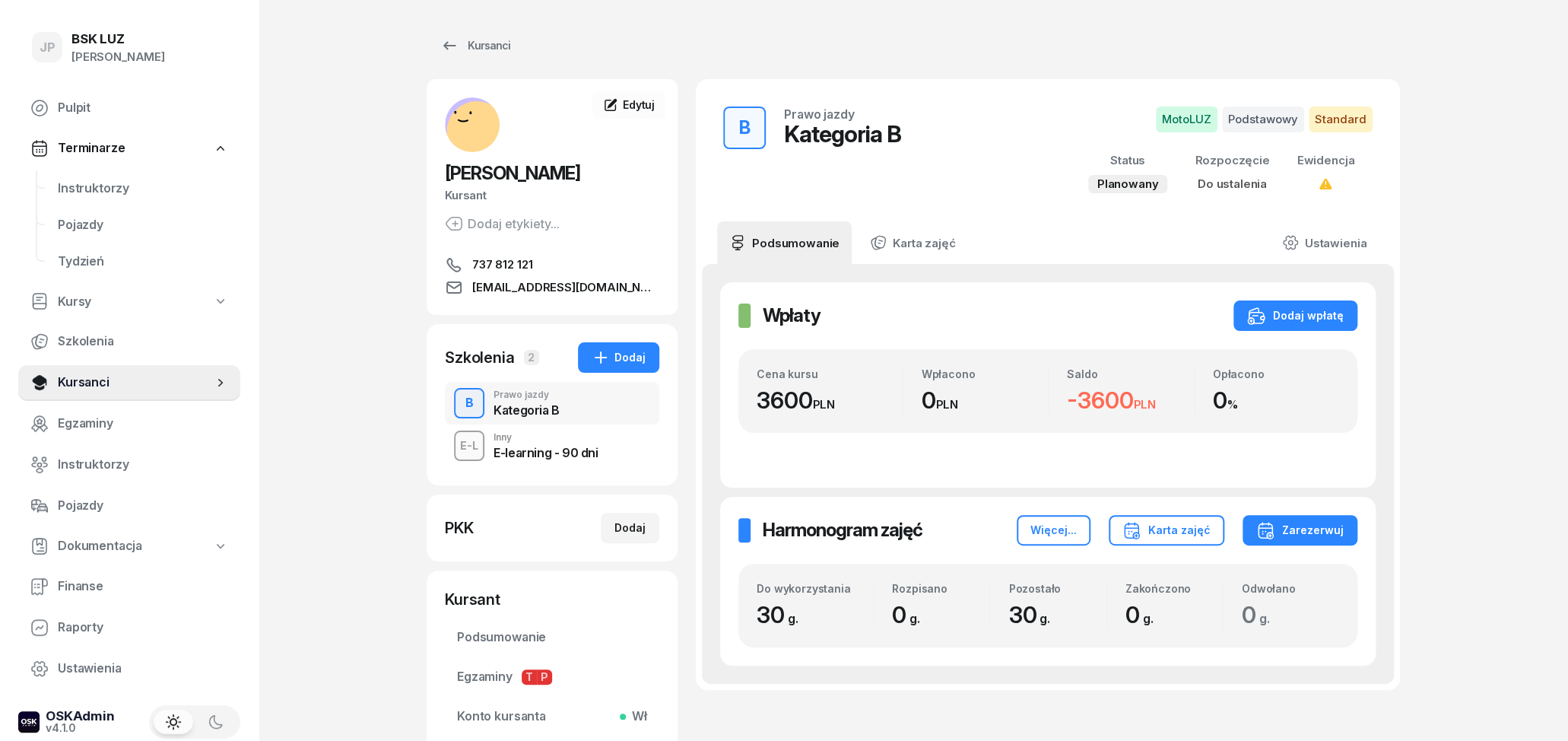
click at [608, 455] on div "E-L Inny E-learning - 90 dni" at bounding box center [552, 446] width 215 height 42
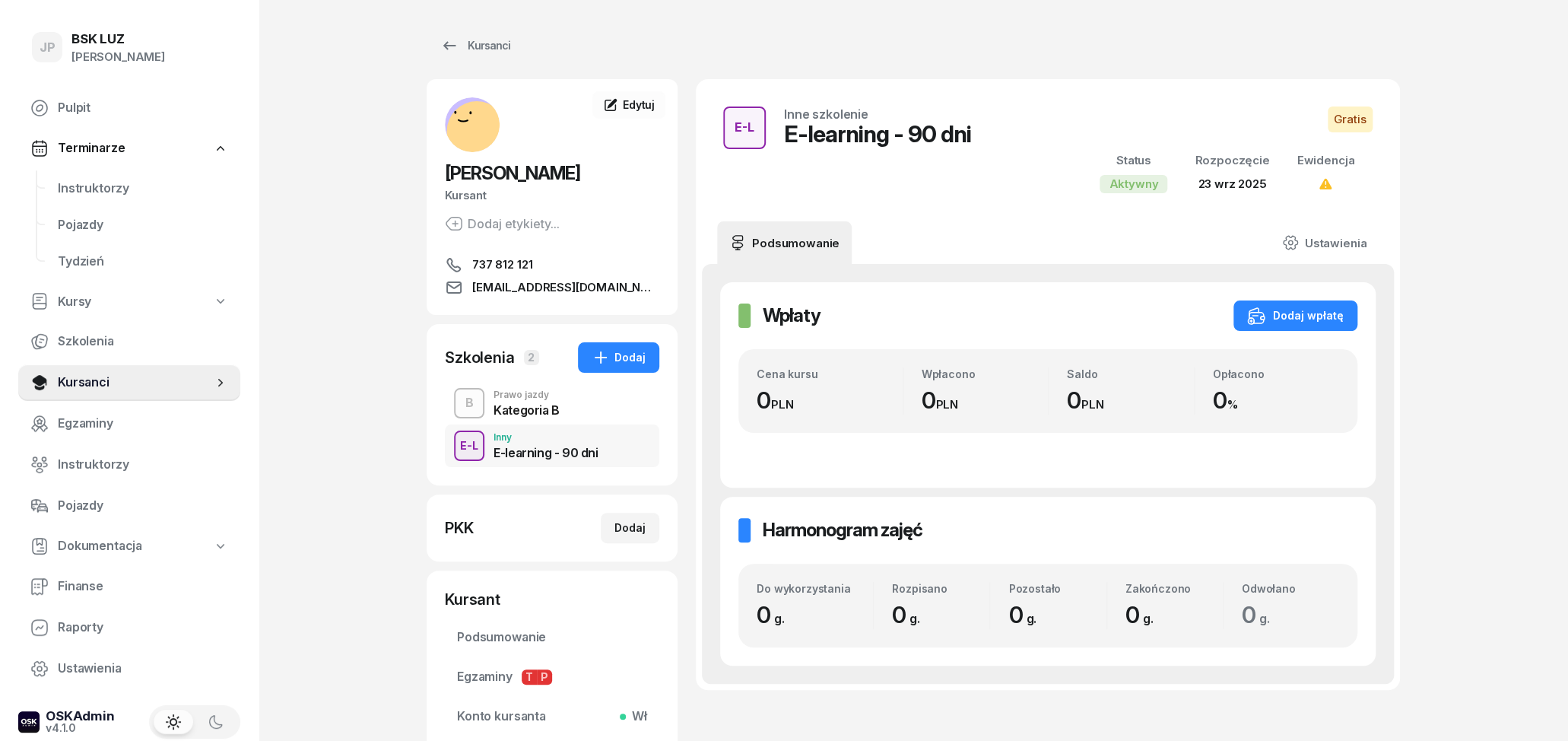
click at [550, 416] on div "Kategoria B" at bounding box center [527, 409] width 66 height 12
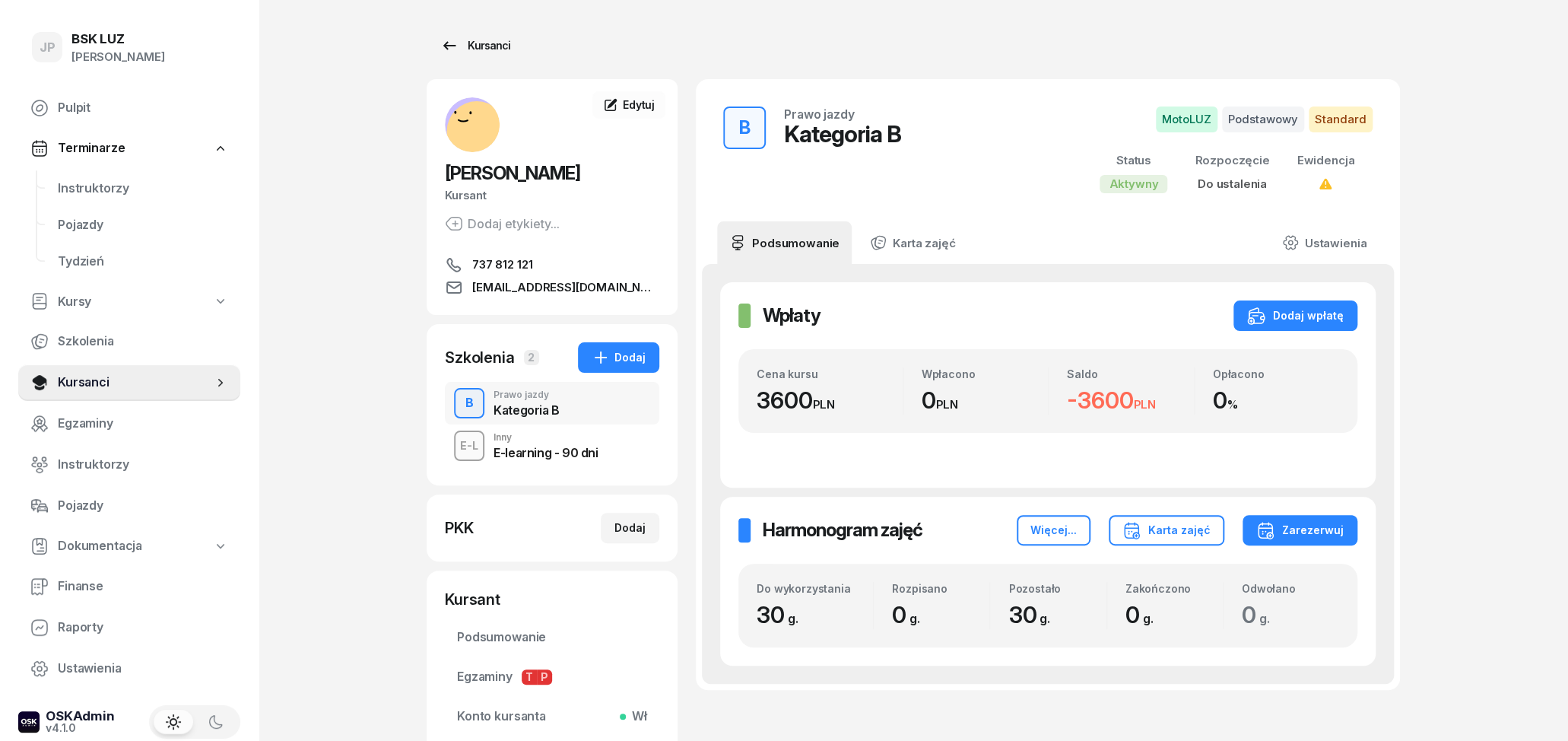
click at [455, 41] on icon at bounding box center [450, 46] width 18 height 18
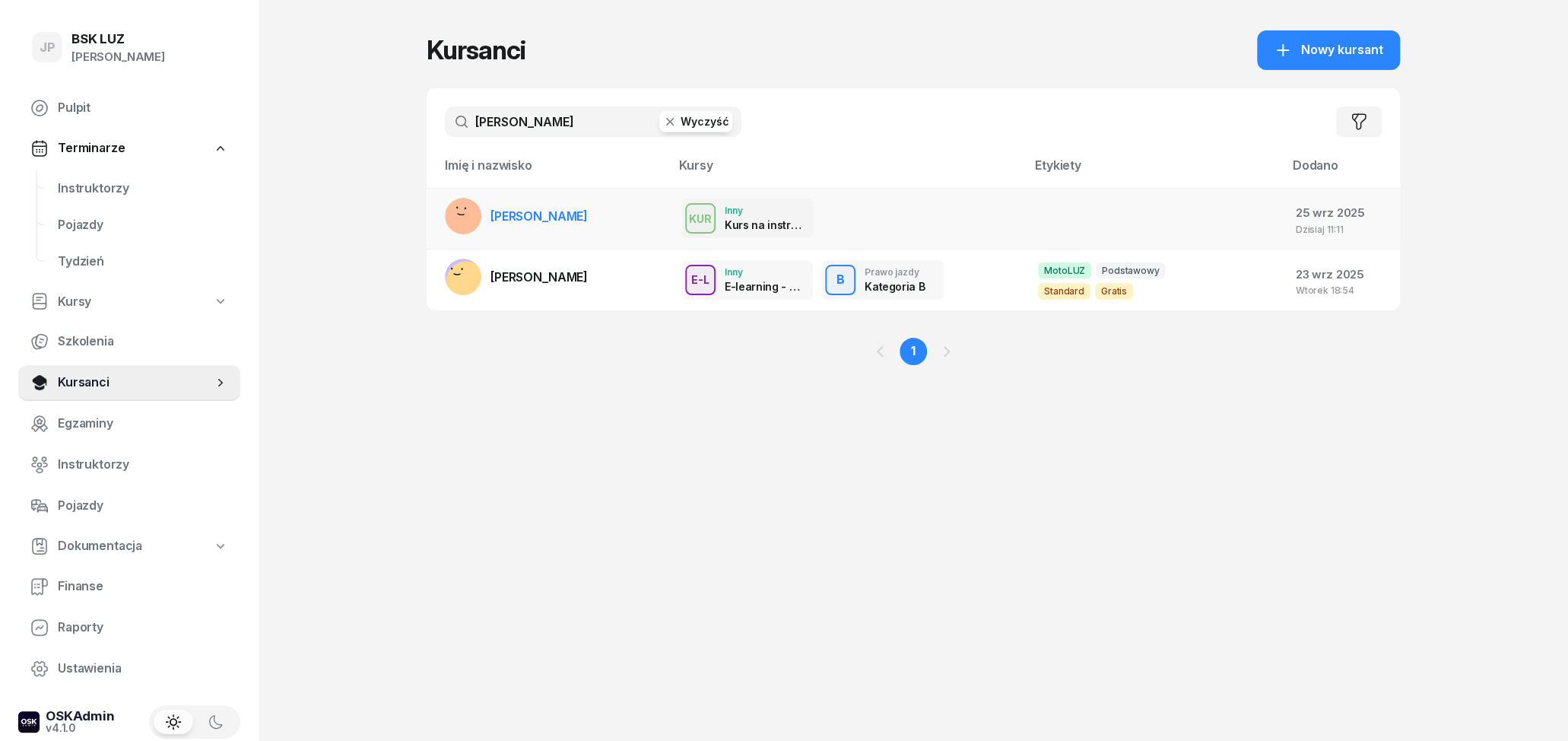
click at [556, 221] on span "[PERSON_NAME]" at bounding box center [539, 216] width 98 height 16
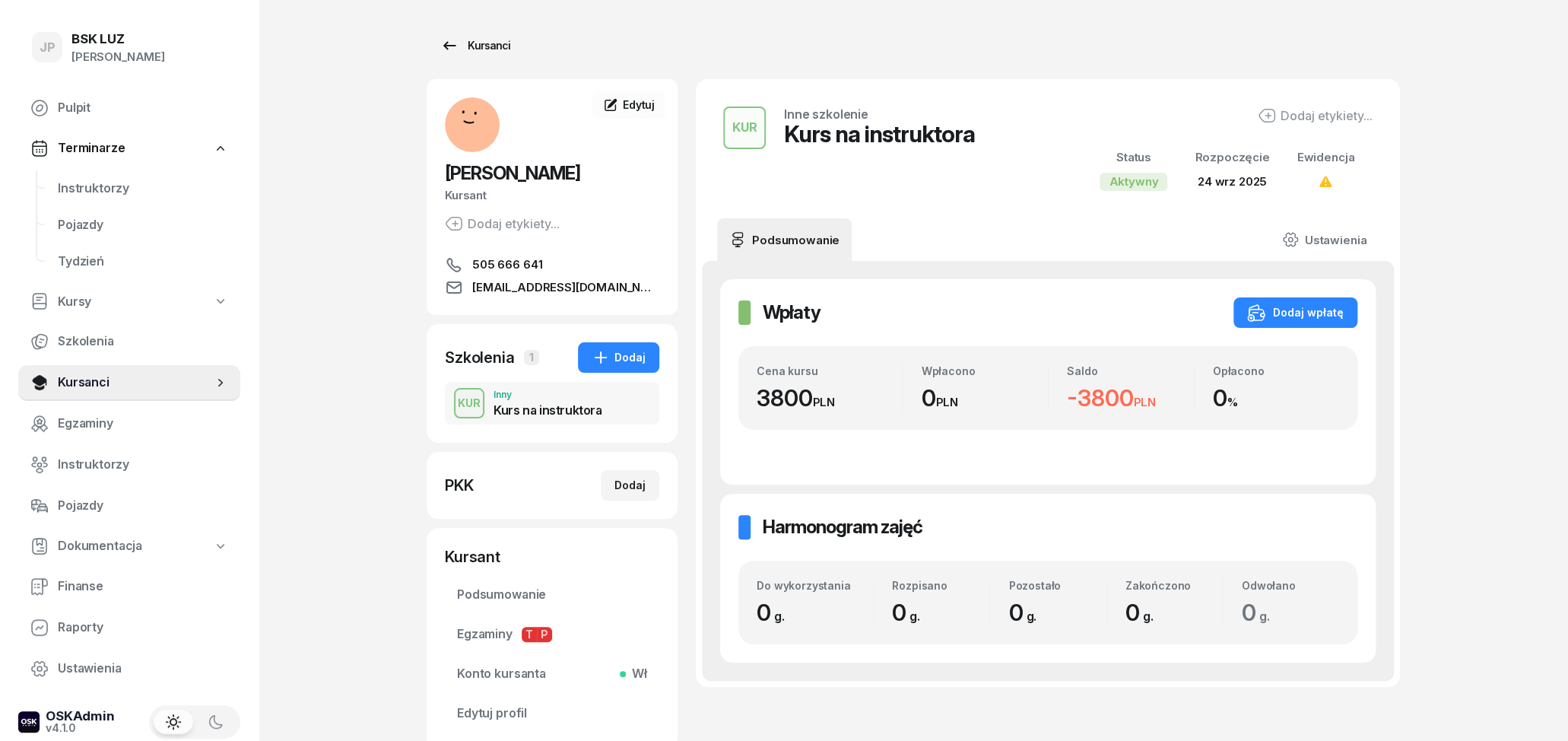
click at [483, 48] on div "Kursanci" at bounding box center [475, 46] width 70 height 18
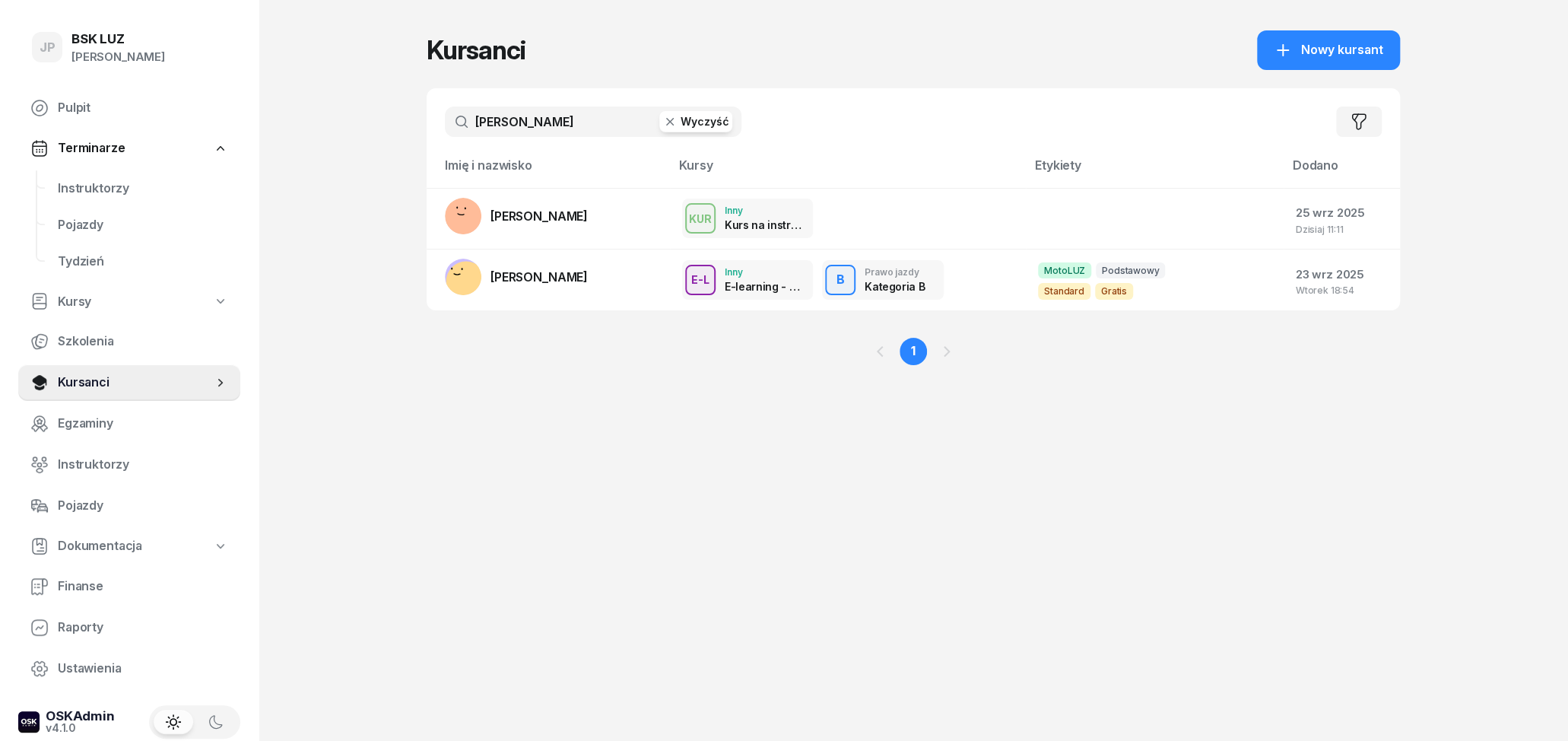
drag, startPoint x: 560, startPoint y: 120, endPoint x: 312, endPoint y: 120, distance: 248.0
click at [445, 120] on input "[PERSON_NAME]" at bounding box center [593, 122] width 297 height 30
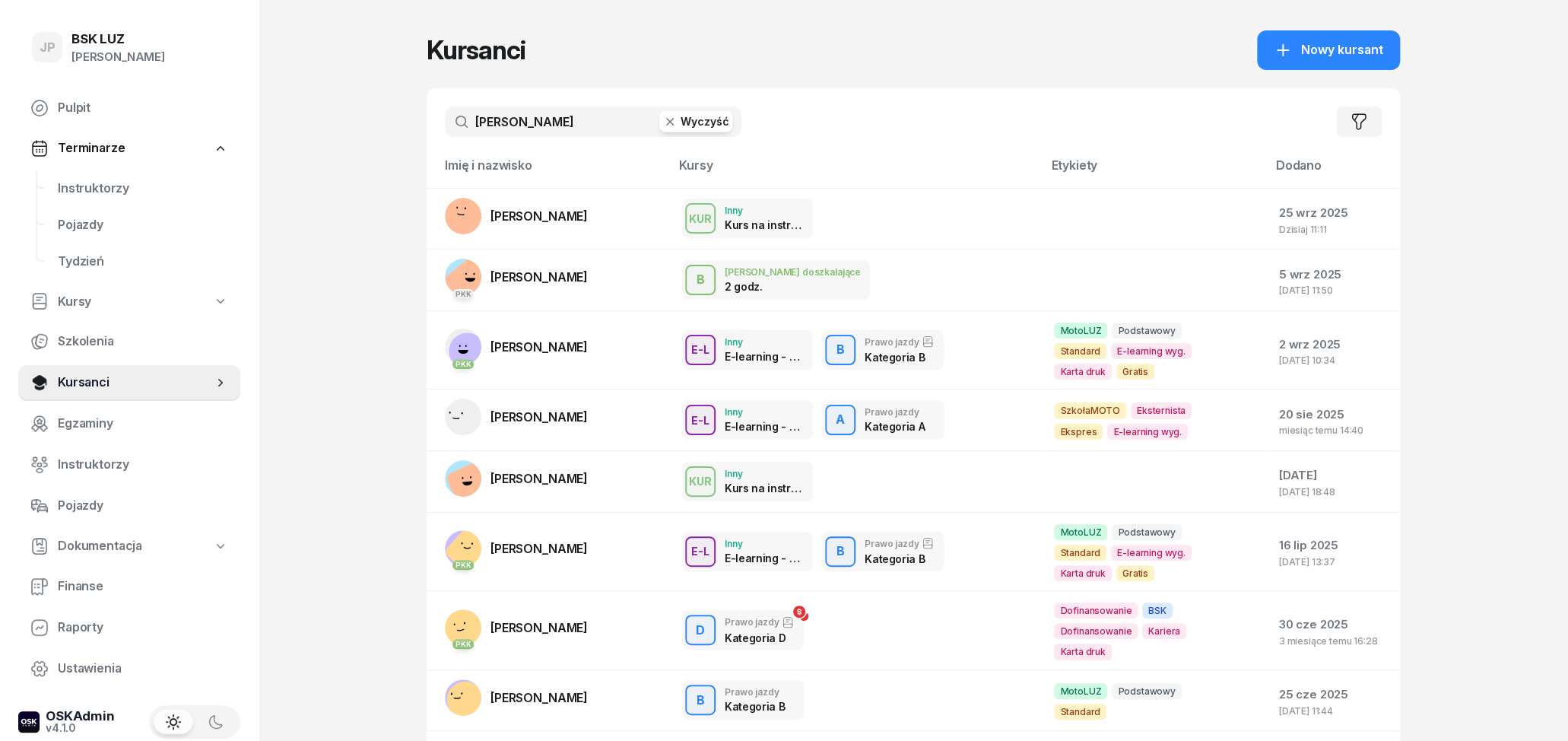
type input "[PERSON_NAME]"
click at [588, 205] on link "[PERSON_NAME]" at bounding box center [516, 217] width 143 height 37
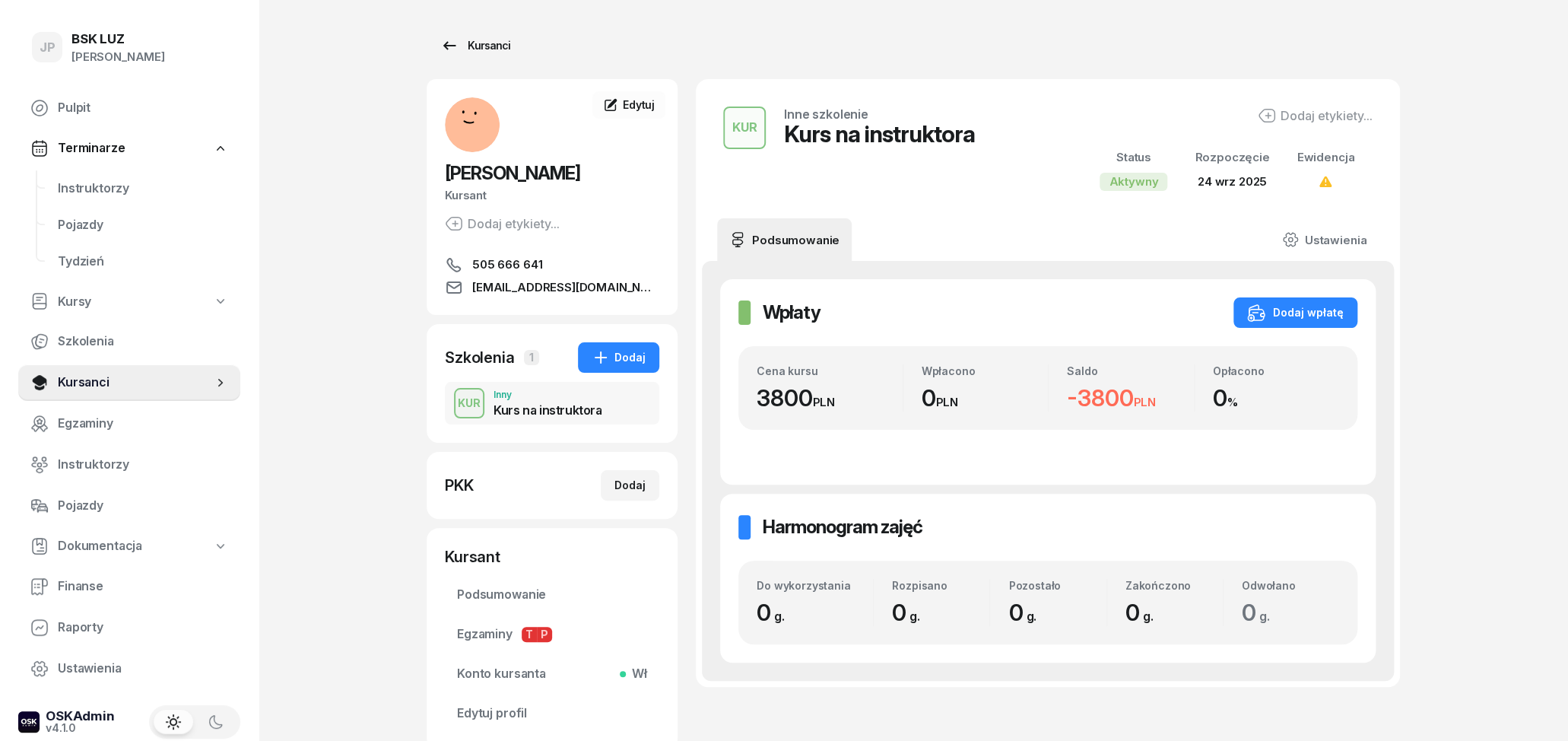
click at [494, 43] on div "Kursanci" at bounding box center [475, 46] width 70 height 18
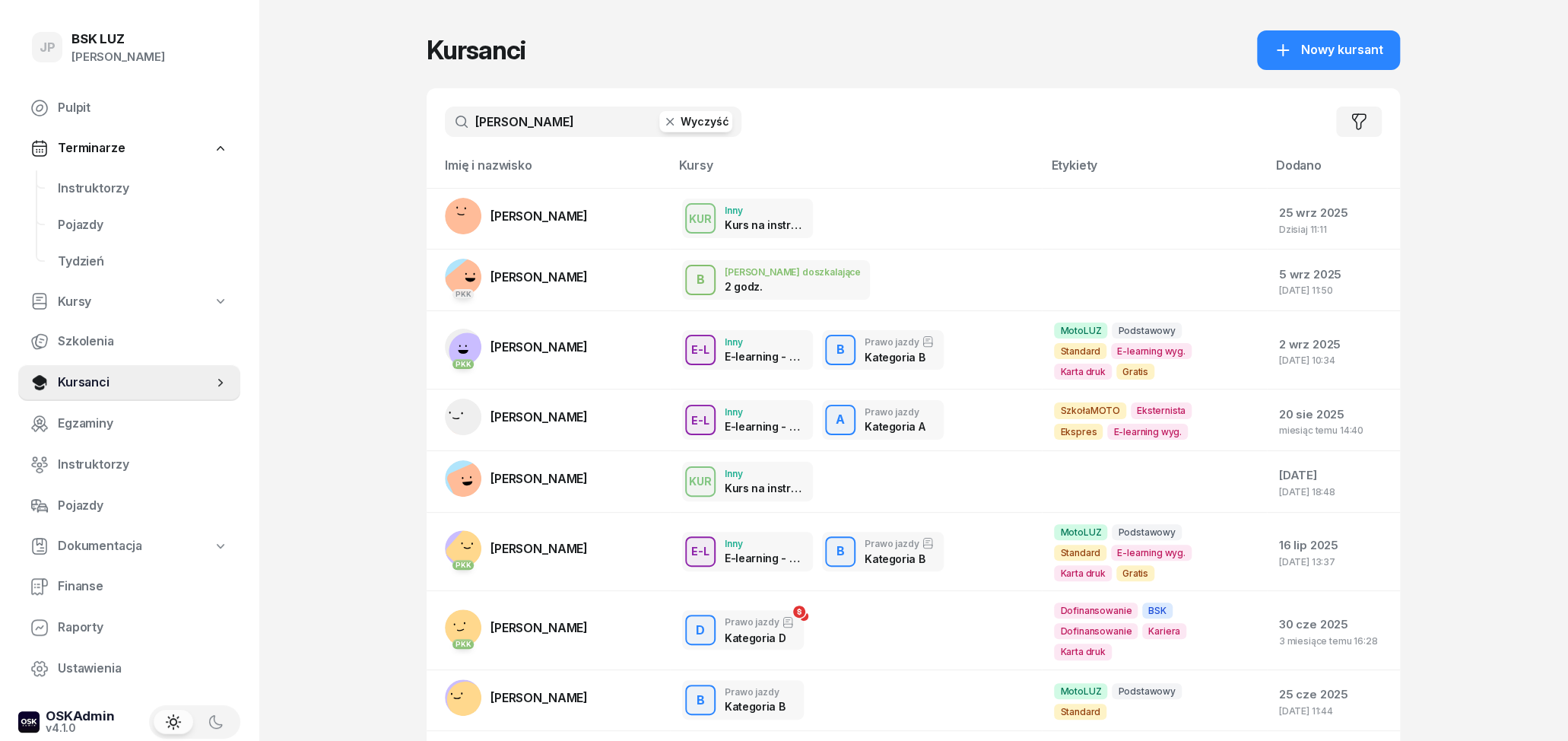
click at [671, 122] on icon "button" at bounding box center [670, 122] width 7 height 7
click at [608, 125] on input "text" at bounding box center [593, 122] width 297 height 30
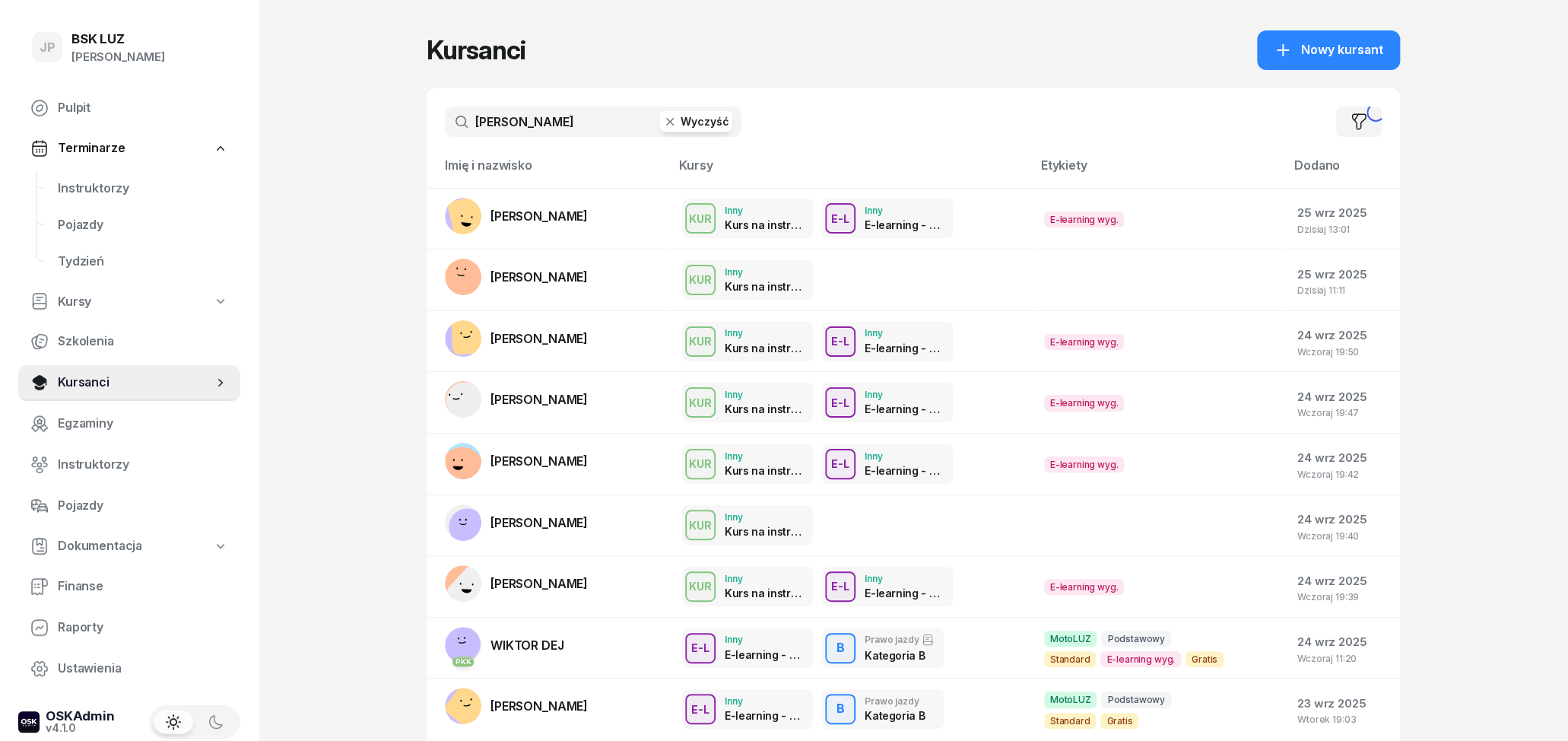
type input "[PERSON_NAME]"
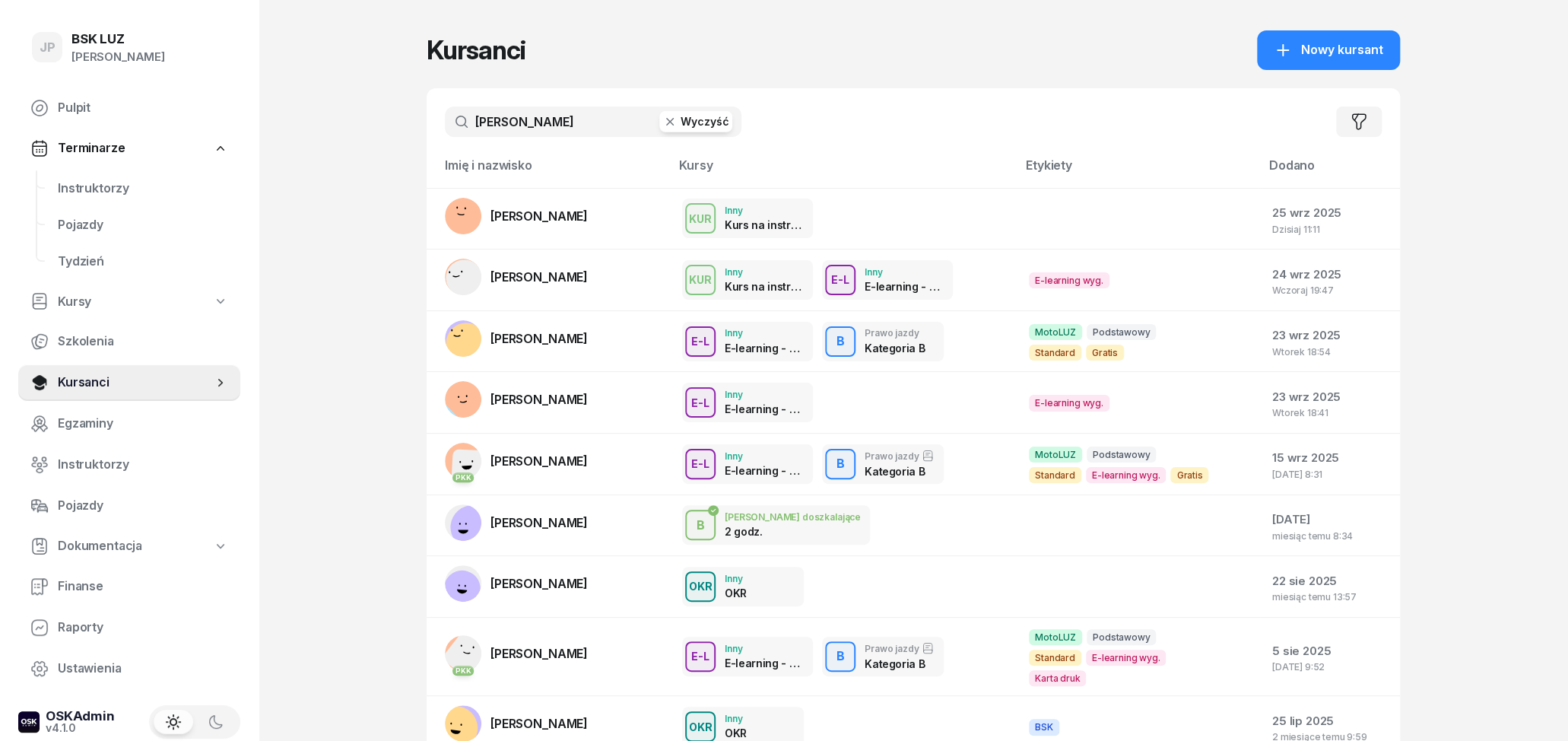
drag, startPoint x: 594, startPoint y: 133, endPoint x: 412, endPoint y: 109, distance: 183.6
click at [445, 109] on input "[PERSON_NAME]" at bounding box center [593, 122] width 297 height 30
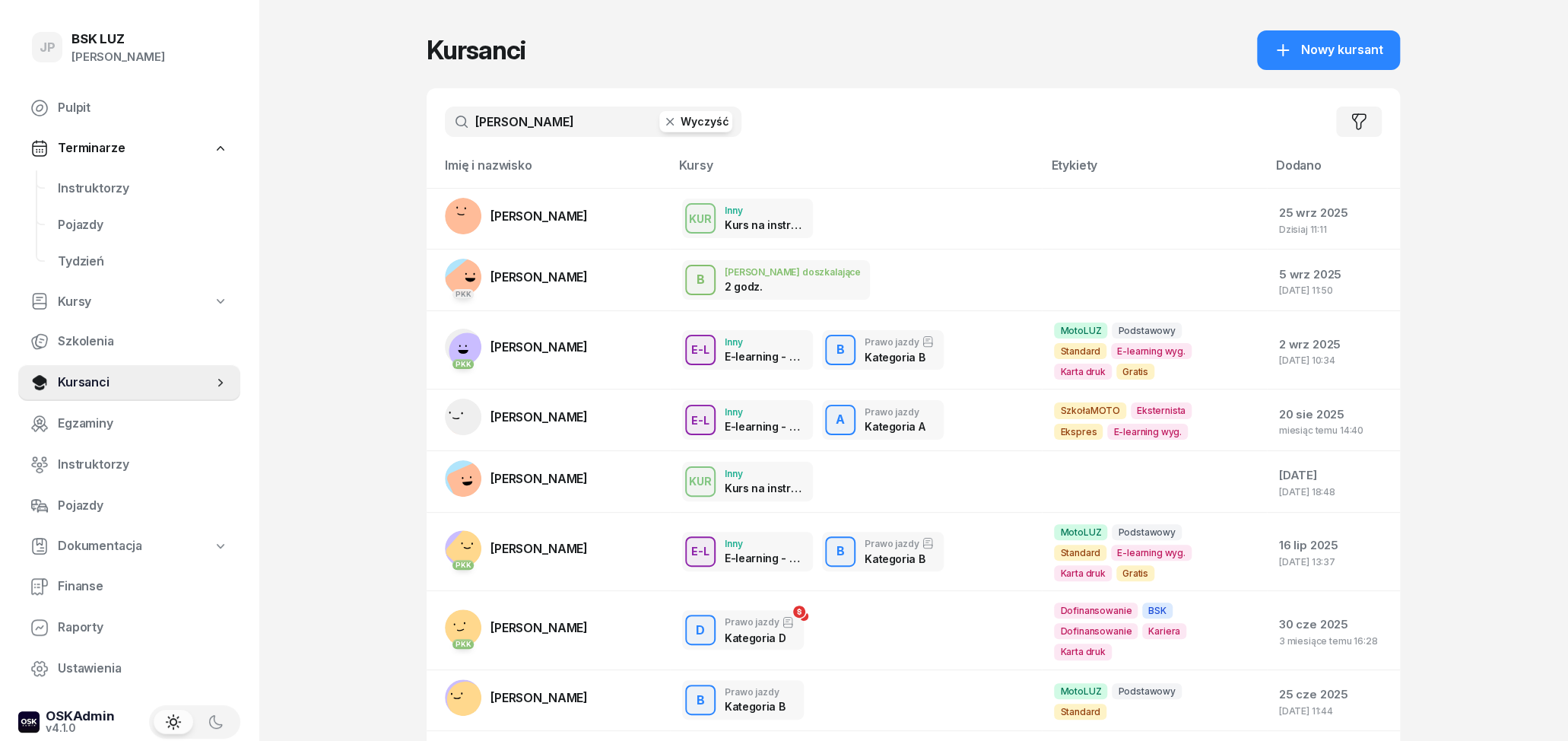
type input "[PERSON_NAME]"
click at [543, 125] on input "[PERSON_NAME]" at bounding box center [593, 122] width 297 height 30
click at [543, 122] on input "[PERSON_NAME]" at bounding box center [593, 122] width 297 height 30
drag, startPoint x: 540, startPoint y: 120, endPoint x: 426, endPoint y: 109, distance: 114.5
click at [445, 109] on input "[PERSON_NAME]" at bounding box center [593, 122] width 297 height 30
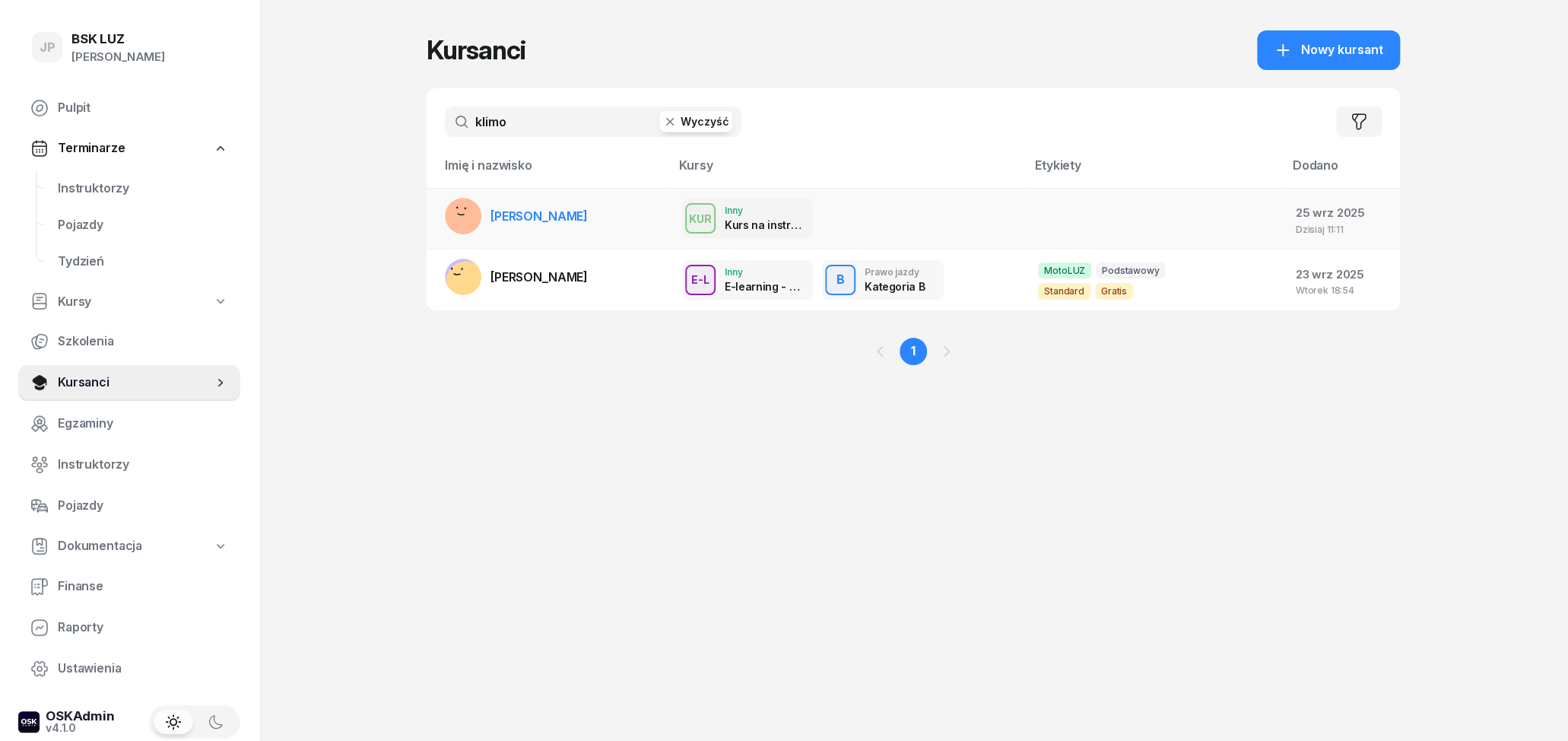
type input "klimo"
click at [616, 224] on td "[PERSON_NAME]" at bounding box center [548, 218] width 243 height 62
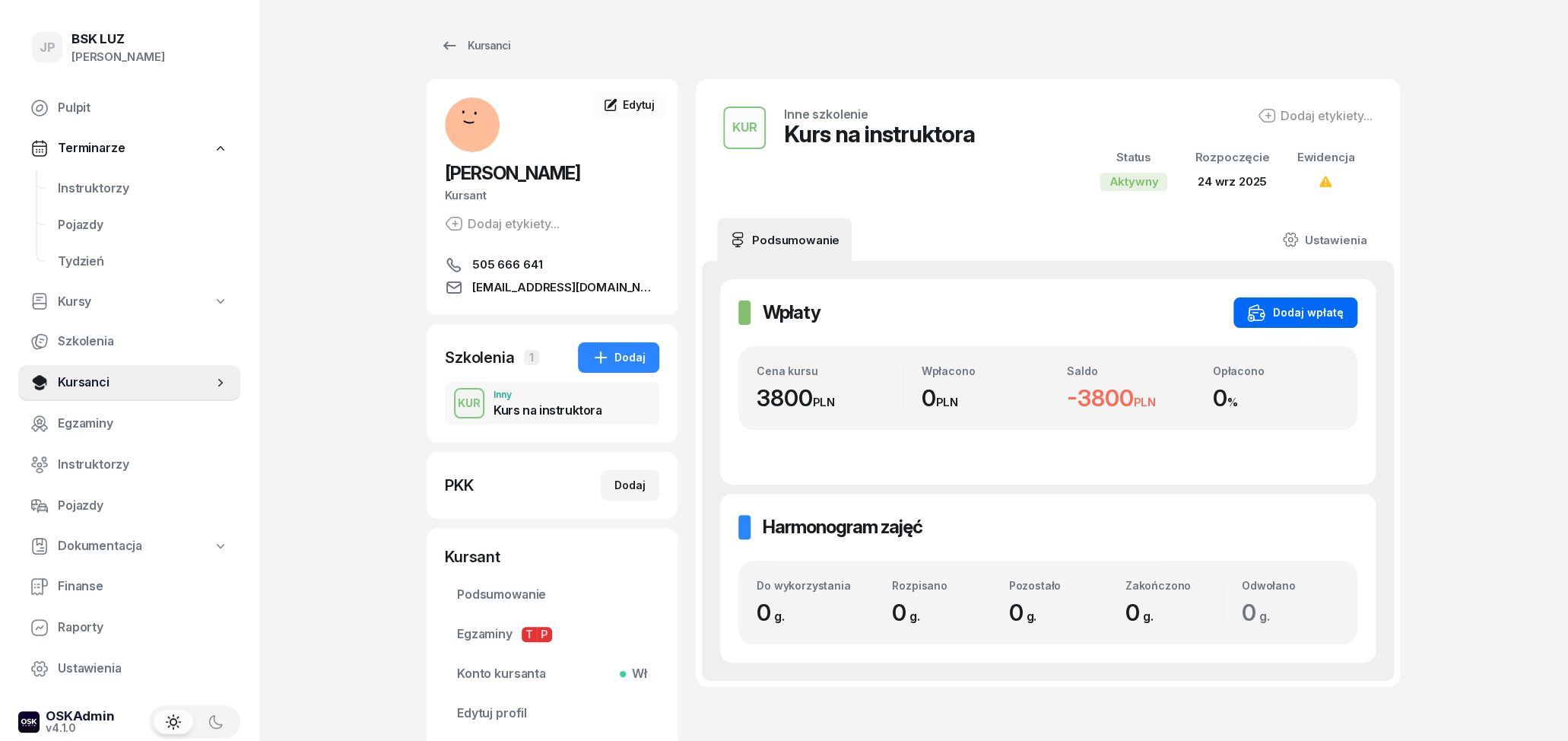
click at [1286, 319] on div "Dodaj wpłatę" at bounding box center [1295, 312] width 97 height 18
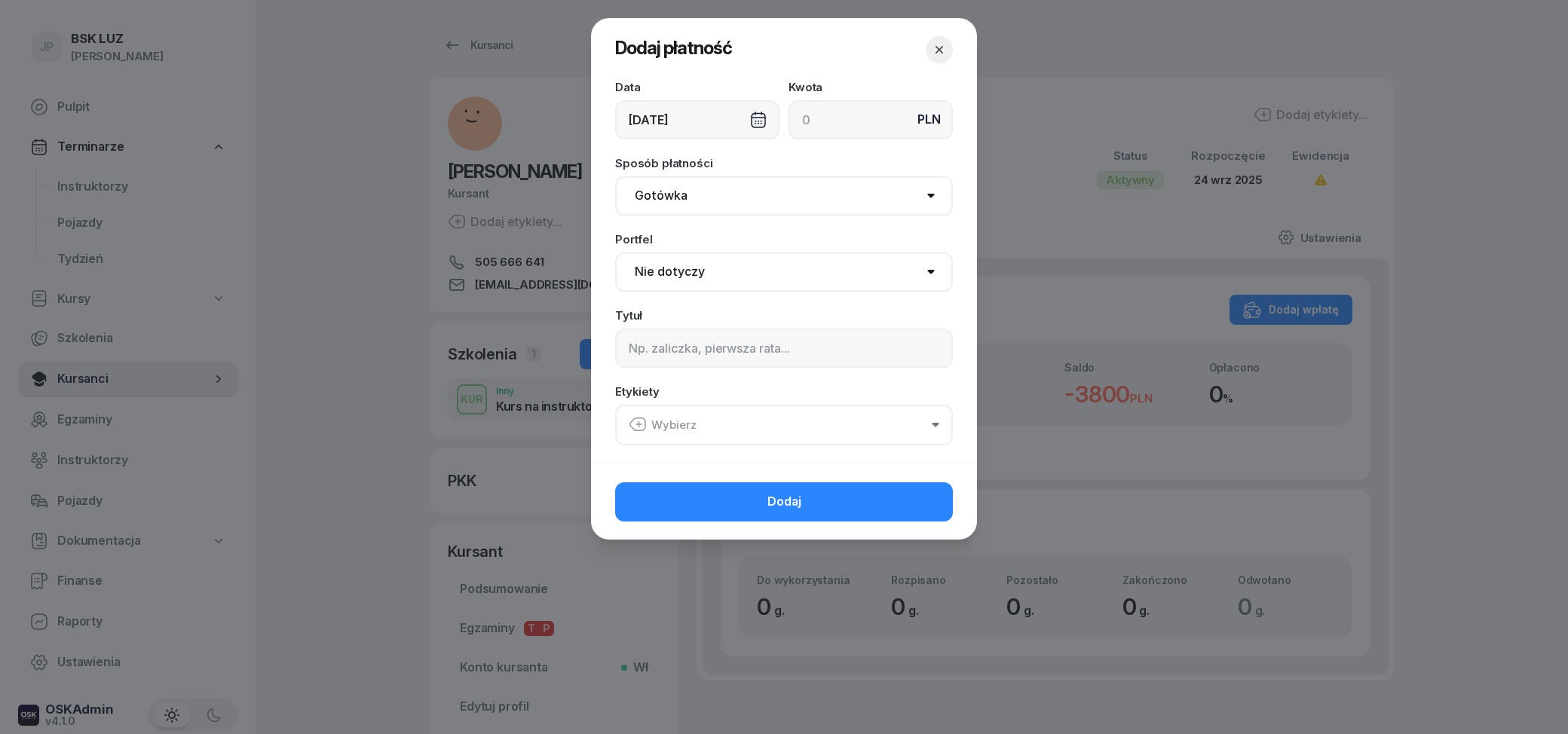
select select "67eba15d0a04ba7908a5e5c0"
click option "BSK Skłodowska" at bounding box center [0, 0] width 0 height 0
click at [846, 123] on input at bounding box center [870, 120] width 164 height 39
type input "2000"
click at [773, 350] on input at bounding box center [784, 348] width 338 height 39
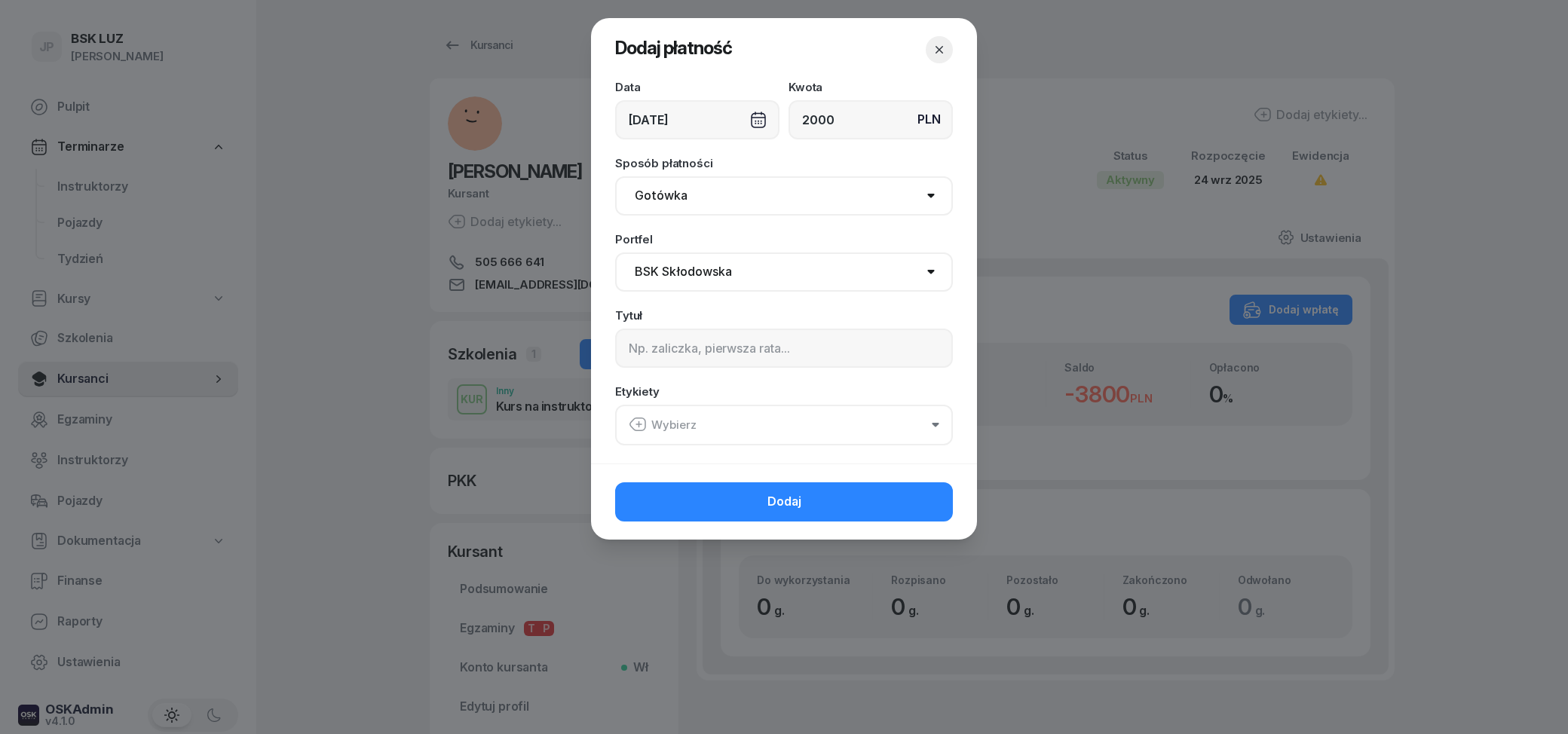
click at [771, 434] on button "Wybierz" at bounding box center [784, 425] width 338 height 41
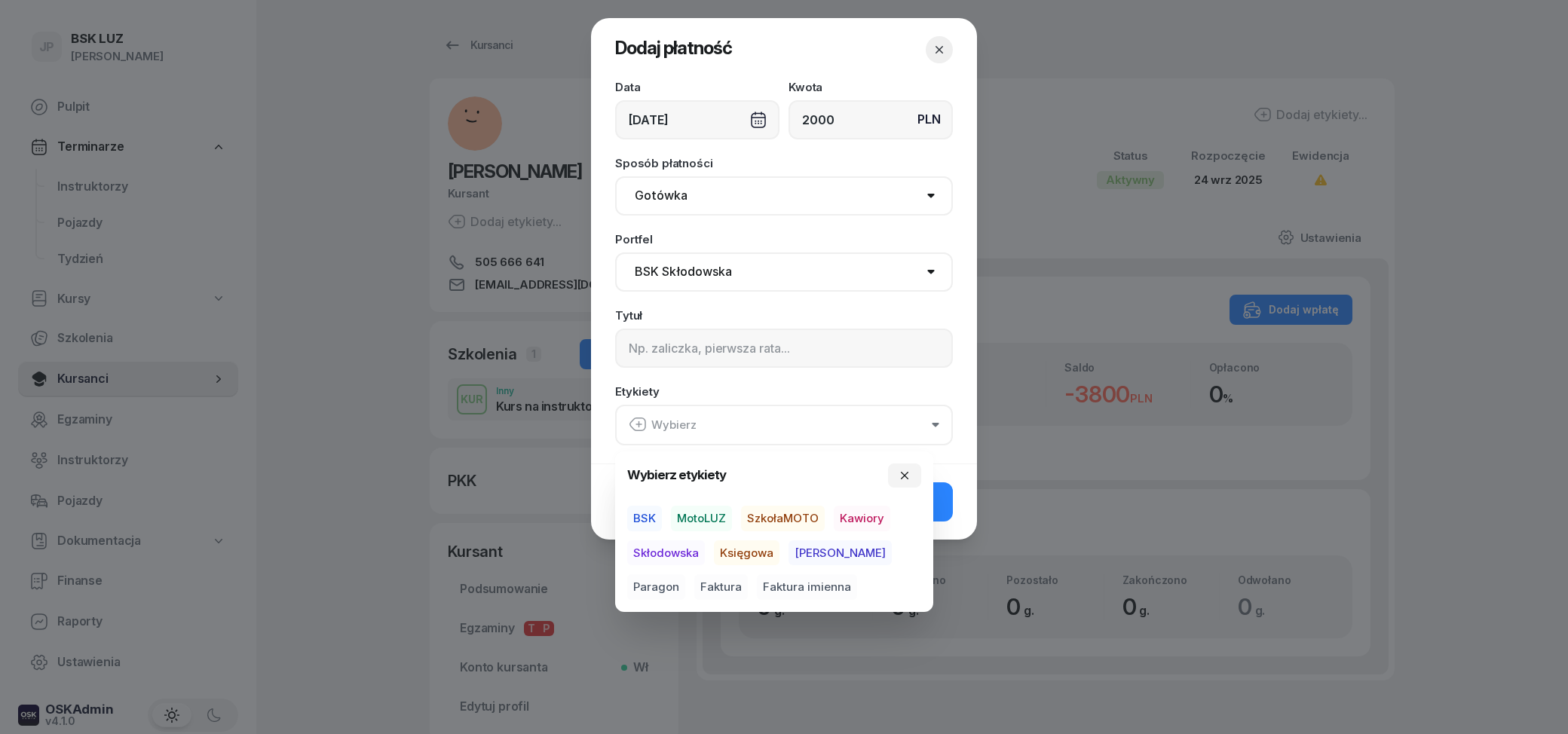
click at [668, 557] on span "Skłodowska" at bounding box center [666, 553] width 78 height 26
click at [645, 516] on span "BSK" at bounding box center [645, 518] width 35 height 26
click at [658, 361] on input at bounding box center [784, 348] width 338 height 39
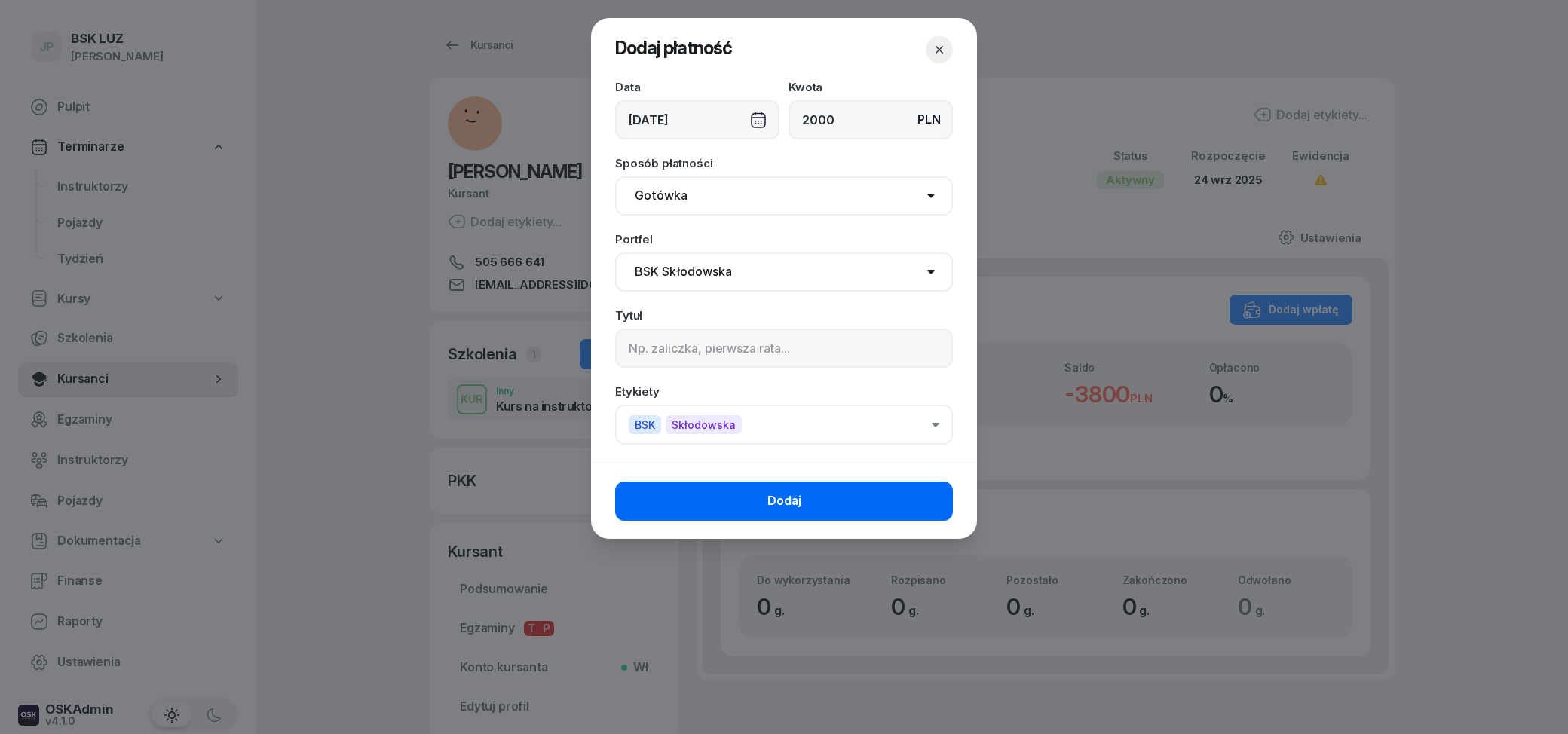
click at [817, 501] on button "Dodaj" at bounding box center [784, 500] width 338 height 39
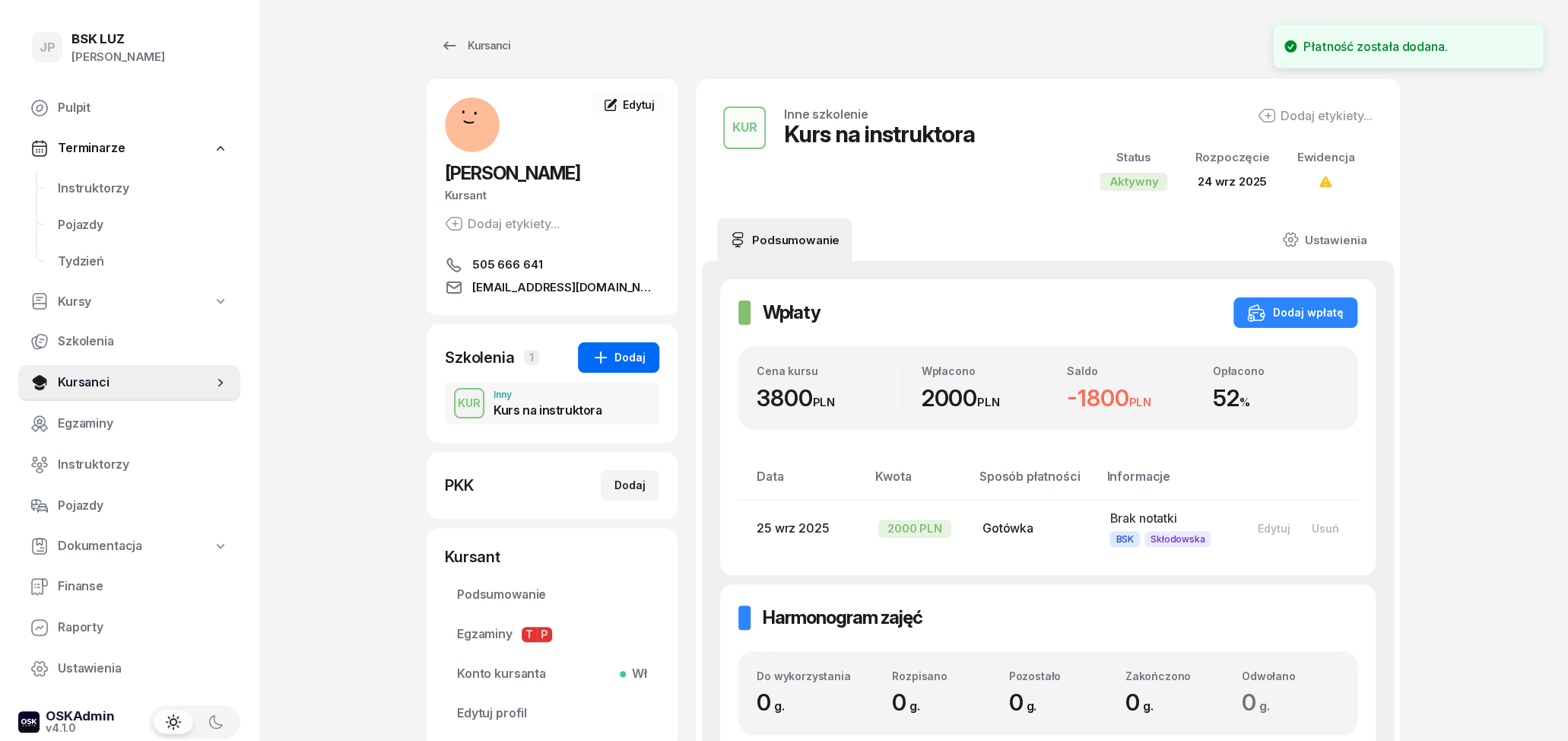
click at [643, 364] on div "Dodaj" at bounding box center [618, 358] width 54 height 18
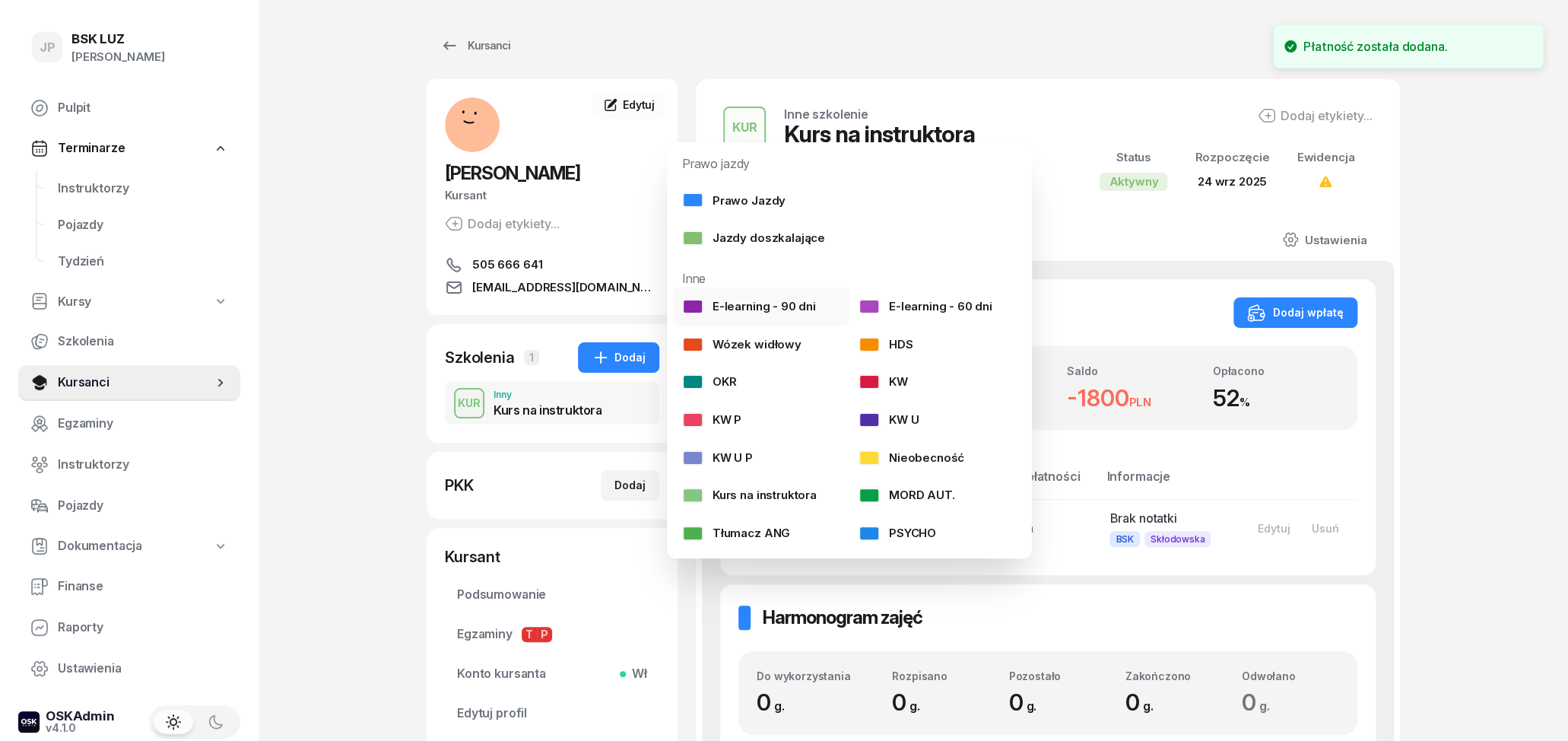
click at [760, 307] on div "E-learning - 90 dni" at bounding box center [748, 306] width 134 height 19
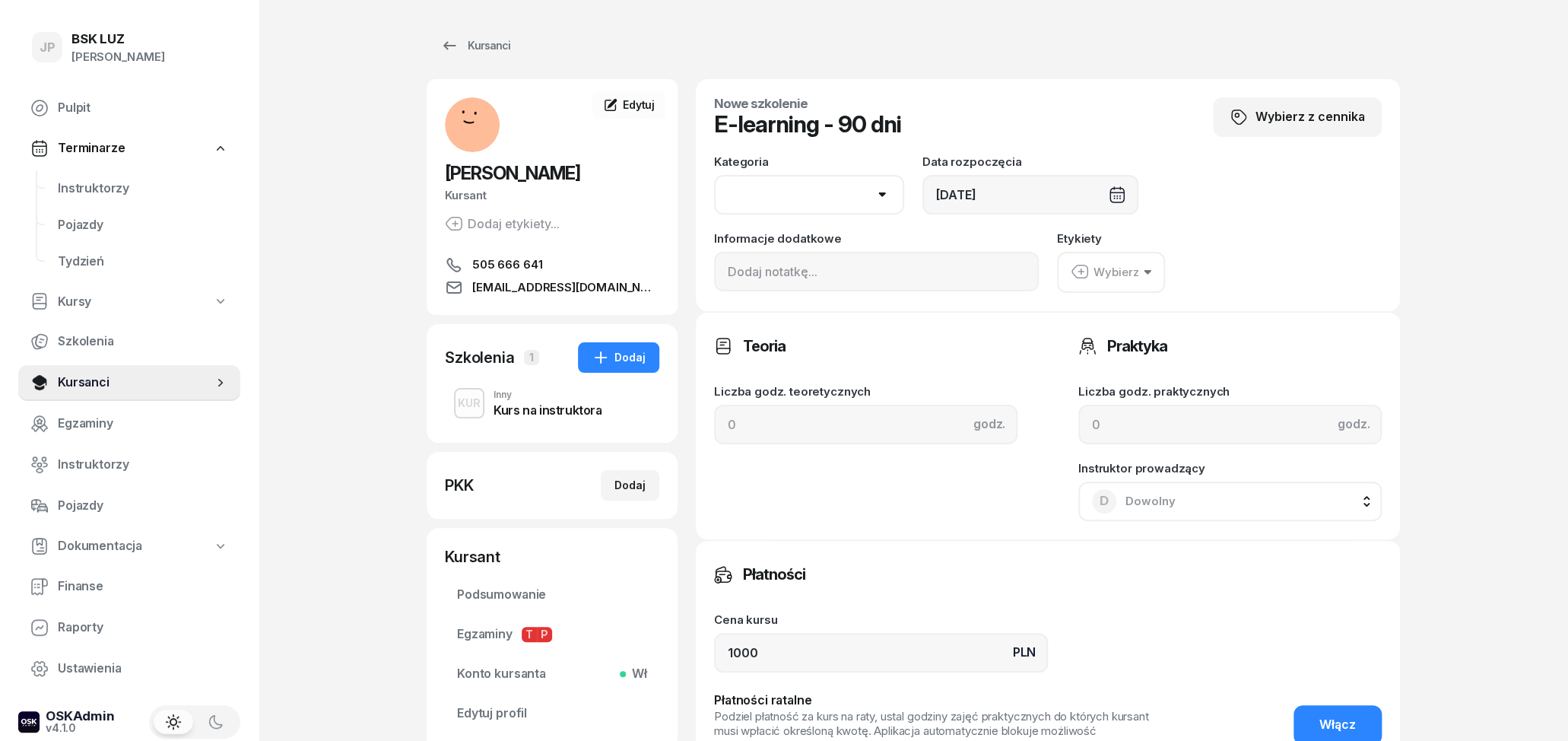
select select "B"
click option "B" at bounding box center [0, 0] width 0 height 0
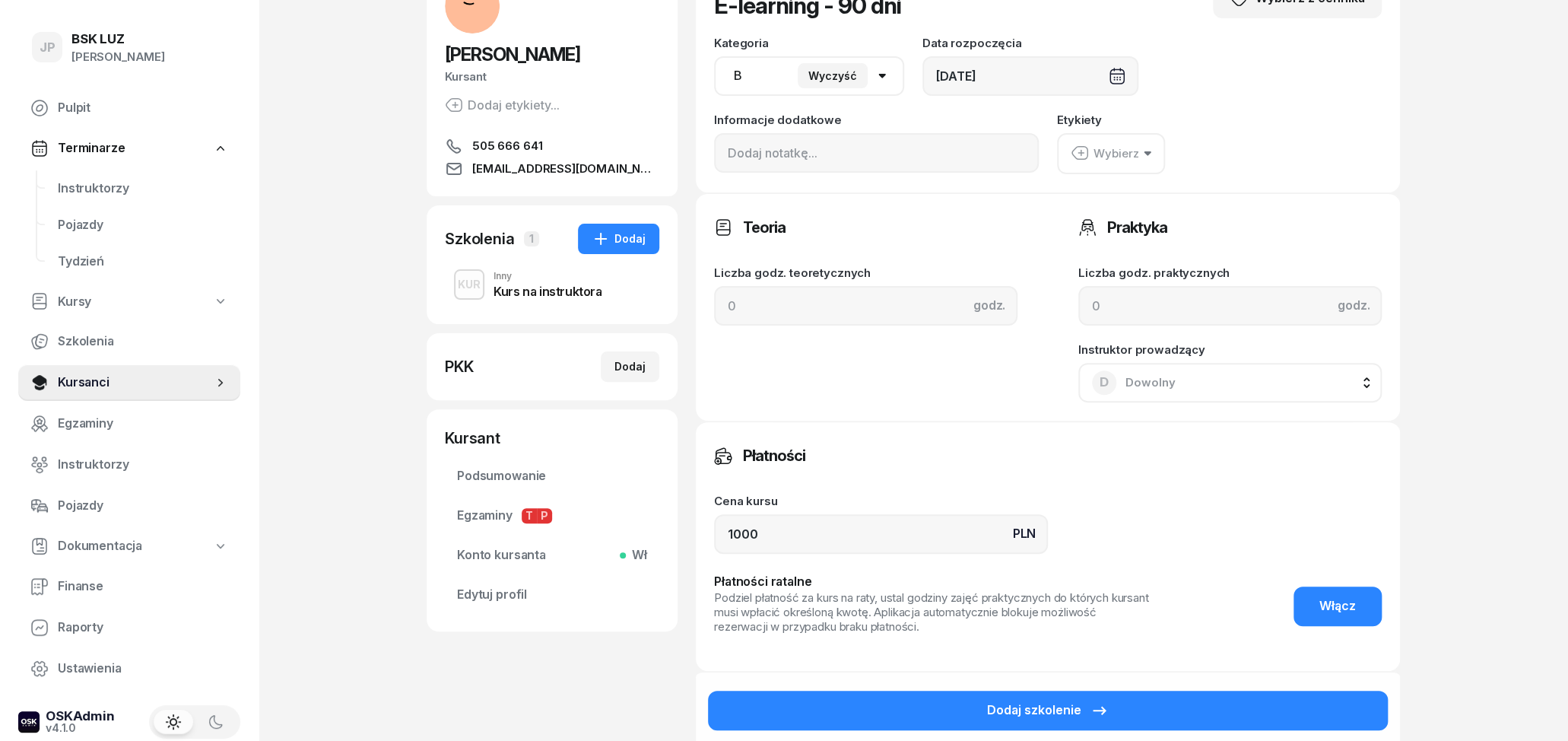
scroll to position [159, 0]
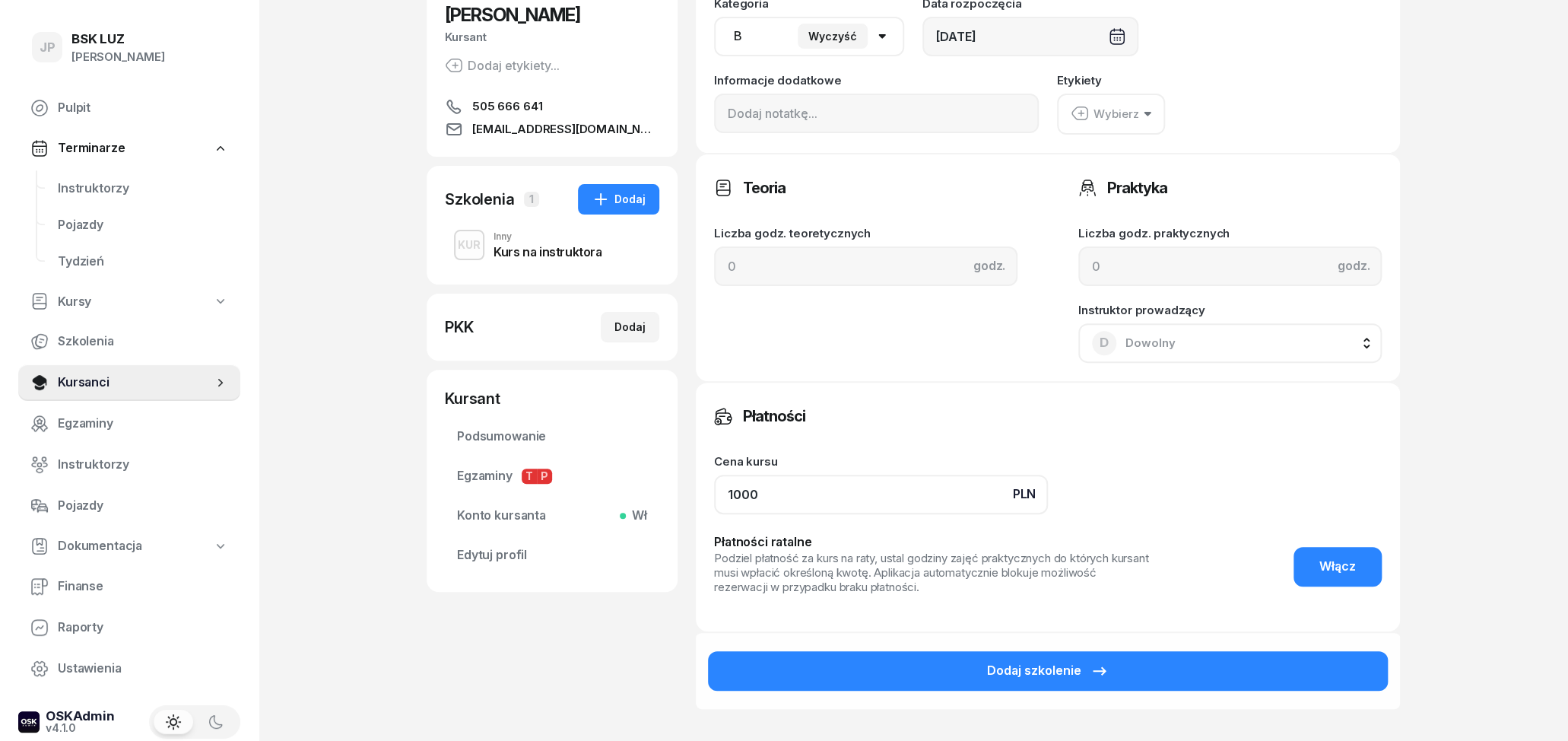
drag, startPoint x: 821, startPoint y: 503, endPoint x: 697, endPoint y: 507, distance: 124.1
click at [714, 507] on input "1000" at bounding box center [881, 494] width 333 height 40
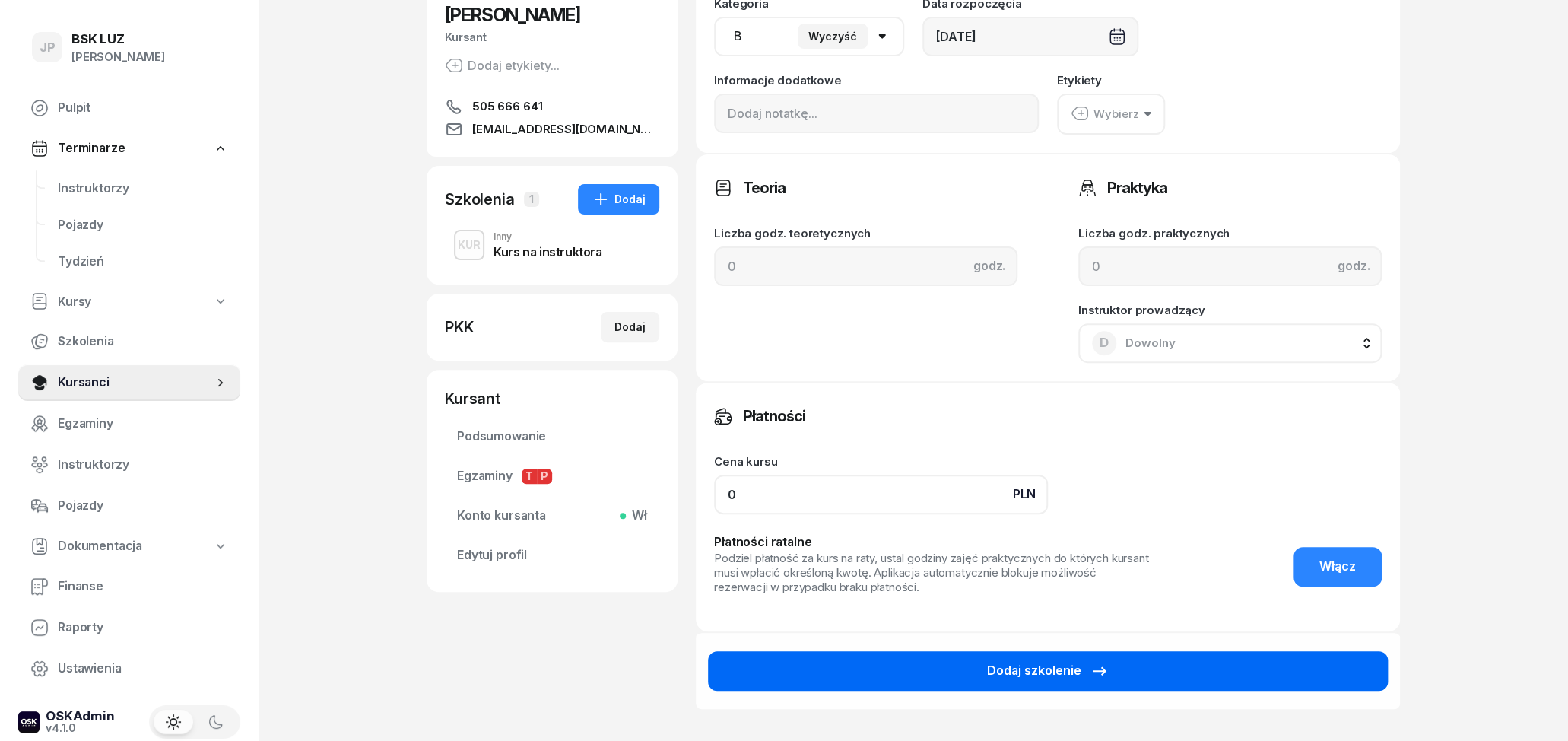
type input "0"
click at [1157, 675] on button "Dodaj szkolenie" at bounding box center [1047, 671] width 680 height 40
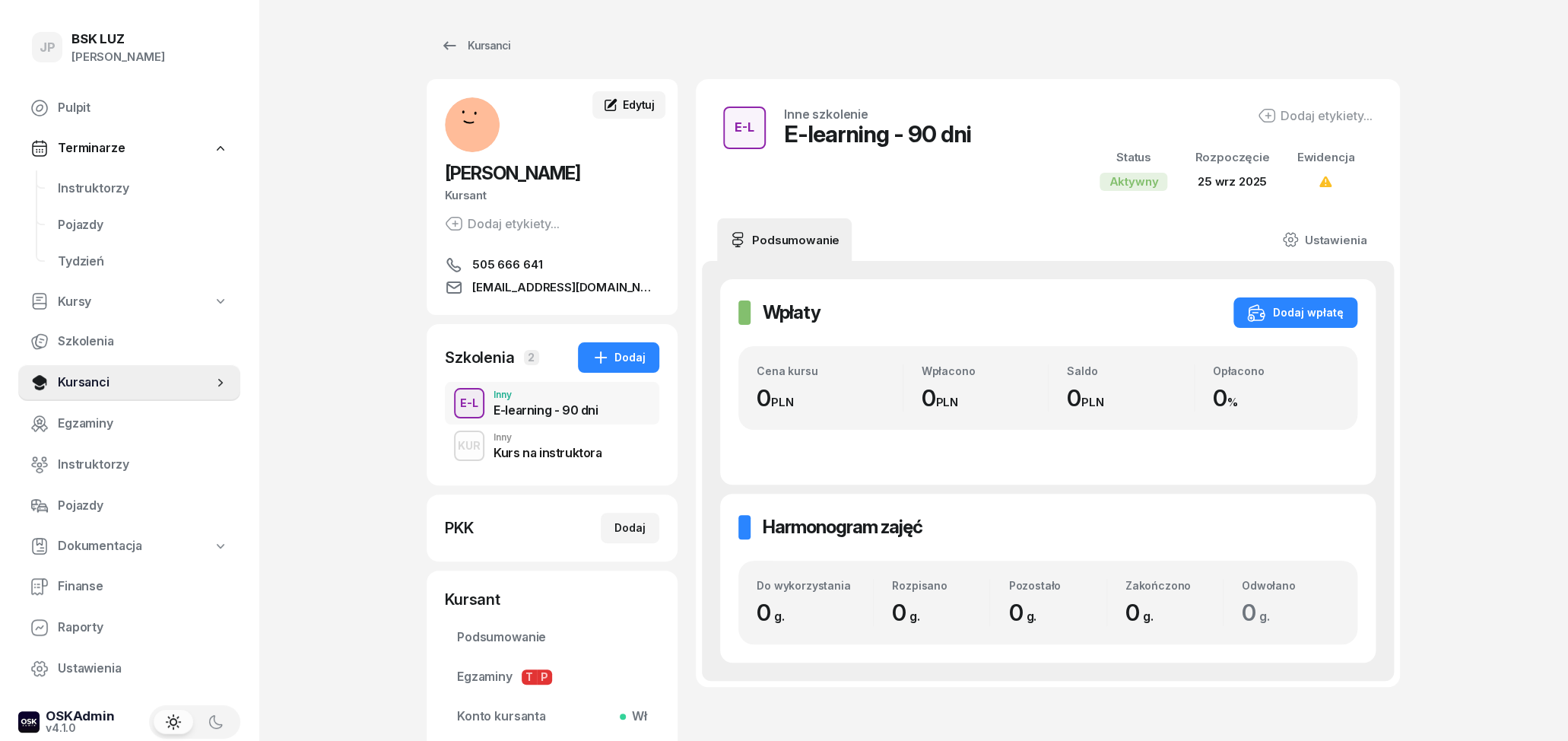
click at [629, 100] on span "Edytuj" at bounding box center [638, 104] width 32 height 13
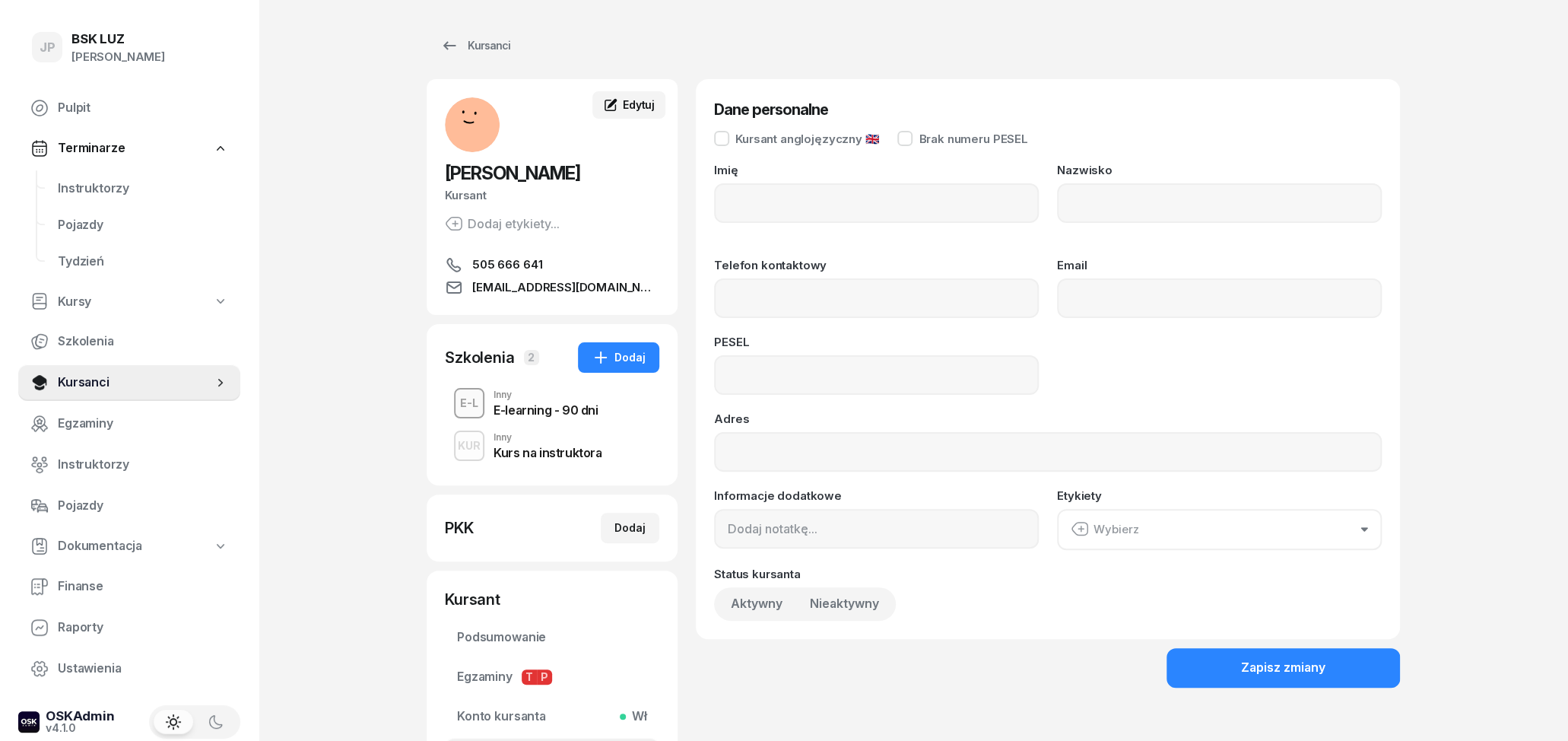
type input "[PERSON_NAME]"
type input "KLIMOWICZ"
type input "505666641"
type input "[EMAIL_ADDRESS][DOMAIN_NAME]"
type input "76020208054"
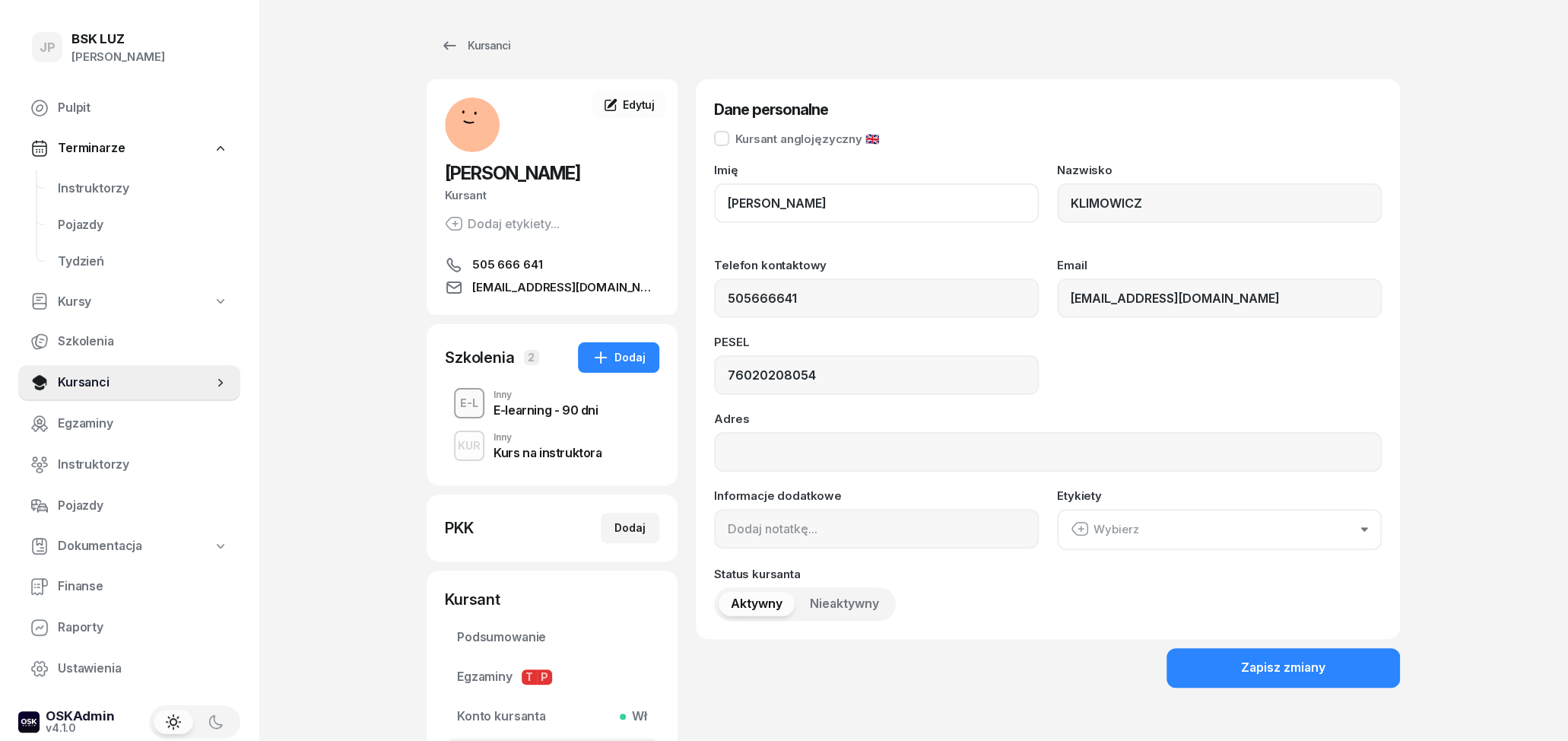
drag, startPoint x: 778, startPoint y: 199, endPoint x: 725, endPoint y: 208, distance: 53.8
click at [725, 208] on input "[PERSON_NAME]" at bounding box center [876, 203] width 324 height 40
click at [806, 206] on input "[PERSON_NAME]" at bounding box center [876, 203] width 324 height 40
drag, startPoint x: 778, startPoint y: 206, endPoint x: 720, endPoint y: 207, distance: 58.0
click at [720, 207] on input "[PERSON_NAME]" at bounding box center [876, 203] width 324 height 40
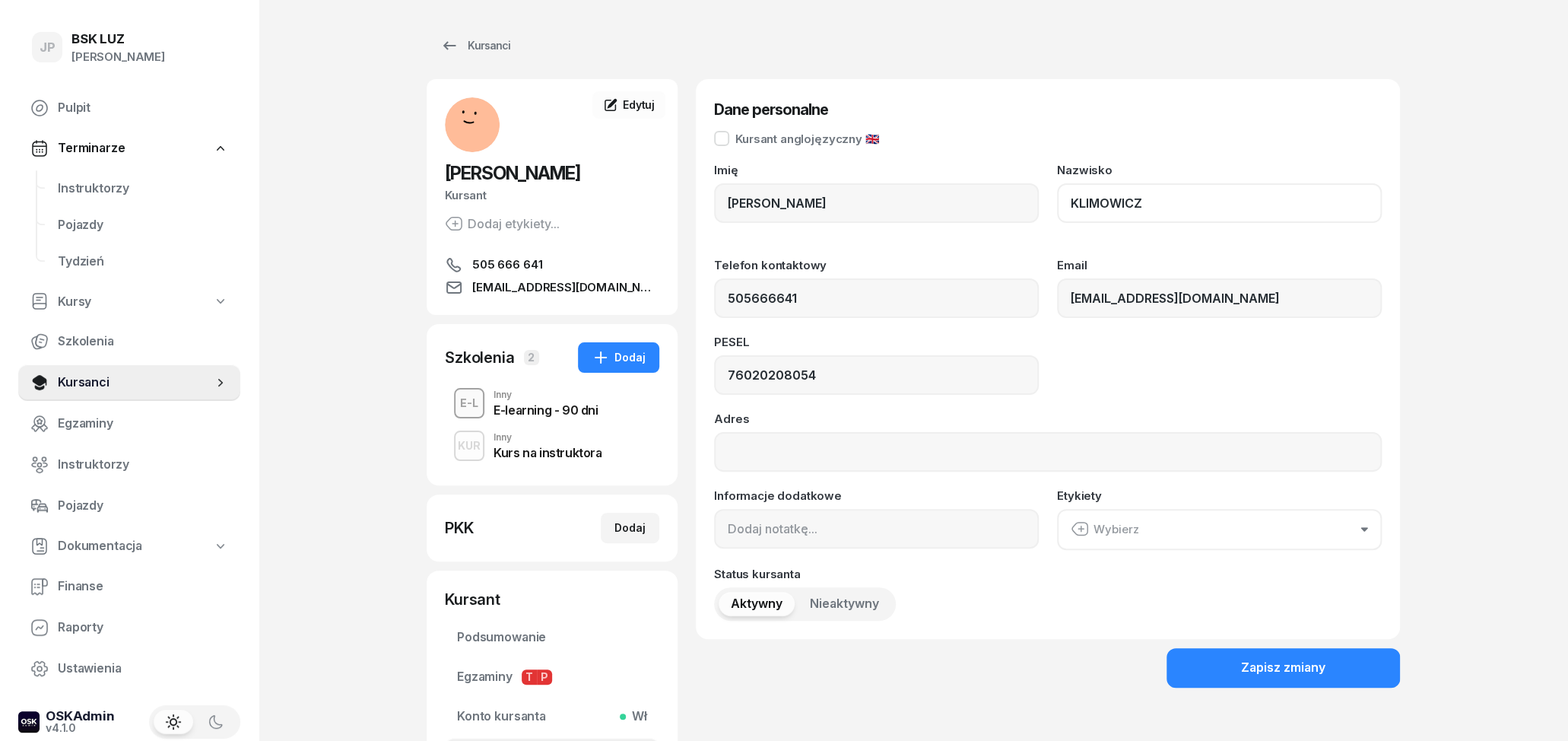
drag, startPoint x: 1157, startPoint y: 213, endPoint x: 1045, endPoint y: 204, distance: 112.4
click at [1057, 204] on input "KLIMOWICZ" at bounding box center [1219, 203] width 324 height 40
drag, startPoint x: 841, startPoint y: 286, endPoint x: 836, endPoint y: 292, distance: 7.8
click at [836, 292] on input "505666641" at bounding box center [876, 298] width 324 height 40
drag, startPoint x: 834, startPoint y: 295, endPoint x: 716, endPoint y: 290, distance: 118.1
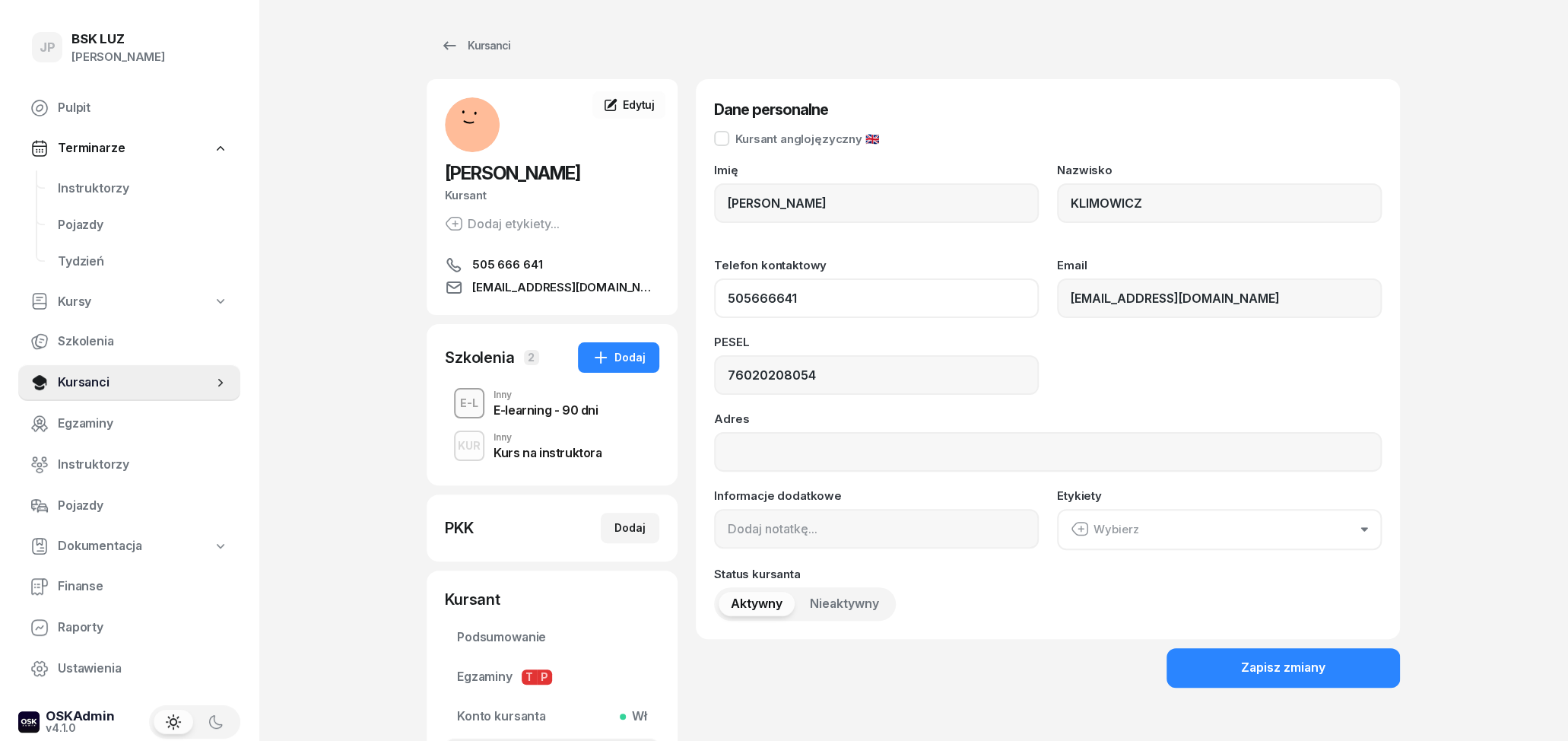
click at [716, 292] on input "505666641" at bounding box center [876, 298] width 324 height 40
drag, startPoint x: 1278, startPoint y: 304, endPoint x: 1115, endPoint y: 299, distance: 163.1
click at [1057, 300] on input "[EMAIL_ADDRESS][DOMAIN_NAME]" at bounding box center [1219, 298] width 324 height 40
drag, startPoint x: 837, startPoint y: 379, endPoint x: 710, endPoint y: 368, distance: 127.5
click at [714, 368] on input "76020208054" at bounding box center [876, 374] width 324 height 40
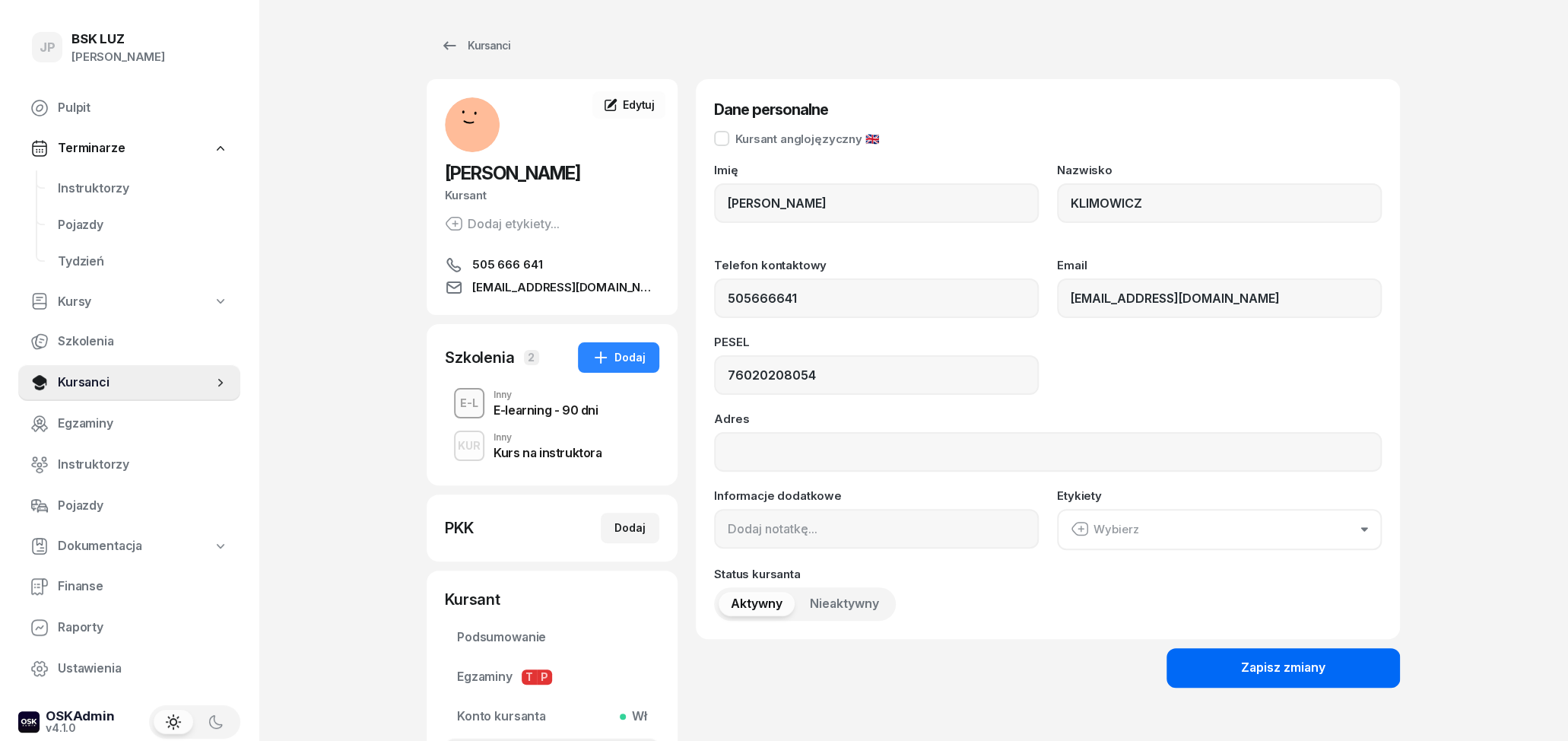
click at [1217, 676] on button "Zapisz zmiany" at bounding box center [1282, 667] width 233 height 40
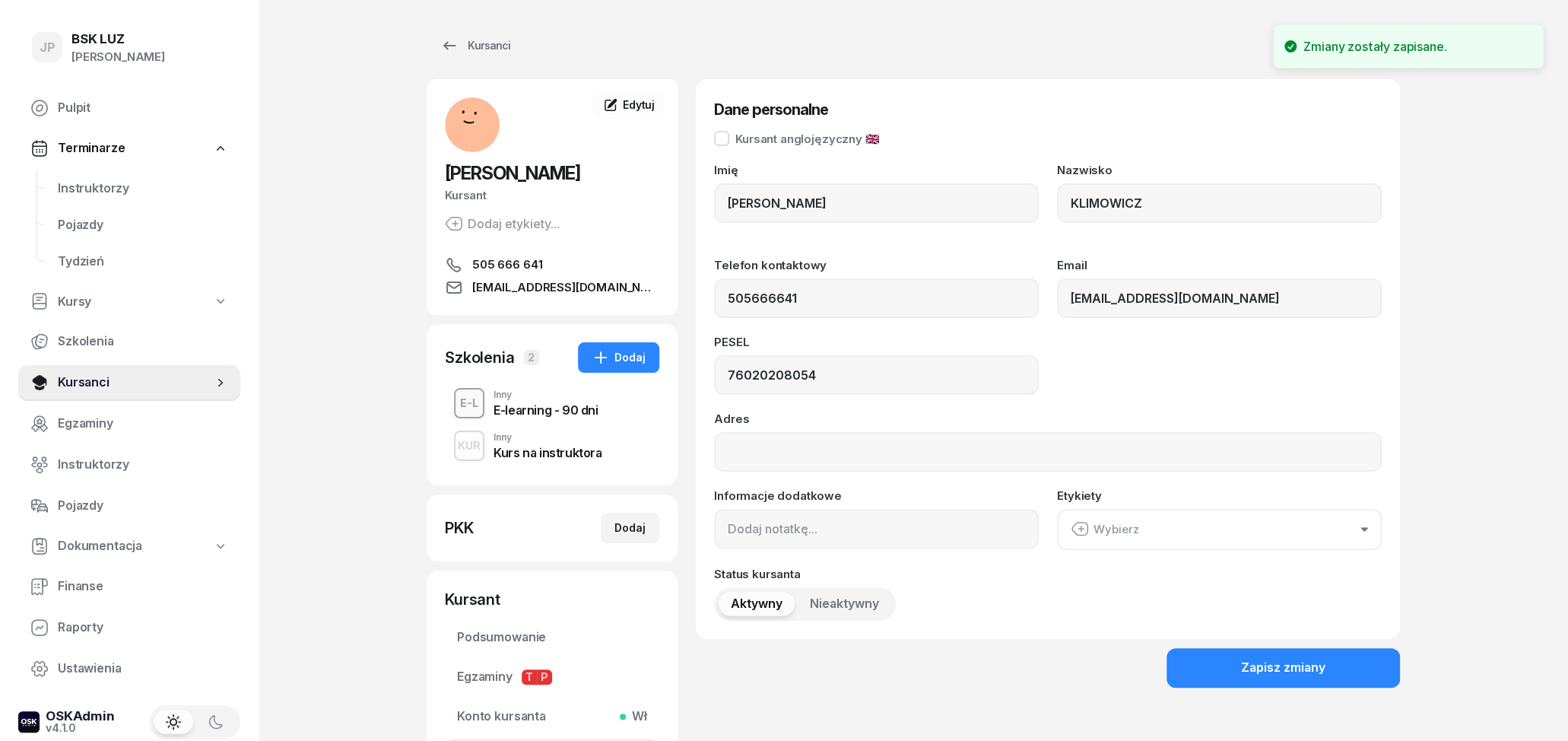
click at [539, 403] on div "E-learning - 90 dni" at bounding box center [545, 407] width 104 height 17
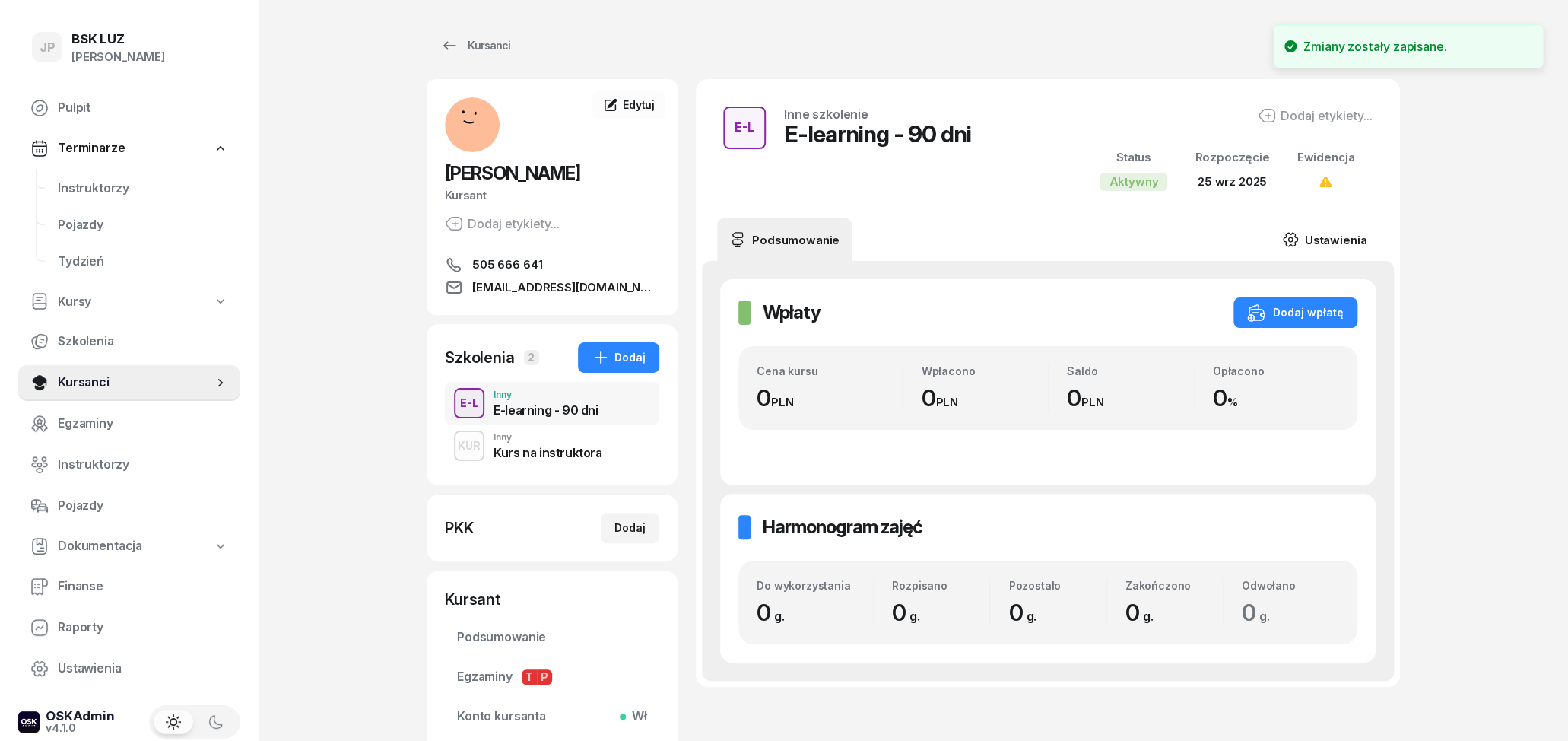
click at [1338, 248] on link "Ustawienia" at bounding box center [1324, 240] width 109 height 42
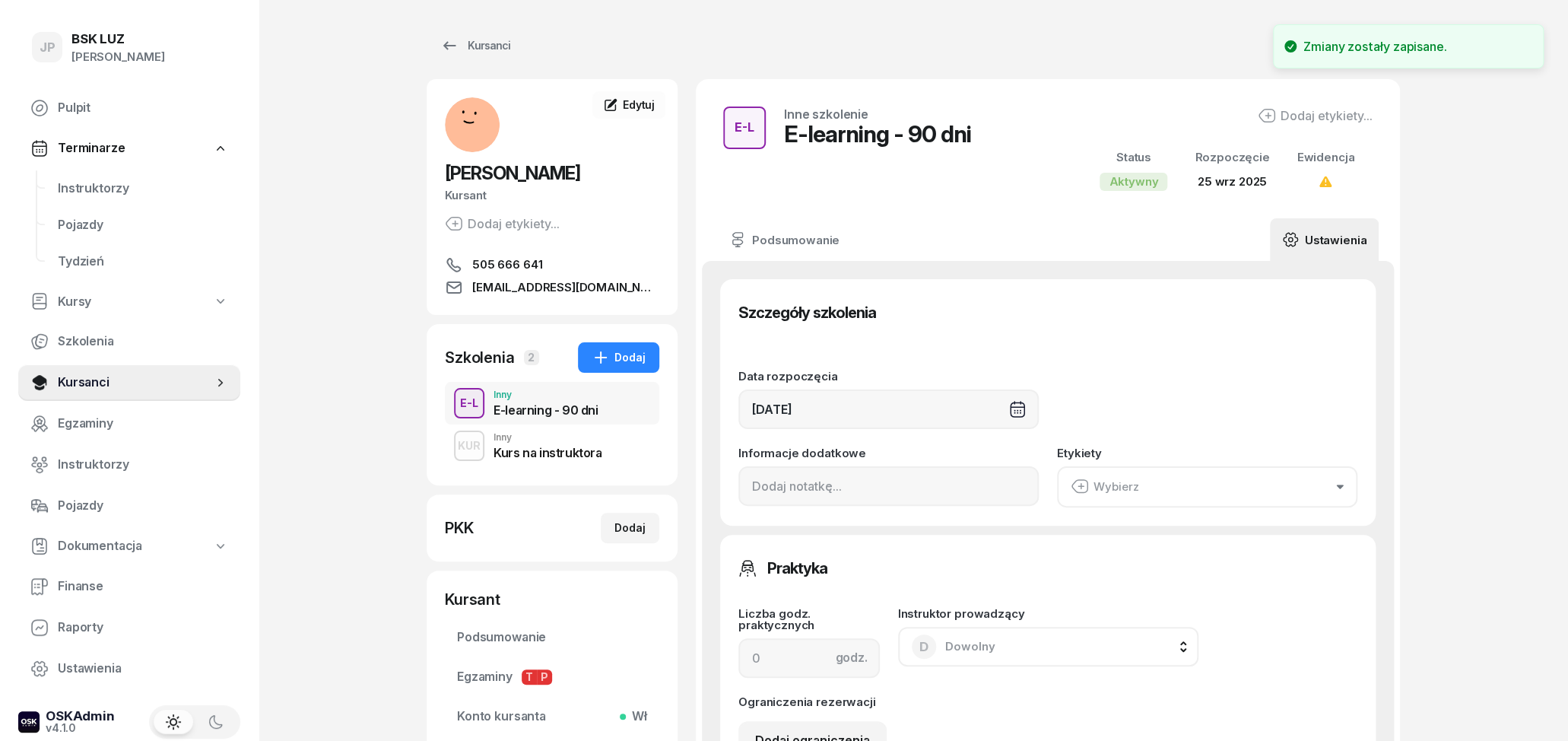
click at [1134, 483] on div "Wybierz" at bounding box center [1105, 486] width 68 height 19
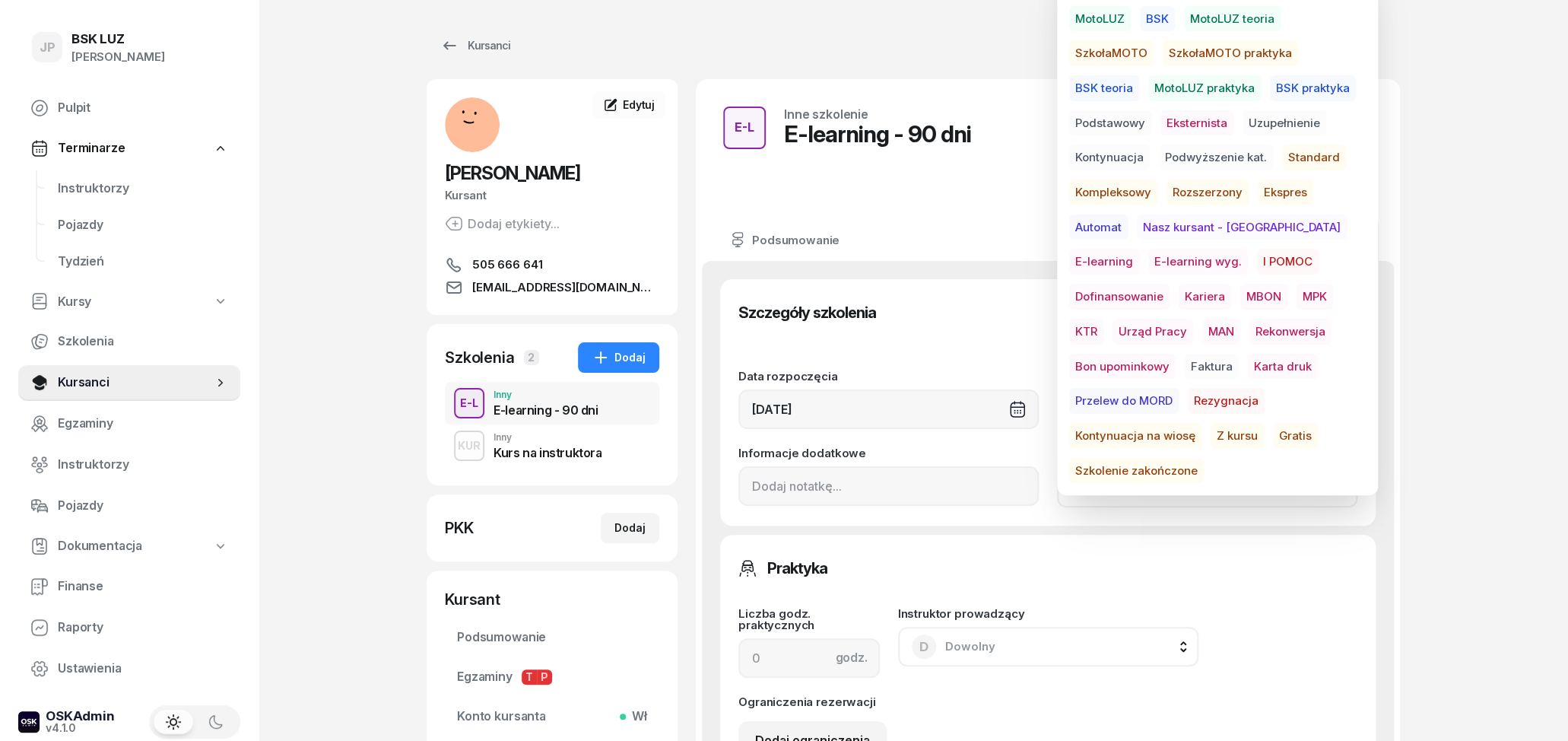
click at [1148, 260] on span "E-learning wyg." at bounding box center [1198, 262] width 99 height 26
click at [972, 302] on div "Szczegóły szkolenia" at bounding box center [1047, 312] width 619 height 30
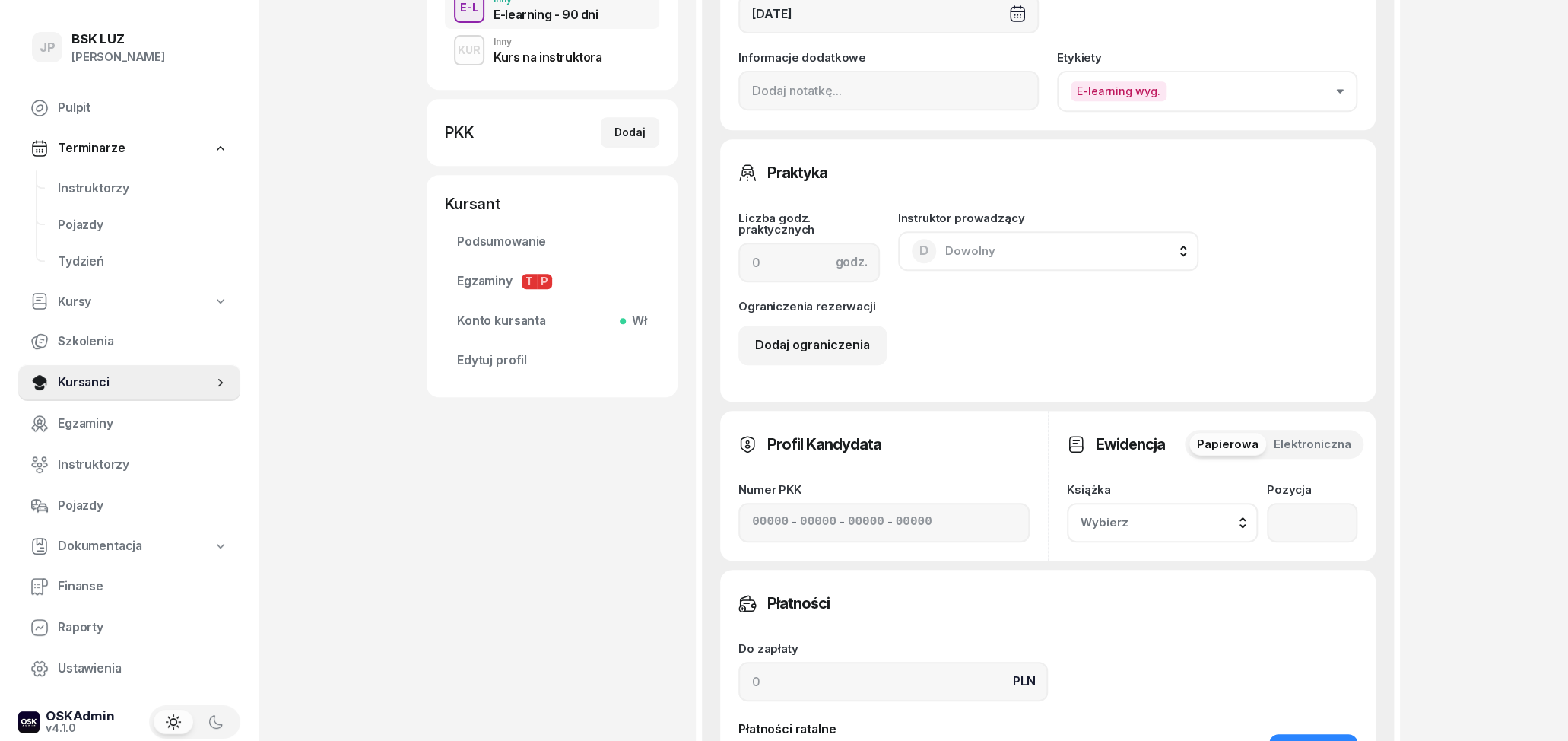
scroll to position [712, 0]
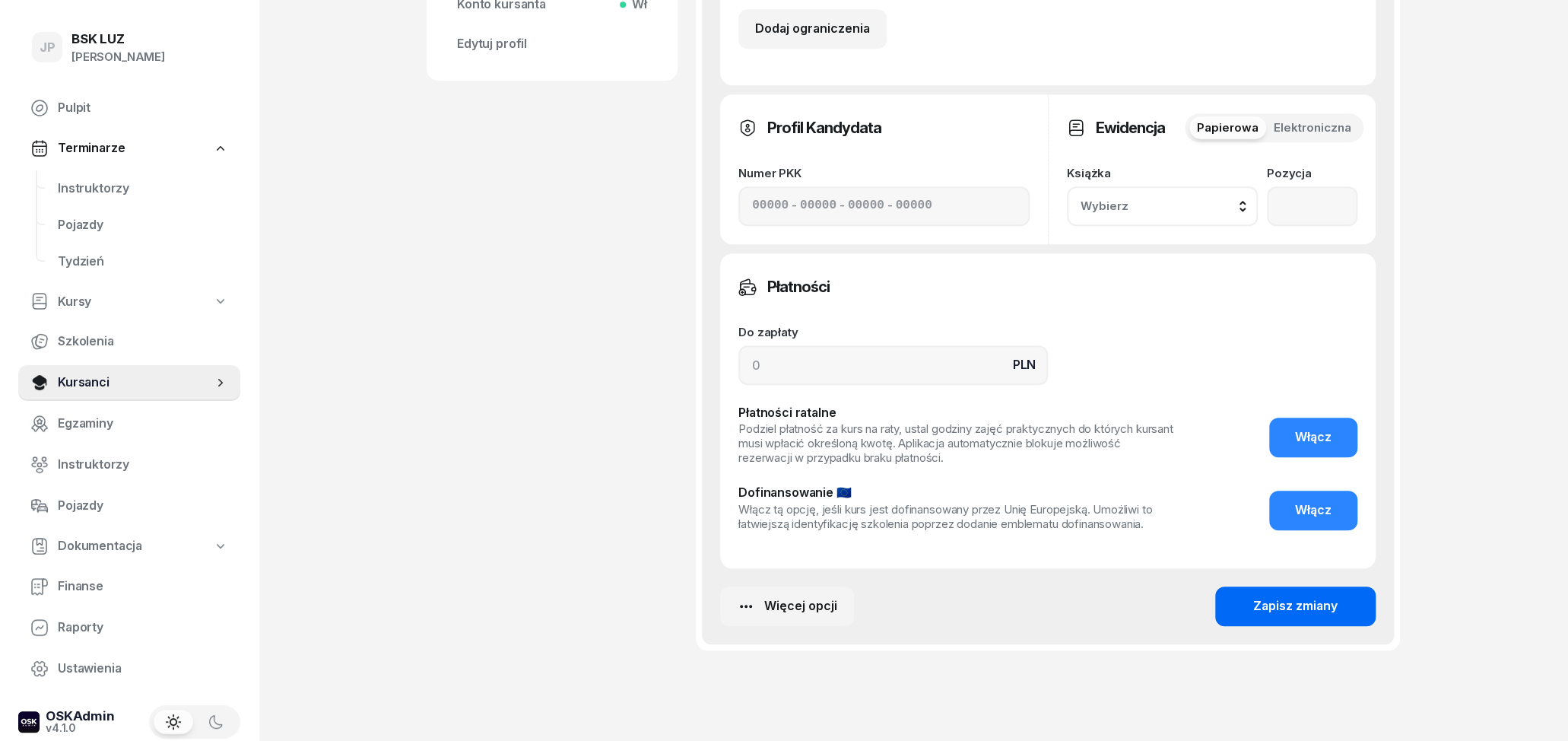
click at [1293, 607] on div "Zapisz zmiany" at bounding box center [1295, 606] width 85 height 19
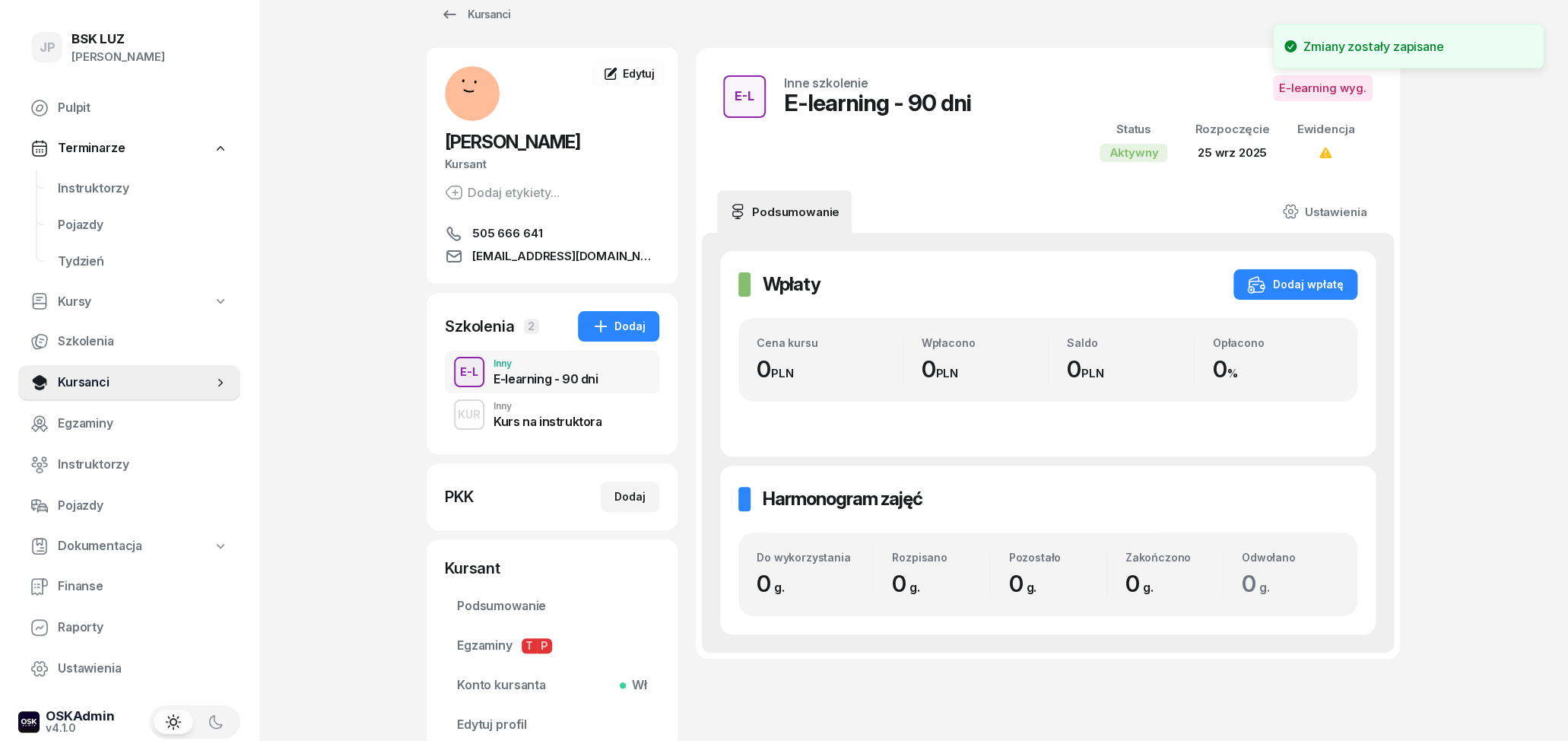
scroll to position [0, 0]
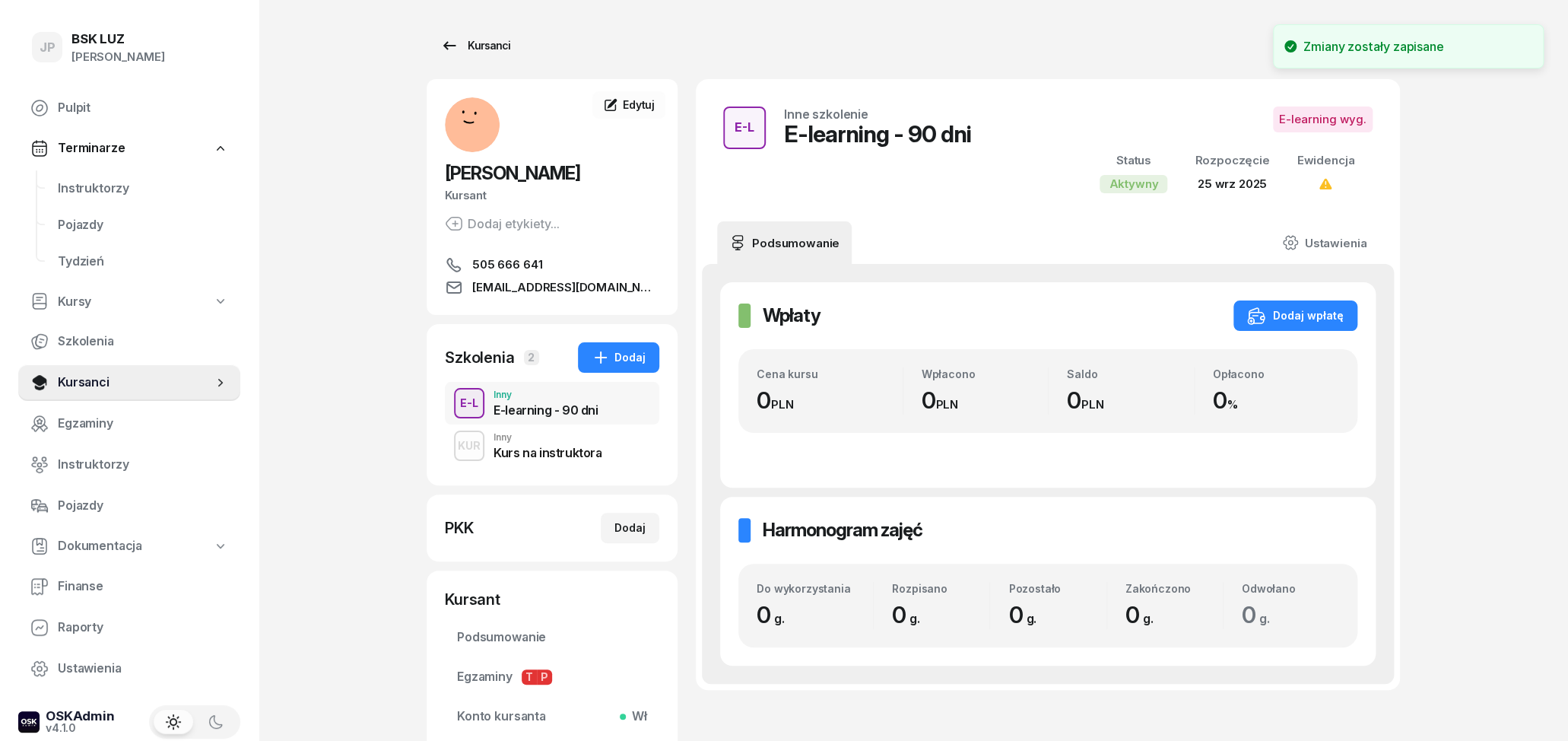
click at [484, 53] on div "Kursanci" at bounding box center [475, 46] width 70 height 18
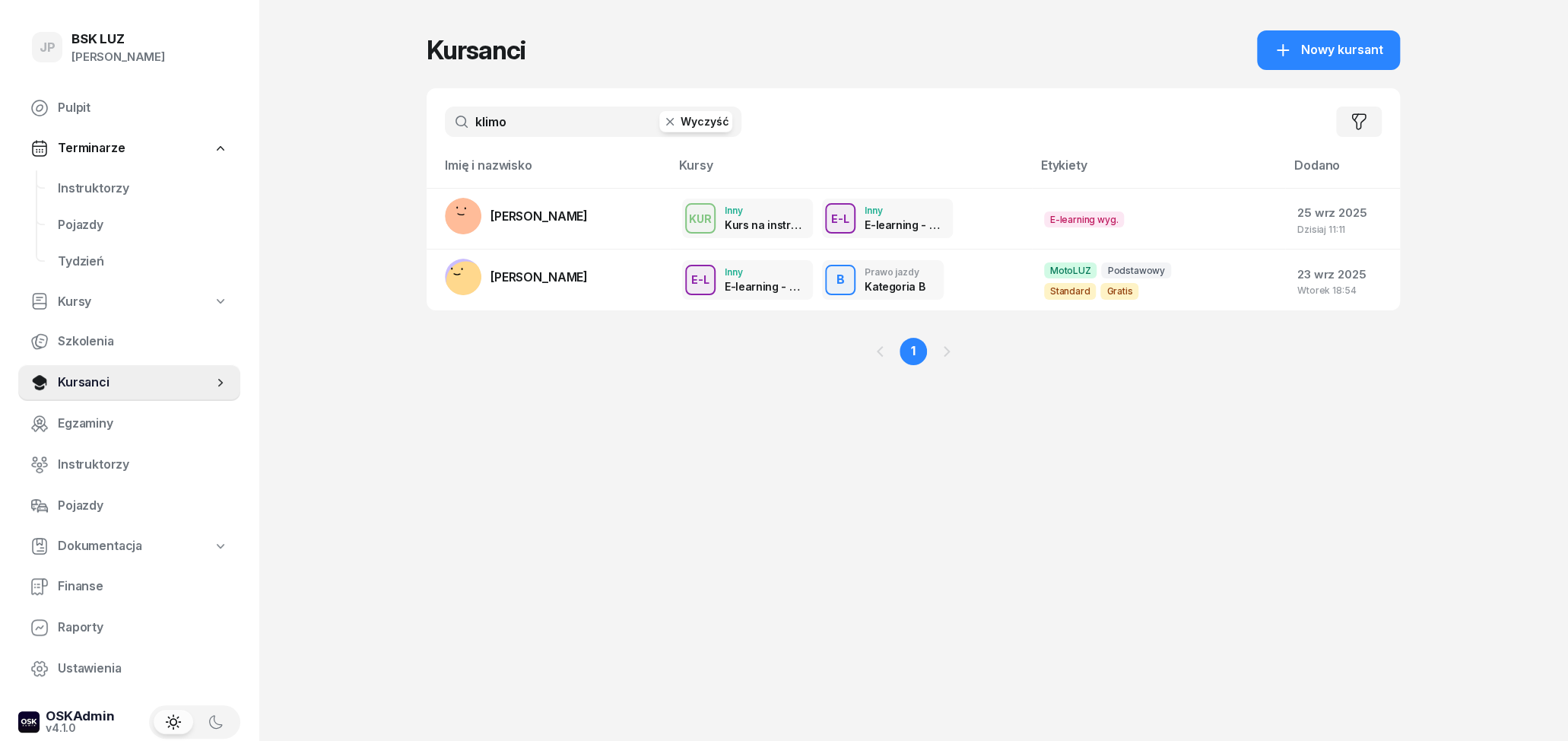
drag, startPoint x: 565, startPoint y: 128, endPoint x: 372, endPoint y: 100, distance: 195.0
click at [445, 107] on input "klimo" at bounding box center [593, 122] width 297 height 30
type input "klimow"
click at [565, 276] on span "[PERSON_NAME]" at bounding box center [539, 276] width 98 height 16
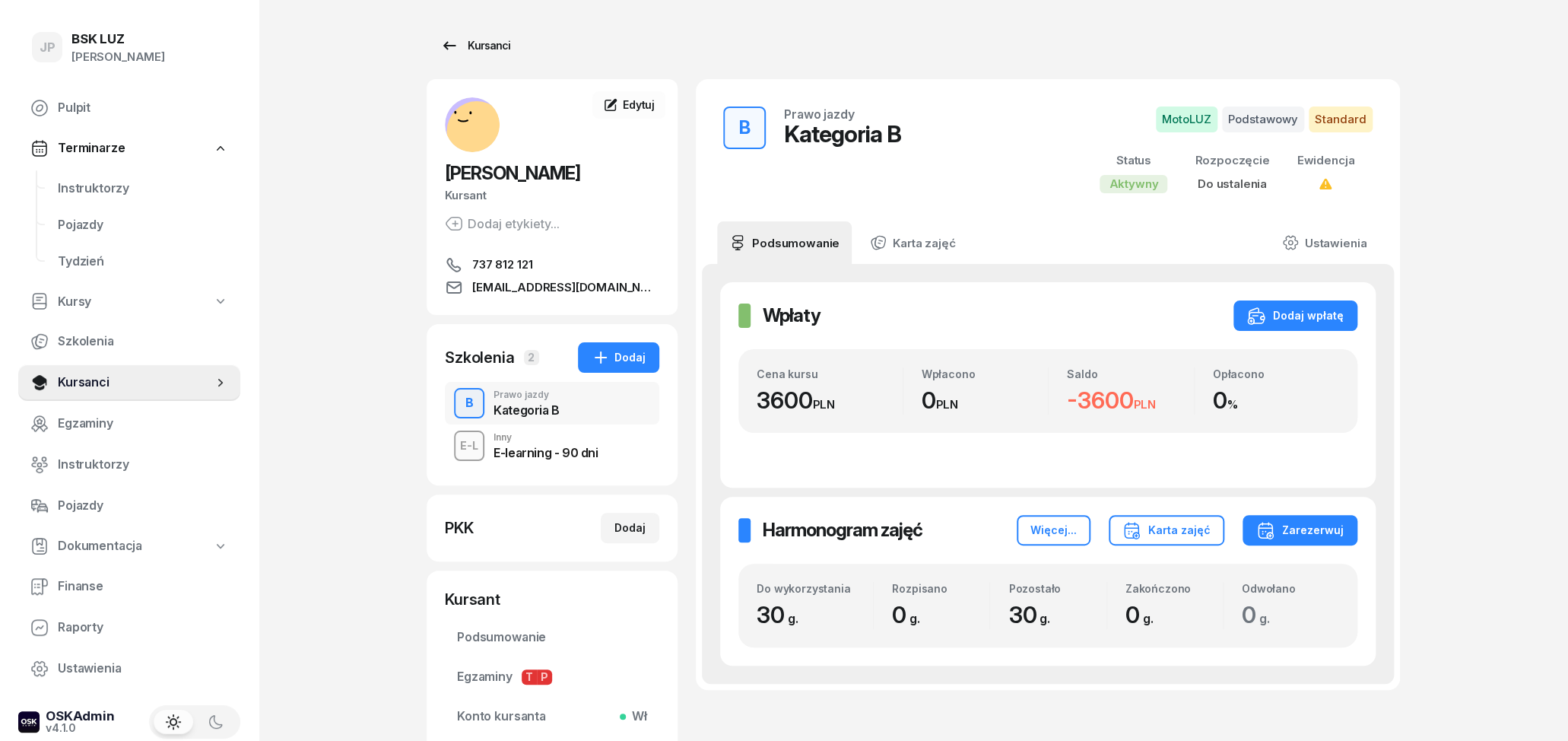
click at [456, 53] on icon at bounding box center [450, 46] width 18 height 18
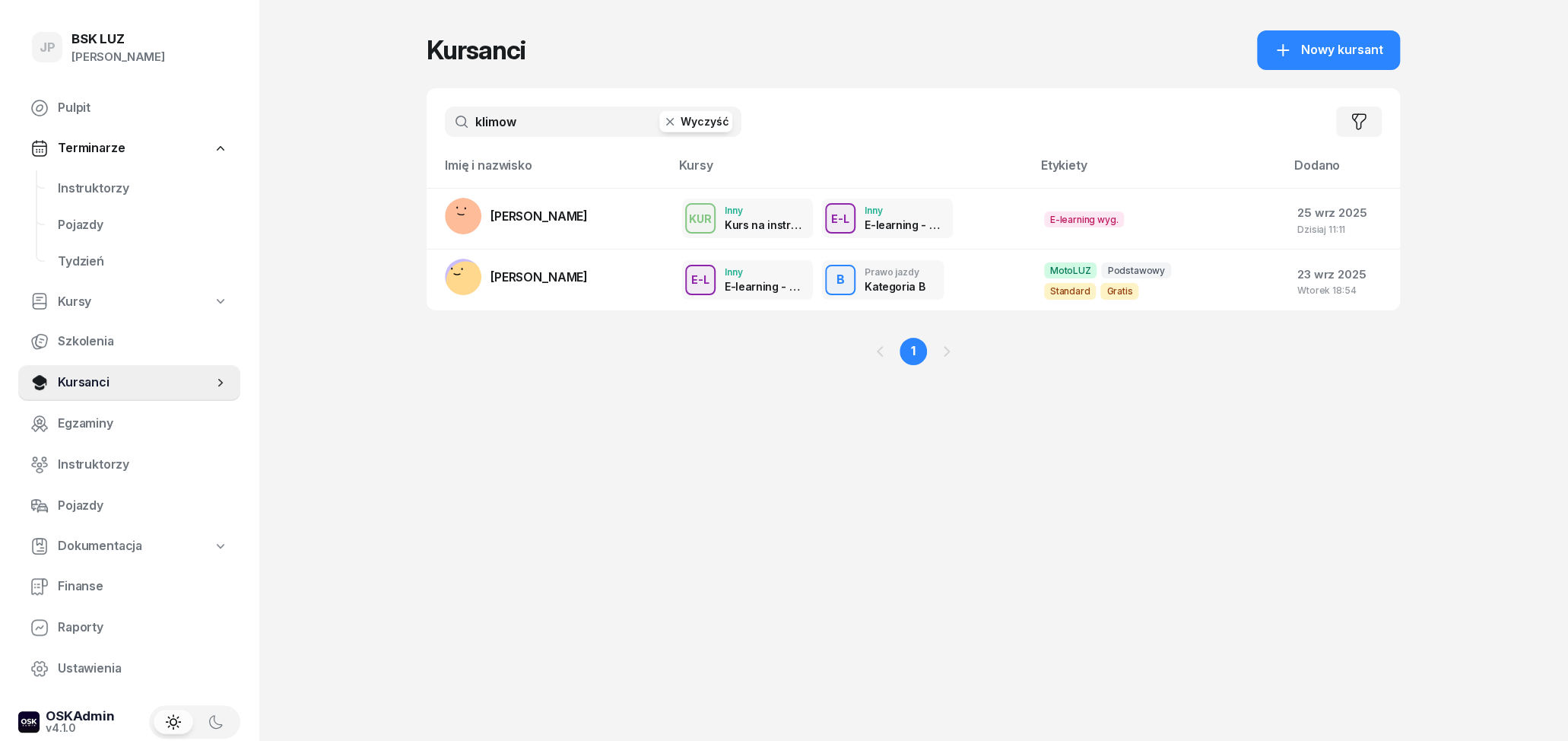
drag, startPoint x: 521, startPoint y: 120, endPoint x: 444, endPoint y: 128, distance: 77.4
click at [449, 128] on input "klimow" at bounding box center [593, 122] width 297 height 30
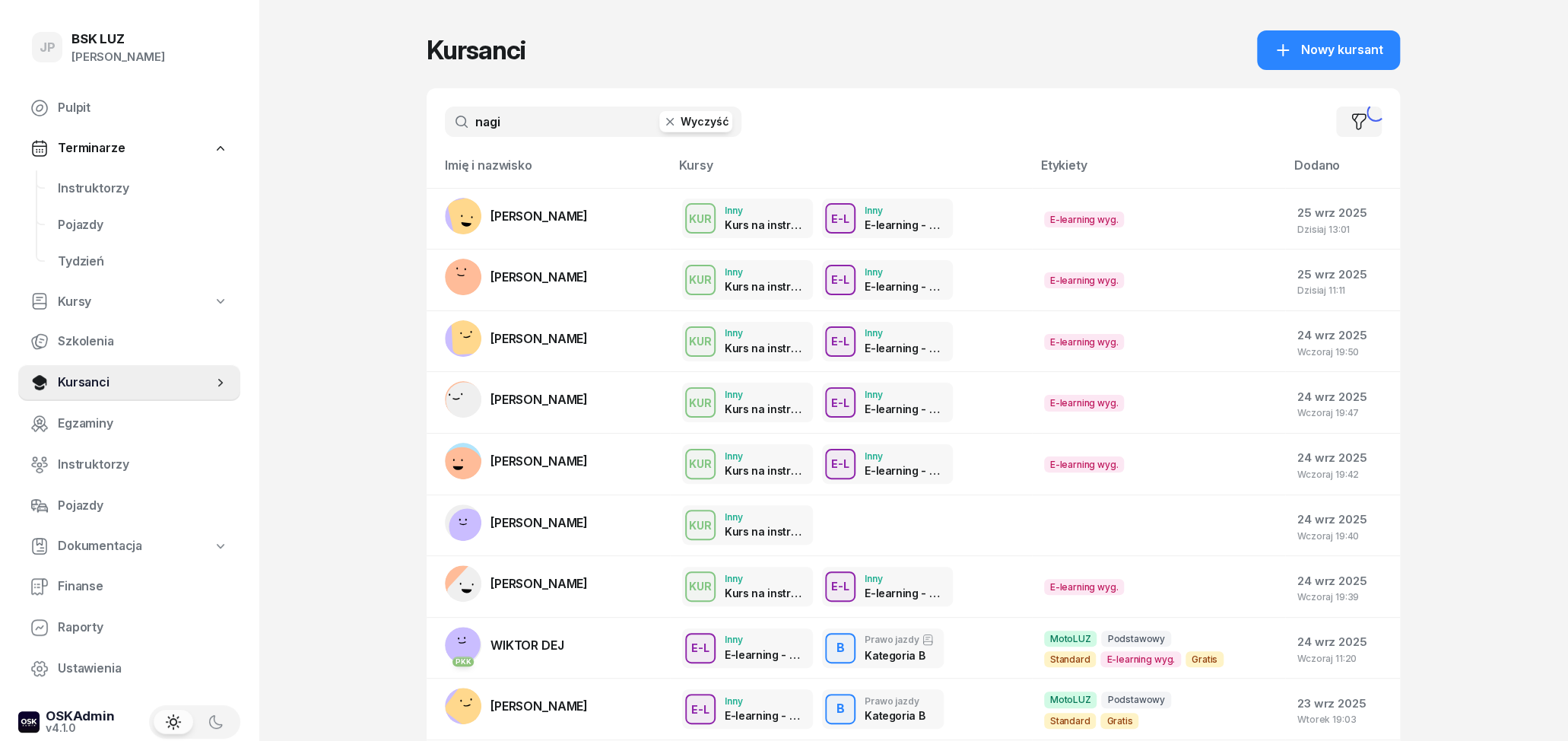
type input "nagi"
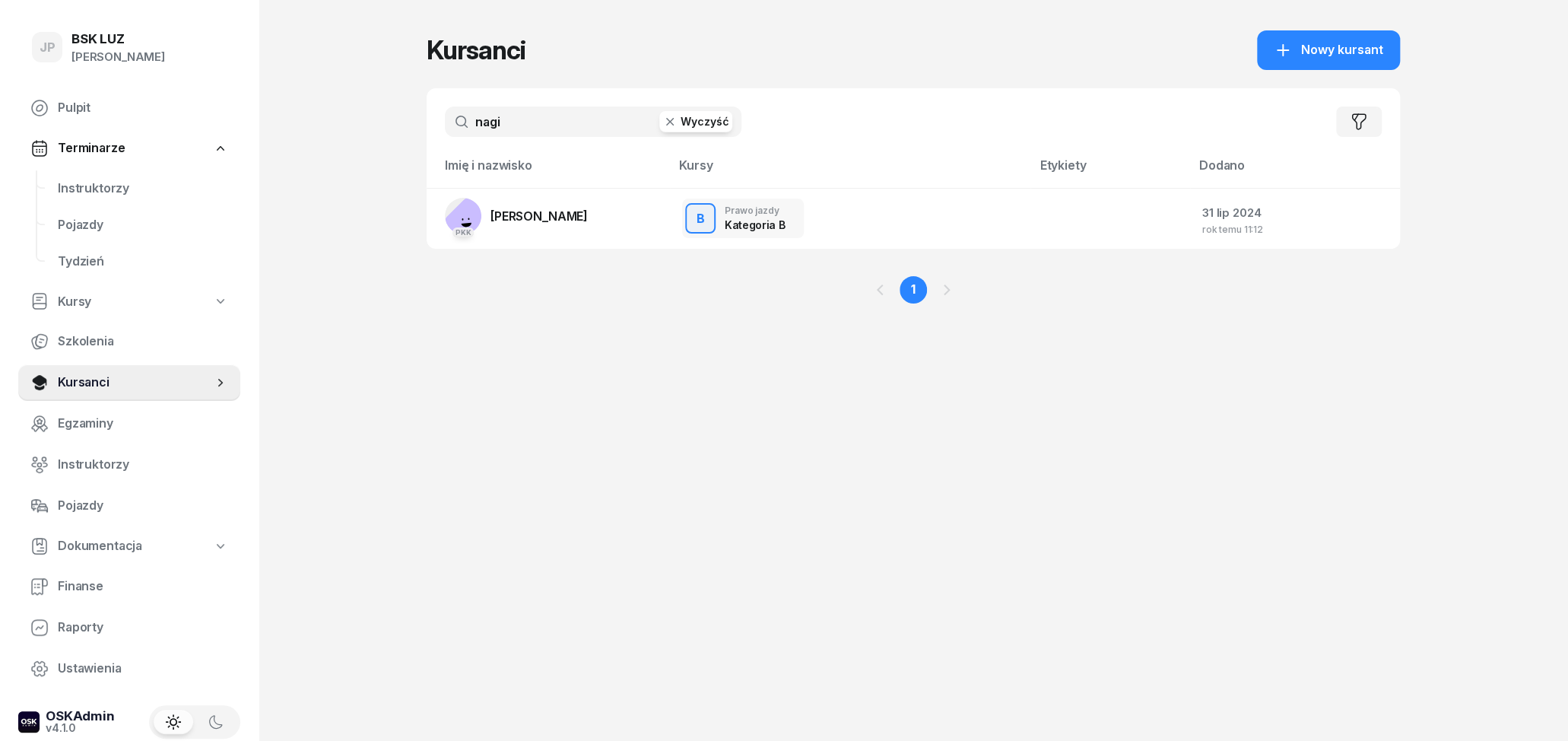
click at [682, 131] on button "Wyczyść" at bounding box center [696, 122] width 73 height 21
click at [566, 124] on input "text" at bounding box center [593, 122] width 297 height 30
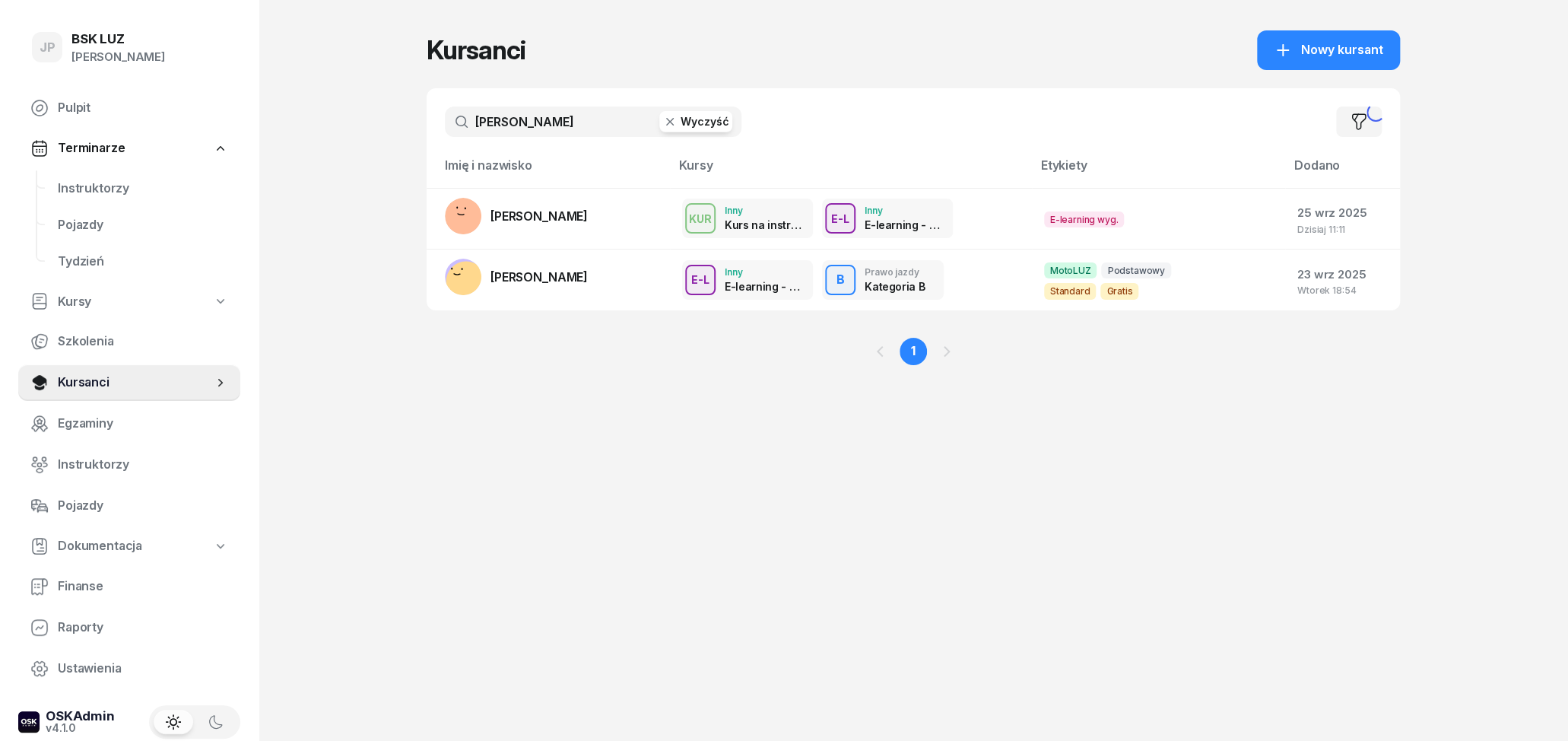
type input "[PERSON_NAME]"
click at [551, 277] on span "[PERSON_NAME]" at bounding box center [539, 276] width 98 height 16
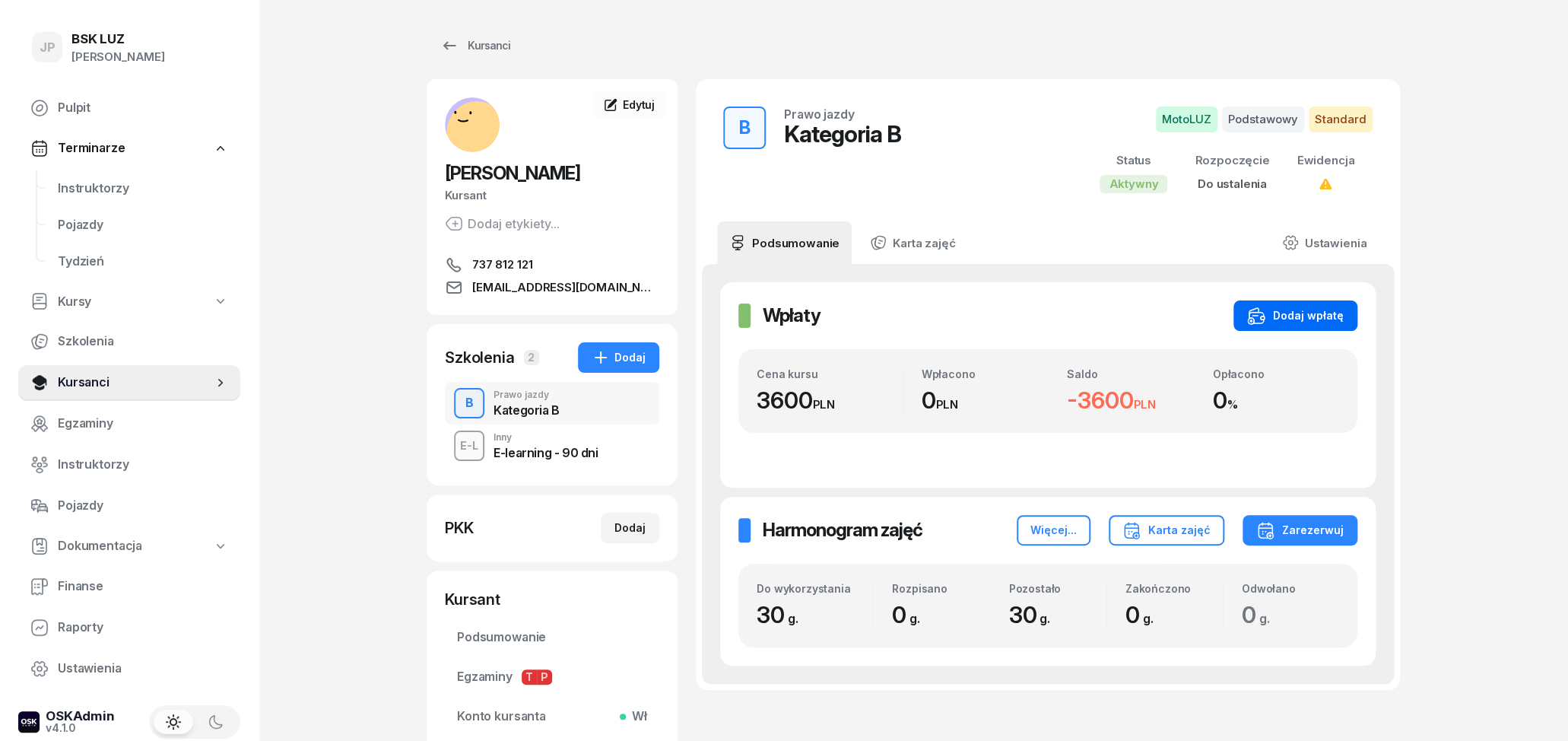
click at [1278, 310] on div "Dodaj wpłatę" at bounding box center [1295, 316] width 97 height 18
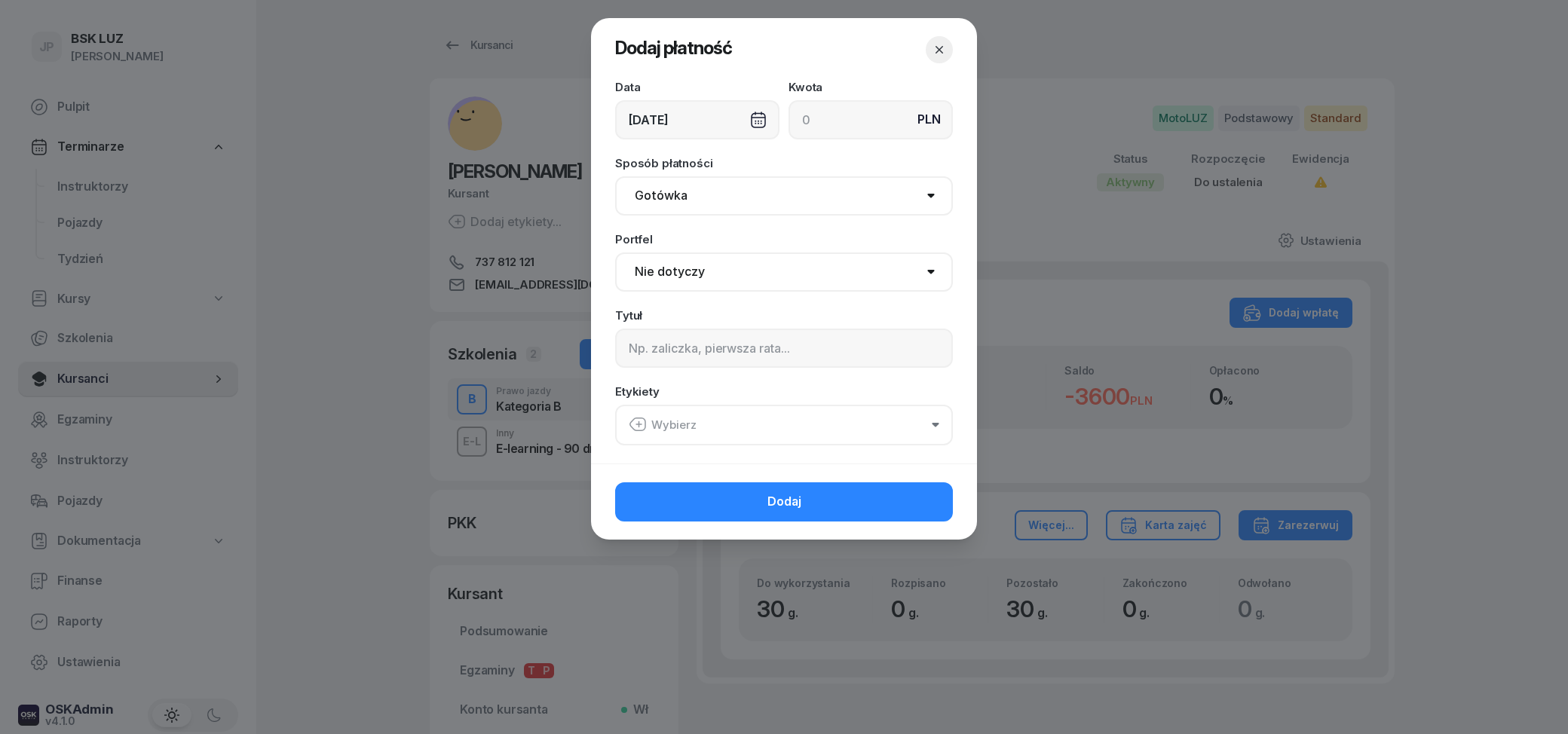
click at [841, 111] on input at bounding box center [870, 120] width 164 height 39
type input "2000"
click option "BSK Skłodowska" at bounding box center [0, 0] width 0 height 0
click at [754, 430] on button "Wybierz" at bounding box center [784, 425] width 338 height 41
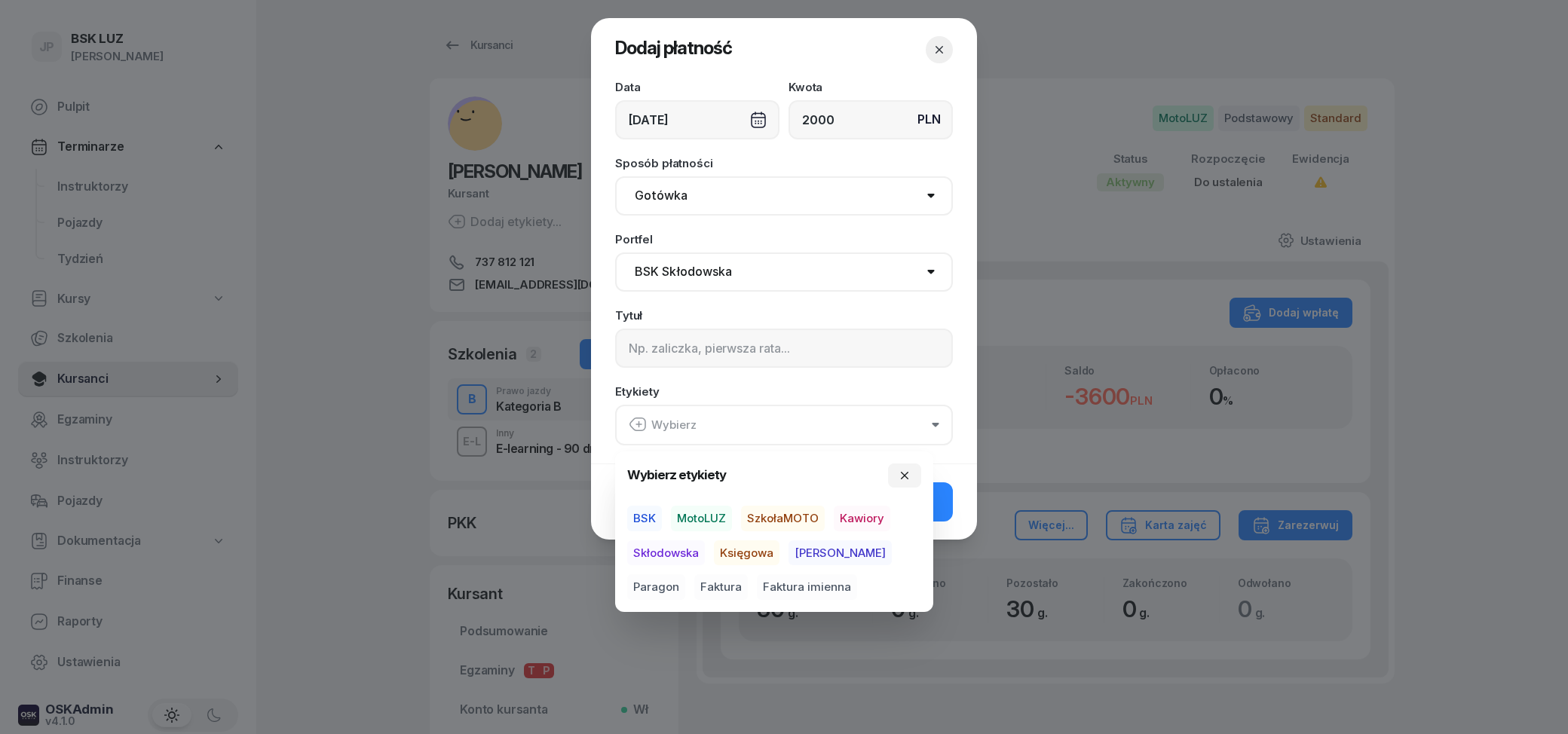
click at [679, 549] on span "Skłodowska" at bounding box center [666, 553] width 78 height 26
click at [648, 518] on span "BSK" at bounding box center [645, 518] width 35 height 26
click at [718, 519] on span "MotoLUZ" at bounding box center [701, 518] width 61 height 26
click at [814, 394] on div "Etykiety BSK MotoLUZ Skłodowska" at bounding box center [784, 415] width 338 height 58
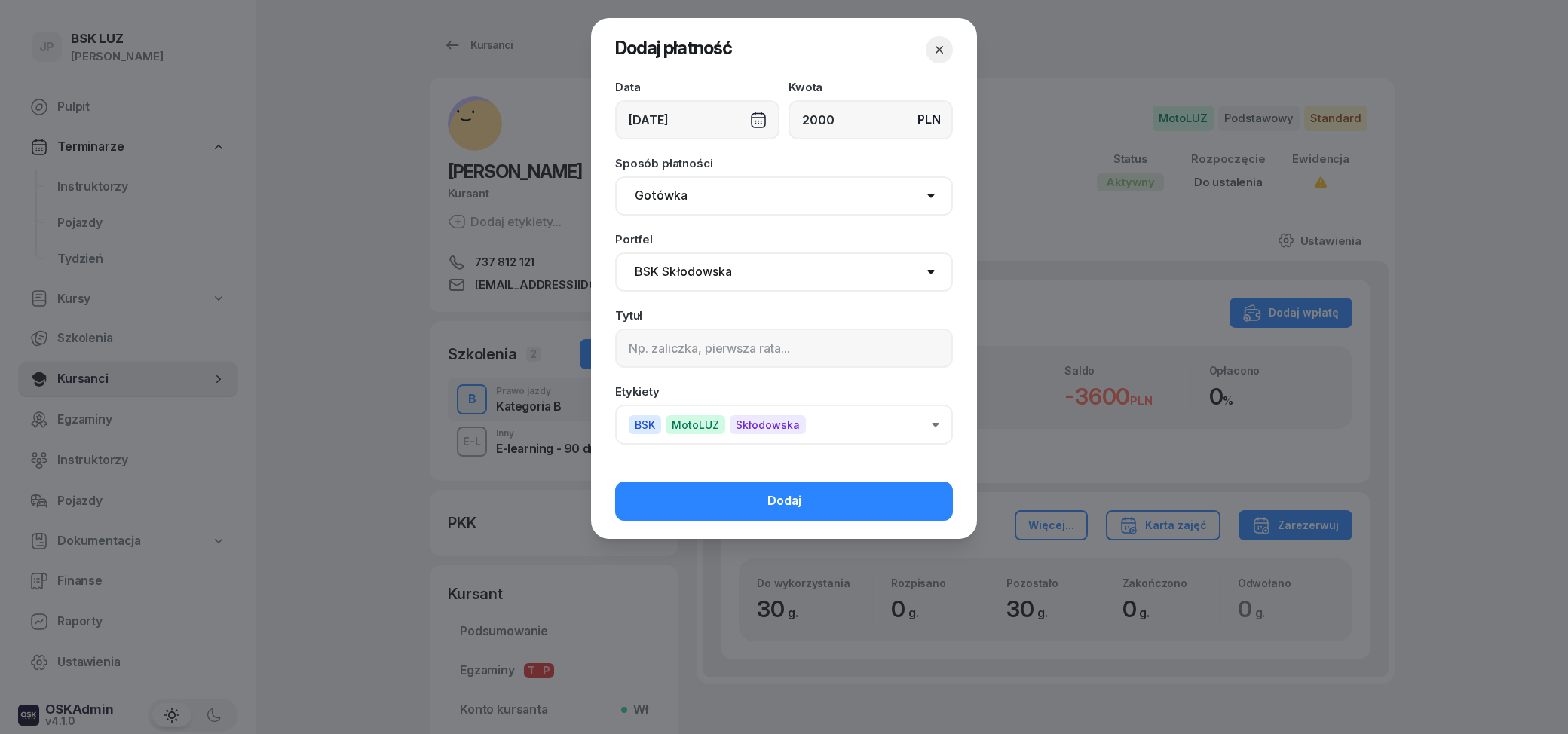
click at [615, 252] on select "Nie dotyczy BSK Kawiory MotoLUZ Kawiory SzkołaMOTO Kawiory BSK Skłodowska MotoL…" at bounding box center [784, 271] width 338 height 39
select select "67eba14bd336f44fb15f6542"
click option "[PERSON_NAME]" at bounding box center [0, 0] width 0 height 0
click at [763, 233] on div "Data [DATE] Kwota PLN 2000 Sposób płatności Gotówka Karta Przelew Płatności onl…" at bounding box center [784, 272] width 386 height 382
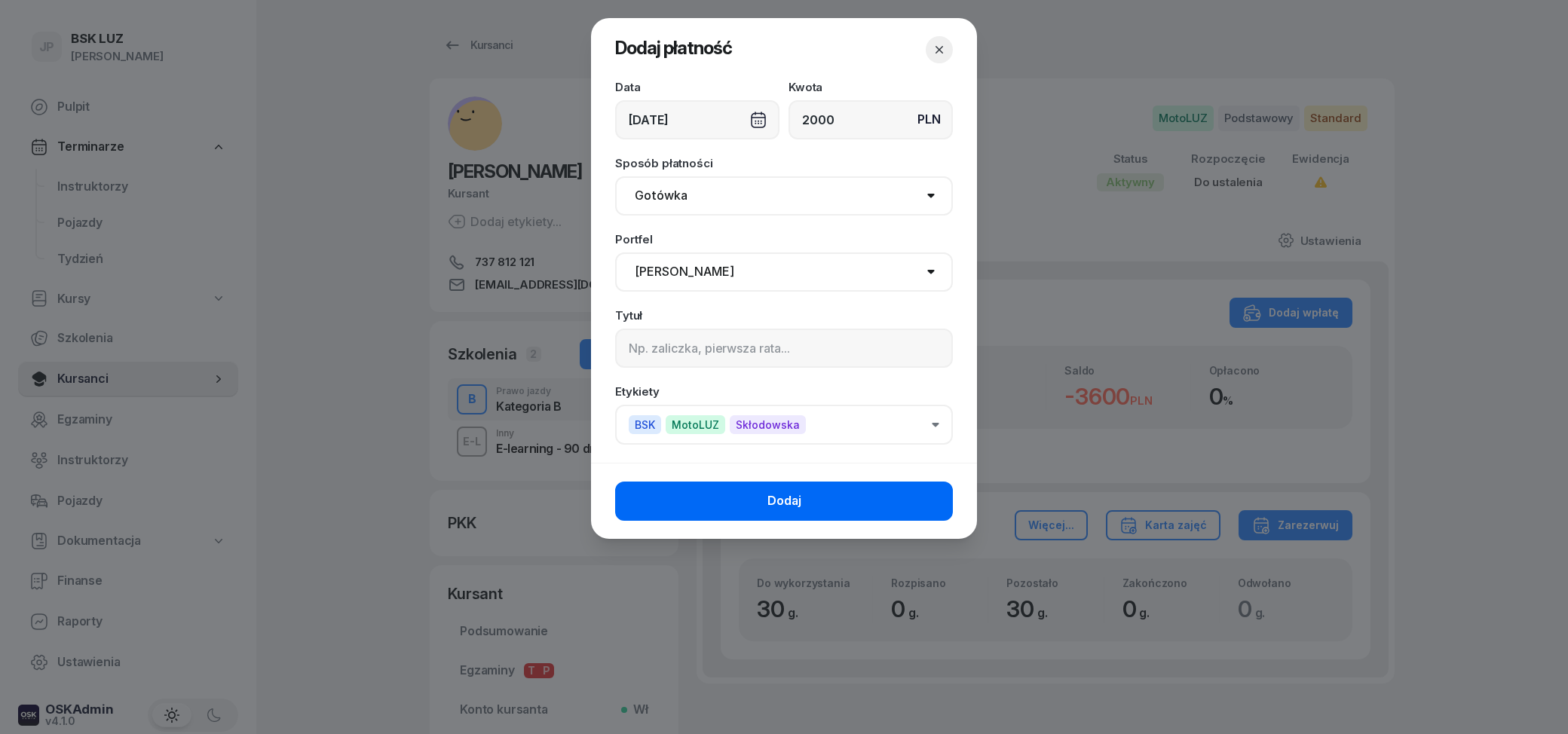
click at [815, 496] on button "Dodaj" at bounding box center [784, 500] width 338 height 39
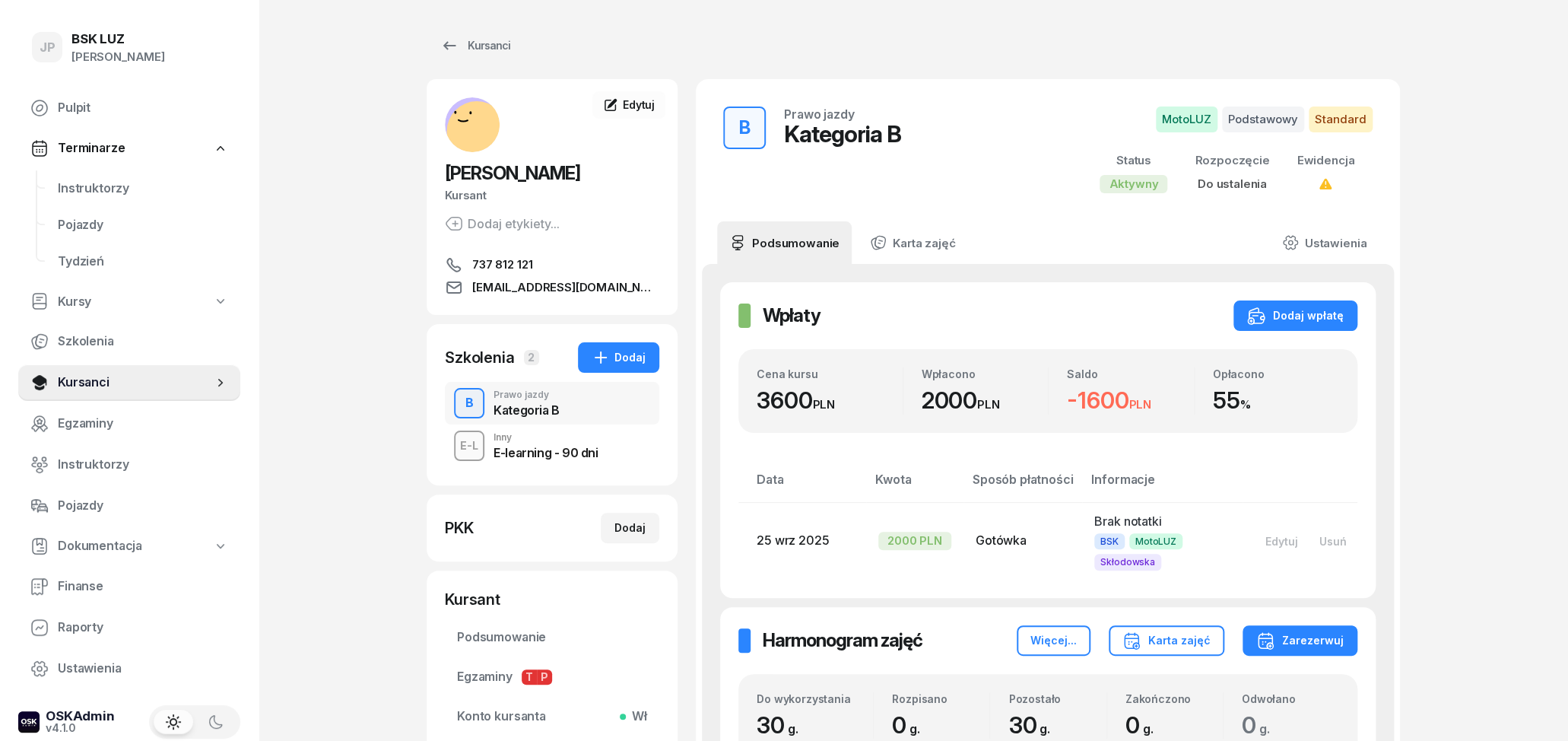
click at [556, 442] on div "E-learning - 90 dni" at bounding box center [545, 451] width 104 height 17
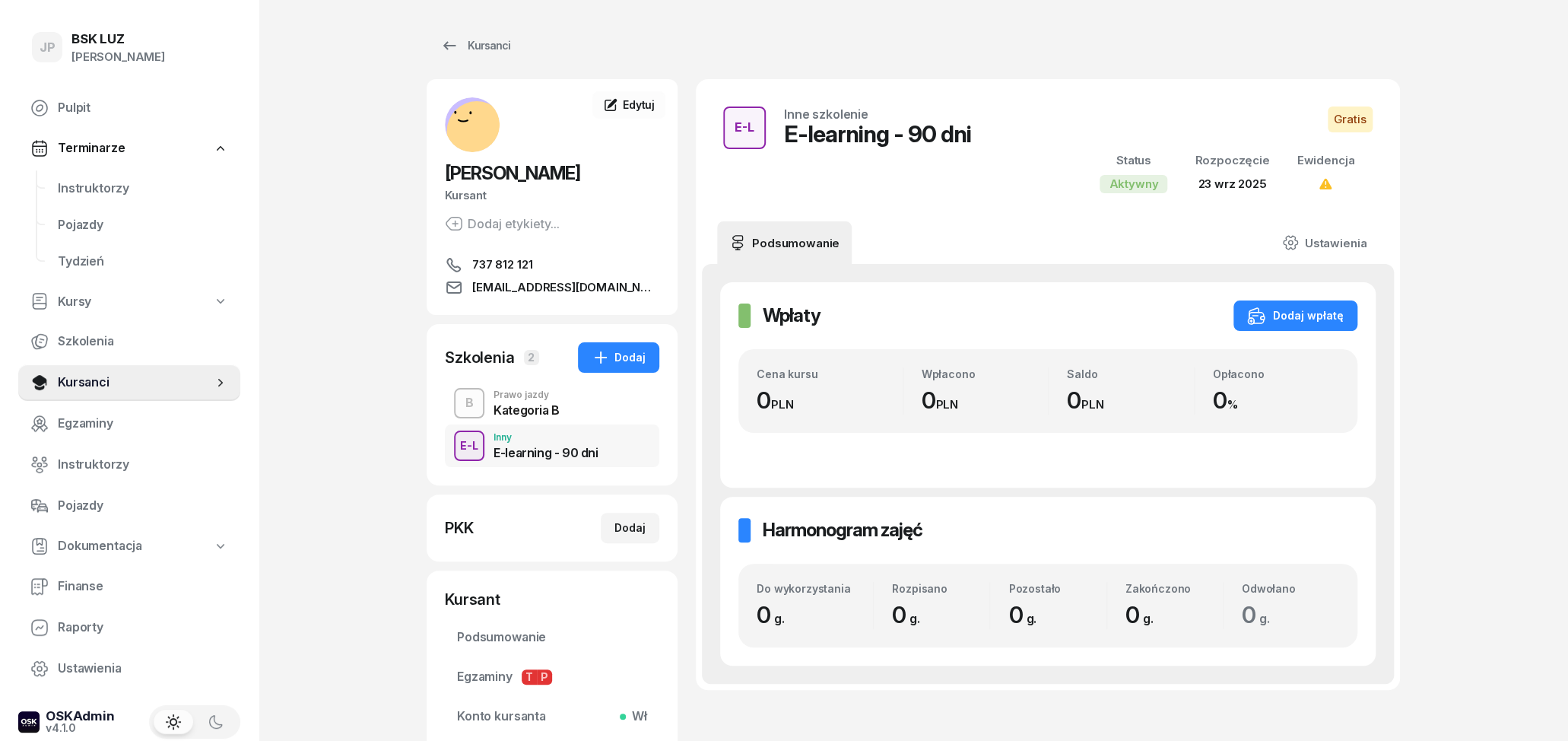
click at [524, 412] on div "Kategoria B" at bounding box center [527, 409] width 66 height 12
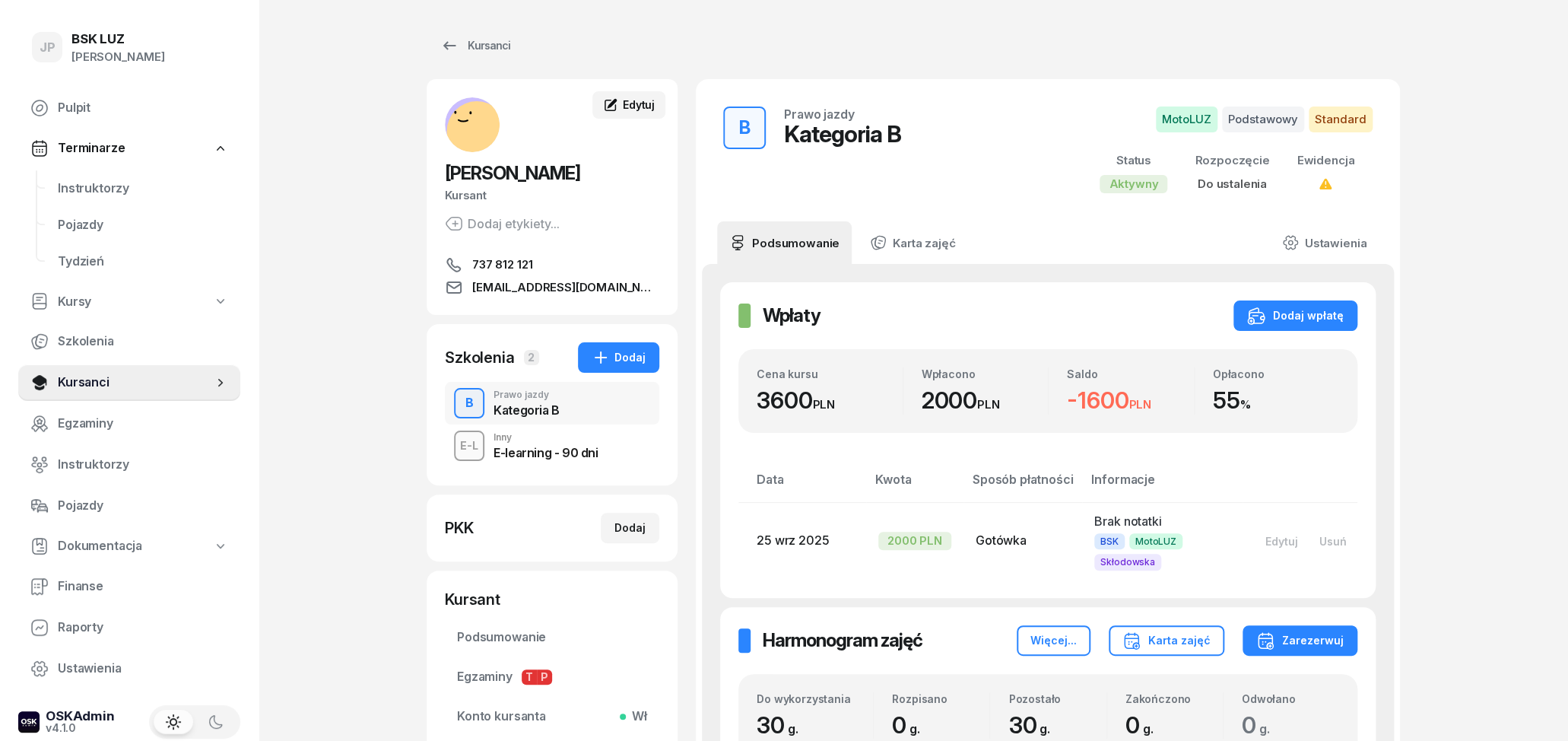
click at [634, 106] on span "Edytuj" at bounding box center [638, 104] width 32 height 13
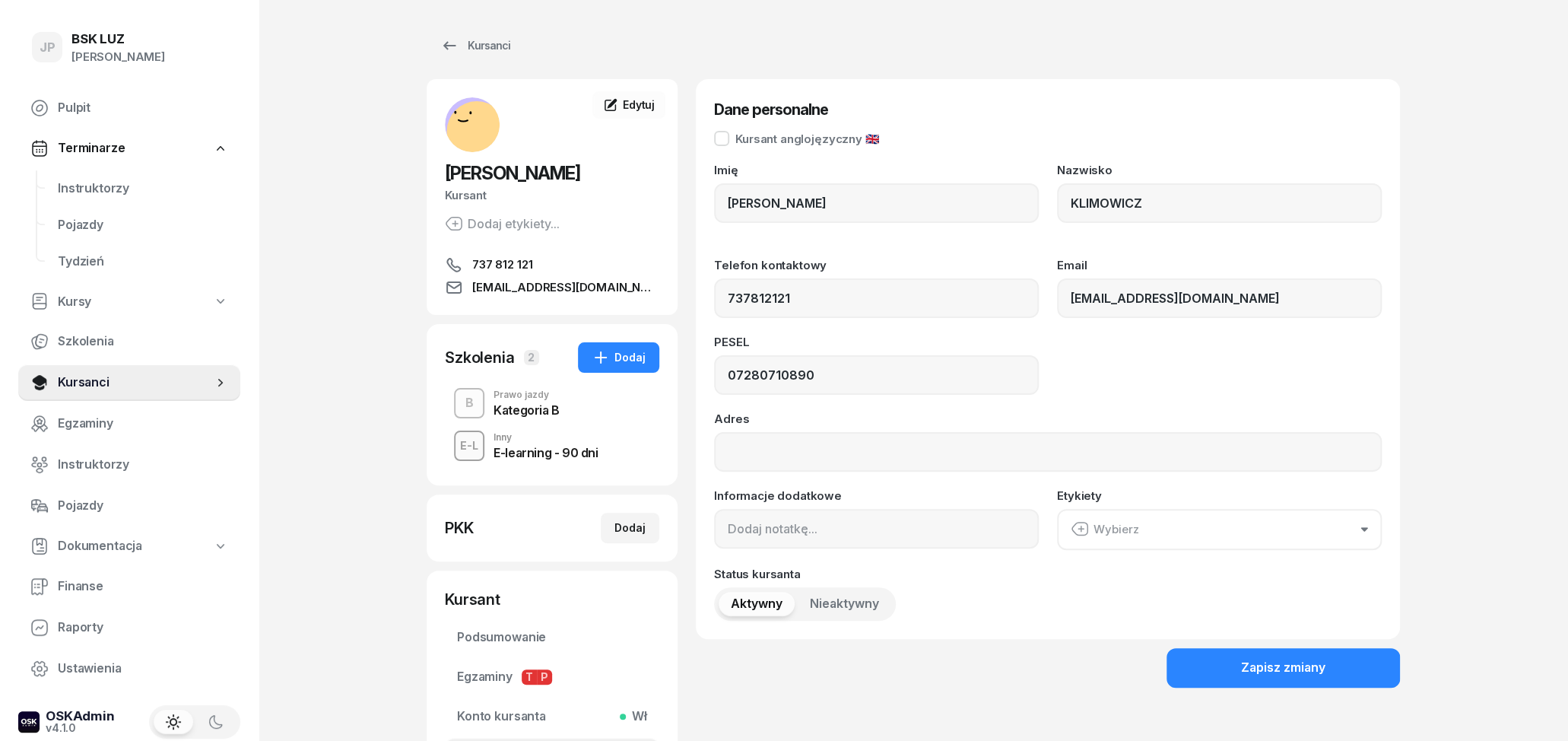
type input "737 812 121"
drag, startPoint x: 755, startPoint y: 205, endPoint x: 683, endPoint y: 205, distance: 72.0
click at [683, 205] on div "[PERSON_NAME] etykiety... 737 812 121 [EMAIL_ADDRESS][DOMAIN_NAME] [PERSON_NAME…" at bounding box center [913, 436] width 973 height 713
drag, startPoint x: 751, startPoint y: 202, endPoint x: 719, endPoint y: 202, distance: 32.0
click at [719, 202] on input "[PERSON_NAME]" at bounding box center [876, 203] width 324 height 40
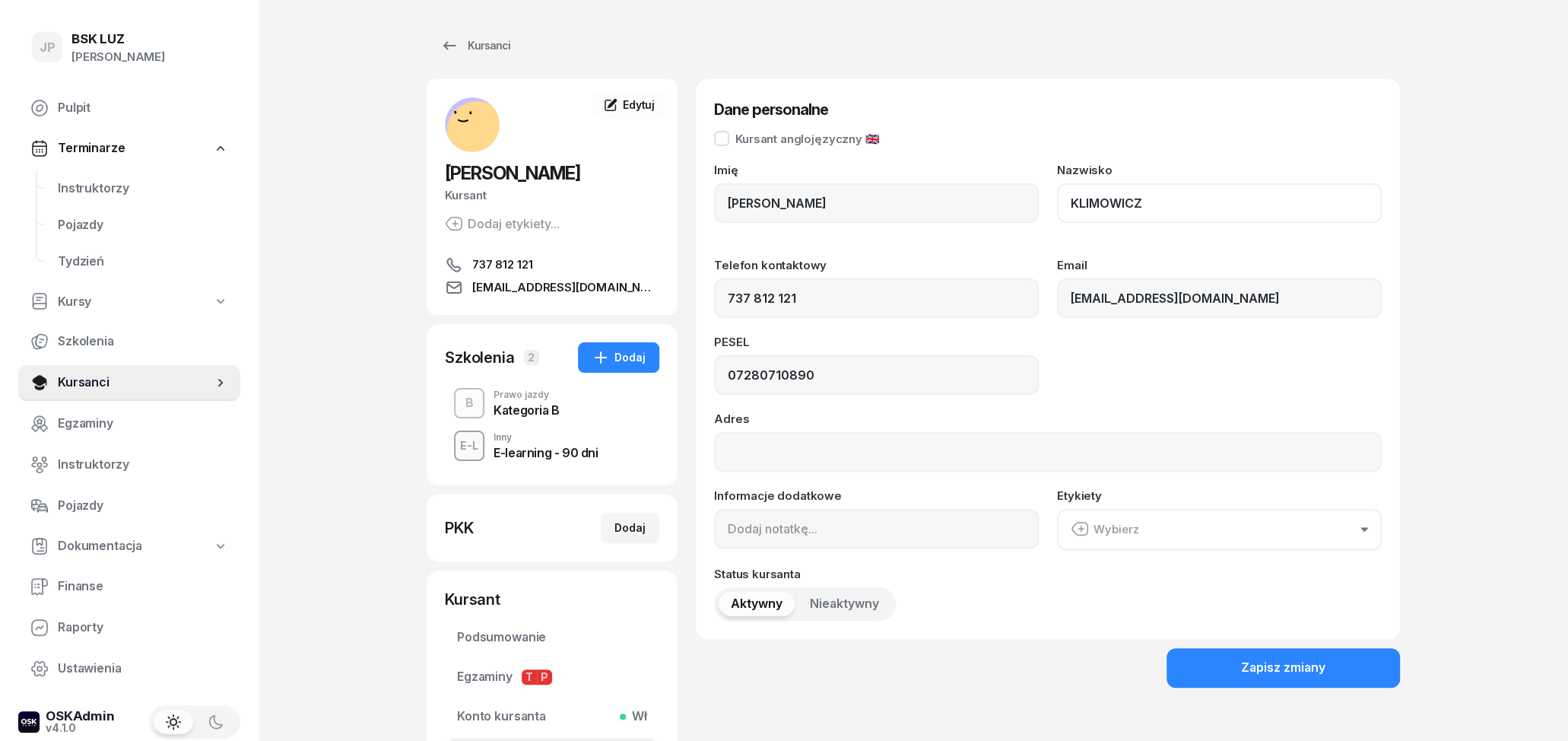
drag, startPoint x: 1139, startPoint y: 206, endPoint x: 1039, endPoint y: 206, distance: 100.0
click at [1057, 206] on input "KLIMOWICZ" at bounding box center [1219, 203] width 324 height 40
drag, startPoint x: 810, startPoint y: 372, endPoint x: 681, endPoint y: 372, distance: 129.0
click at [714, 372] on input "07280710890" at bounding box center [876, 374] width 324 height 40
drag, startPoint x: 808, startPoint y: 307, endPoint x: 694, endPoint y: 304, distance: 114.0
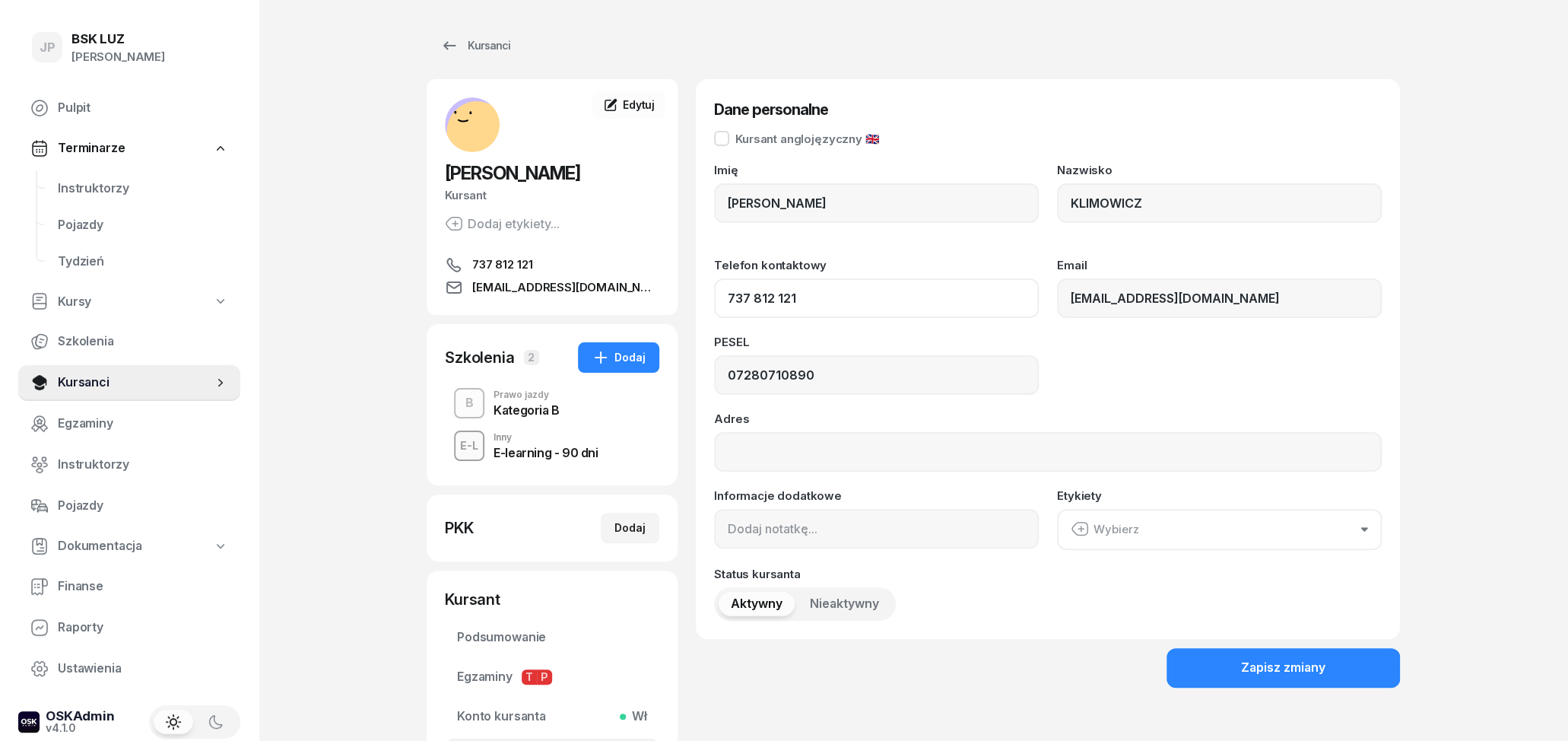
click at [714, 304] on input "737 812 121" at bounding box center [876, 298] width 324 height 40
drag, startPoint x: 1278, startPoint y: 299, endPoint x: 1056, endPoint y: 312, distance: 222.4
click at [1057, 312] on input "[EMAIL_ADDRESS][DOMAIN_NAME]" at bounding box center [1219, 298] width 324 height 40
click at [1276, 664] on div "Zapisz zmiany" at bounding box center [1283, 667] width 85 height 19
click at [544, 449] on div "E-learning - 90 dni" at bounding box center [545, 452] width 104 height 12
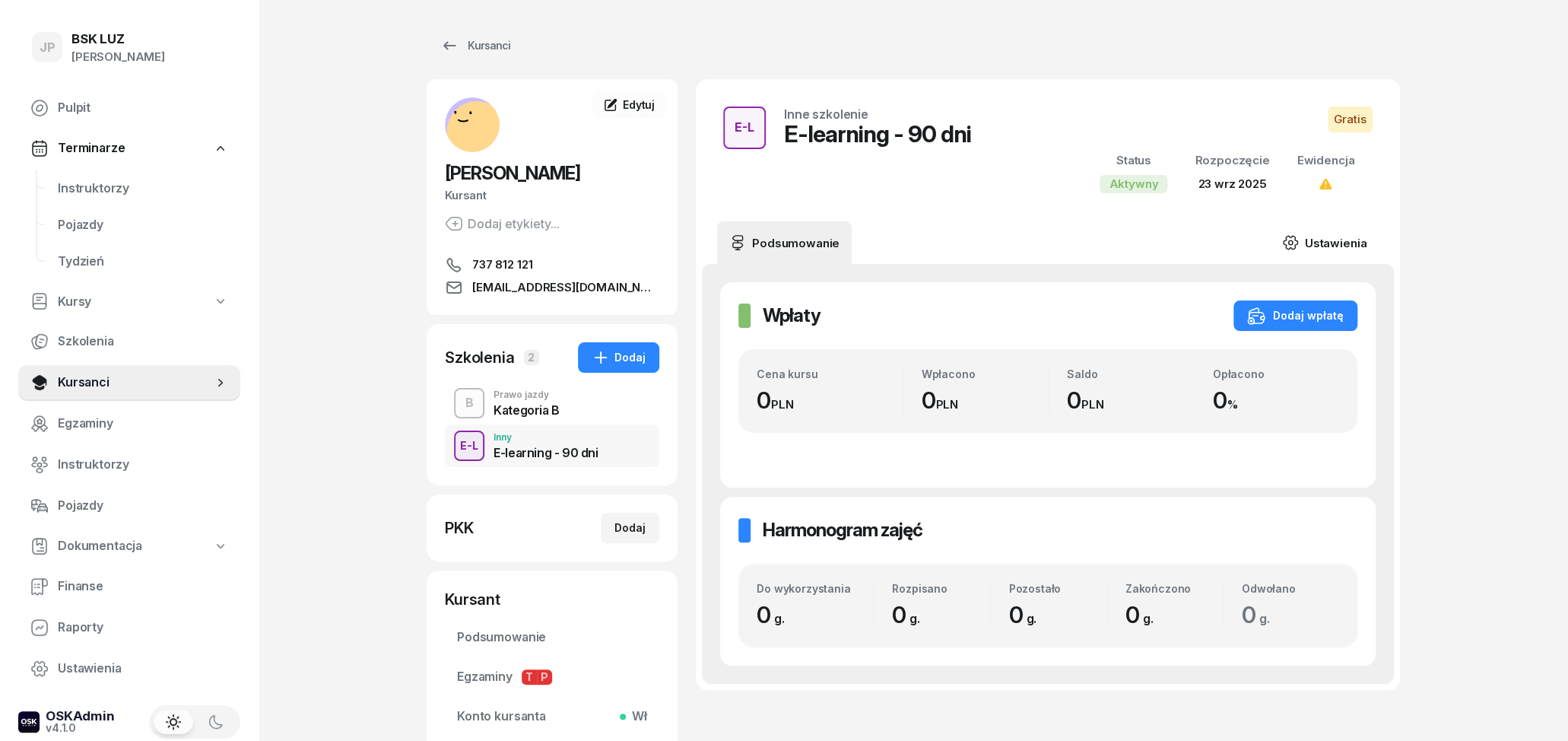
click at [1340, 246] on link "Ustawienia" at bounding box center [1324, 242] width 109 height 42
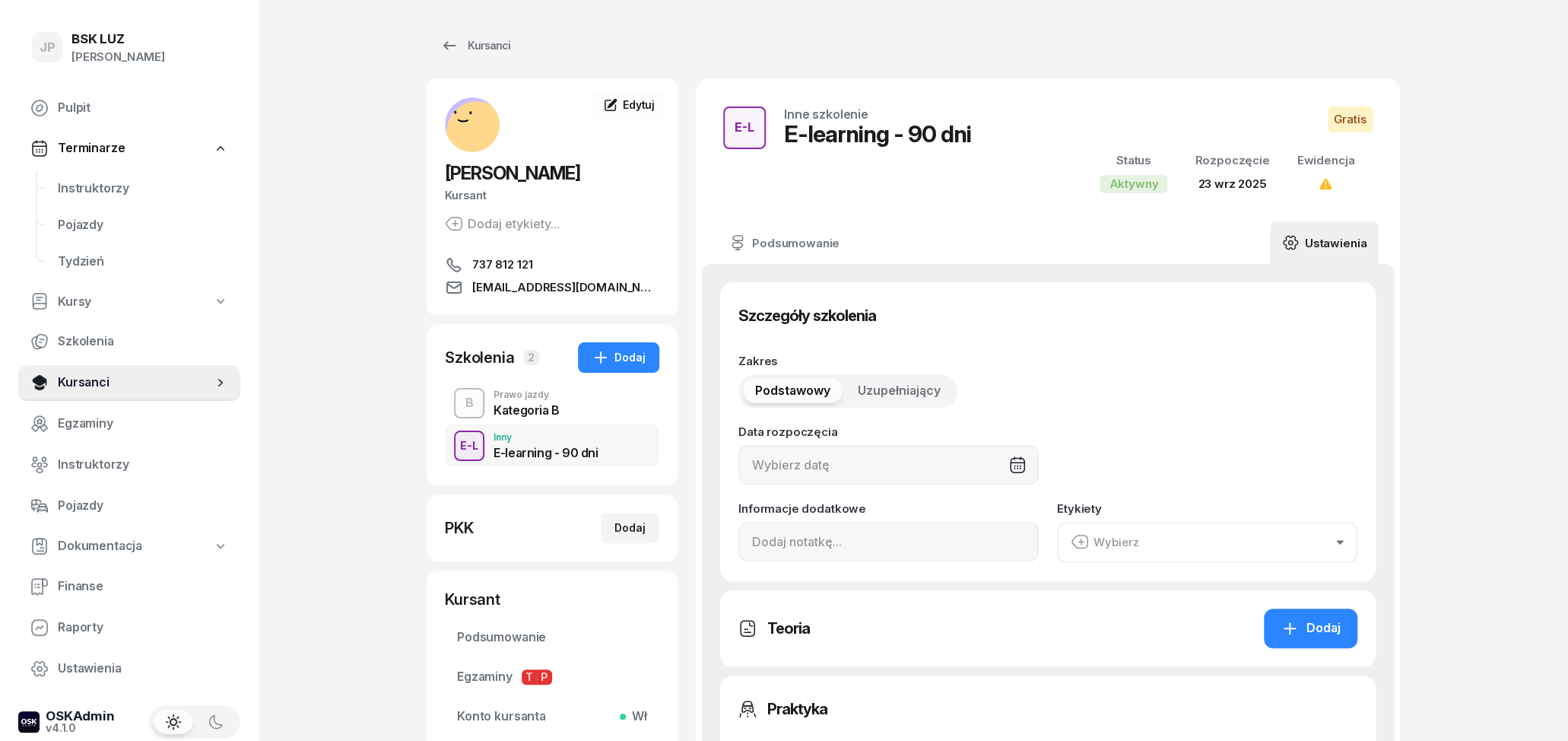
type input "[DATE]"
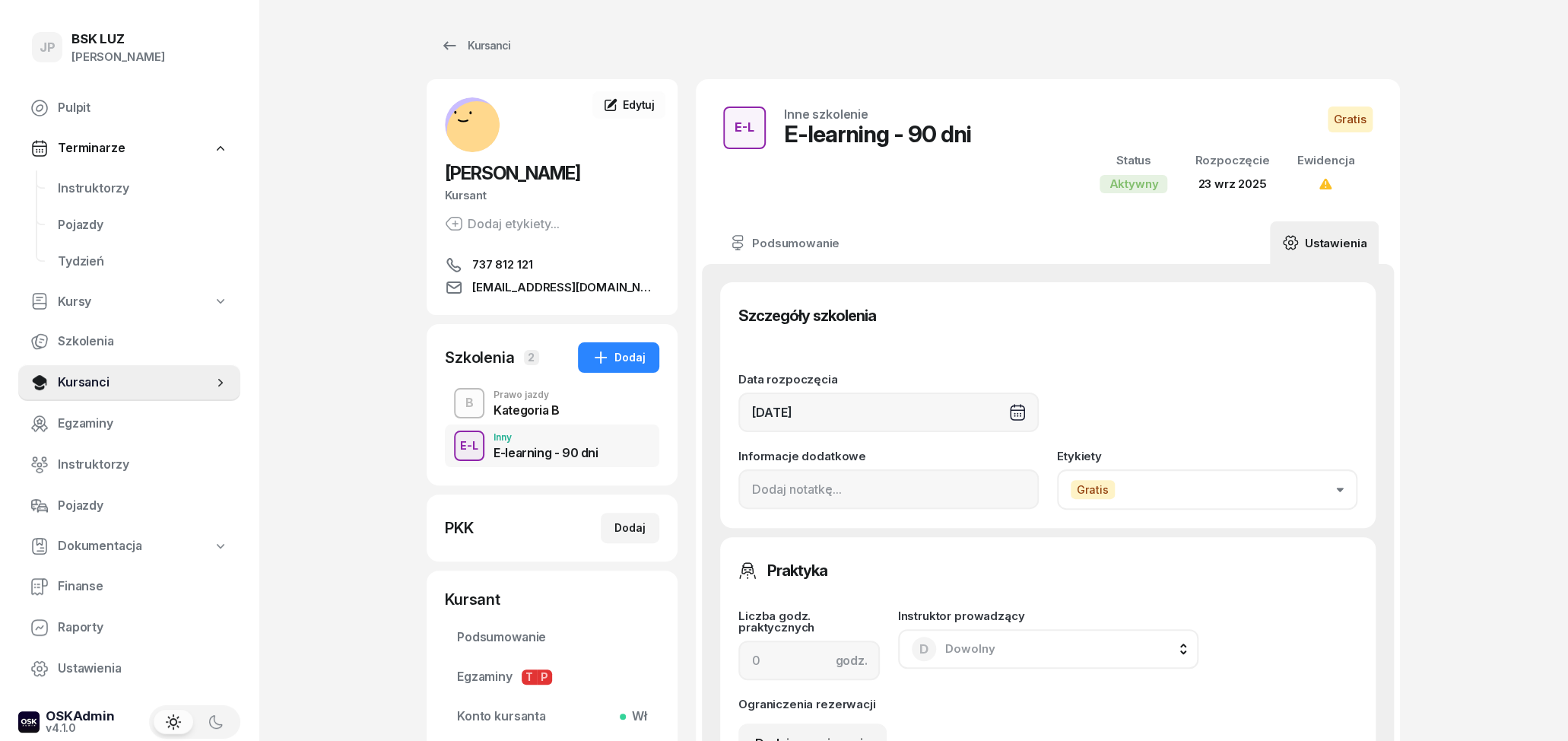
click at [1276, 490] on button "Gratis" at bounding box center [1207, 489] width 300 height 41
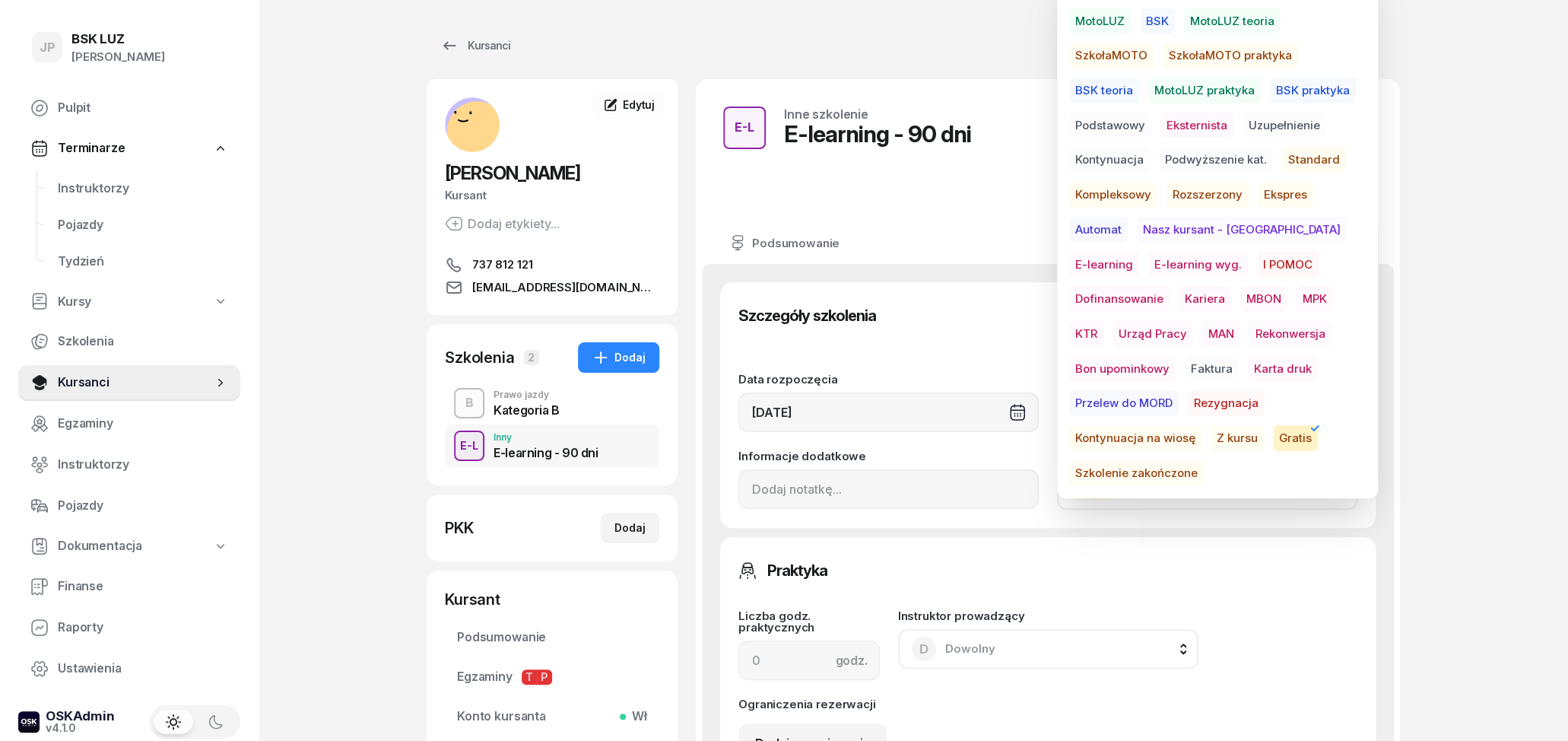
click at [1148, 259] on span "E-learning wyg." at bounding box center [1198, 265] width 99 height 26
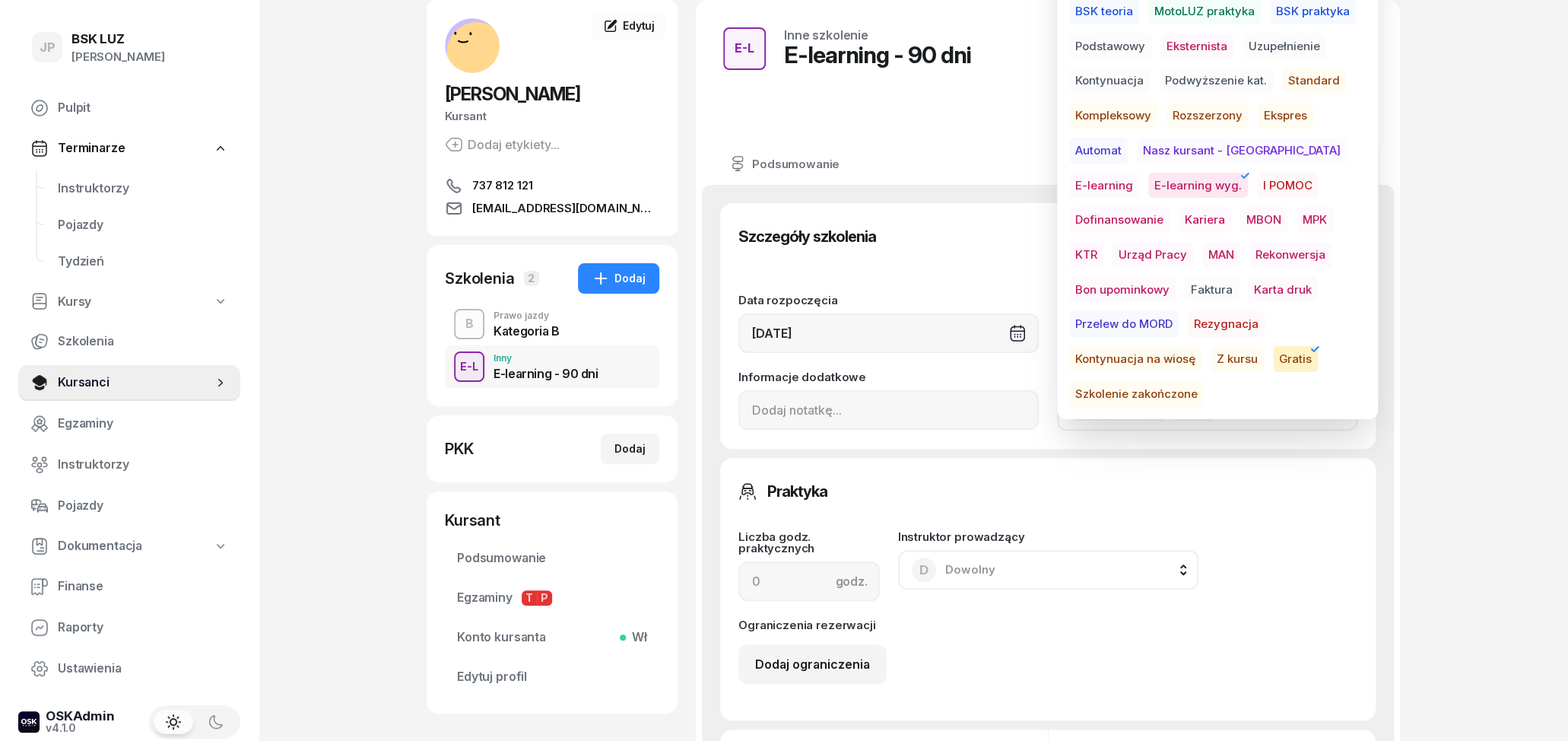
click at [1061, 466] on div "Praktyka Liczba godz. praktycznych godz. Instruktor prowadzący D Dowolny D Dowo…" at bounding box center [1047, 589] width 655 height 263
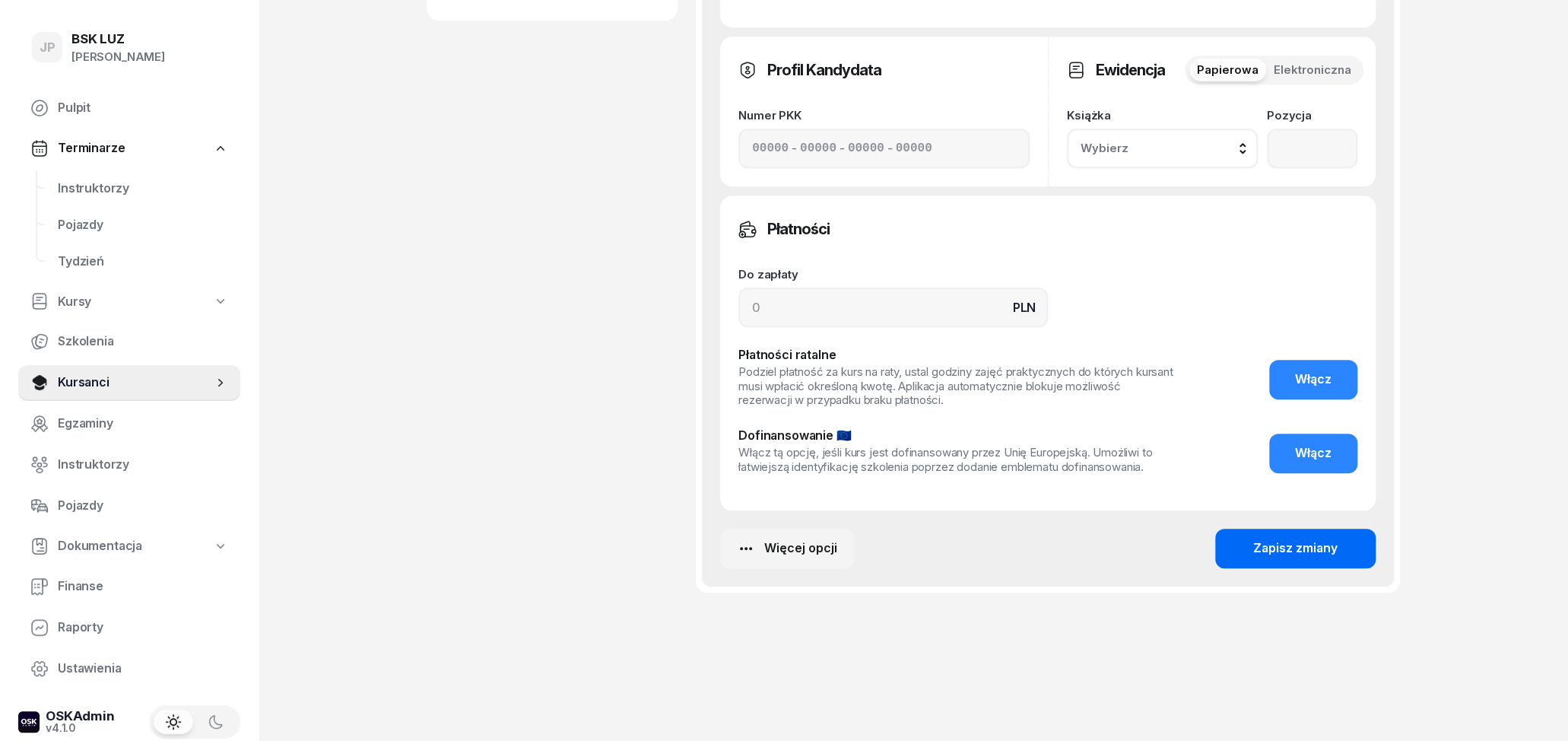
click at [1294, 542] on div "Zapisz zmiany" at bounding box center [1295, 547] width 85 height 19
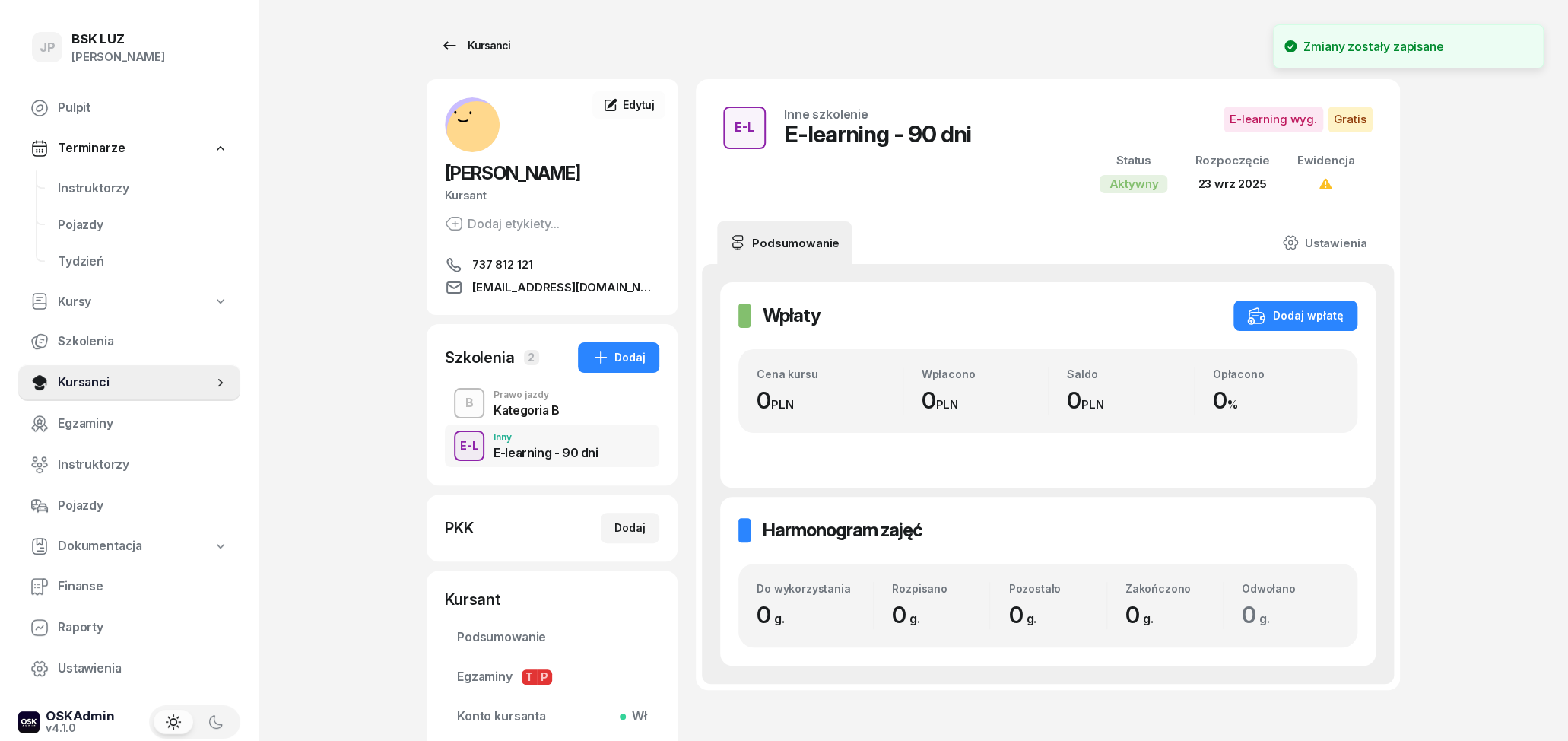
click at [443, 52] on icon at bounding box center [450, 46] width 18 height 18
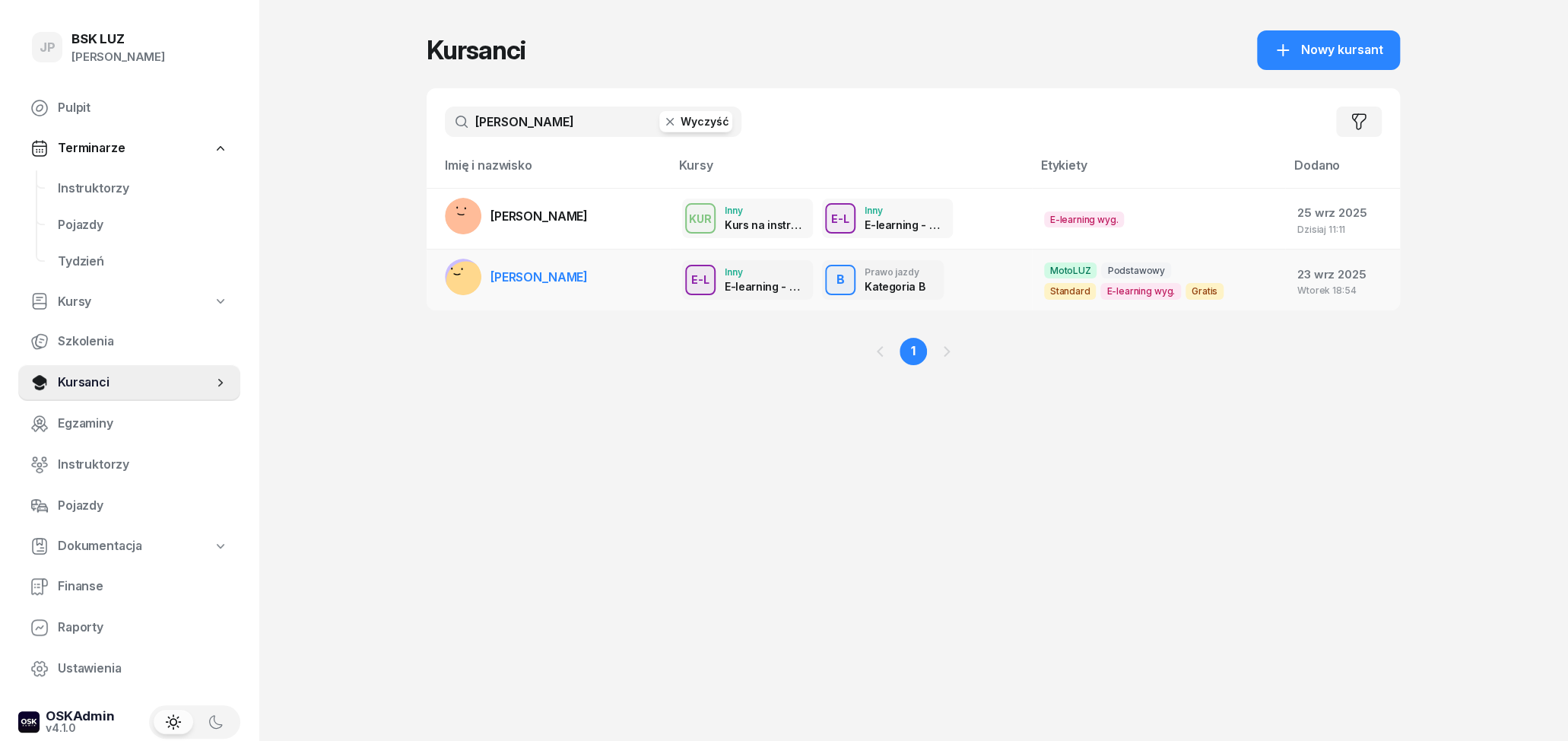
click at [599, 270] on td "[PERSON_NAME]" at bounding box center [548, 280] width 243 height 61
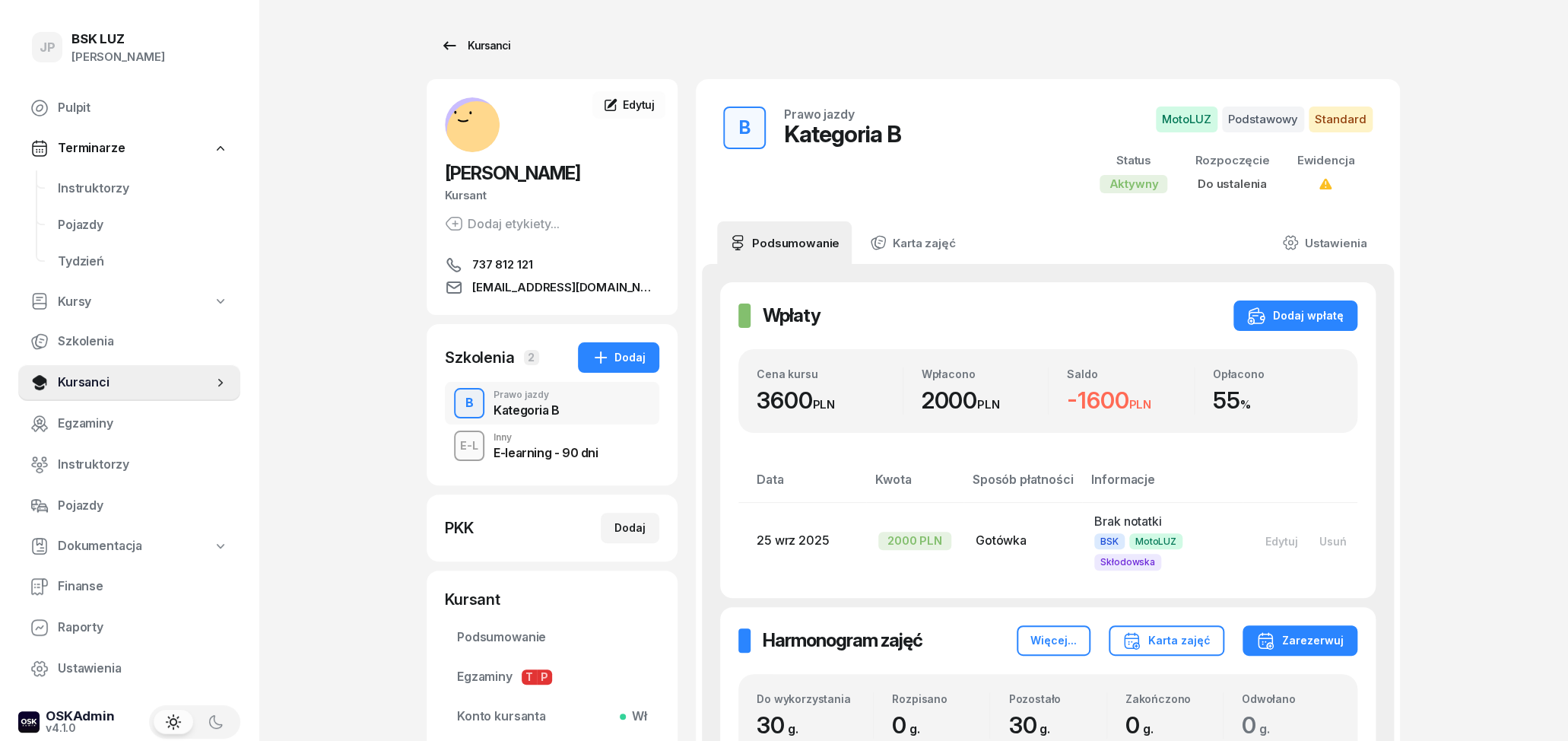
click at [442, 47] on icon at bounding box center [450, 46] width 18 height 18
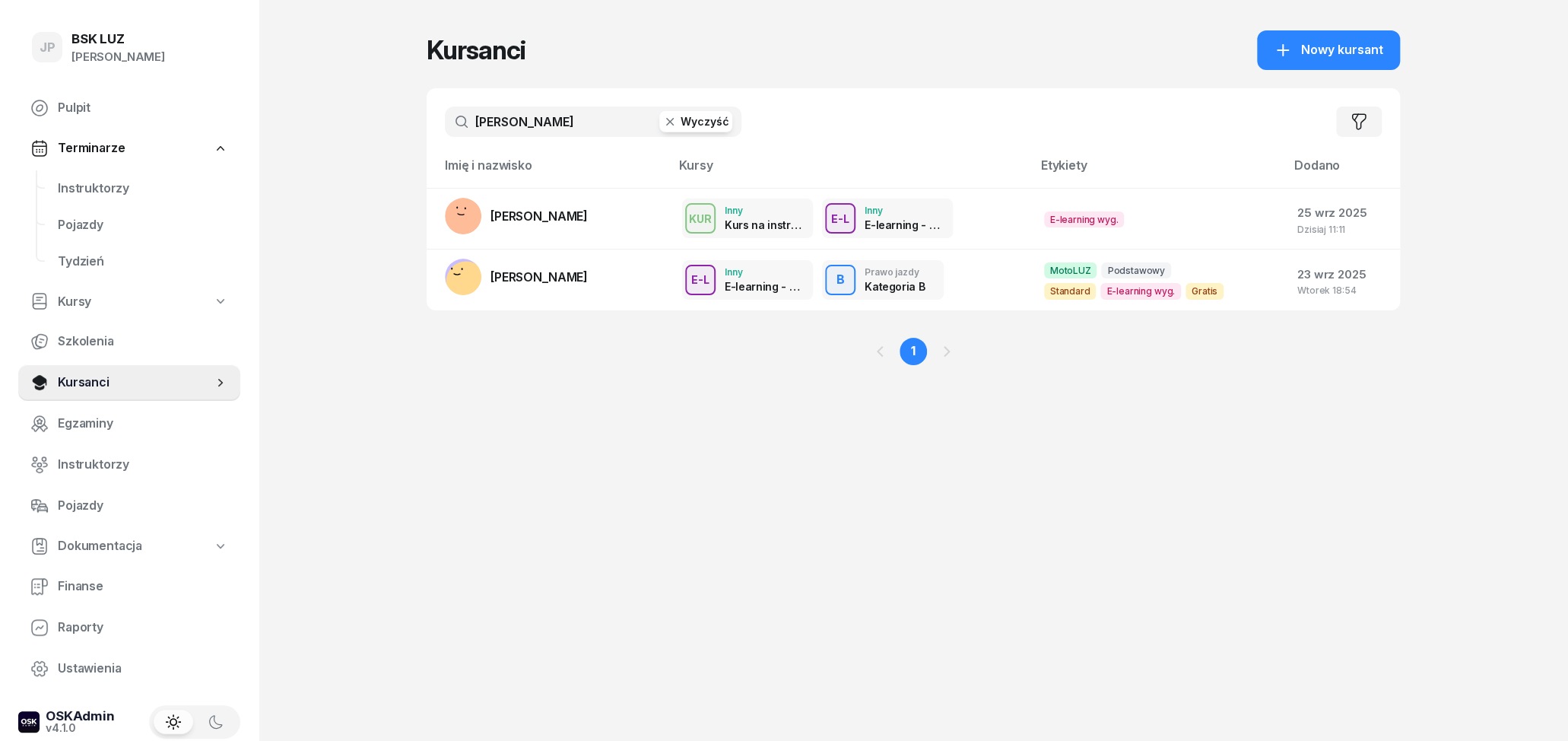
drag, startPoint x: 553, startPoint y: 128, endPoint x: 433, endPoint y: 120, distance: 120.3
click at [445, 120] on input "[PERSON_NAME]" at bounding box center [593, 122] width 297 height 30
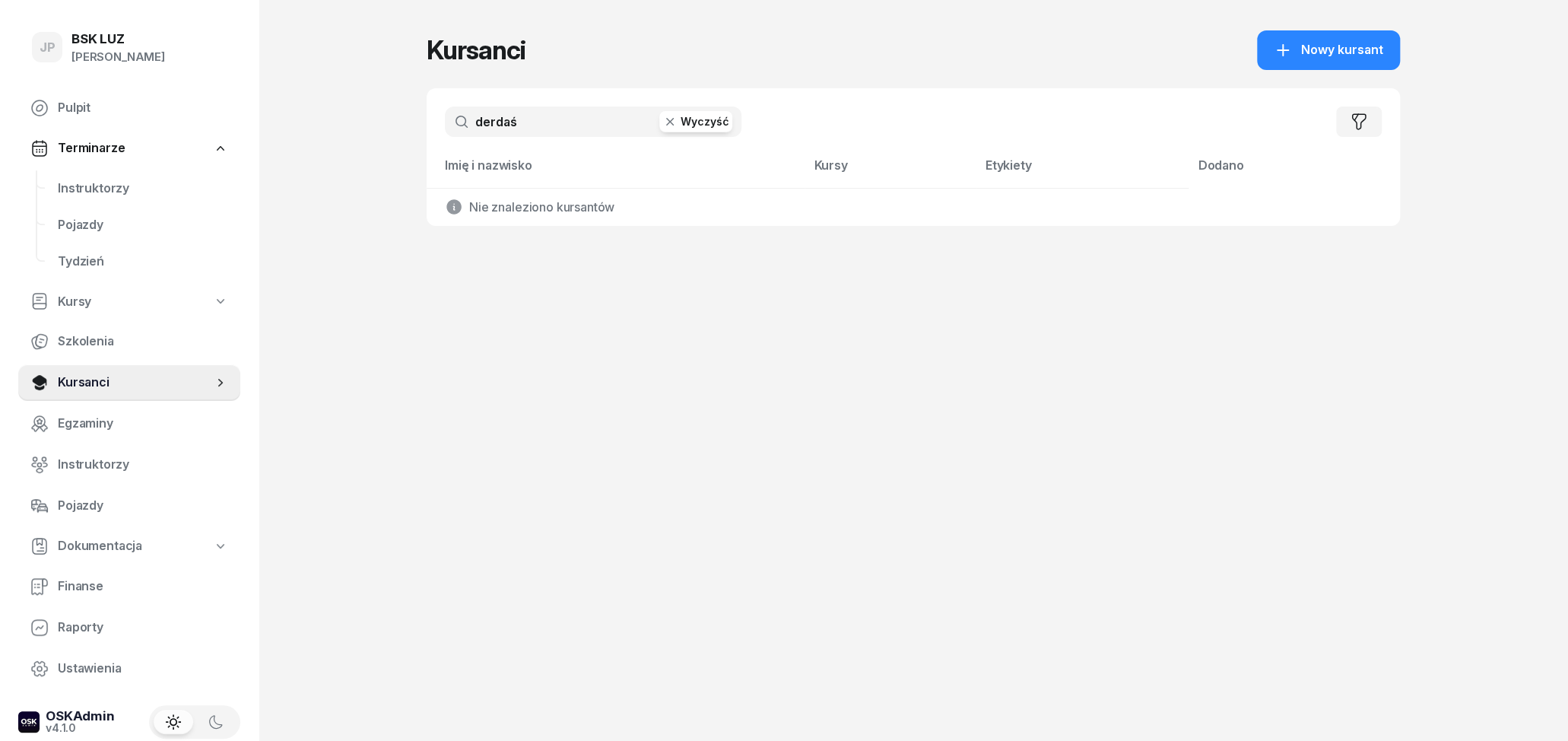
type input "derdaś"
click at [719, 128] on button "Wyczyść" at bounding box center [696, 122] width 73 height 21
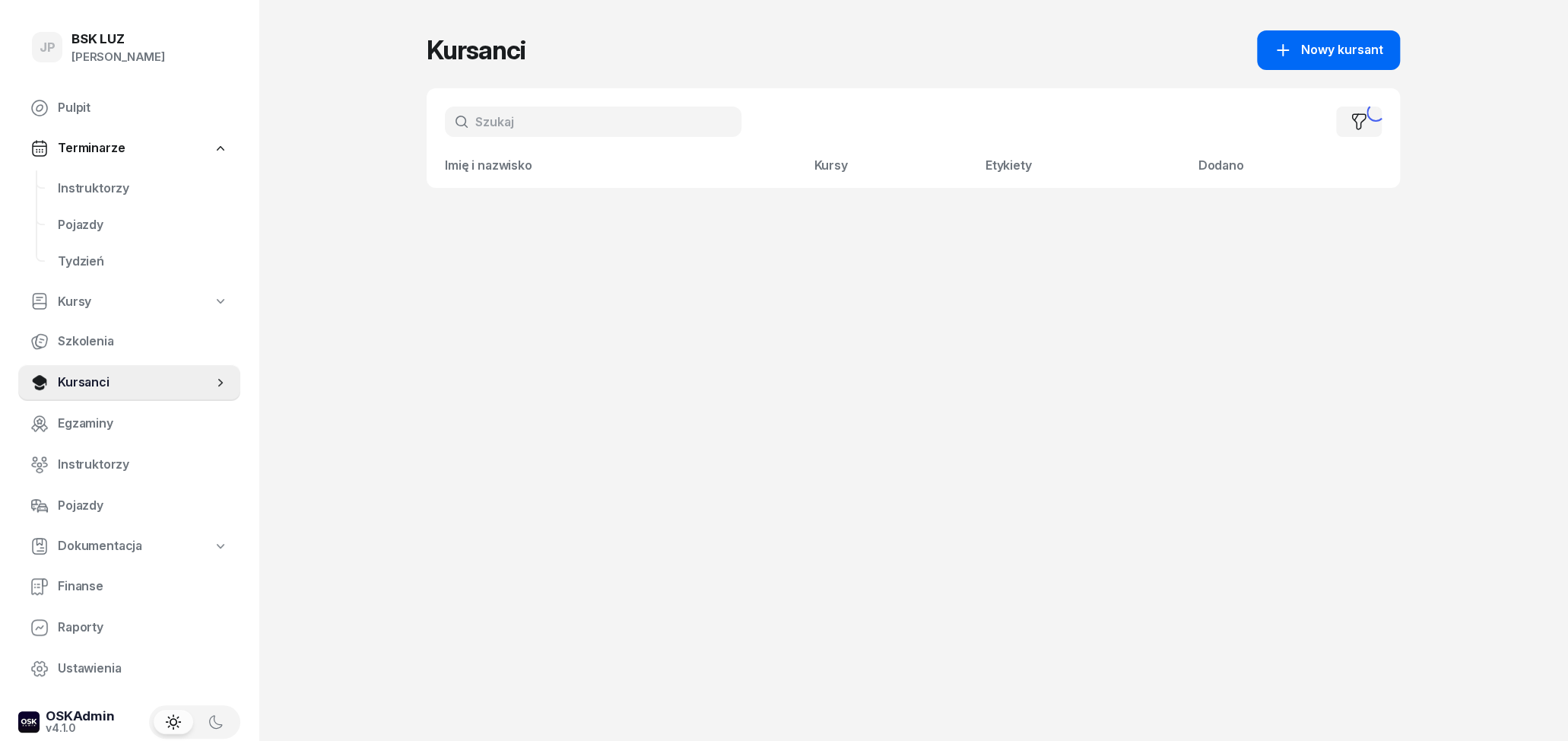
click at [1365, 55] on span "Nowy kursant" at bounding box center [1341, 50] width 82 height 19
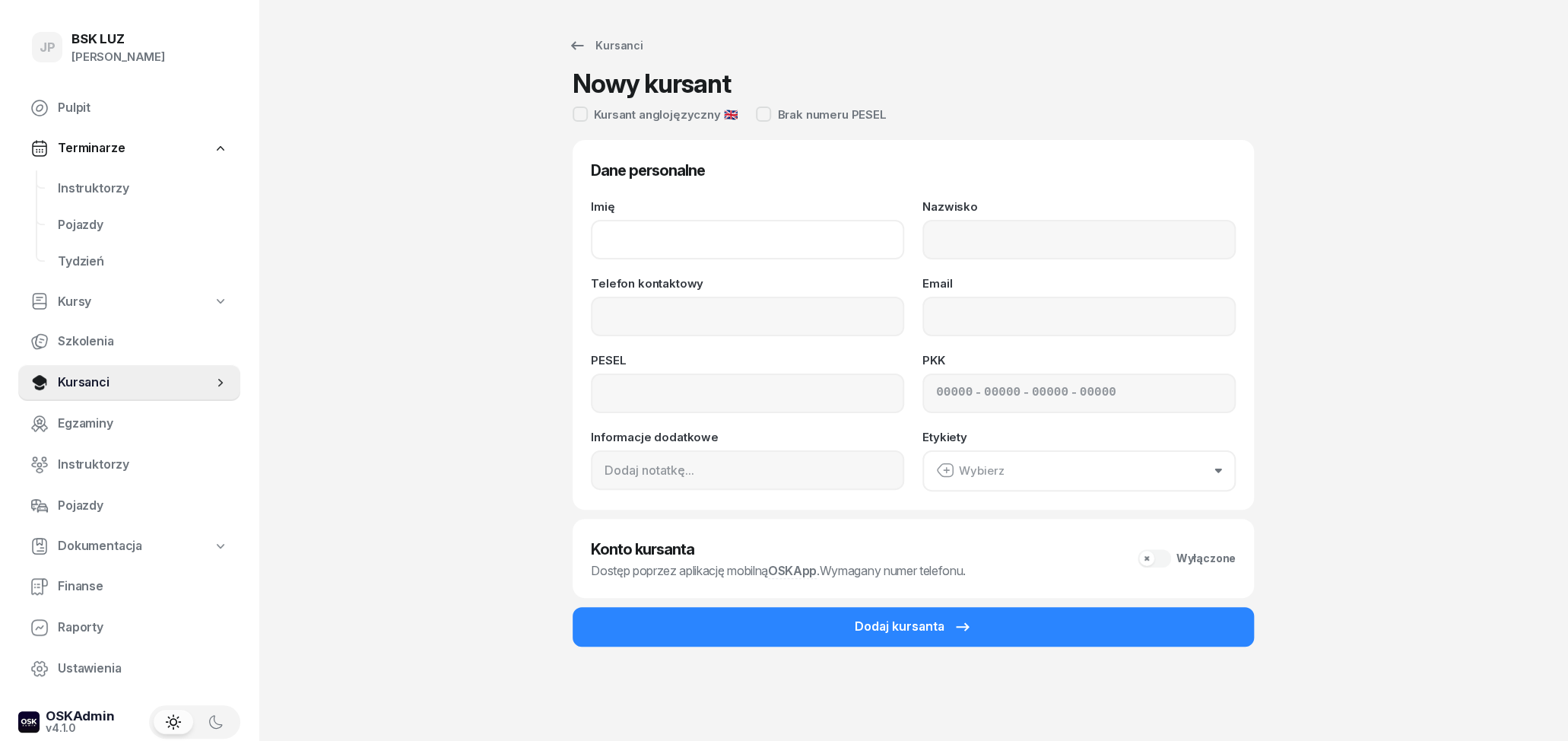
click at [700, 240] on input "Imię" at bounding box center [747, 240] width 313 height 40
type input "r"
type input "[PERSON_NAME]"
click at [1012, 245] on input "Nazwisko" at bounding box center [1079, 240] width 313 height 40
type input "d"
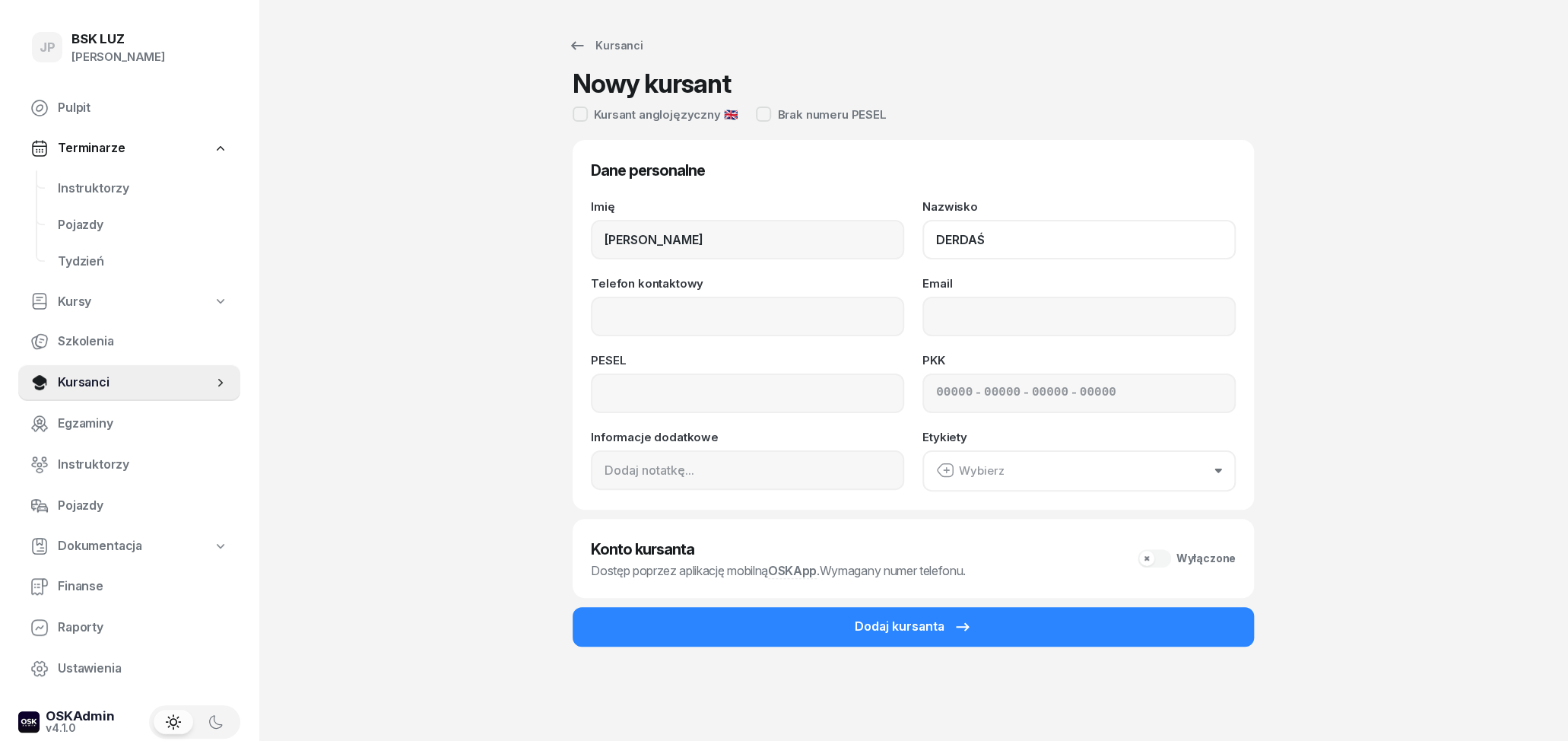
type input "DERDAŚ"
click at [854, 324] on input "Telefon kontaktowy" at bounding box center [747, 316] width 313 height 40
type input "600 982 080"
click at [1144, 325] on input "Email" at bounding box center [1079, 316] width 313 height 40
type input "[PERSON_NAME][EMAIL_ADDRESS][DOMAIN_NAME]"
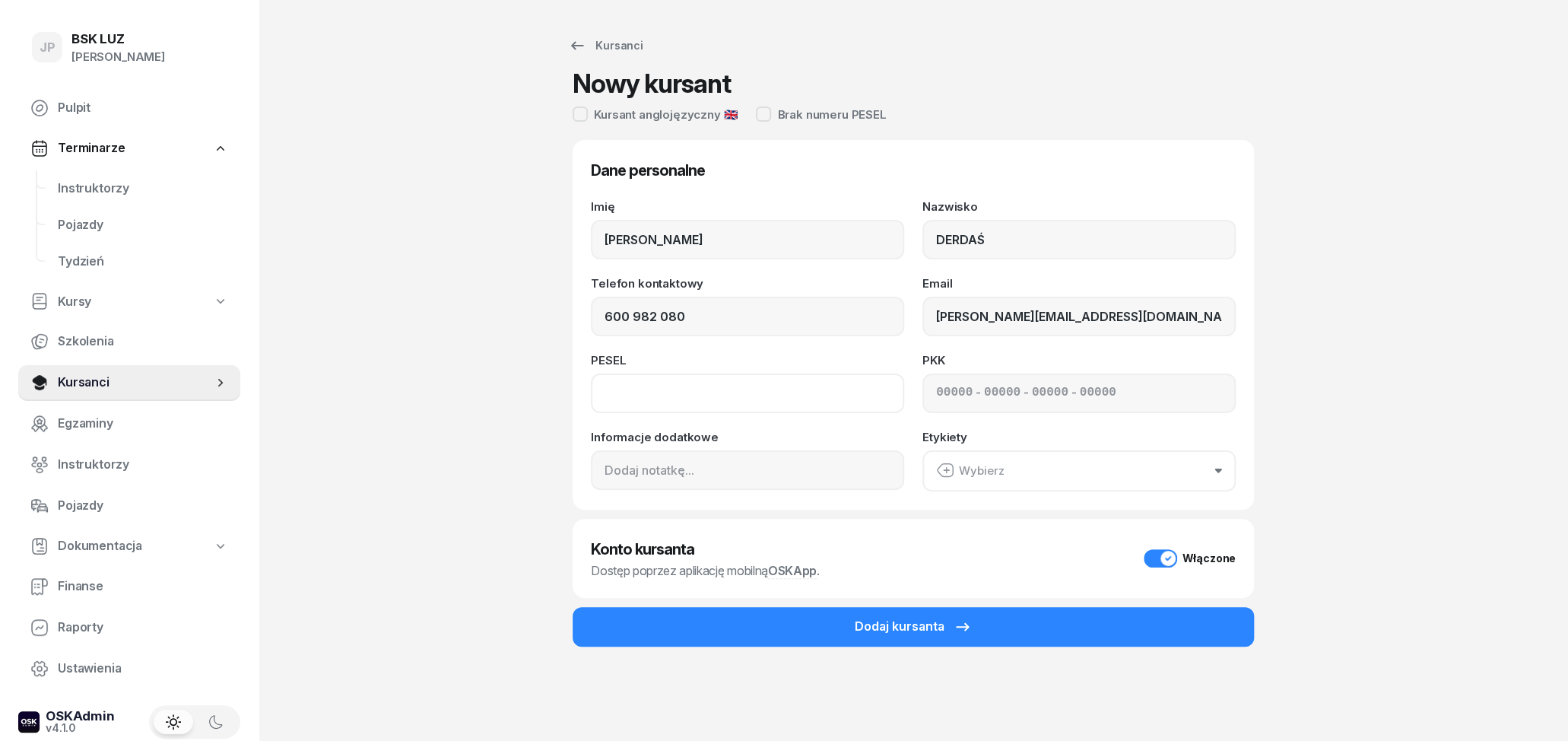
click at [817, 382] on input at bounding box center [747, 393] width 313 height 40
type input "81042314979"
click at [1049, 468] on button "Wybierz" at bounding box center [1079, 471] width 313 height 41
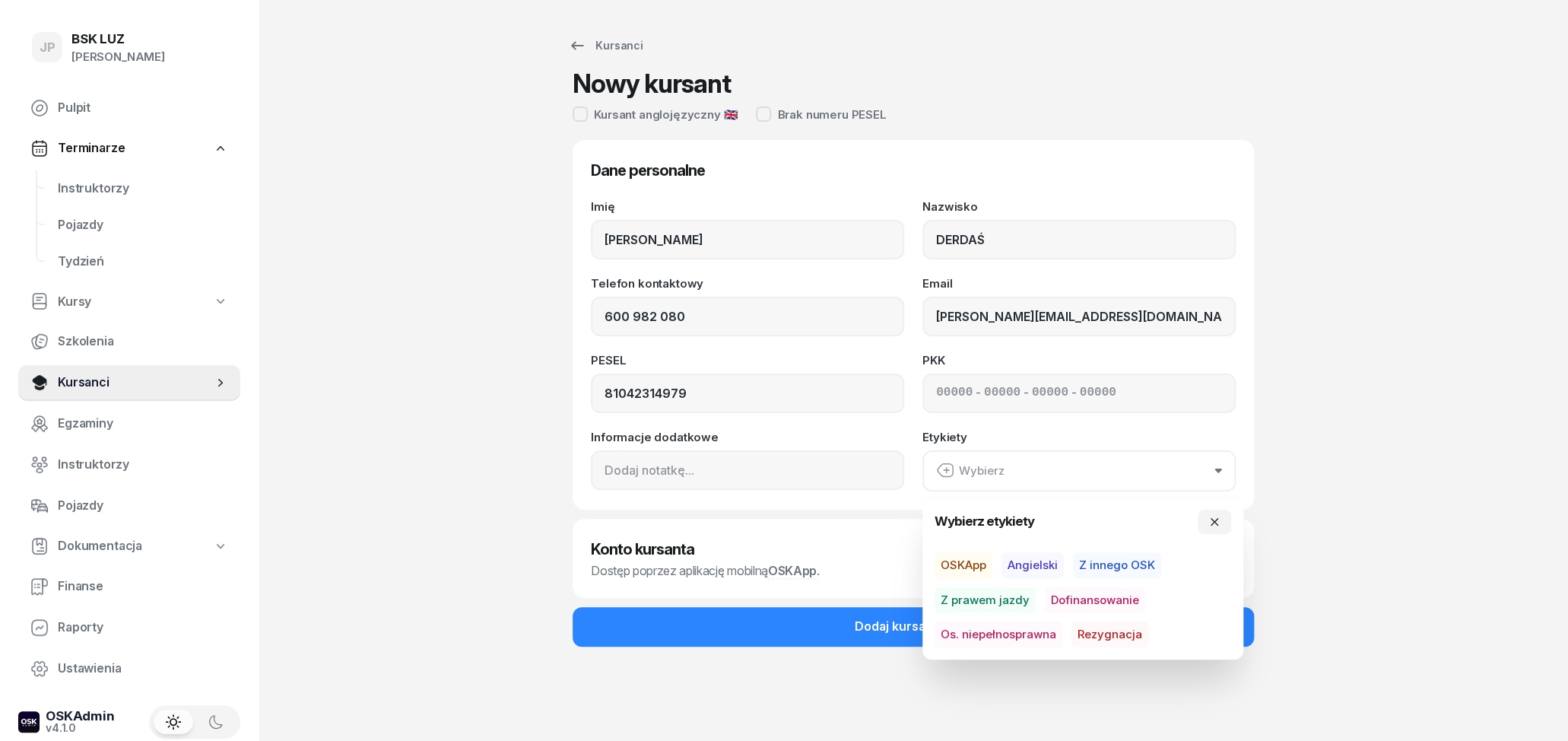
click at [1117, 595] on span "Dofinansowanie" at bounding box center [1094, 600] width 100 height 26
click at [899, 434] on div "Informacje dodatkowe" at bounding box center [747, 461] width 313 height 59
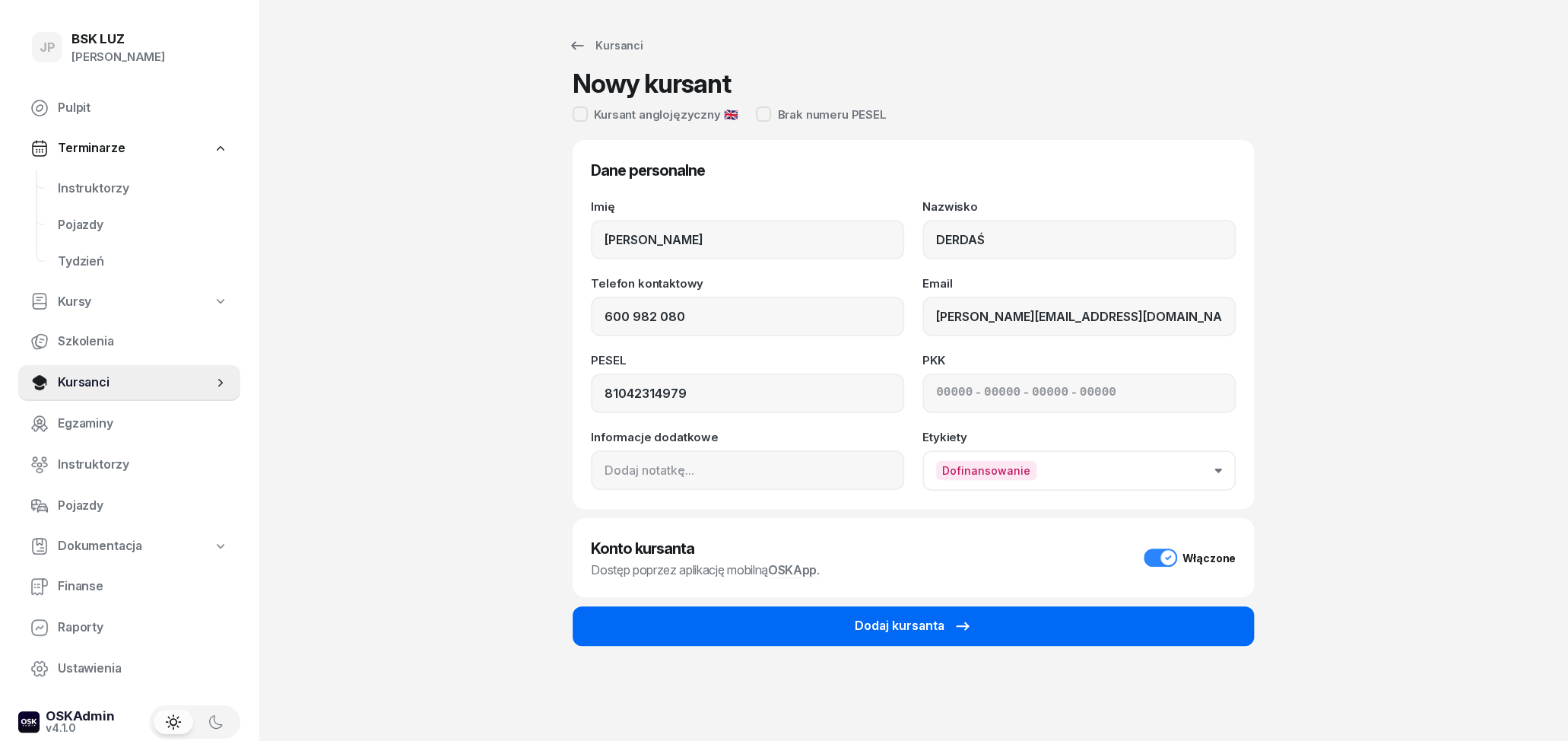
click at [909, 629] on div "Dodaj kursanta" at bounding box center [913, 626] width 117 height 19
